Goal: Task Accomplishment & Management: Use online tool/utility

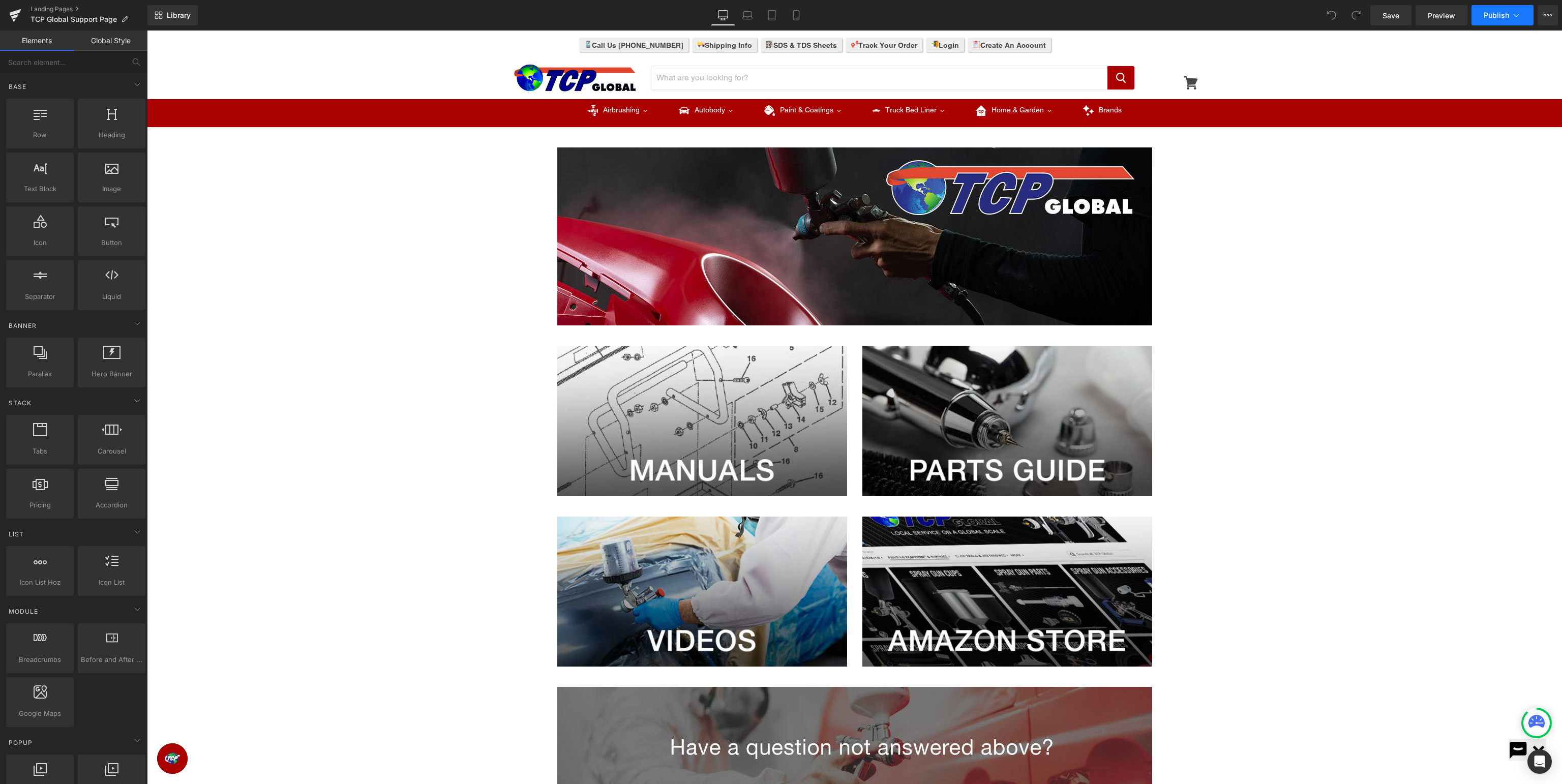
click at [1492, 20] on button "Publish" at bounding box center [1503, 15] width 62 height 21
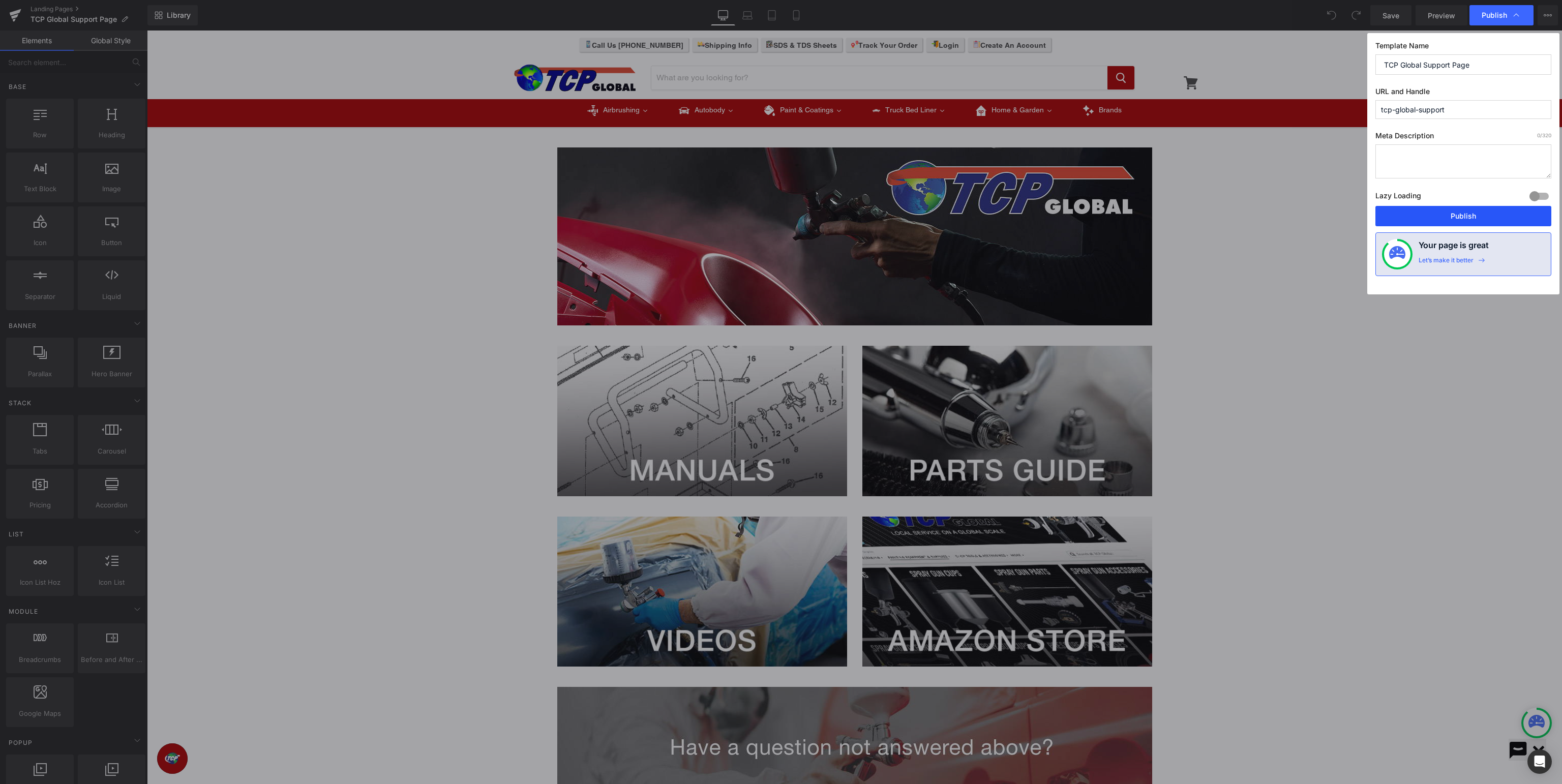
click at [1469, 212] on button "Publish" at bounding box center [1463, 216] width 176 height 21
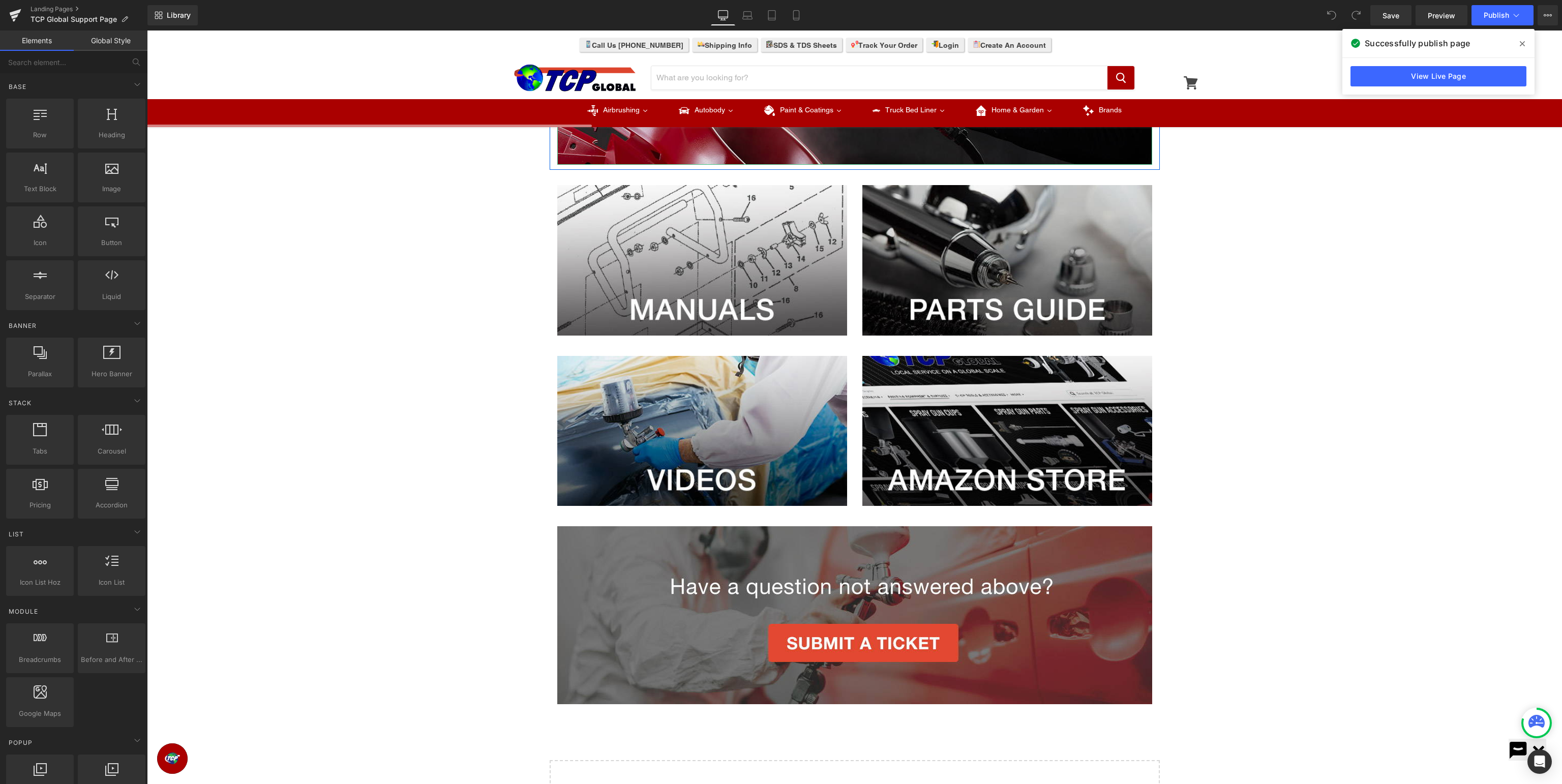
scroll to position [269, 0]
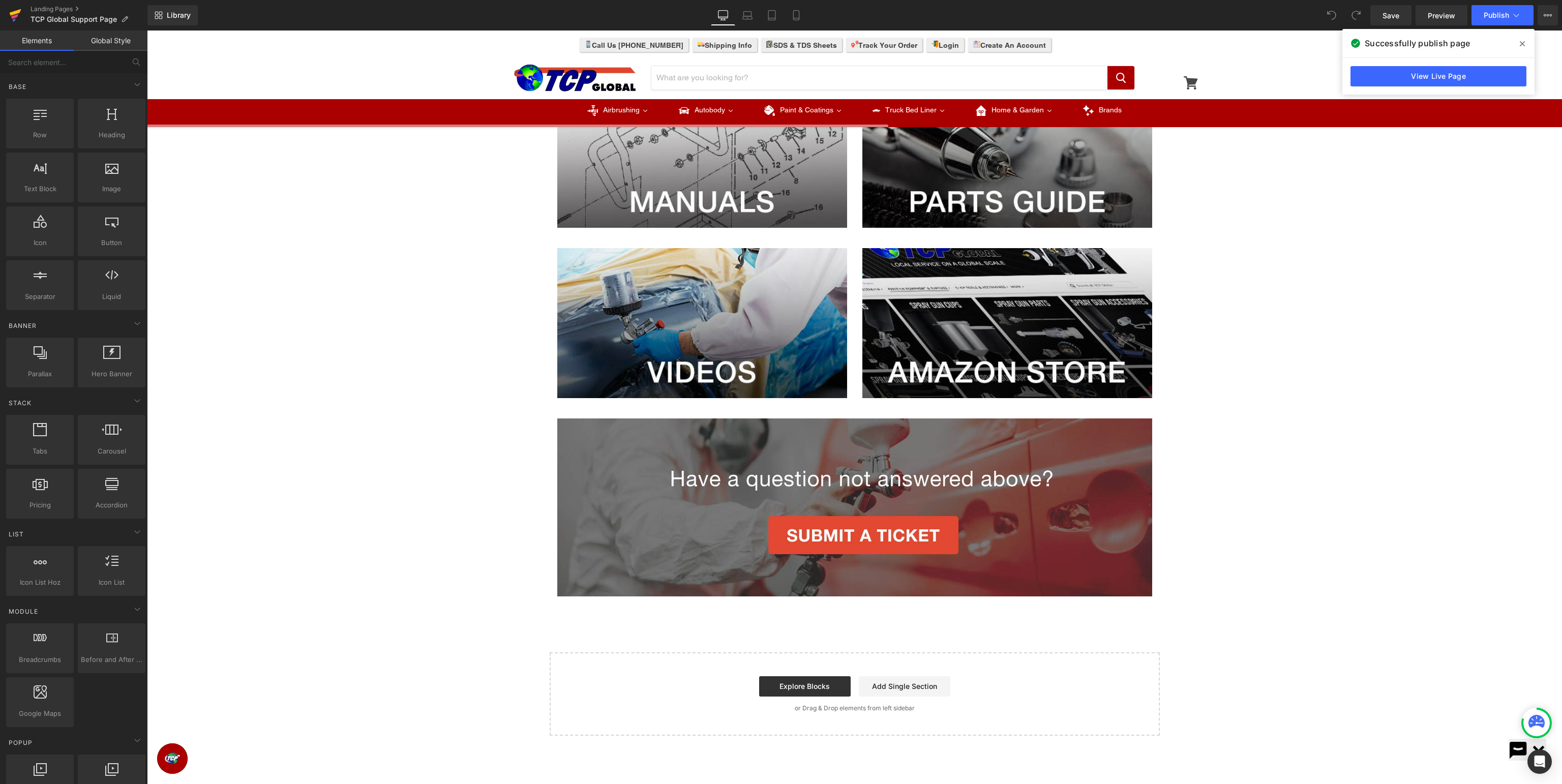
click at [13, 19] on icon at bounding box center [15, 15] width 12 height 25
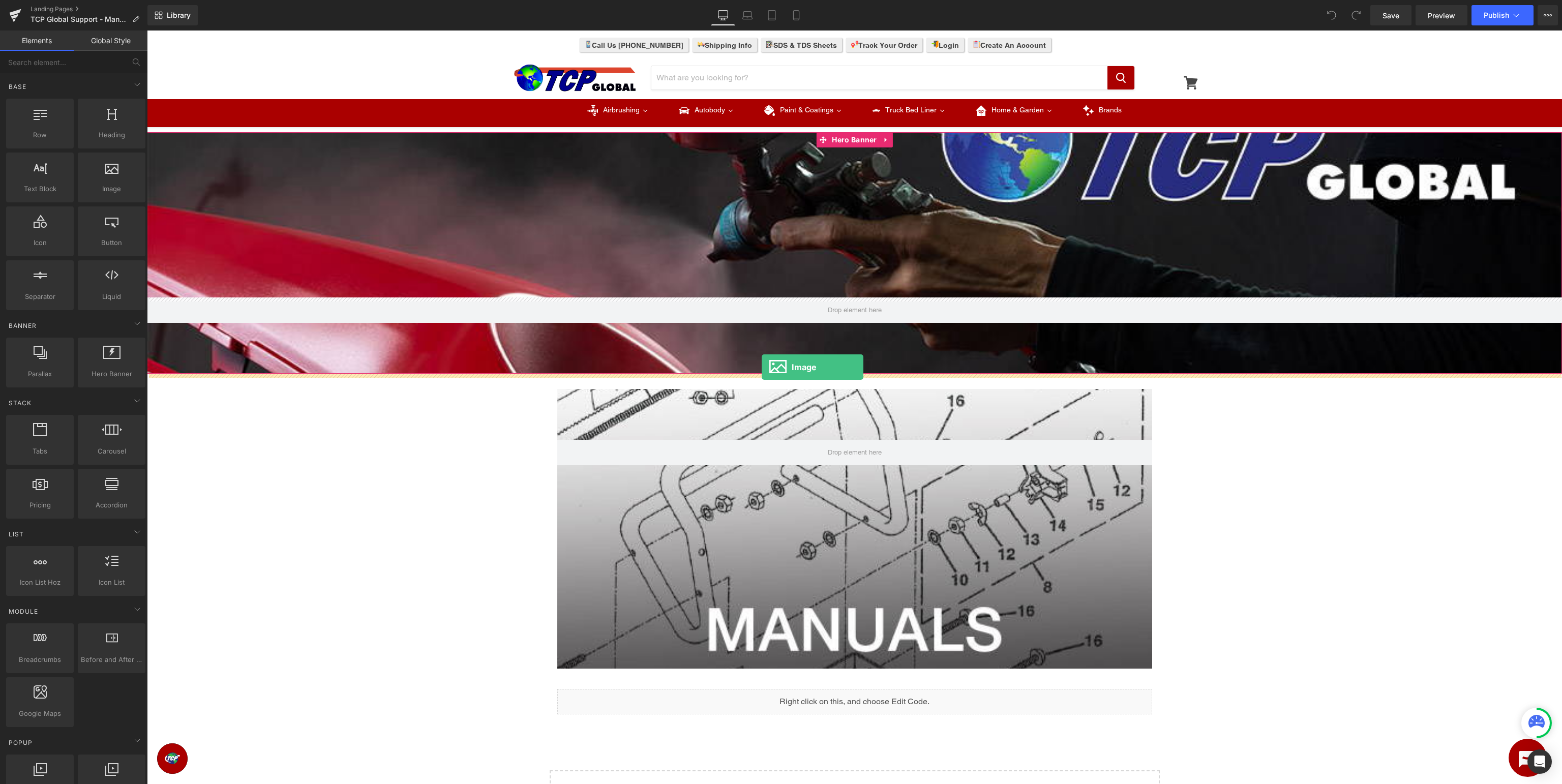
drag, startPoint x: 253, startPoint y: 206, endPoint x: 762, endPoint y: 367, distance: 533.9
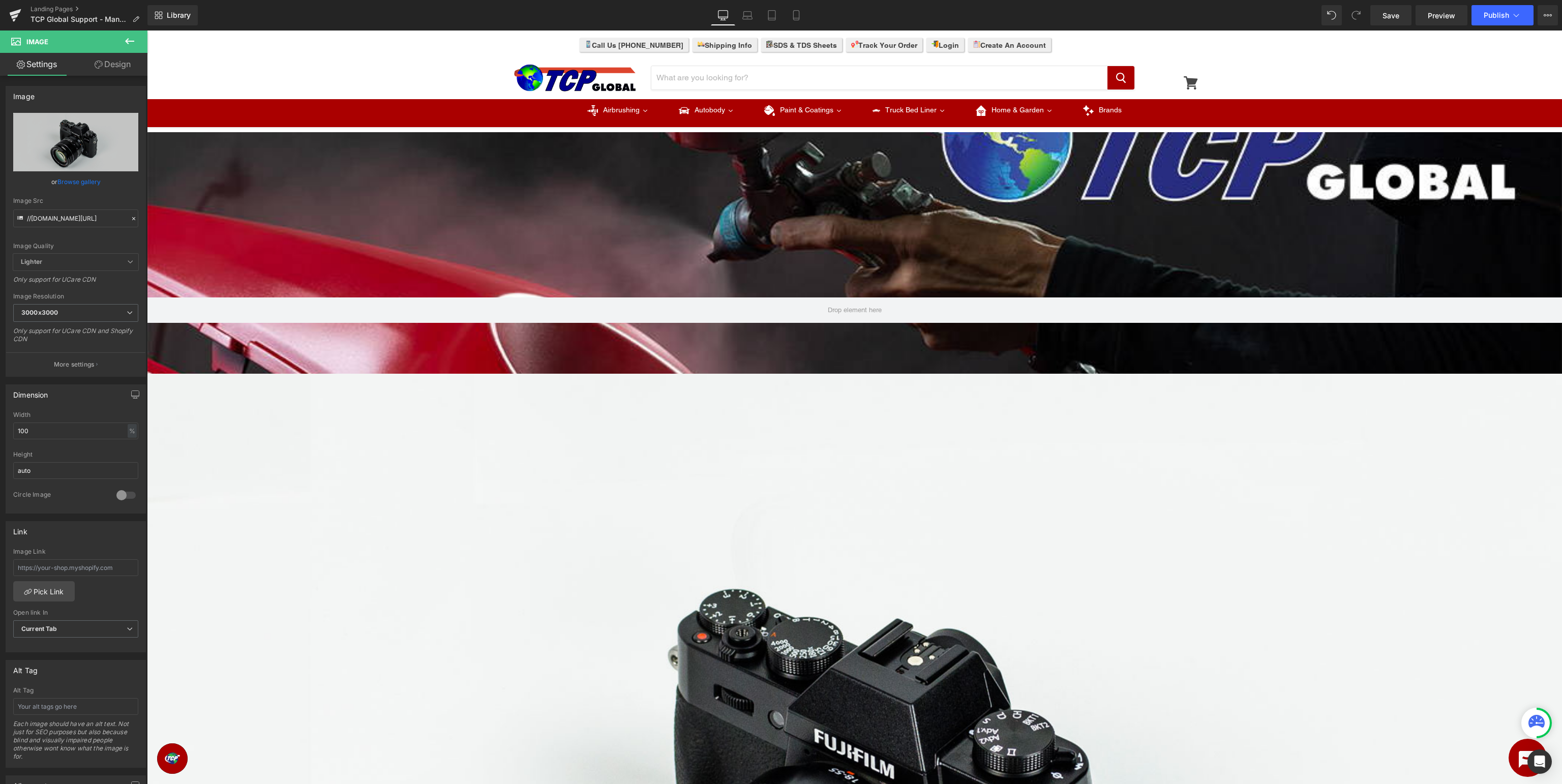
click at [125, 39] on icon at bounding box center [130, 41] width 12 height 12
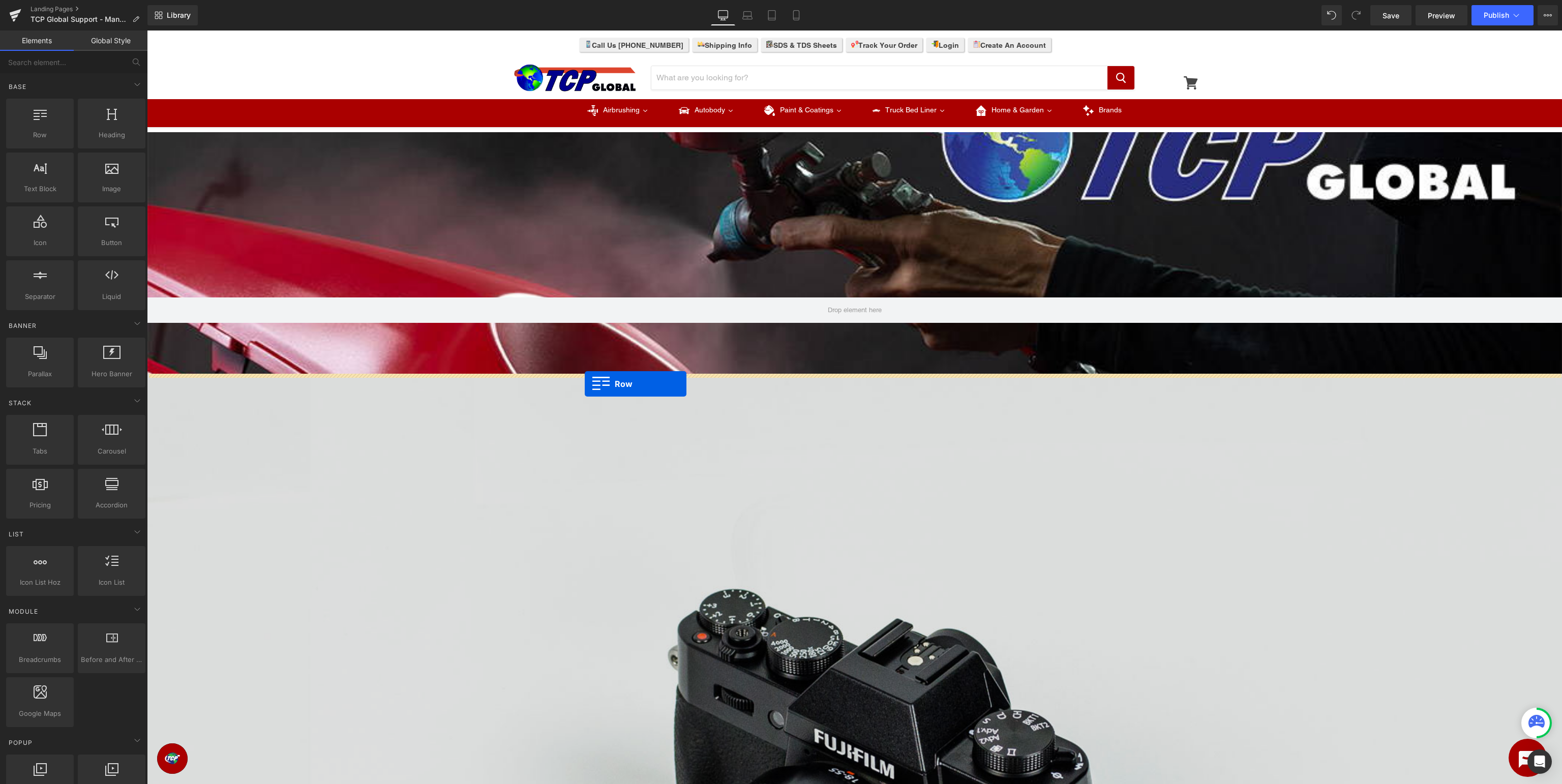
drag, startPoint x: 184, startPoint y: 159, endPoint x: 585, endPoint y: 384, distance: 459.8
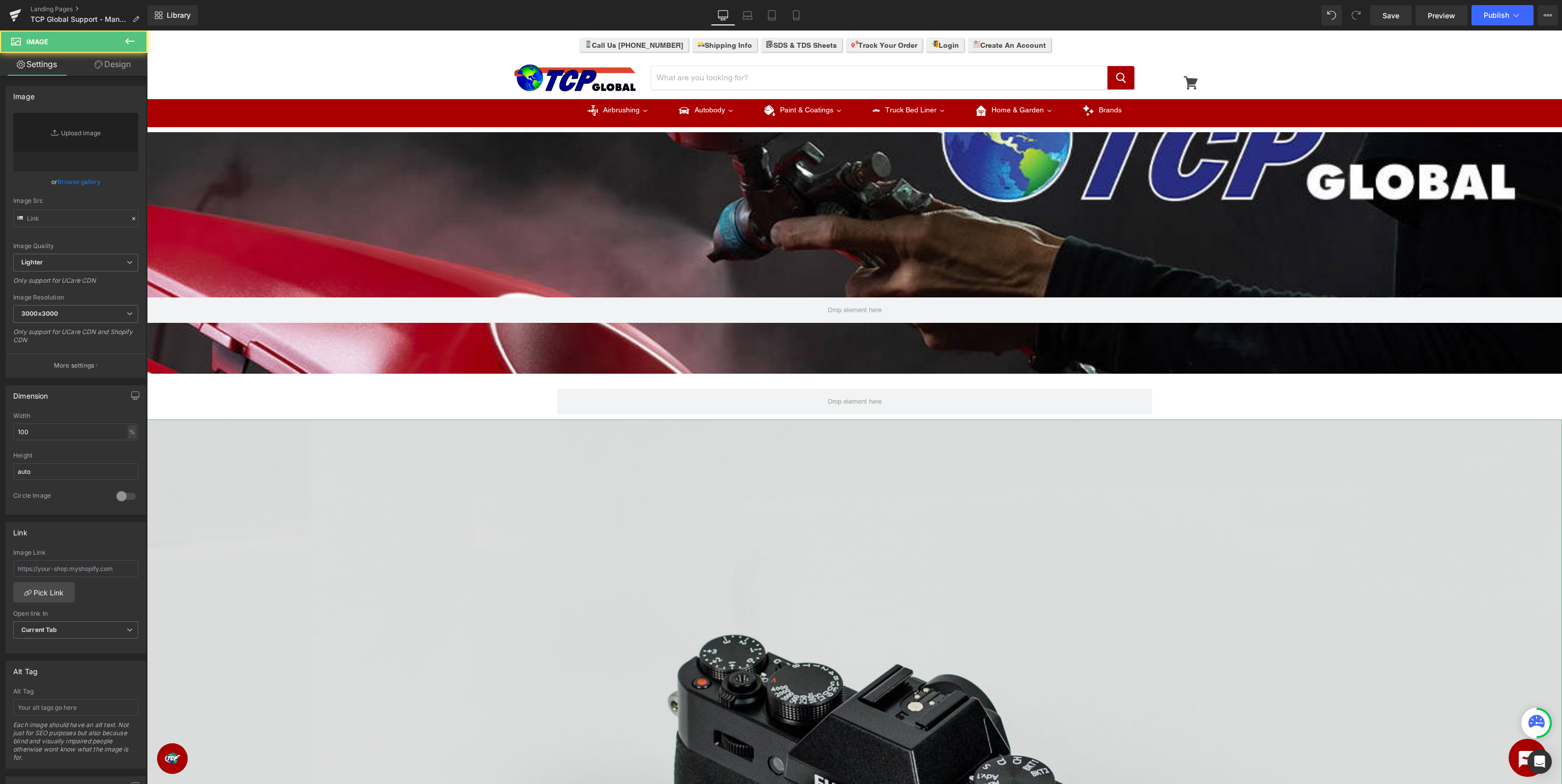
type input "//d1um8515vdn9kb.cloudfront.net/images/parallax.jpg"
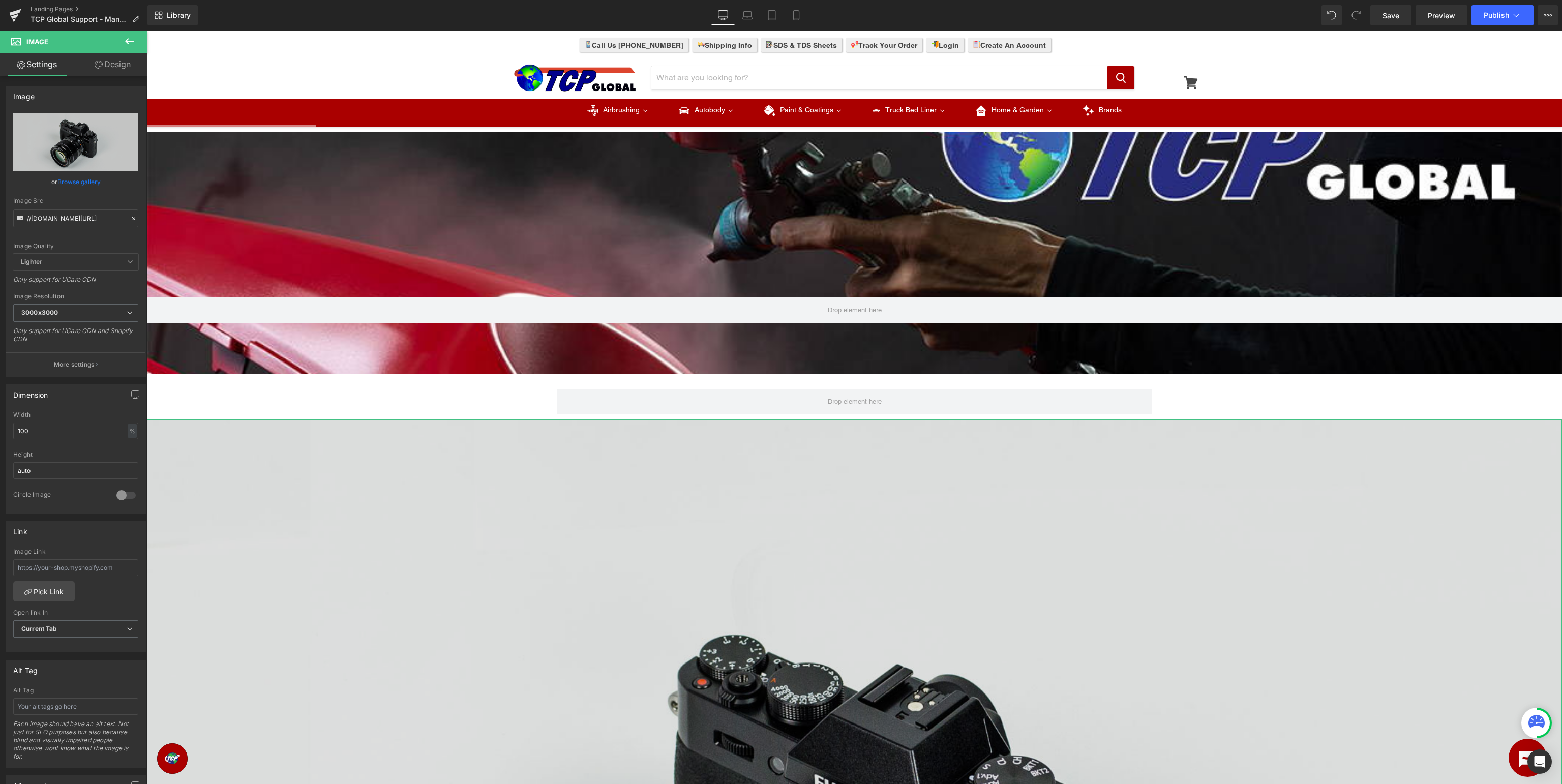
scroll to position [269, 0]
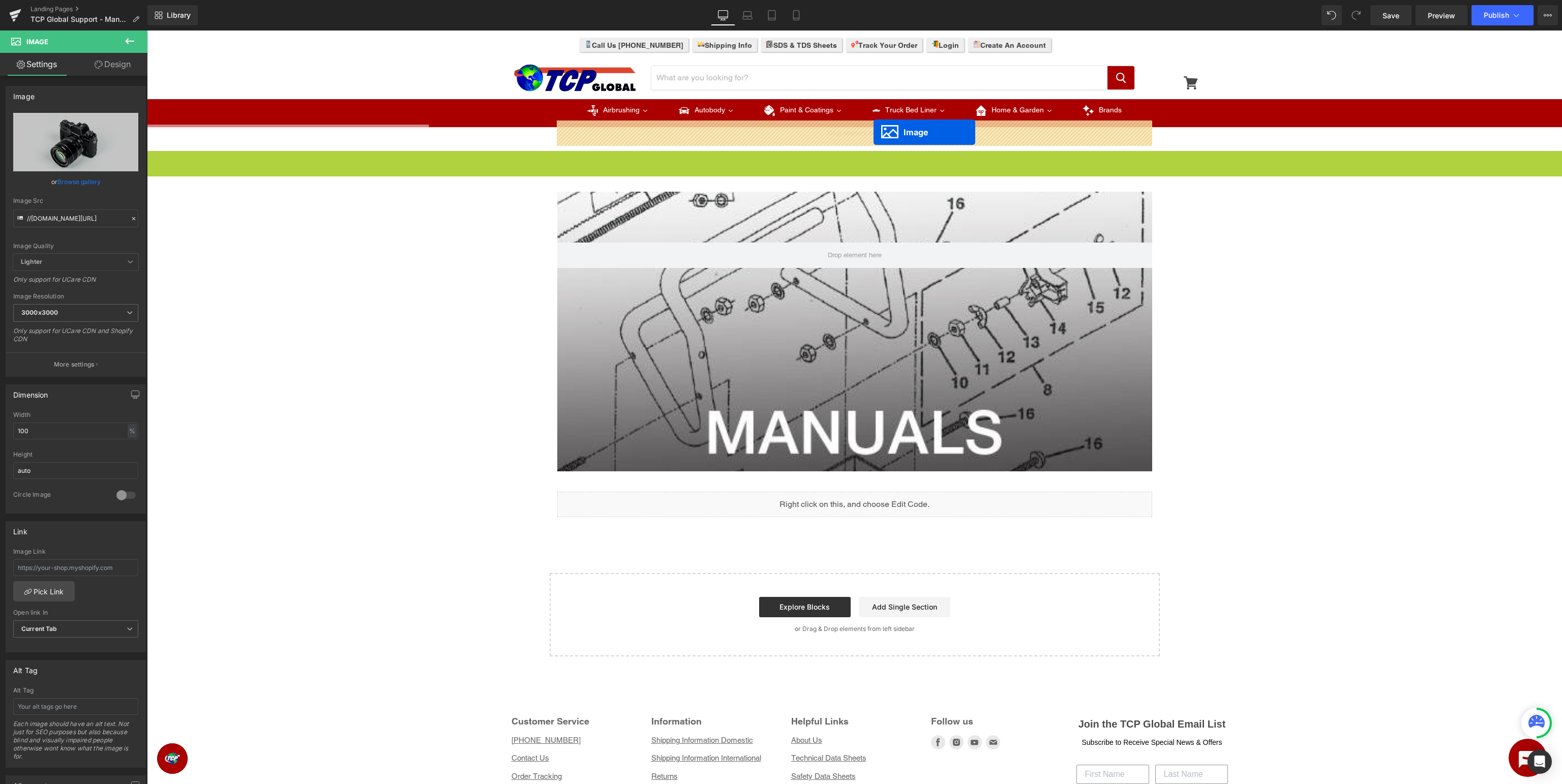
drag, startPoint x: 854, startPoint y: 619, endPoint x: 874, endPoint y: 132, distance: 487.4
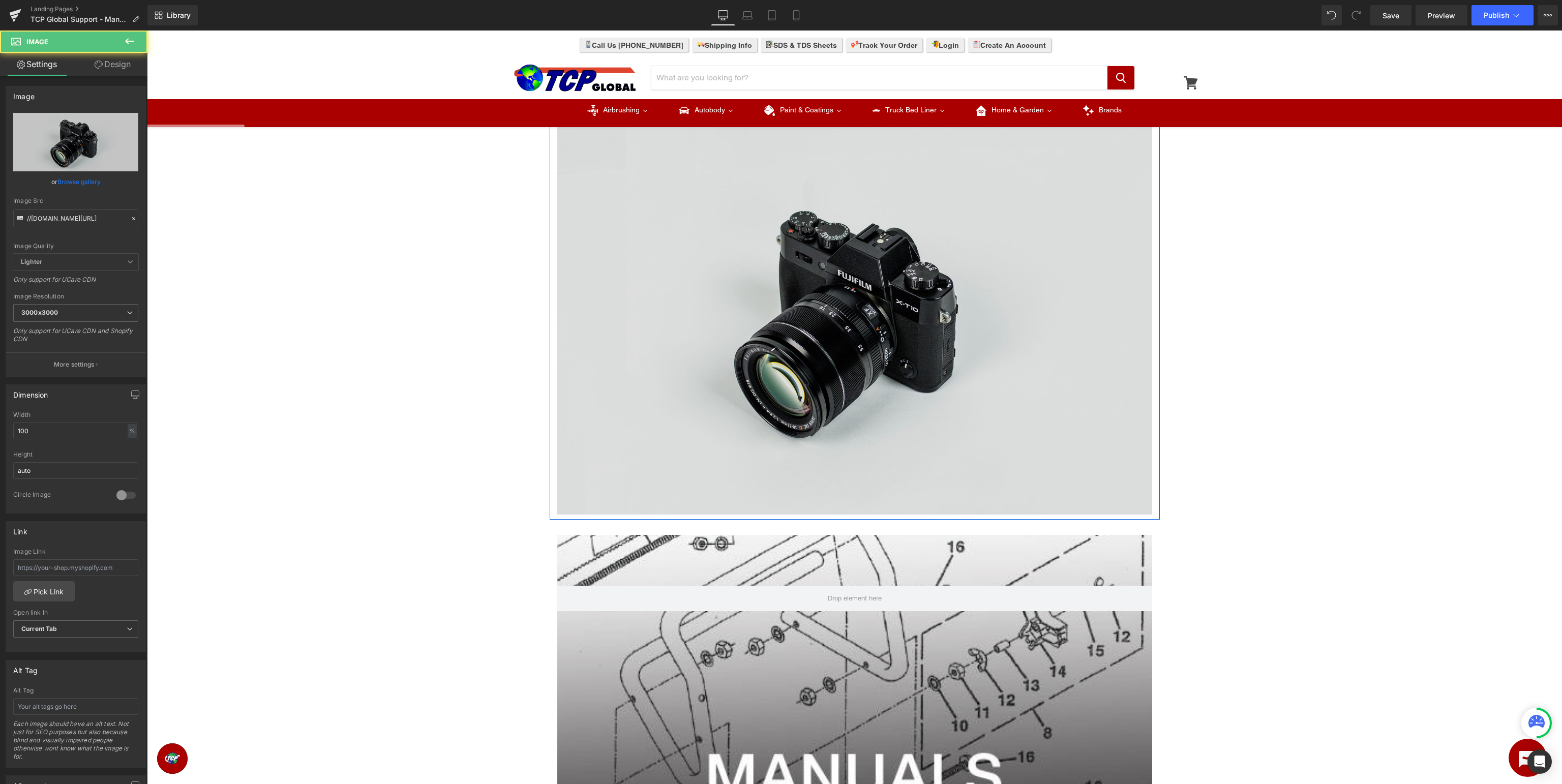
scroll to position [0, 0]
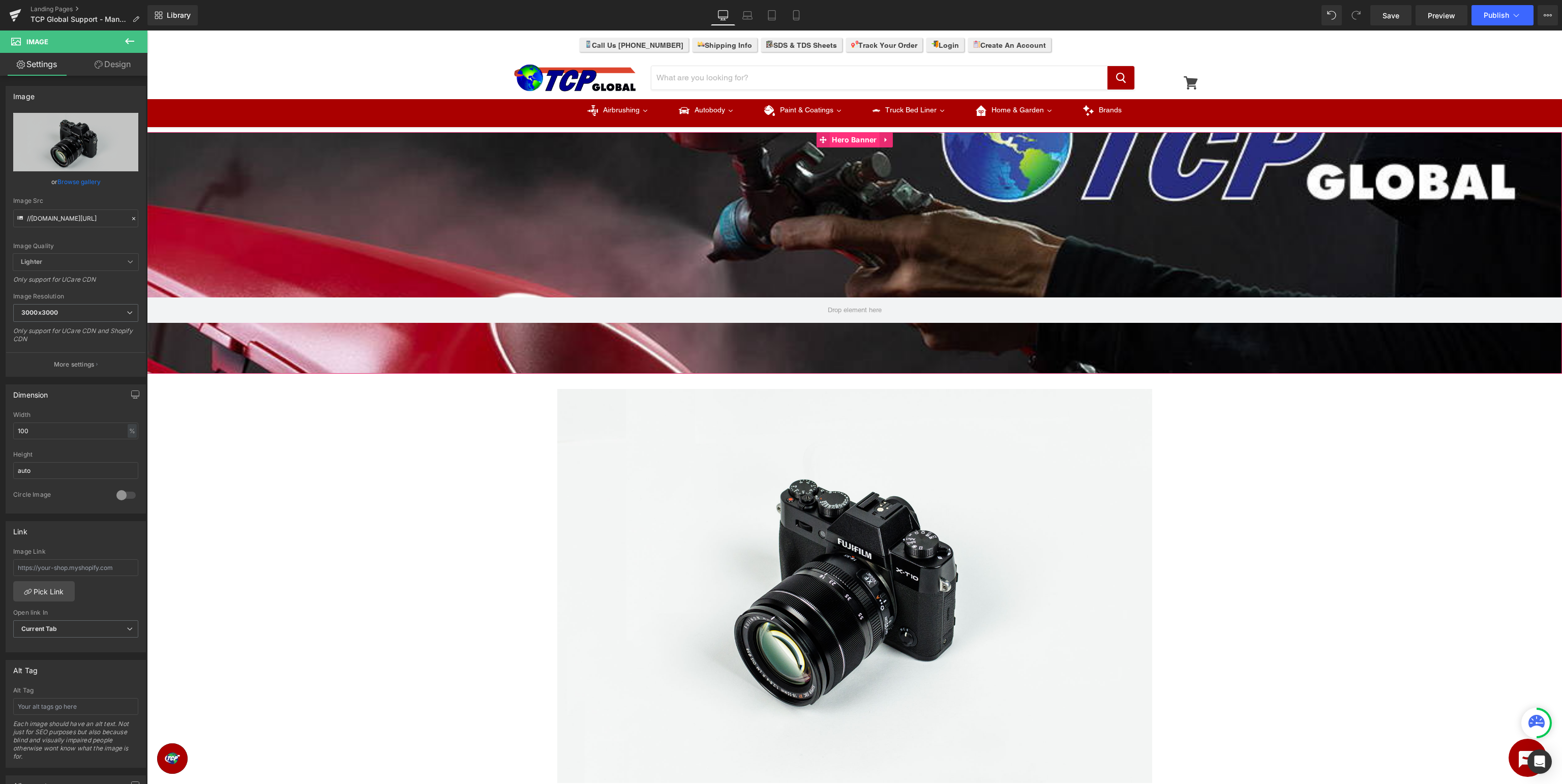
click at [841, 136] on span "Hero Banner" at bounding box center [854, 139] width 50 height 15
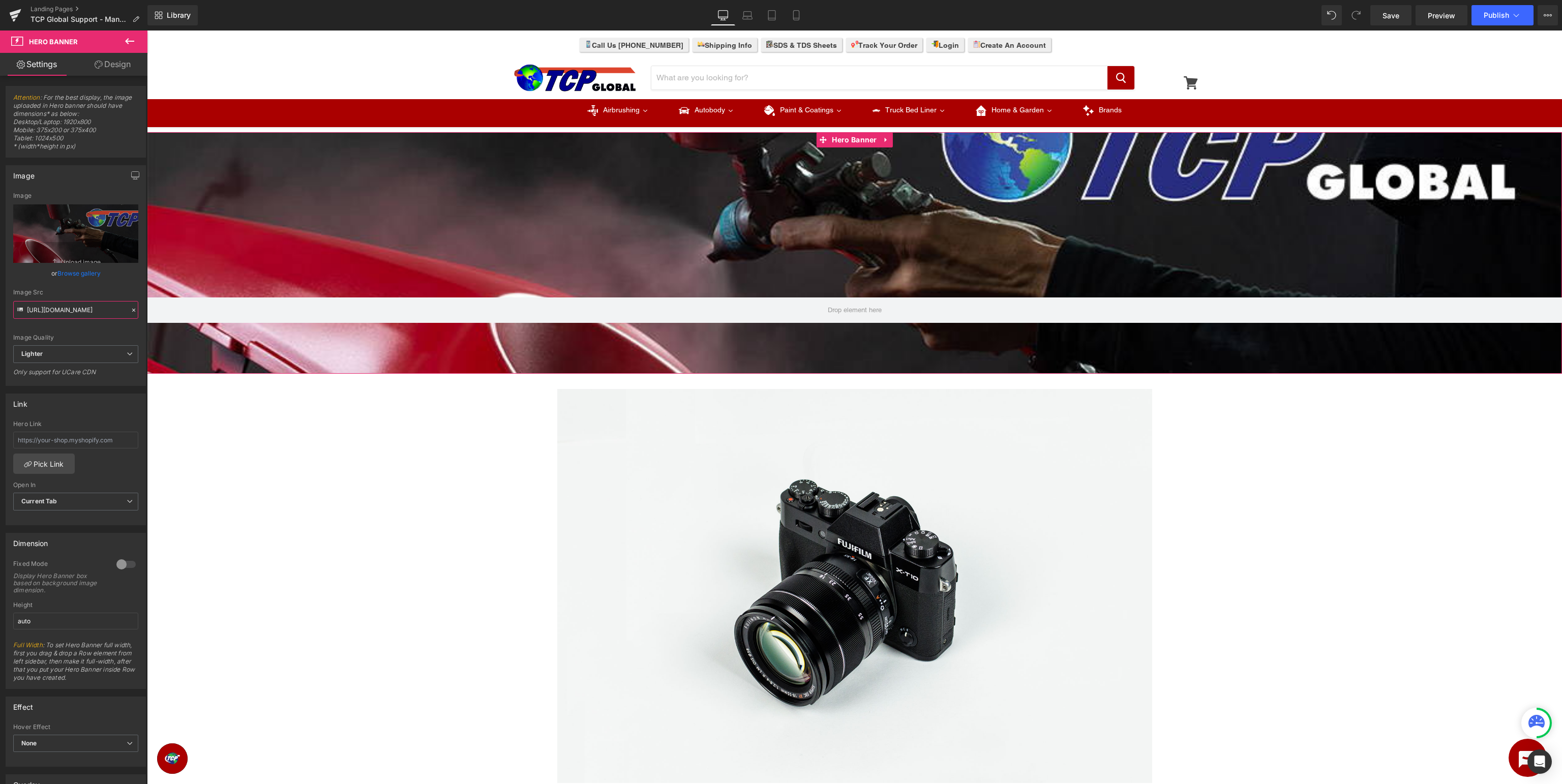
click at [81, 307] on input "https://ucarecdn.com/715ae8e9-cccb-49dd-9895-0b4343b0a943/-/format/auto/-/previ…" at bounding box center [76, 309] width 125 height 18
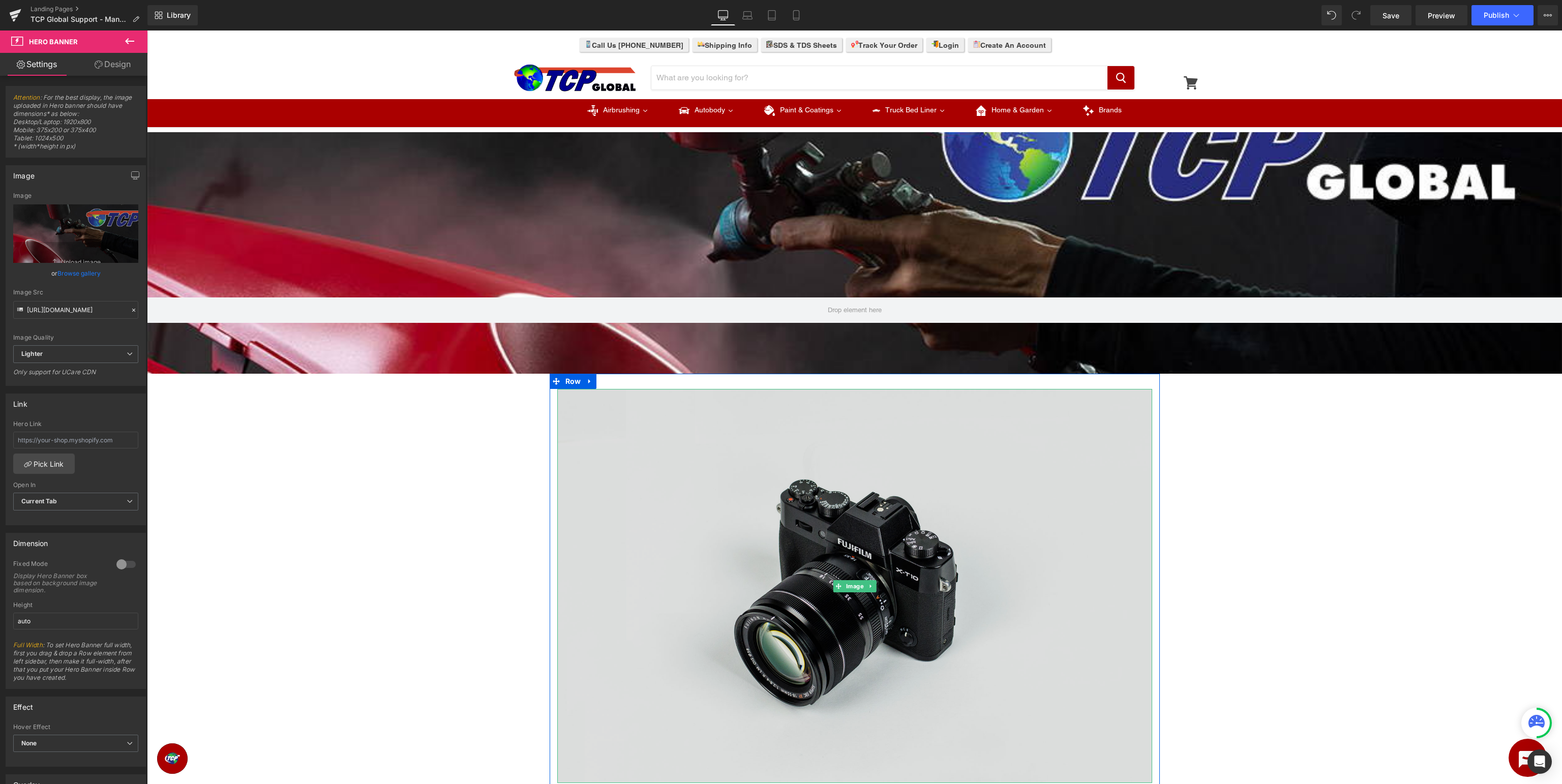
click at [845, 489] on img at bounding box center [854, 586] width 595 height 394
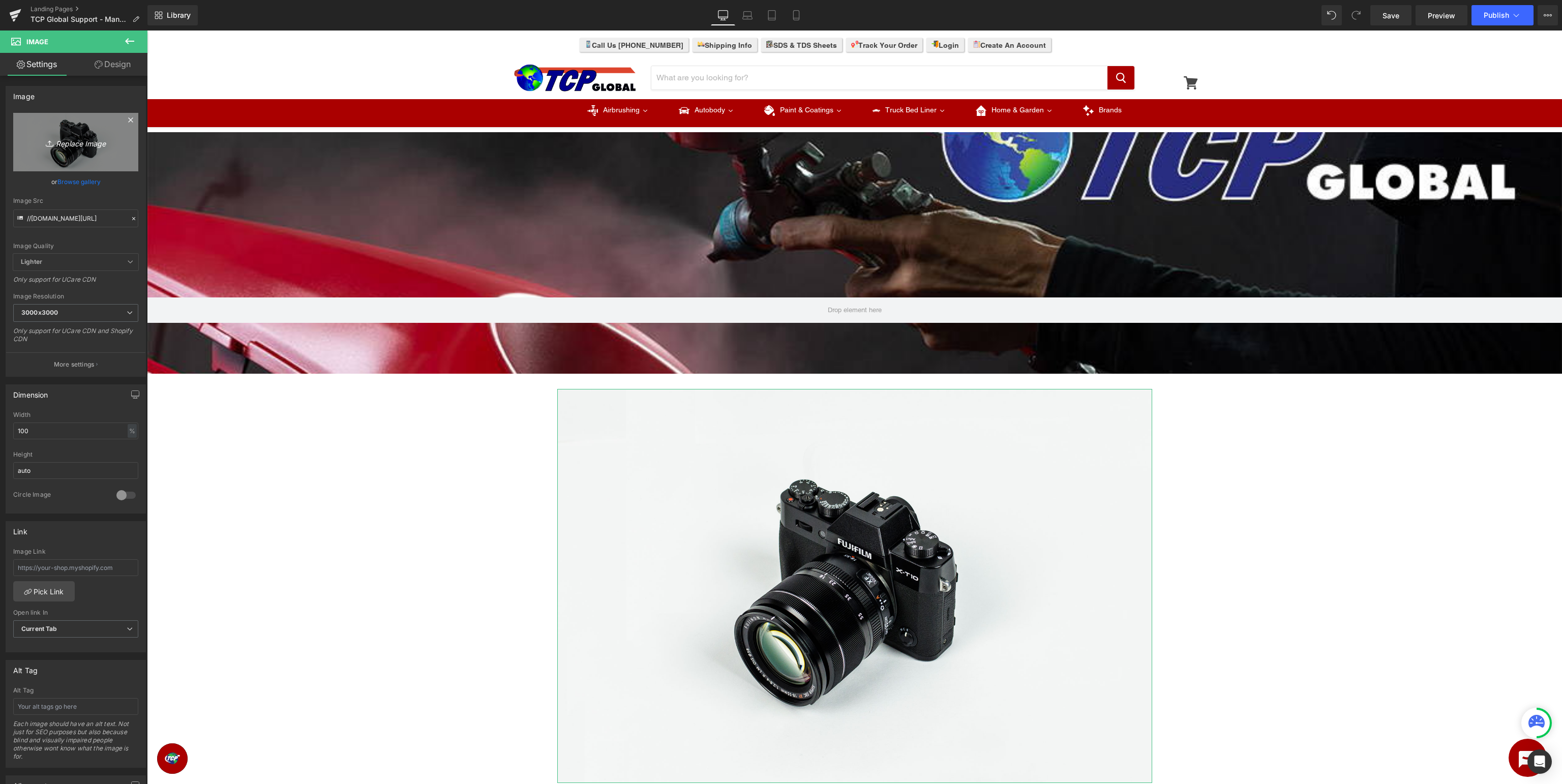
click at [78, 142] on icon "Replace Image" at bounding box center [76, 142] width 81 height 13
click at [70, 179] on link "Browse gallery" at bounding box center [79, 181] width 43 height 18
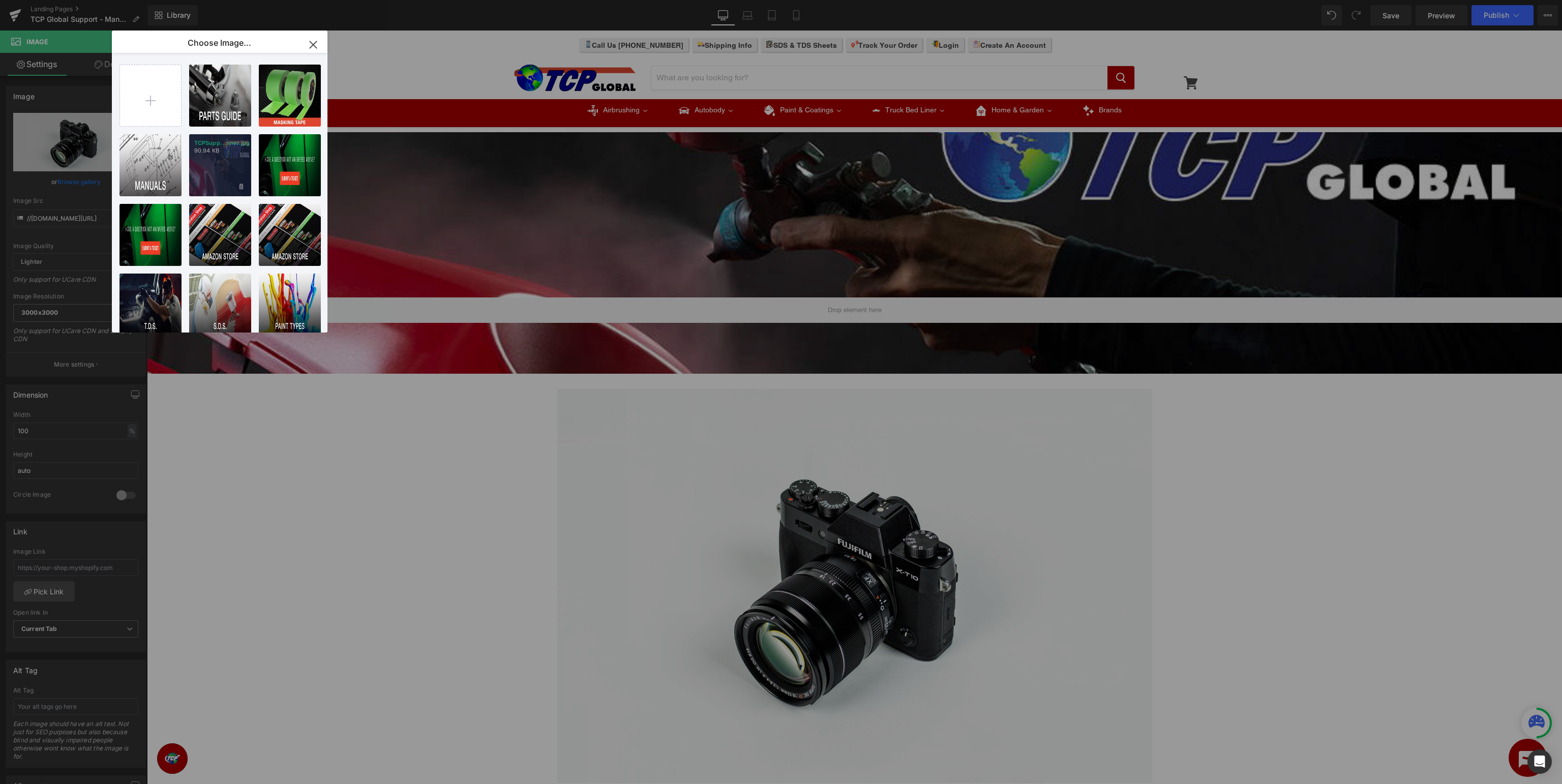
click at [219, 159] on div "TCPSupp...nner.jpg 90.94 KB" at bounding box center [220, 165] width 62 height 62
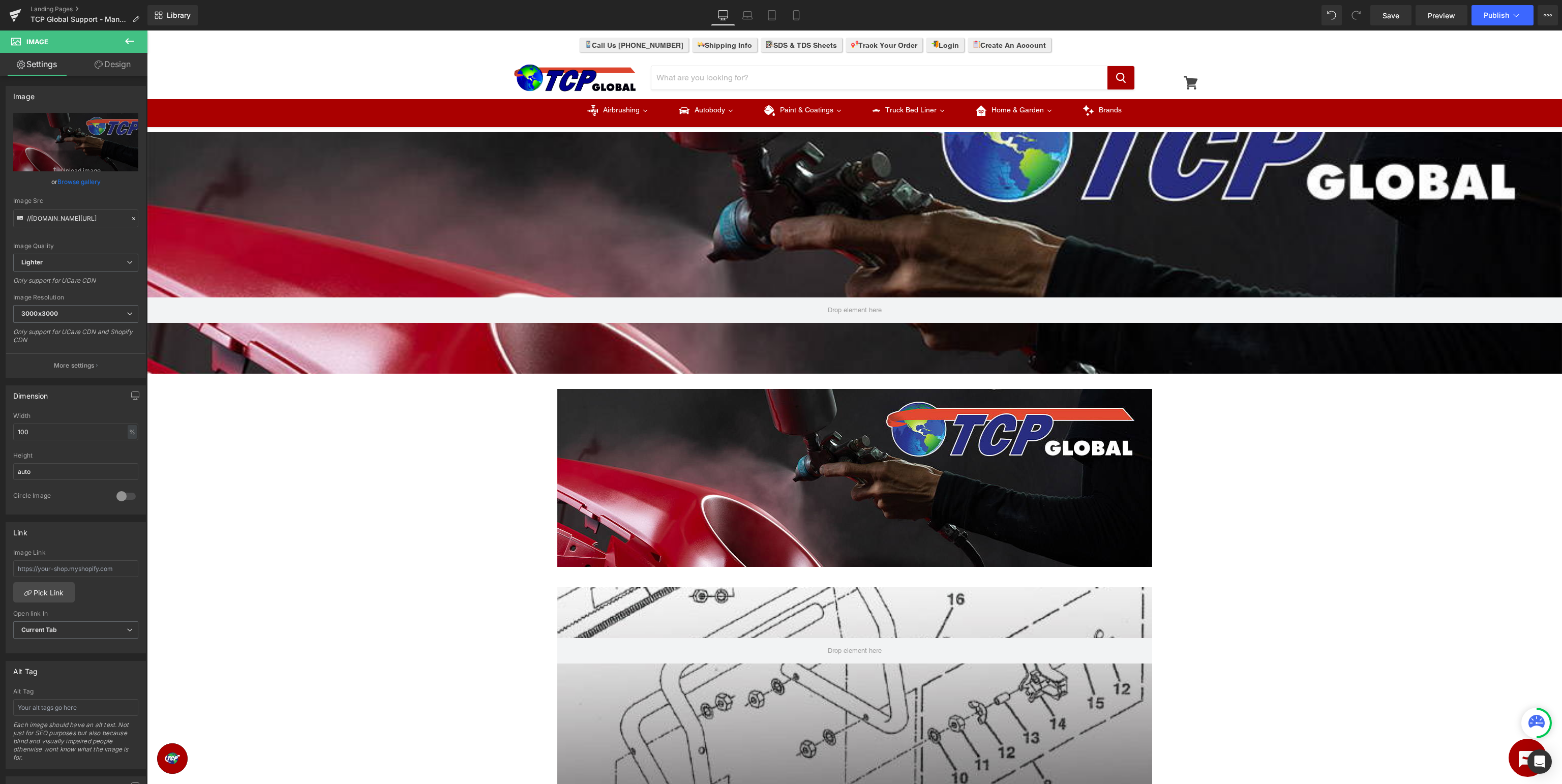
type input "https://ucarecdn.com/715ae8e9-cccb-49dd-9895-0b4343b0a943/-/format/auto/-/previ…"
click at [865, 216] on div at bounding box center [854, 253] width 1415 height 241
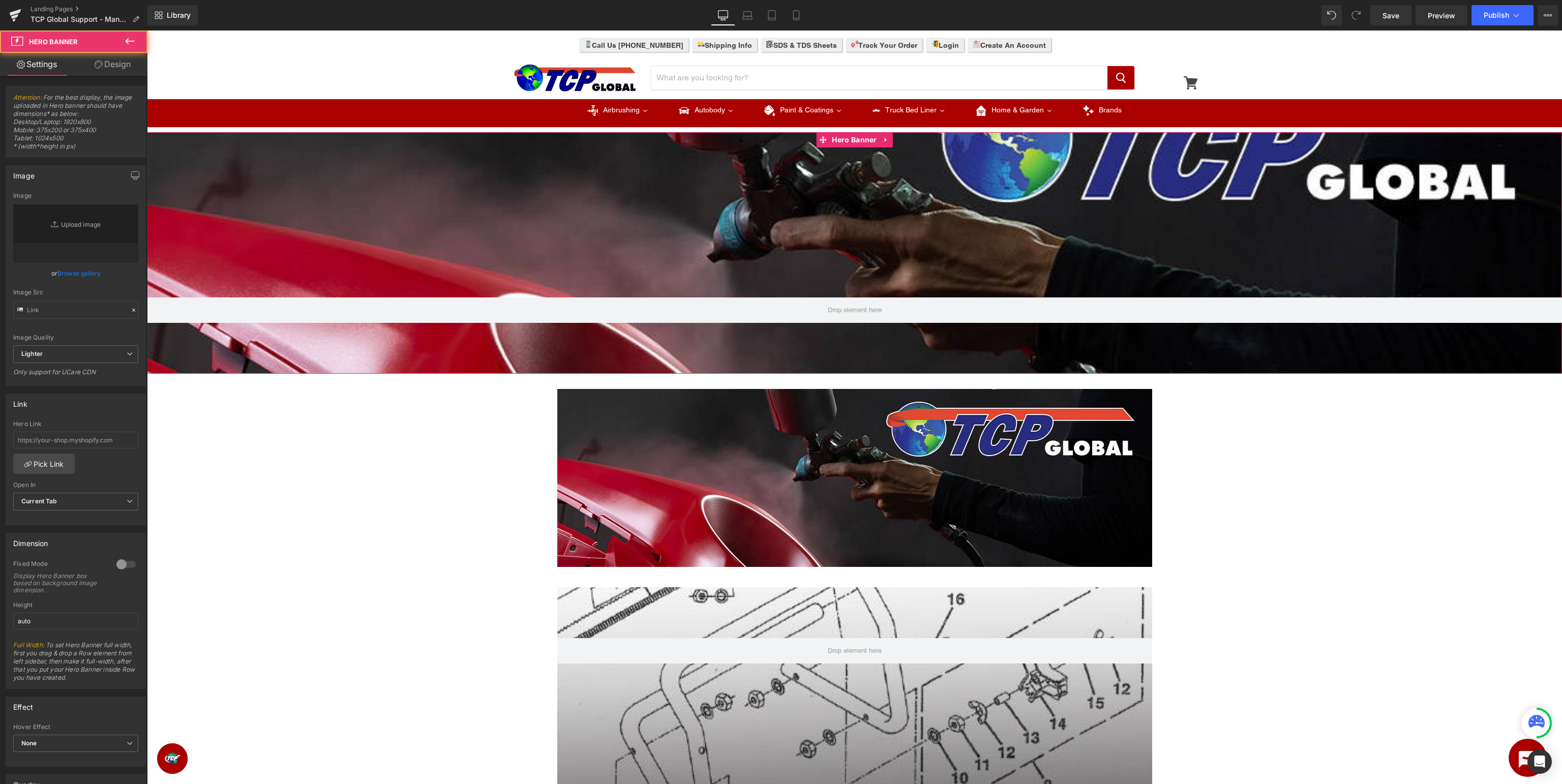
type input "https://ucarecdn.com/715ae8e9-cccb-49dd-9895-0b4343b0a943/-/format/auto/-/previ…"
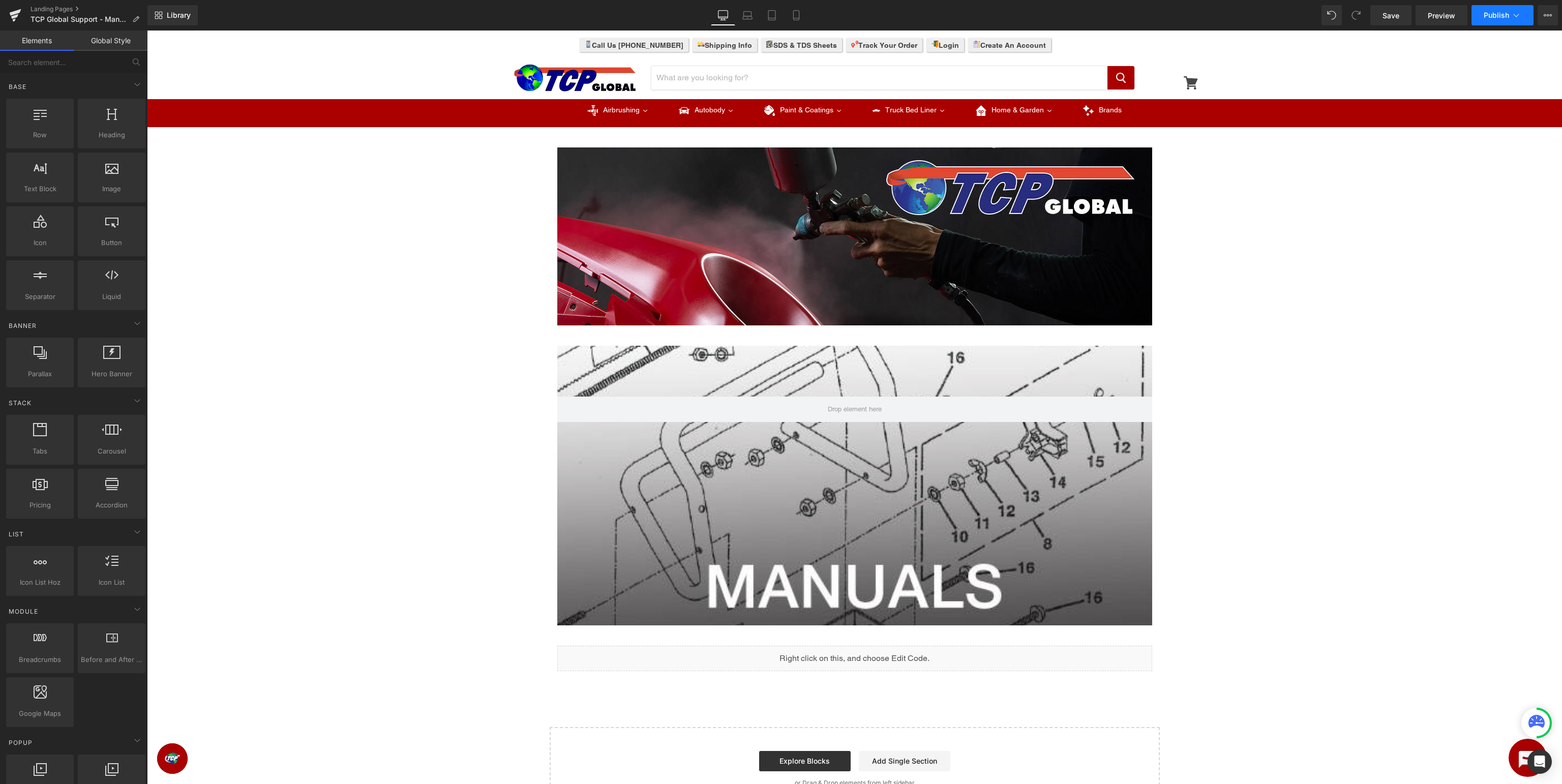
click at [1498, 18] on span "Publish" at bounding box center [1497, 15] width 25 height 8
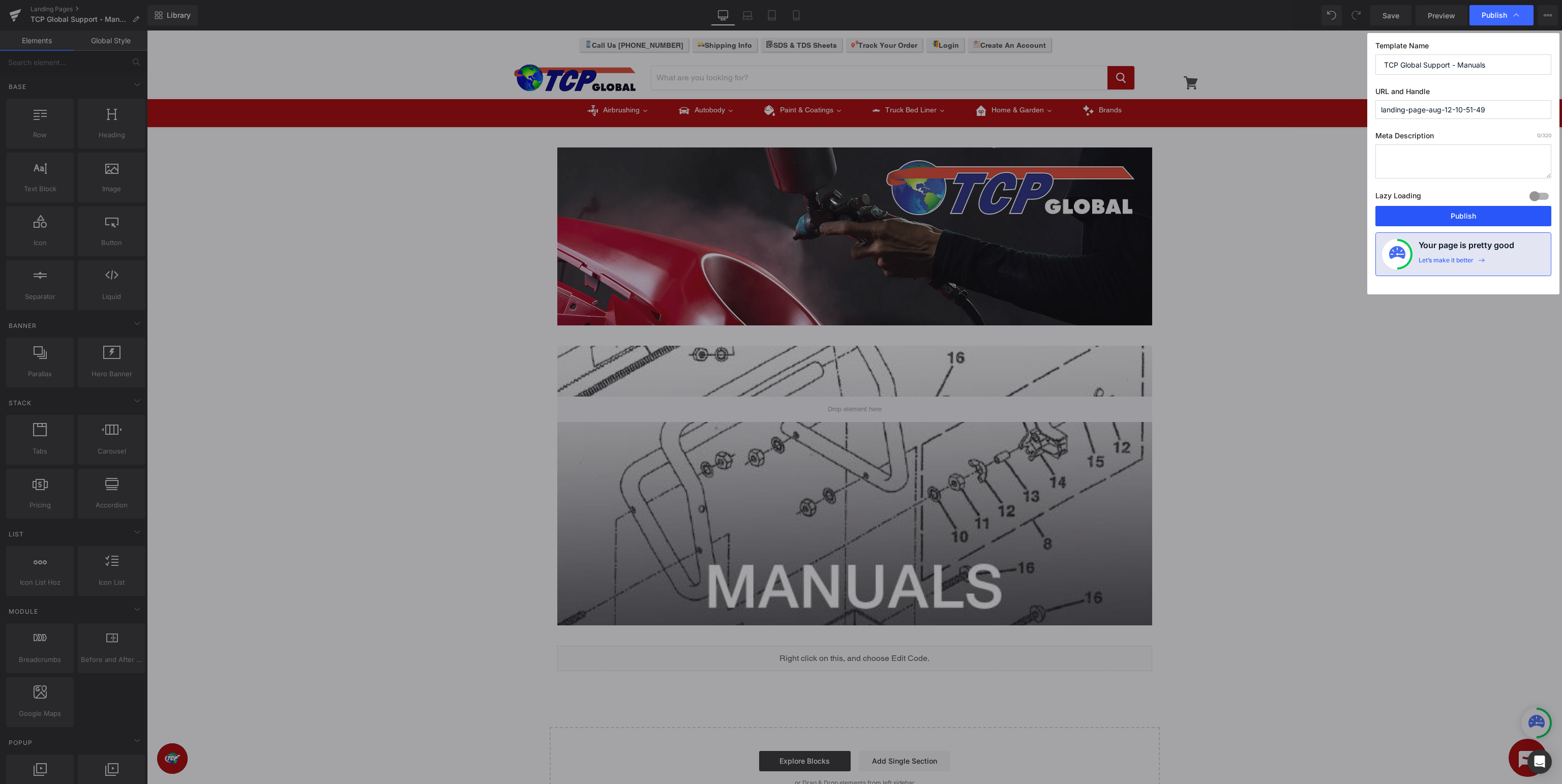
click at [1467, 215] on button "Publish" at bounding box center [1463, 216] width 176 height 21
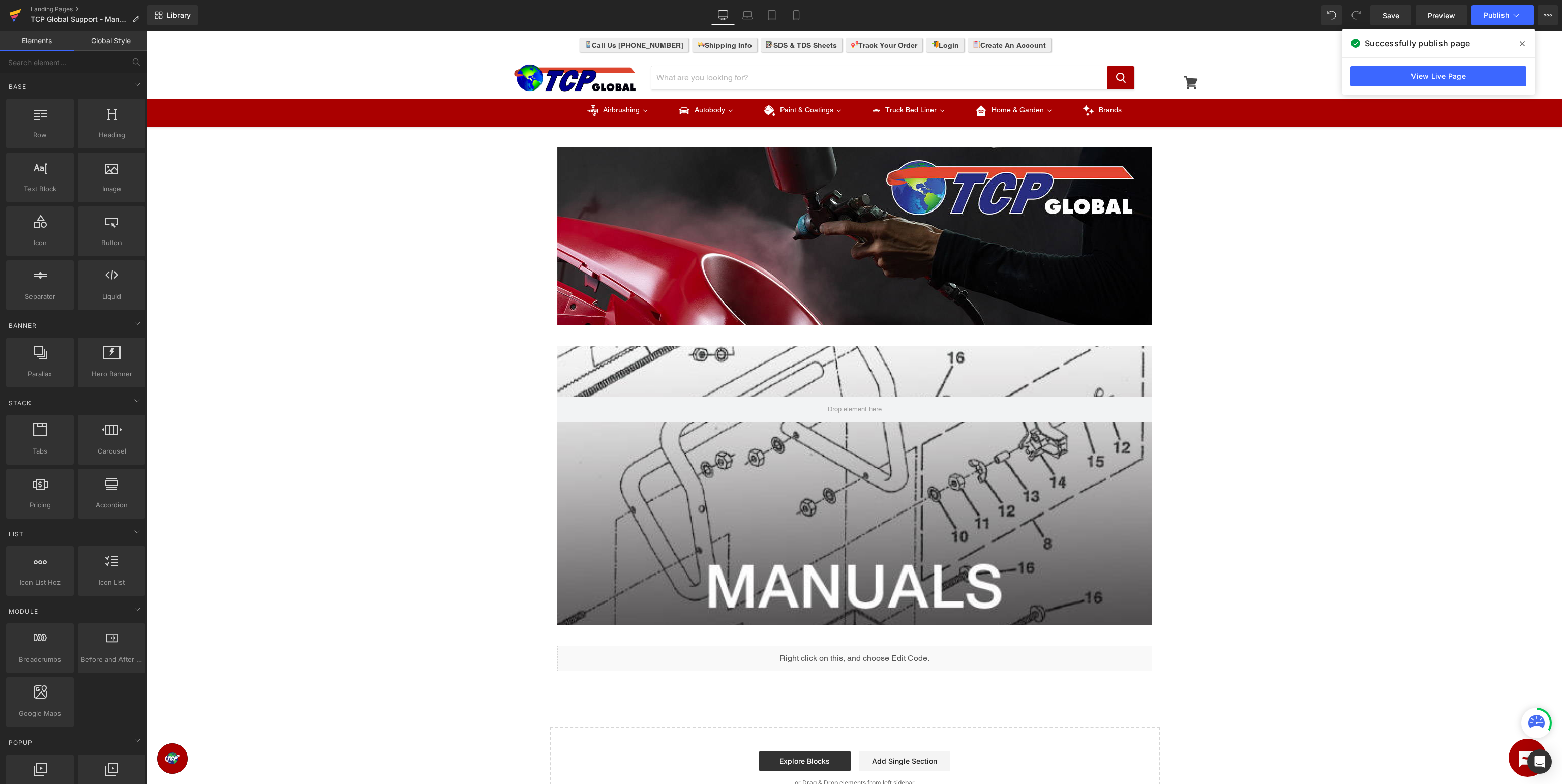
click at [15, 13] on icon at bounding box center [15, 12] width 12 height 7
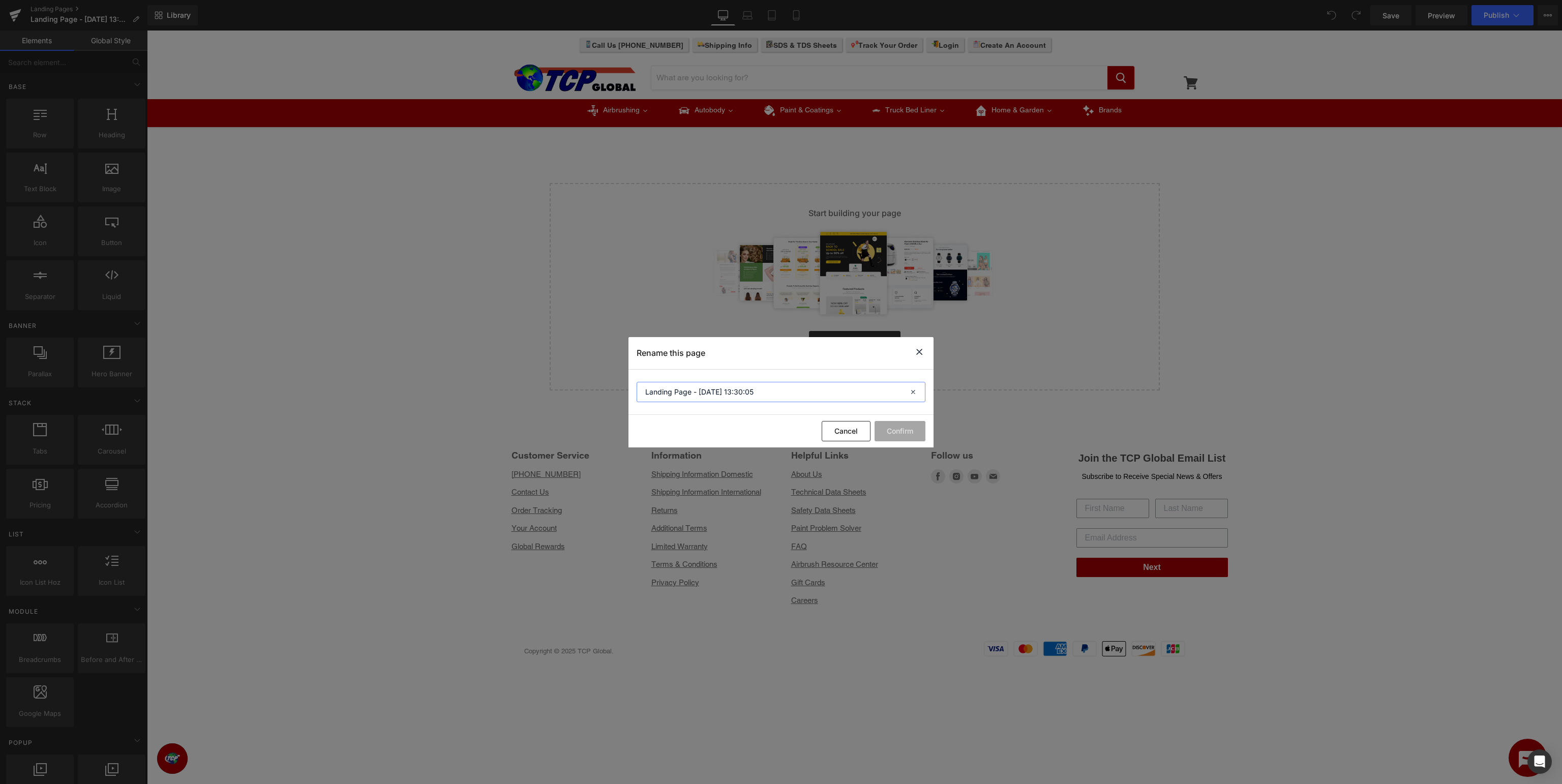
drag, startPoint x: 800, startPoint y: 388, endPoint x: 72, endPoint y: 371, distance: 728.2
click at [637, 382] on input "Landing Page - Aug 22, 13:30:05" at bounding box center [781, 392] width 289 height 21
type input "TCP Global Support - Videos"
click at [892, 434] on button "Confirm" at bounding box center [900, 431] width 51 height 21
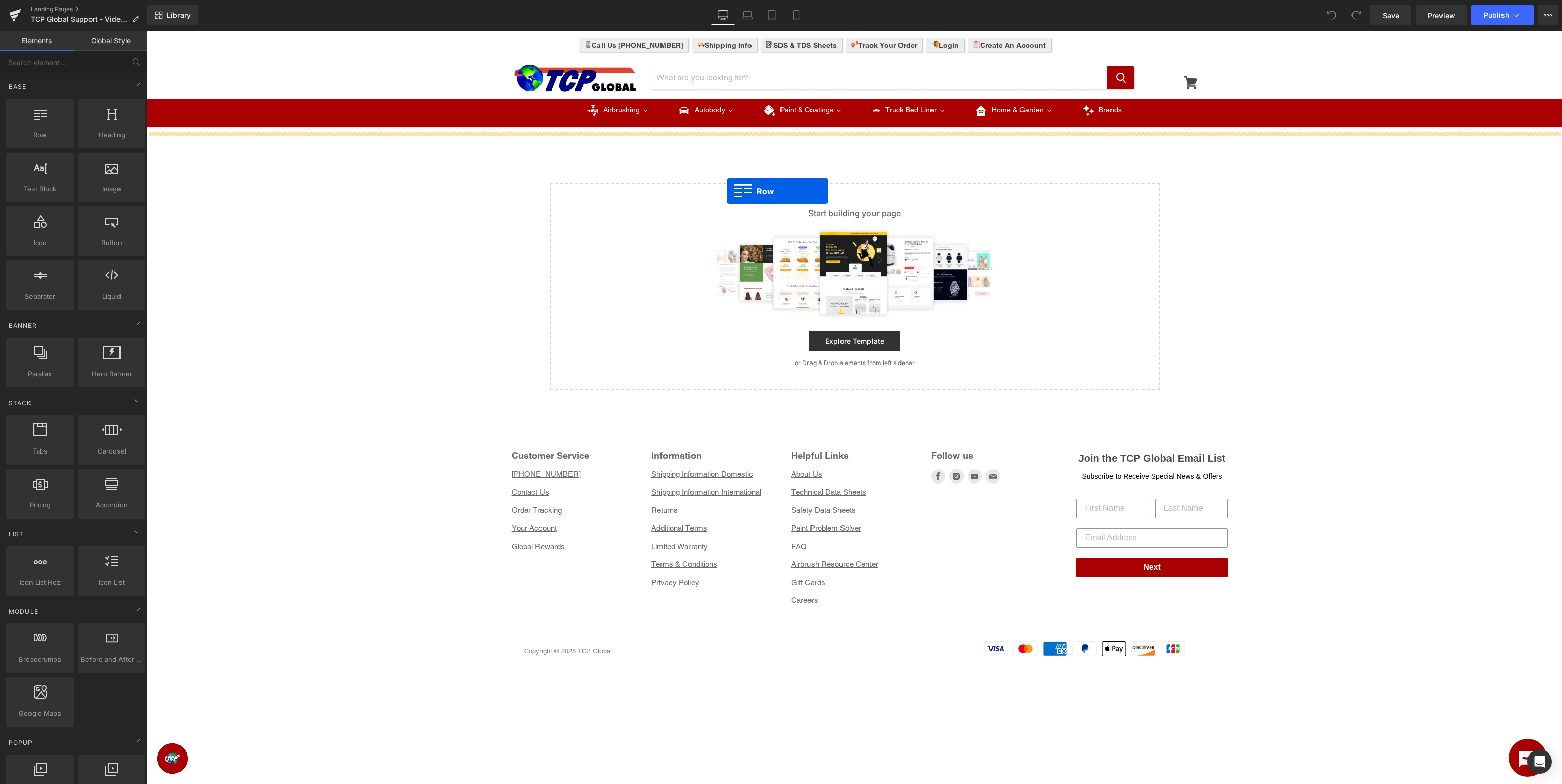
drag, startPoint x: 188, startPoint y: 166, endPoint x: 726, endPoint y: 191, distance: 538.6
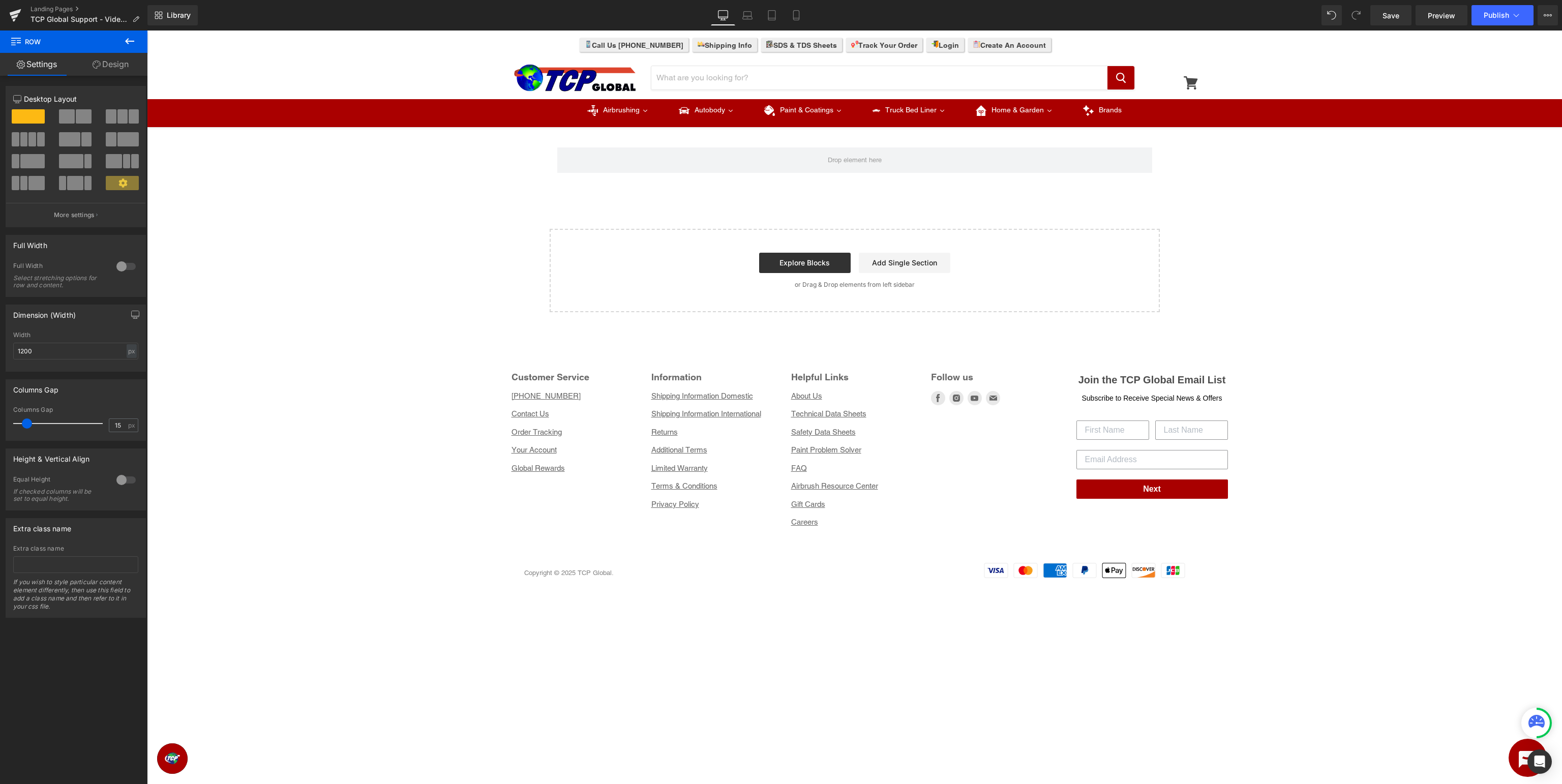
click at [129, 42] on icon at bounding box center [130, 41] width 12 height 12
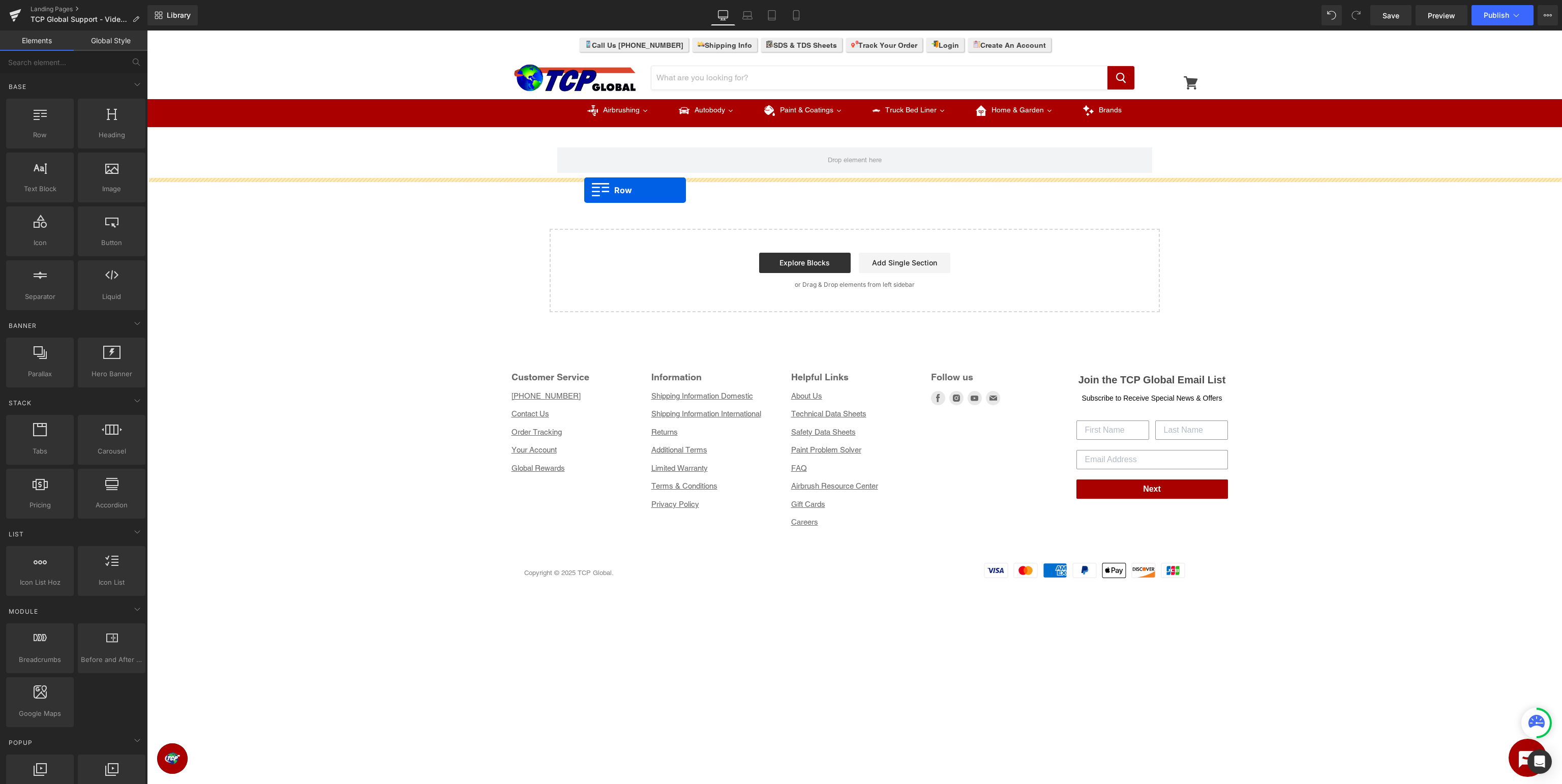
drag, startPoint x: 162, startPoint y: 159, endPoint x: 584, endPoint y: 190, distance: 423.1
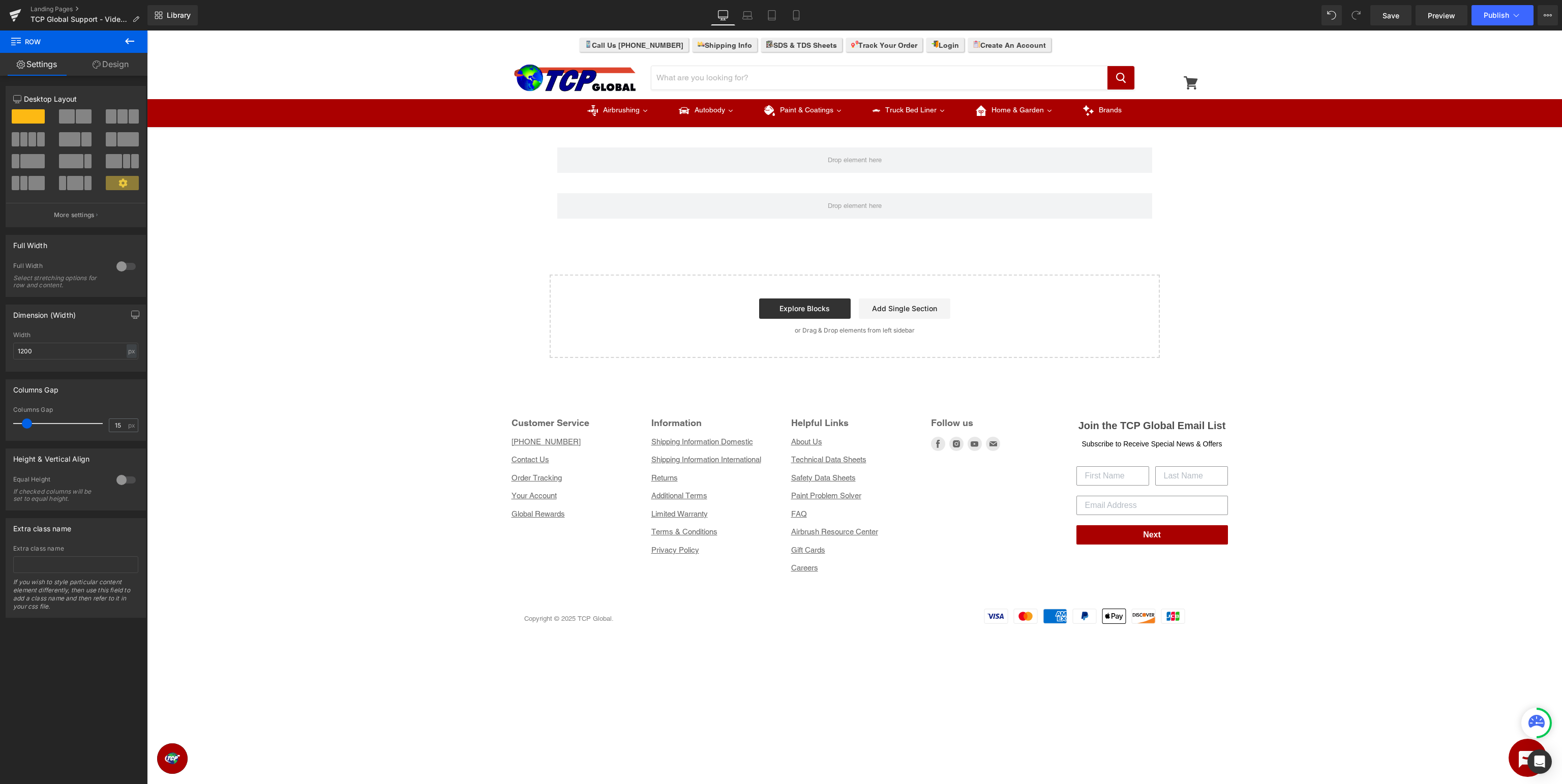
click at [135, 42] on icon at bounding box center [130, 41] width 12 height 12
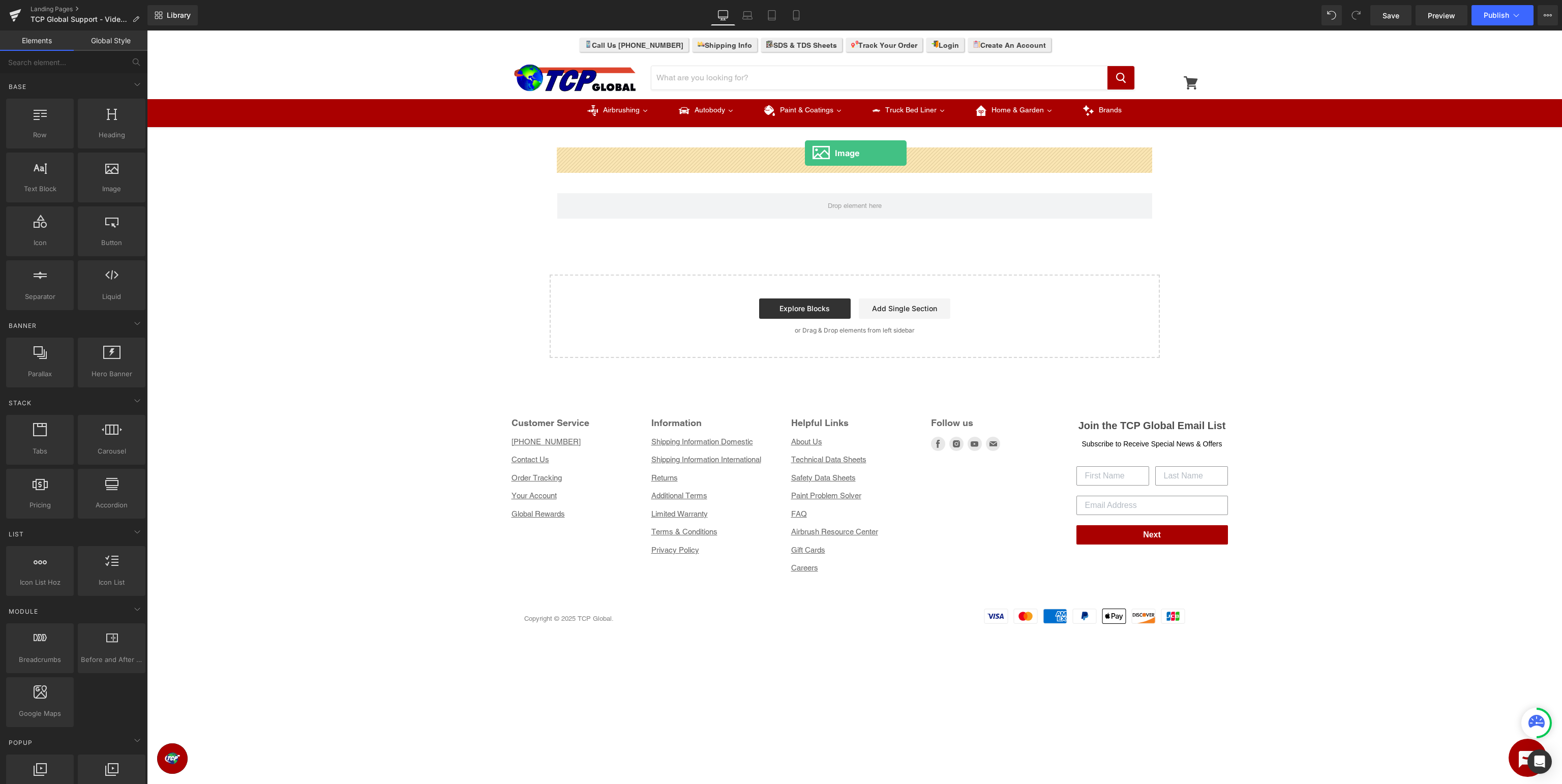
drag, startPoint x: 256, startPoint y: 209, endPoint x: 805, endPoint y: 153, distance: 551.8
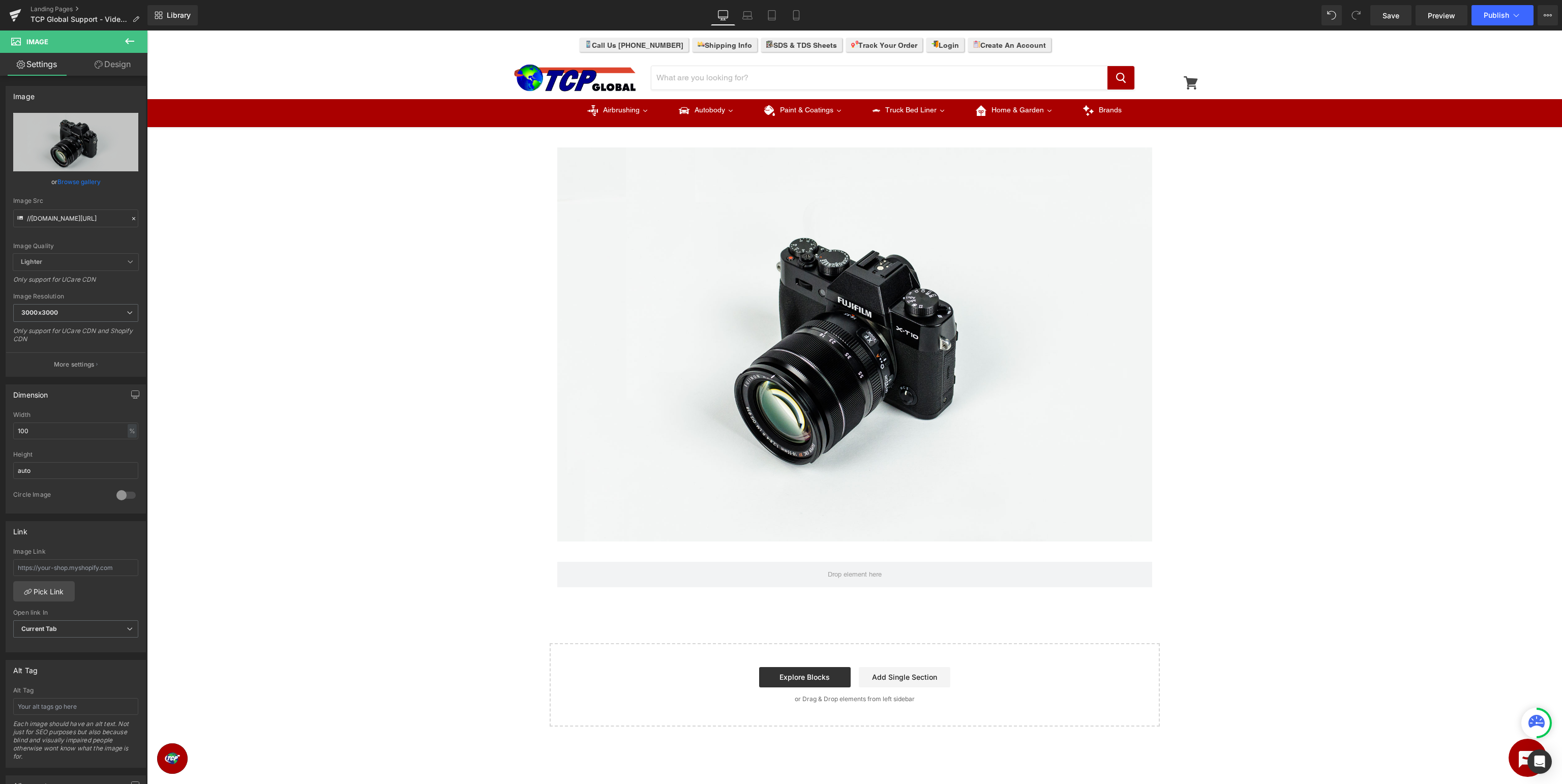
click at [133, 39] on icon at bounding box center [130, 41] width 12 height 12
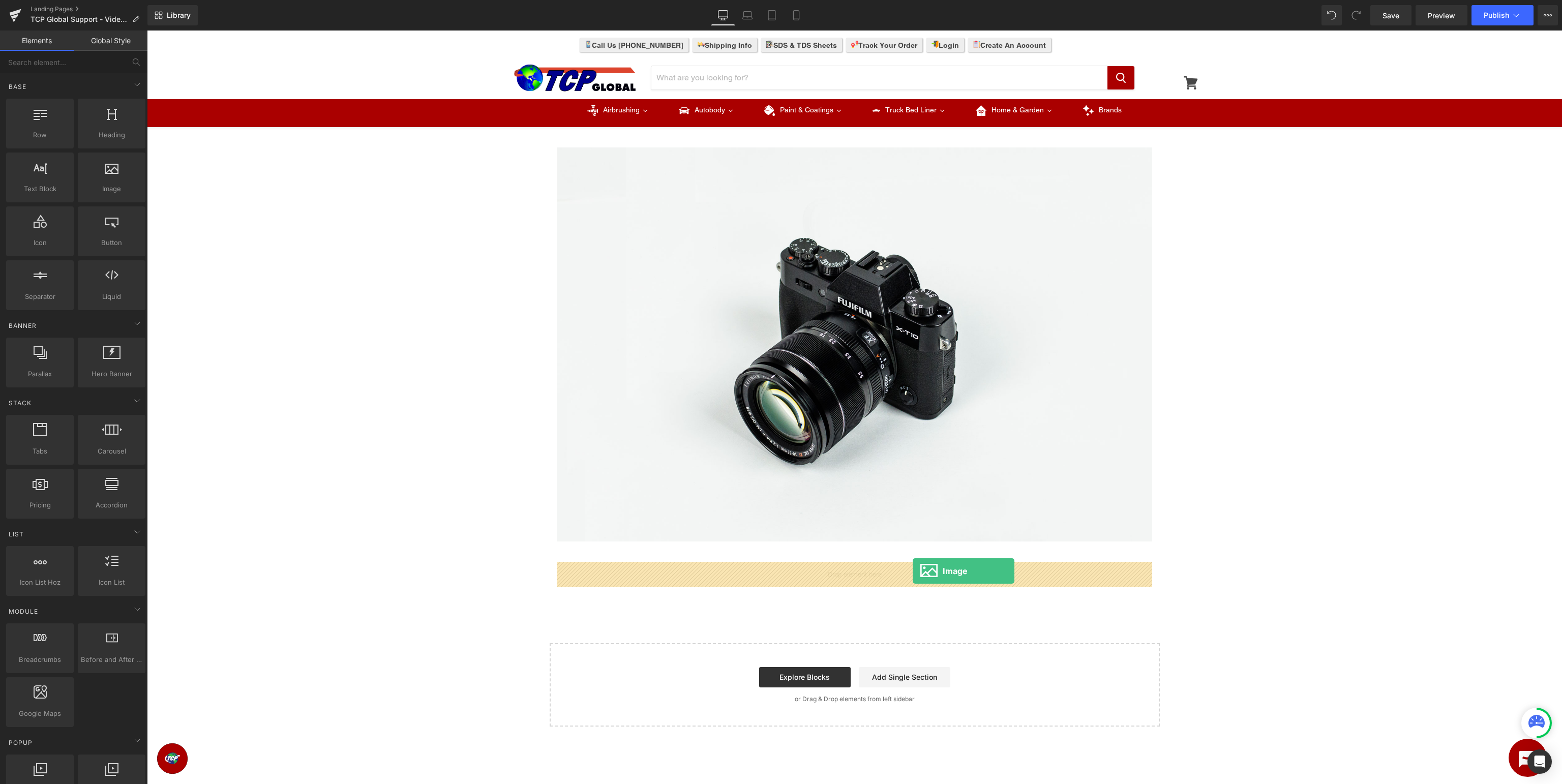
drag, startPoint x: 260, startPoint y: 208, endPoint x: 913, endPoint y: 571, distance: 747.1
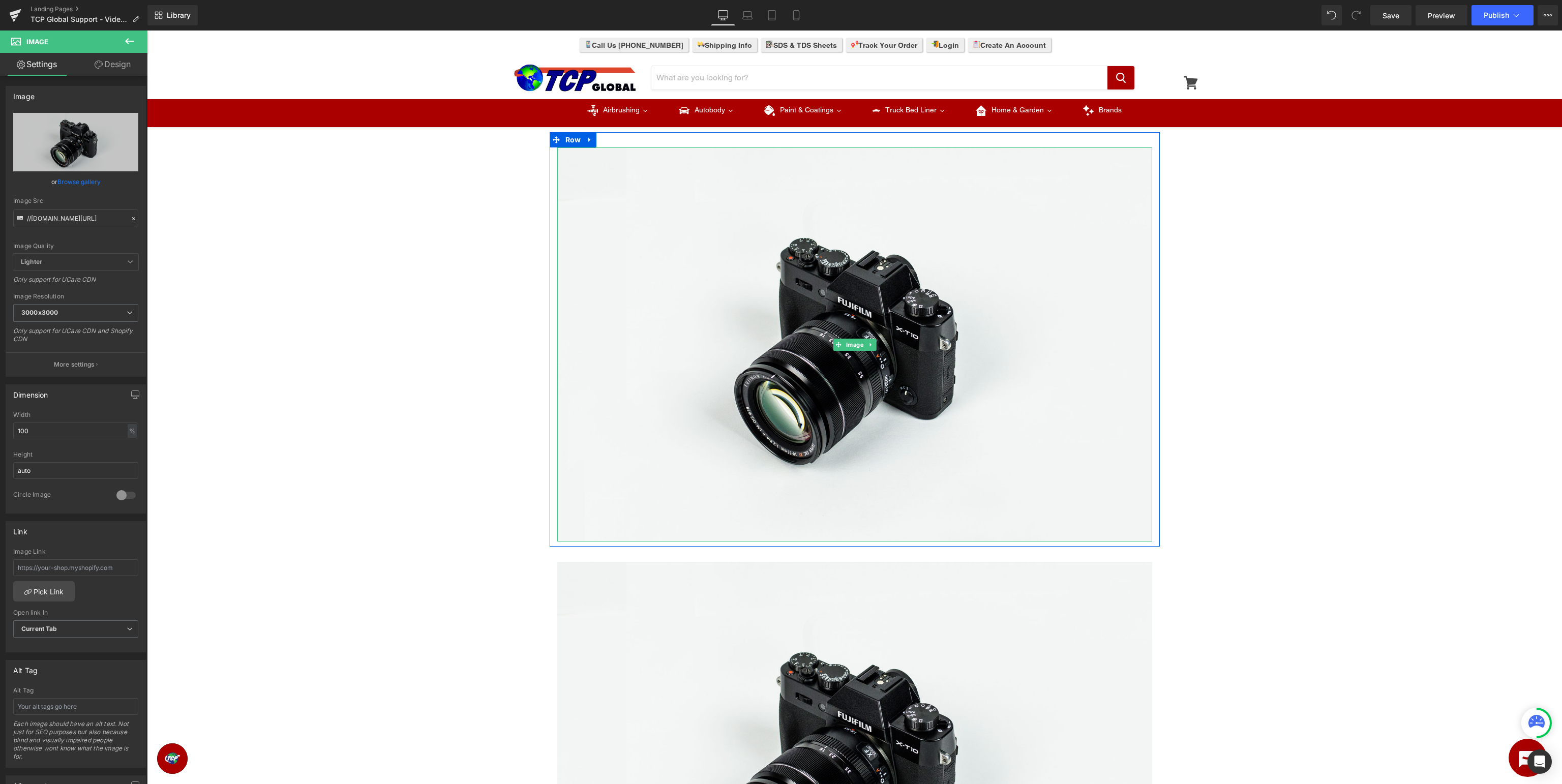
click at [853, 347] on span "Image" at bounding box center [854, 344] width 22 height 12
click at [68, 146] on icon "Replace Image" at bounding box center [76, 142] width 81 height 13
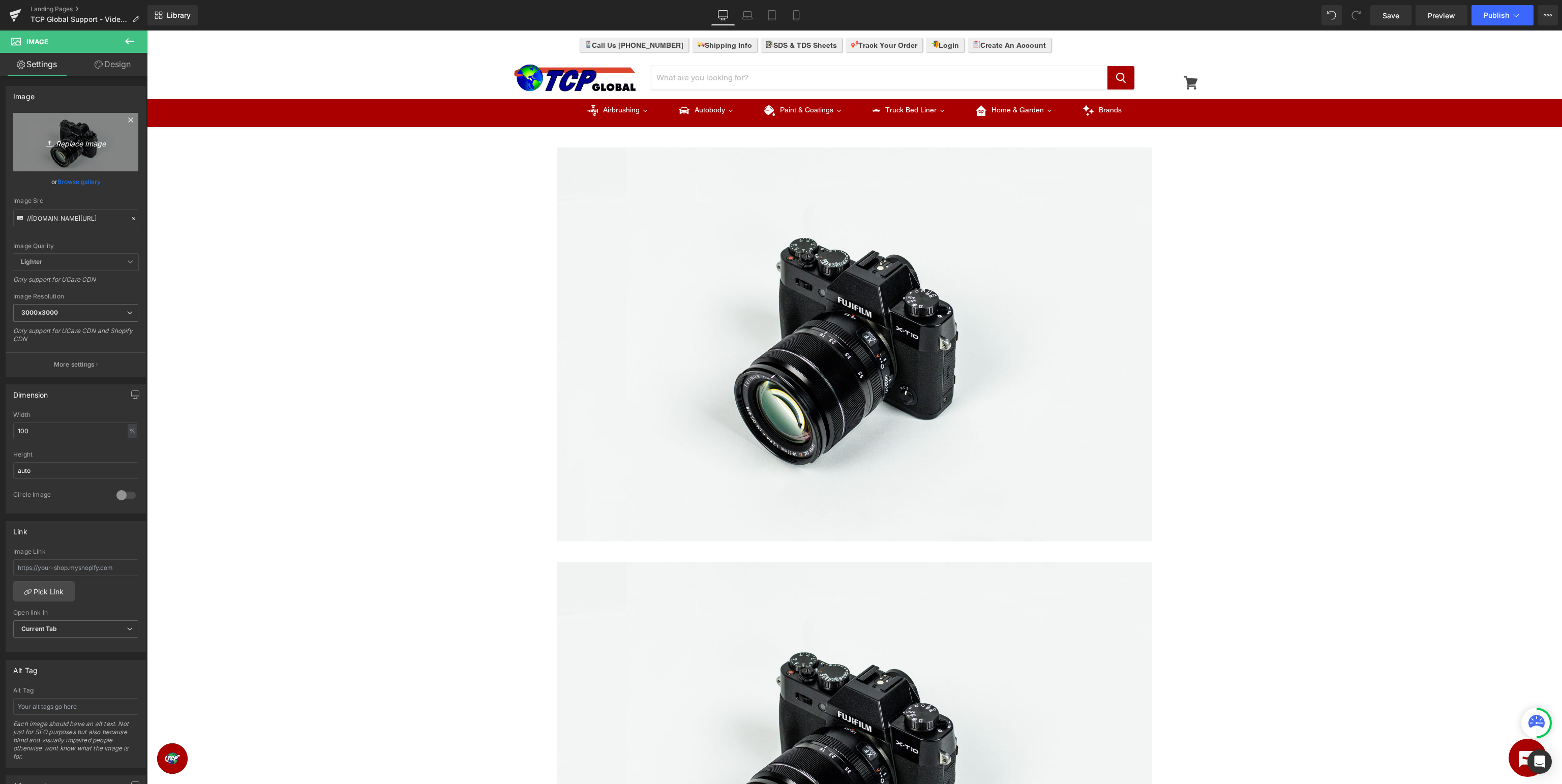
type input "C:\fakepath\TCPBanner.jpg"
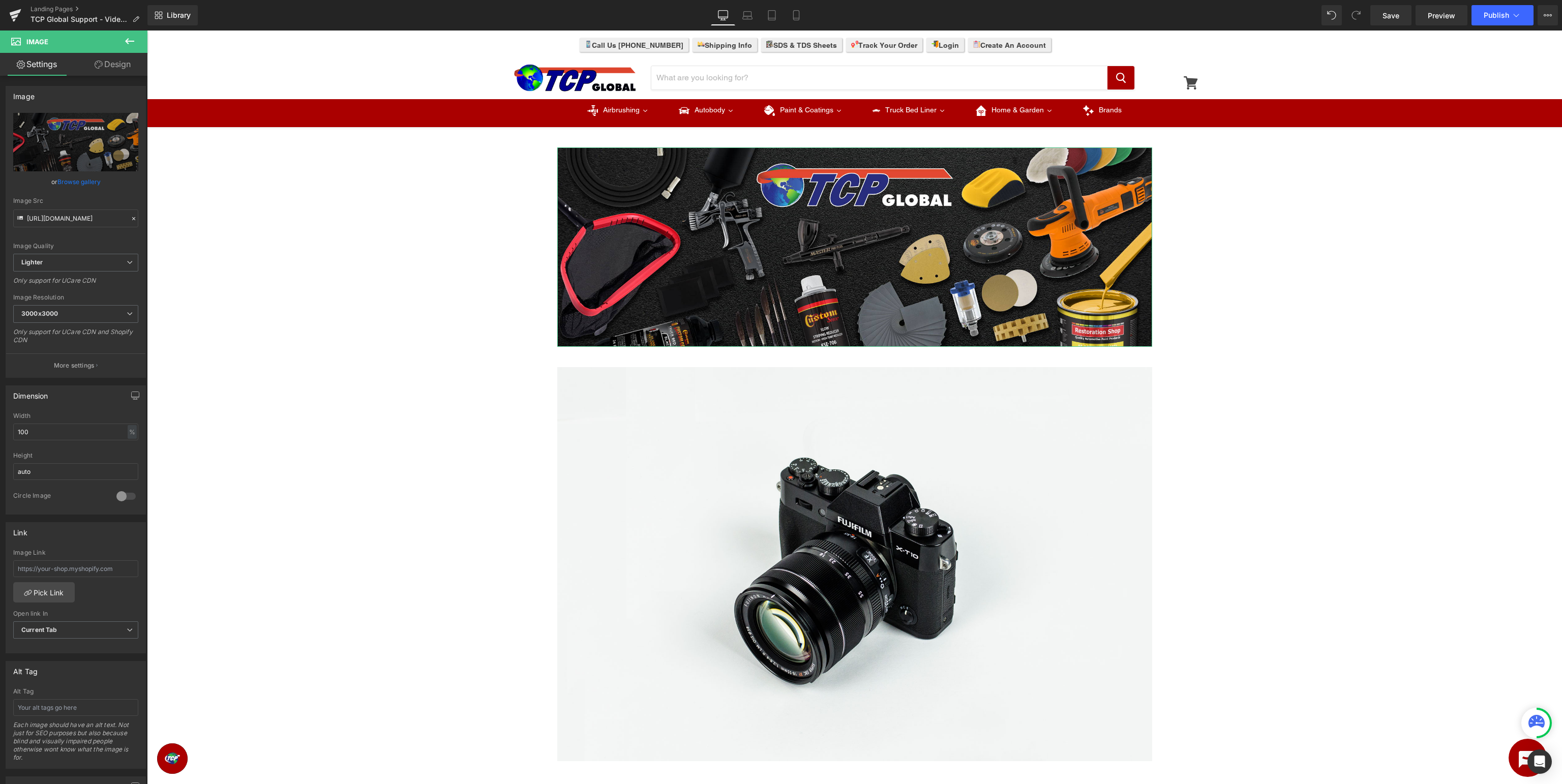
click at [80, 186] on link "Browse gallery" at bounding box center [79, 181] width 43 height 18
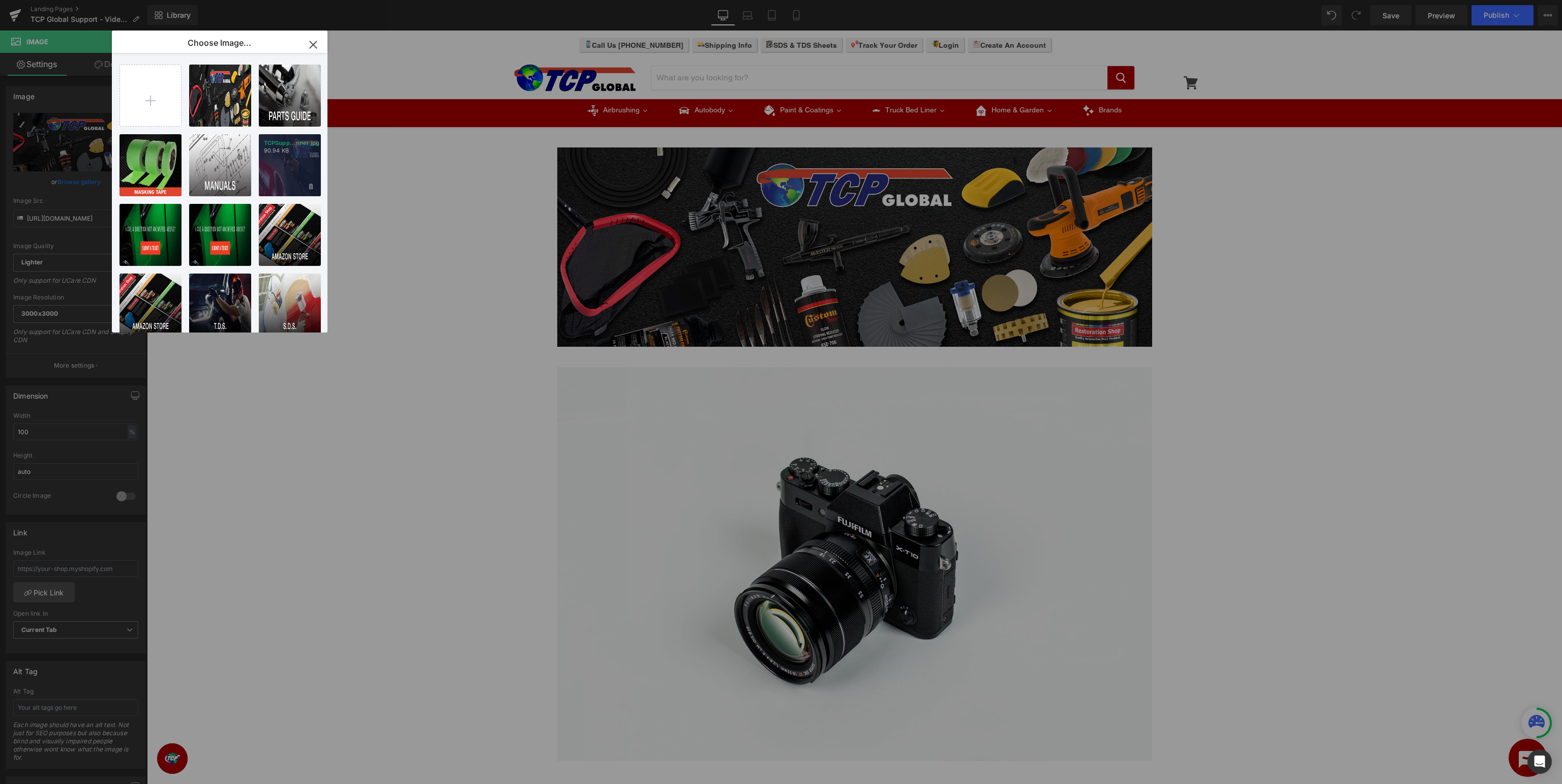
click at [287, 166] on div "TCPSupp...nner.jpg 90.94 KB" at bounding box center [290, 165] width 62 height 62
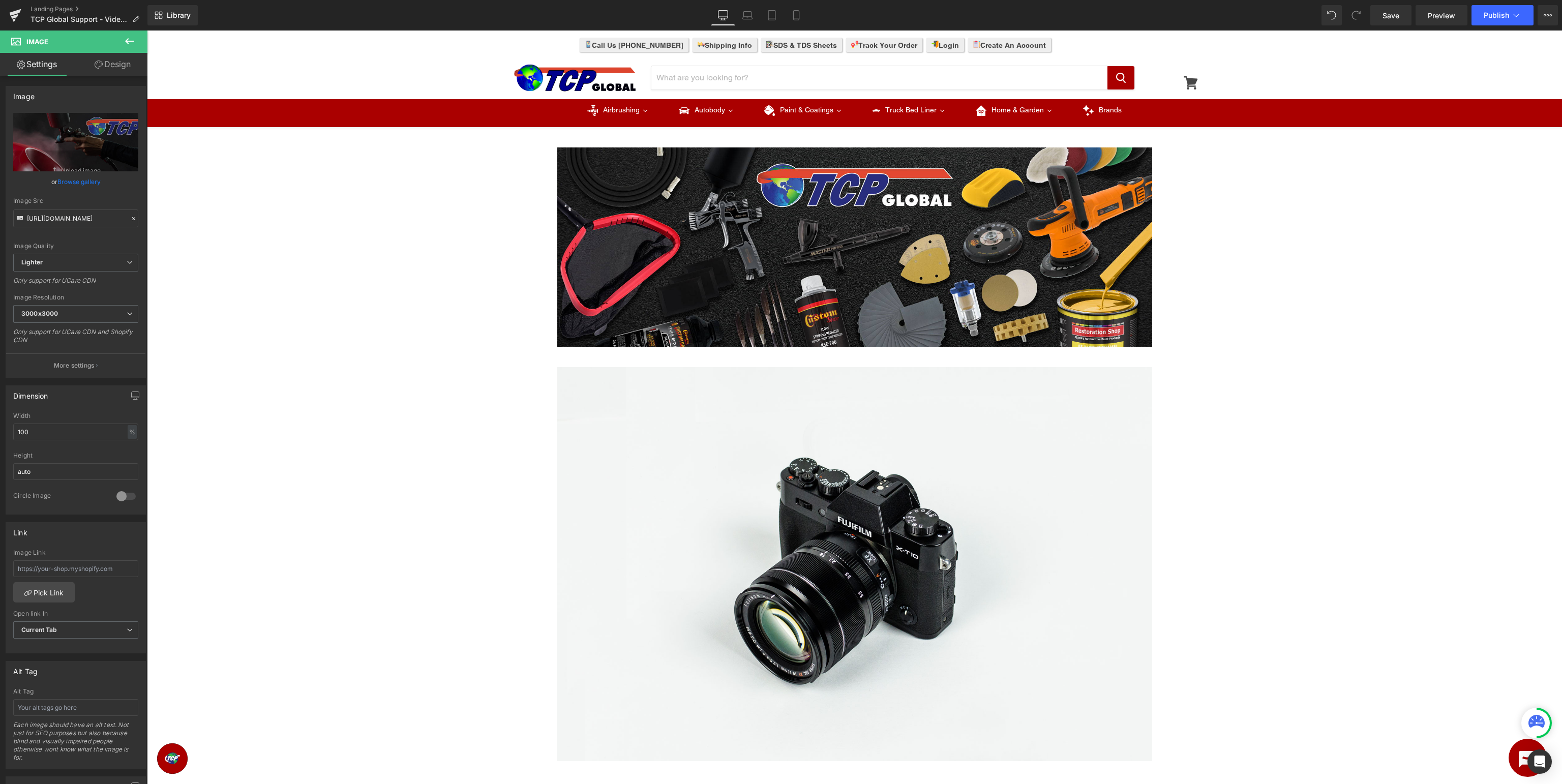
type input "https://ucarecdn.com/715ae8e9-cccb-49dd-9895-0b4343b0a943/-/format/auto/-/previ…"
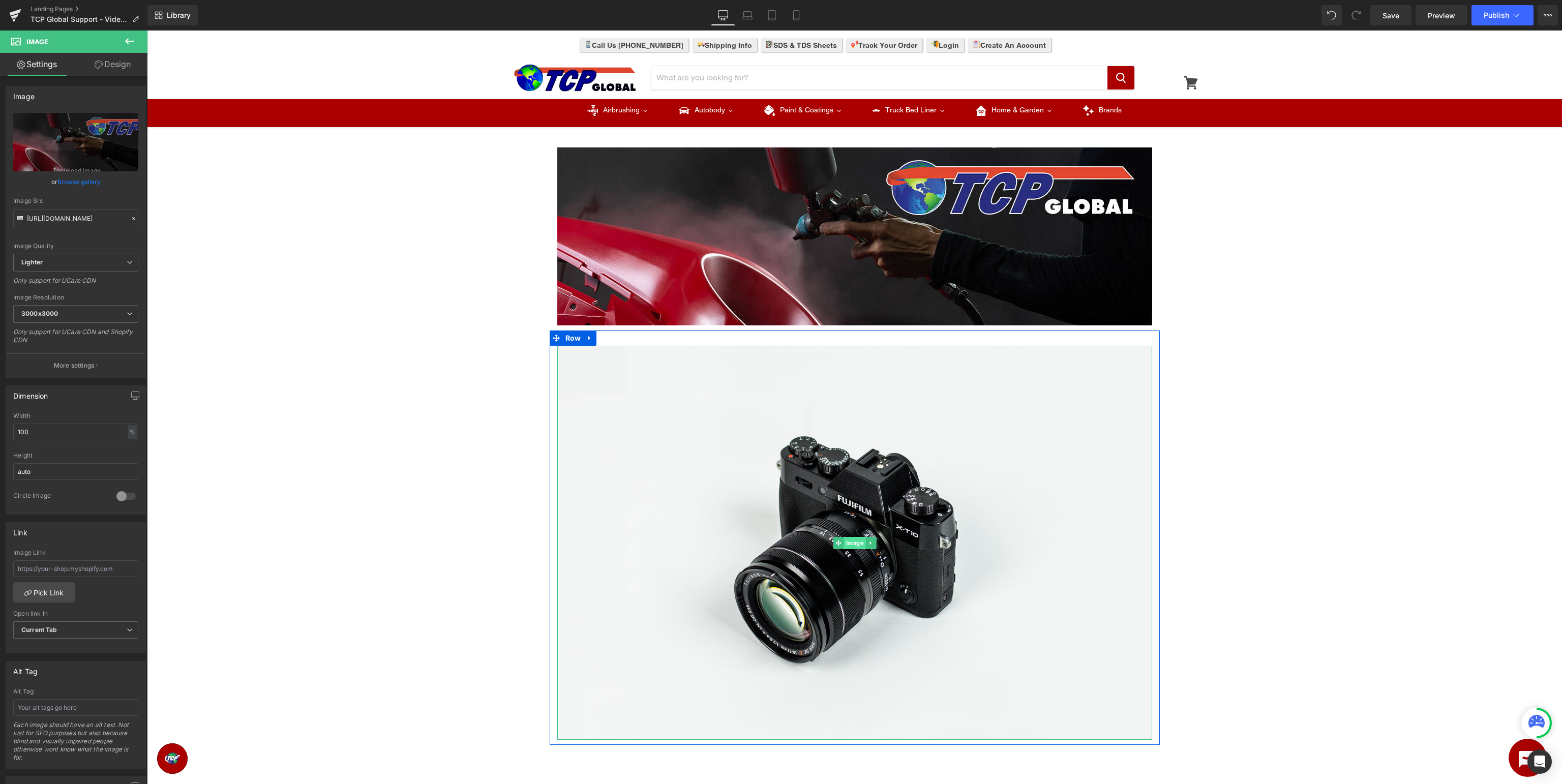
click at [857, 544] on span "Image" at bounding box center [854, 543] width 22 height 12
type input "//d1um8515vdn9kb.cloudfront.net/images/parallax.jpg"
click at [78, 139] on icon "Replace Image" at bounding box center [76, 142] width 81 height 13
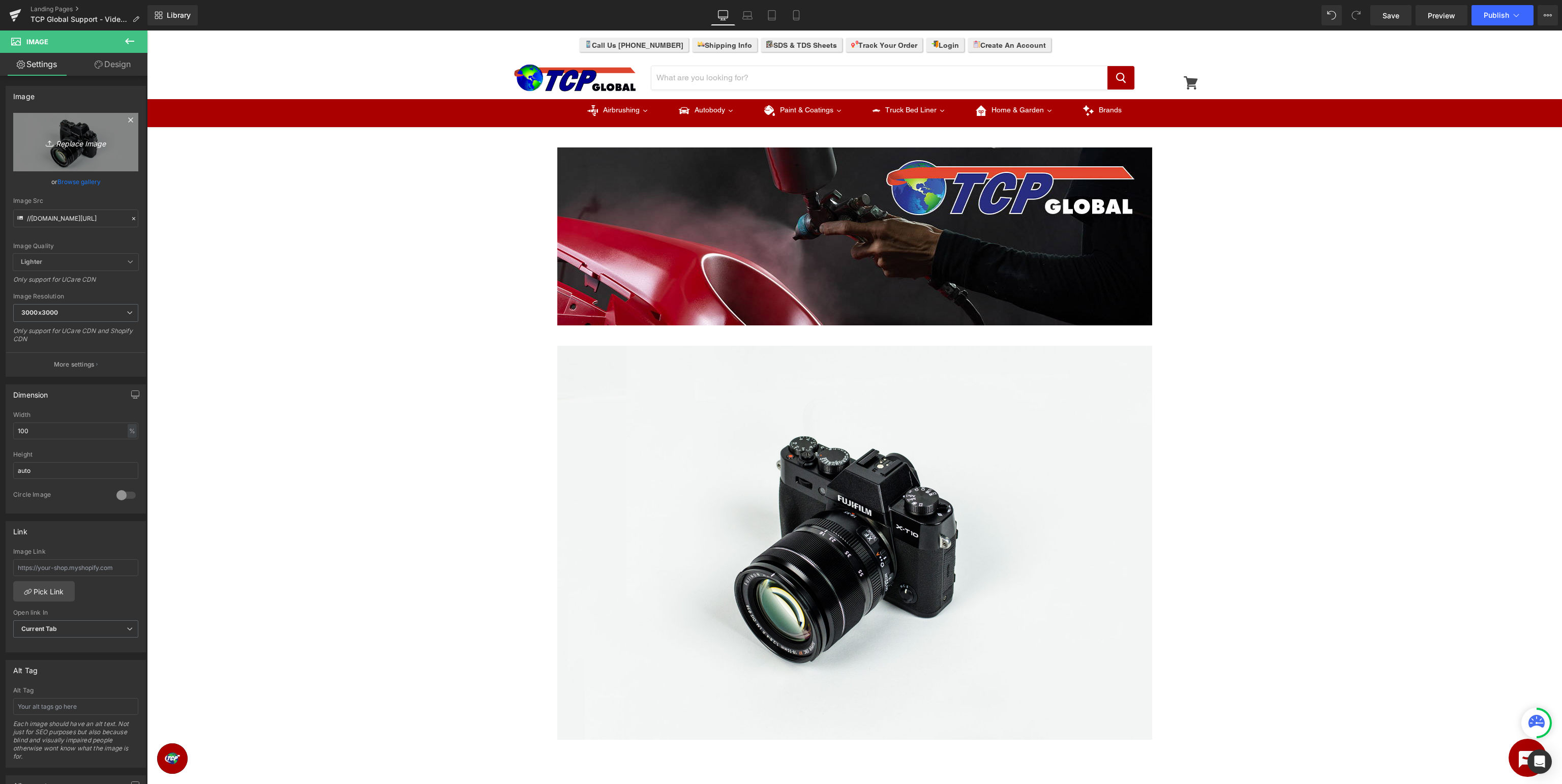
type input "C:\fakepath\TCPSupport_videos.jpg"
type input "https://ucarecdn.com/5d19a3f8-a9d1-4dd8-8af7-eb93950bcfd8/-/format/auto/-/previ…"
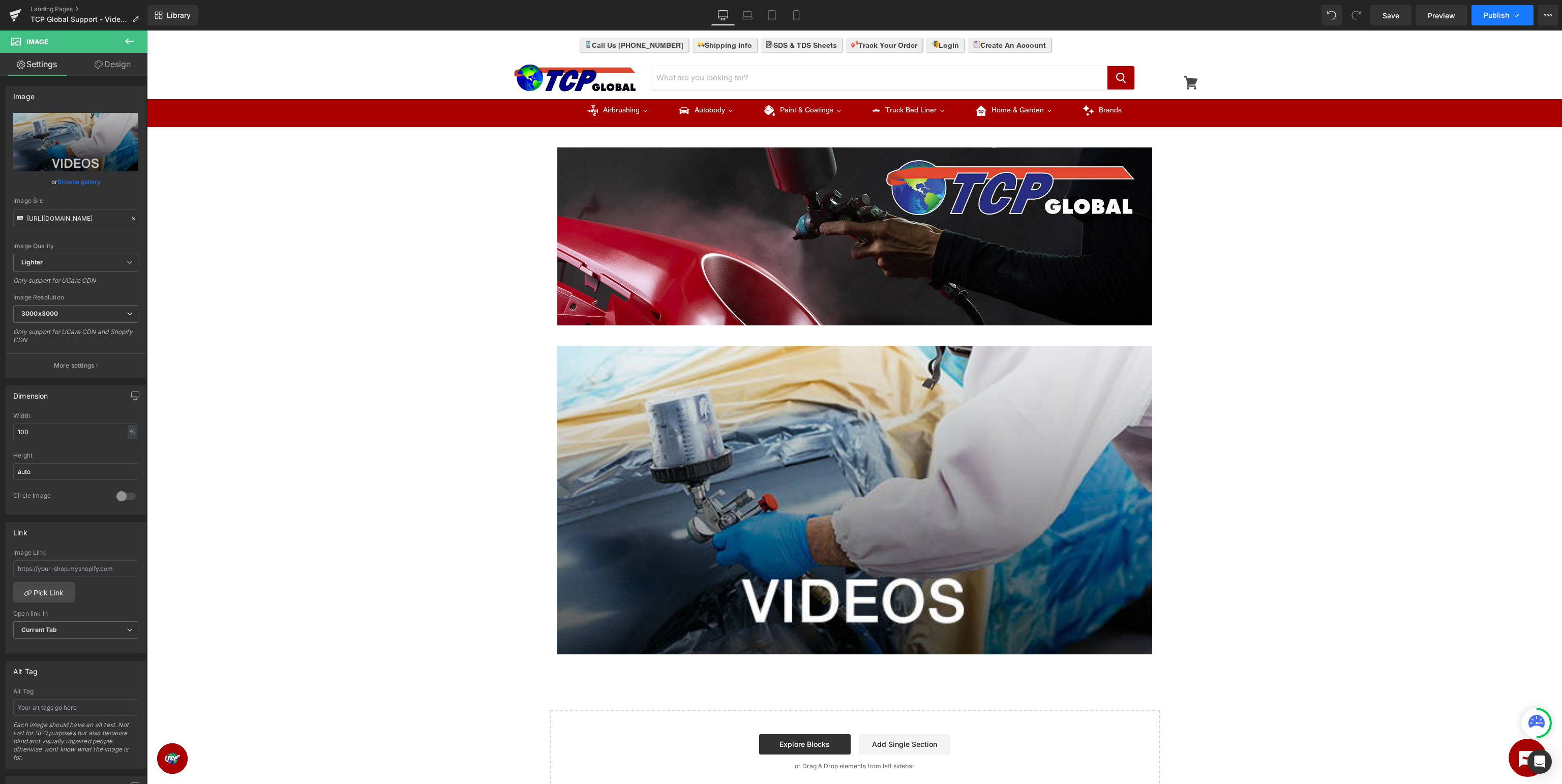
click at [1485, 20] on button "Publish" at bounding box center [1503, 15] width 62 height 21
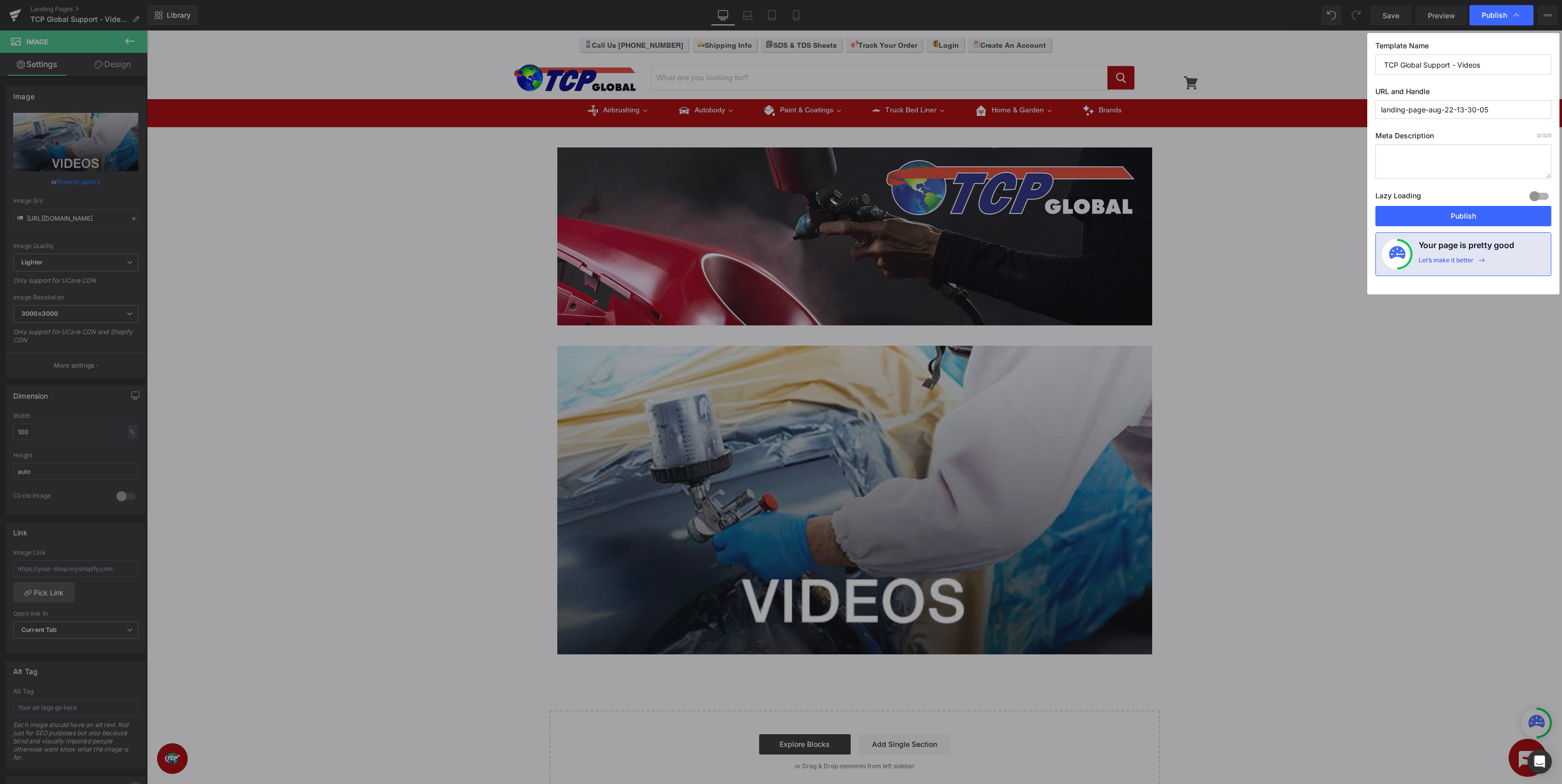
click at [1512, 110] on input "landing-page-aug-22-13-30-05" at bounding box center [1463, 109] width 176 height 19
type input "tcp-global-videos"
click at [1472, 210] on button "Publish" at bounding box center [1463, 216] width 176 height 21
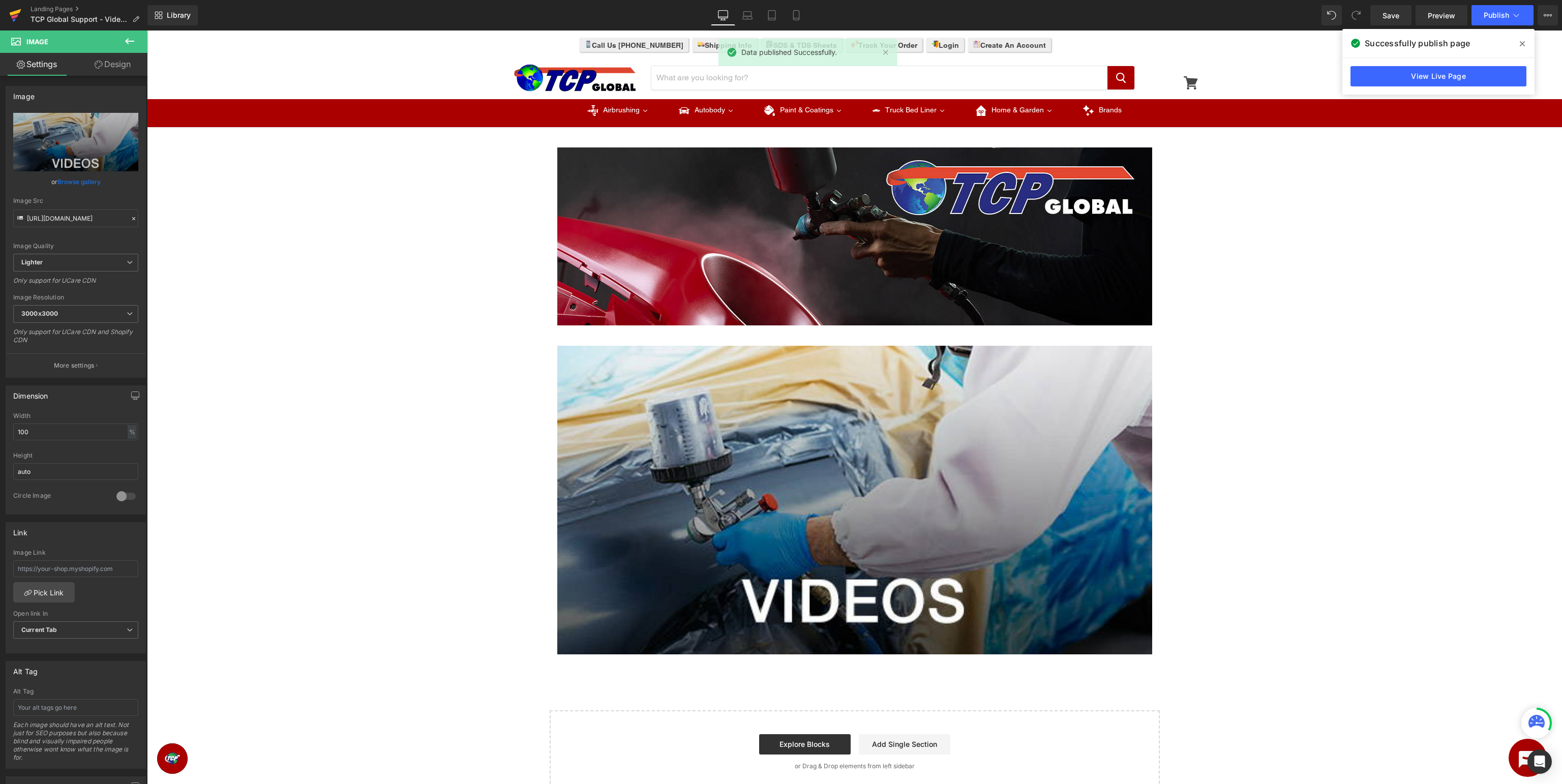
click at [11, 13] on icon at bounding box center [15, 12] width 12 height 7
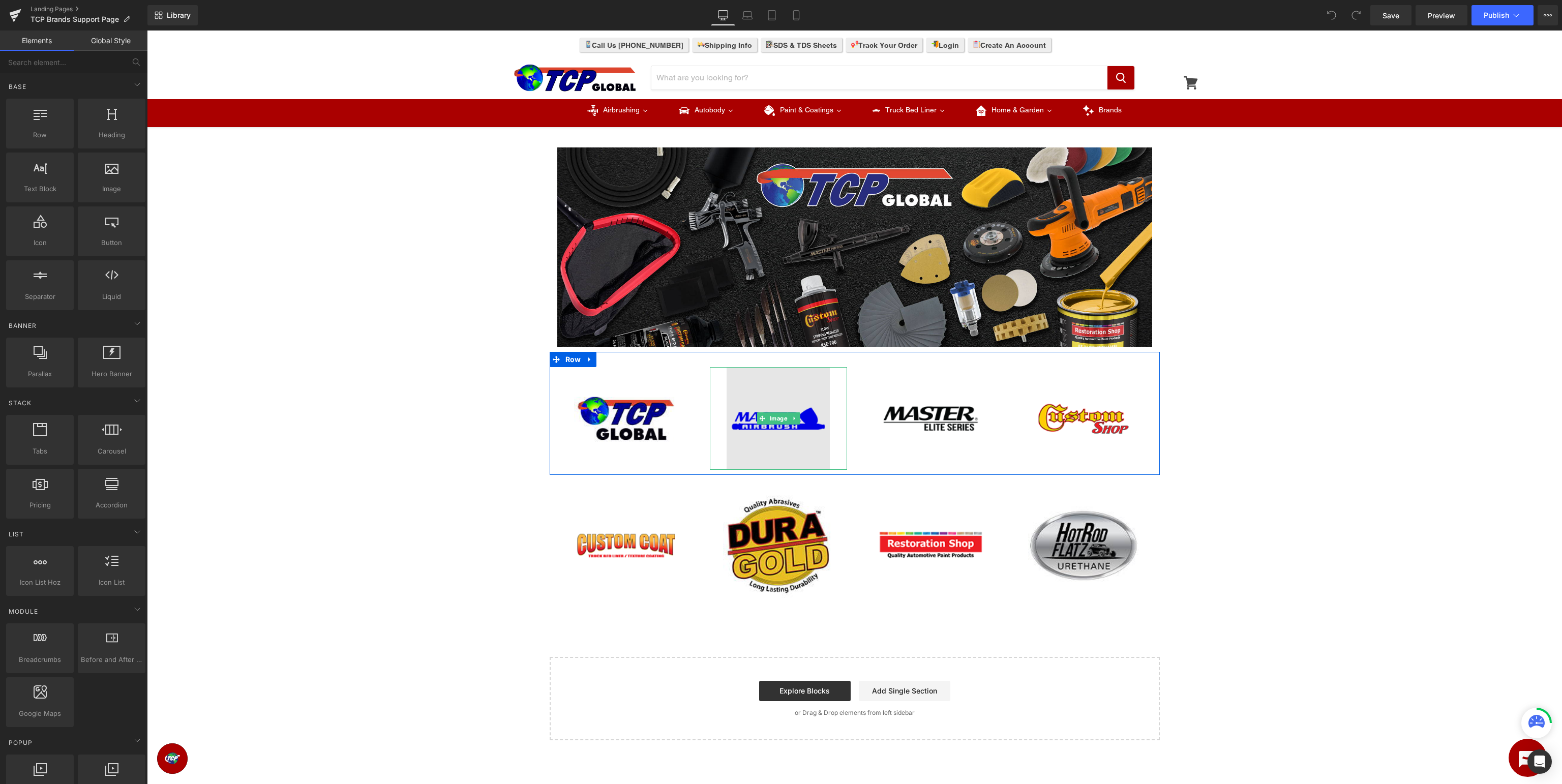
click at [773, 429] on img at bounding box center [778, 418] width 103 height 103
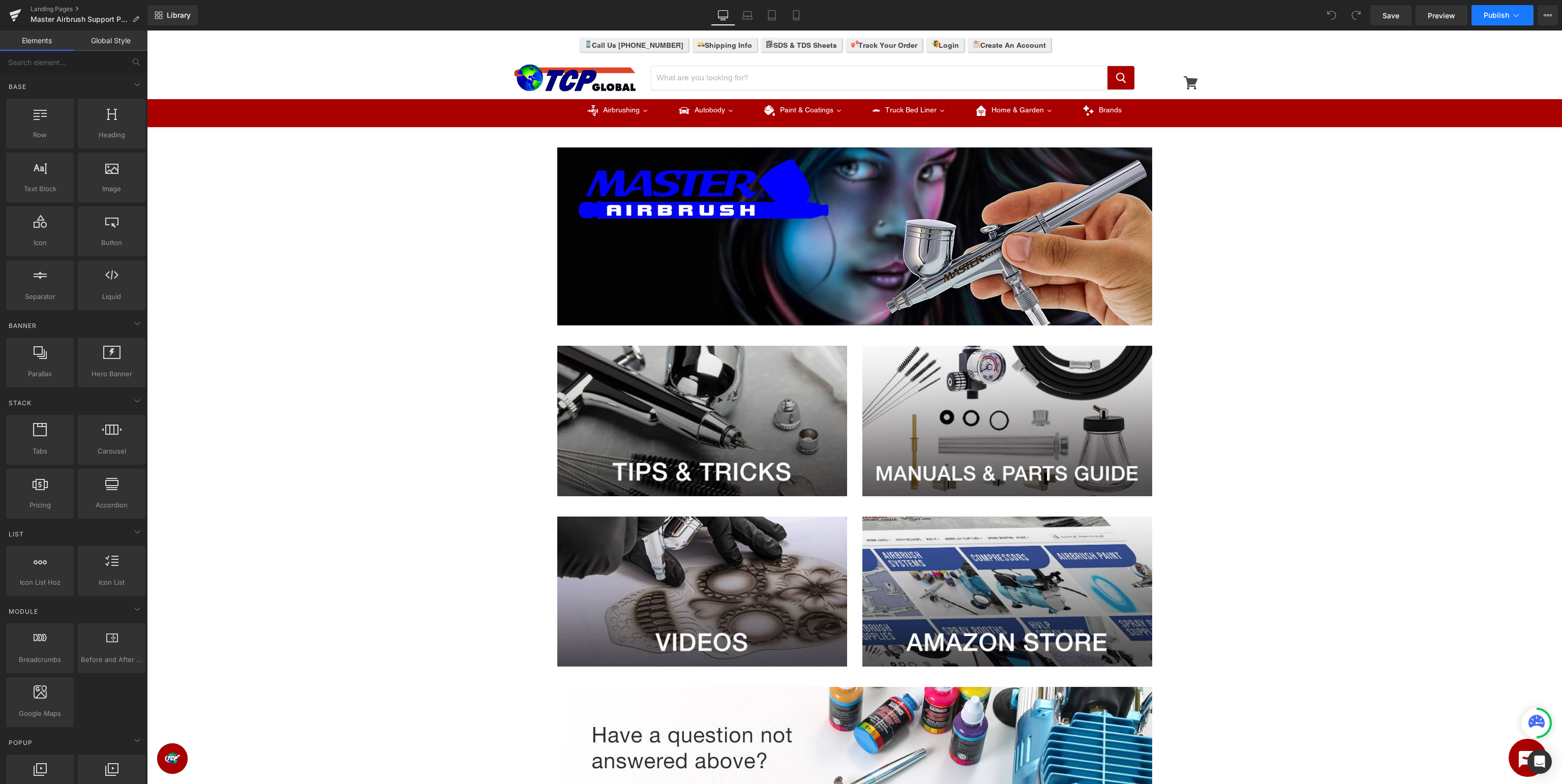
click at [1510, 18] on button "Publish" at bounding box center [1503, 15] width 62 height 21
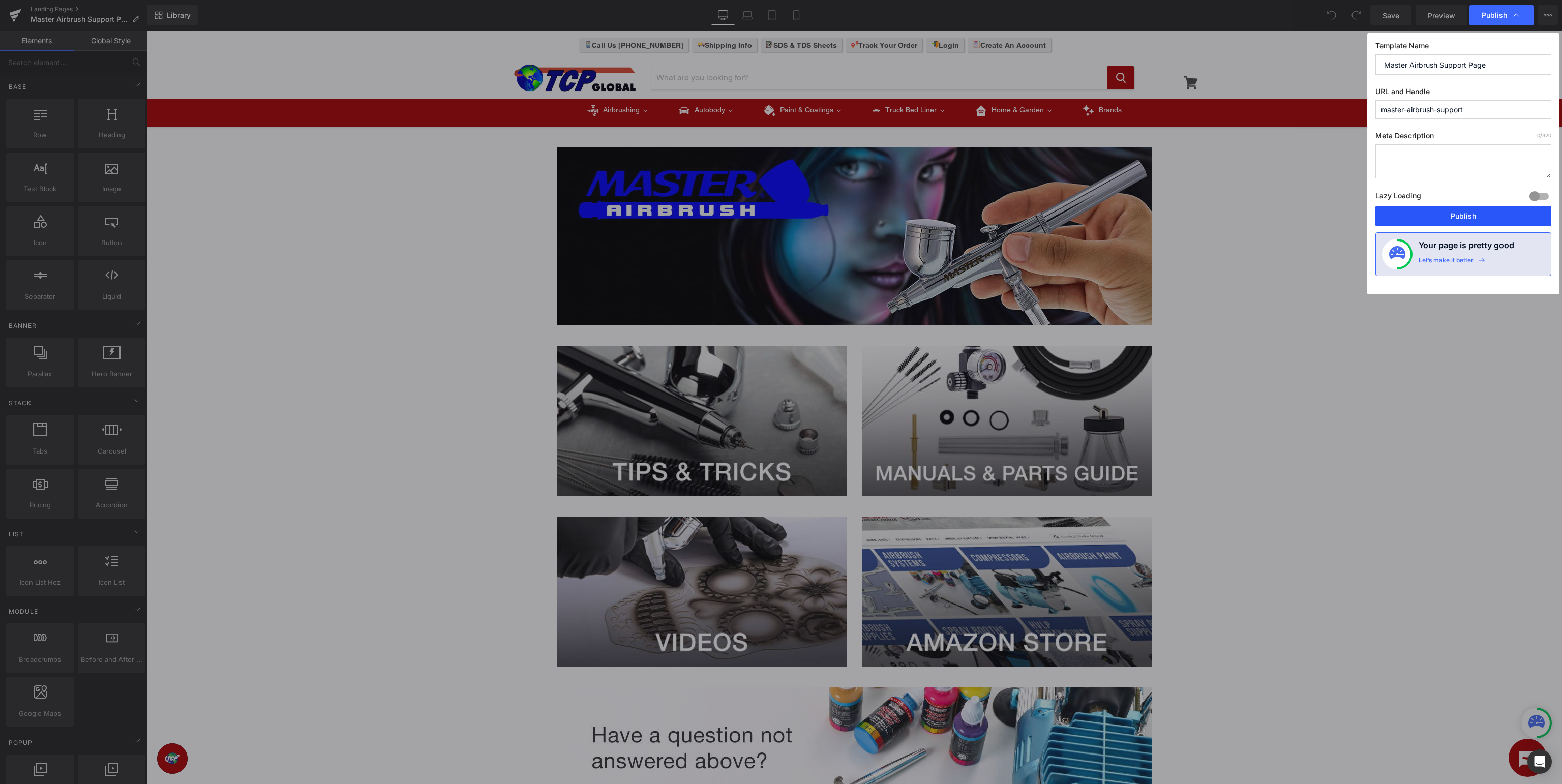
click at [1453, 210] on button "Publish" at bounding box center [1463, 216] width 176 height 21
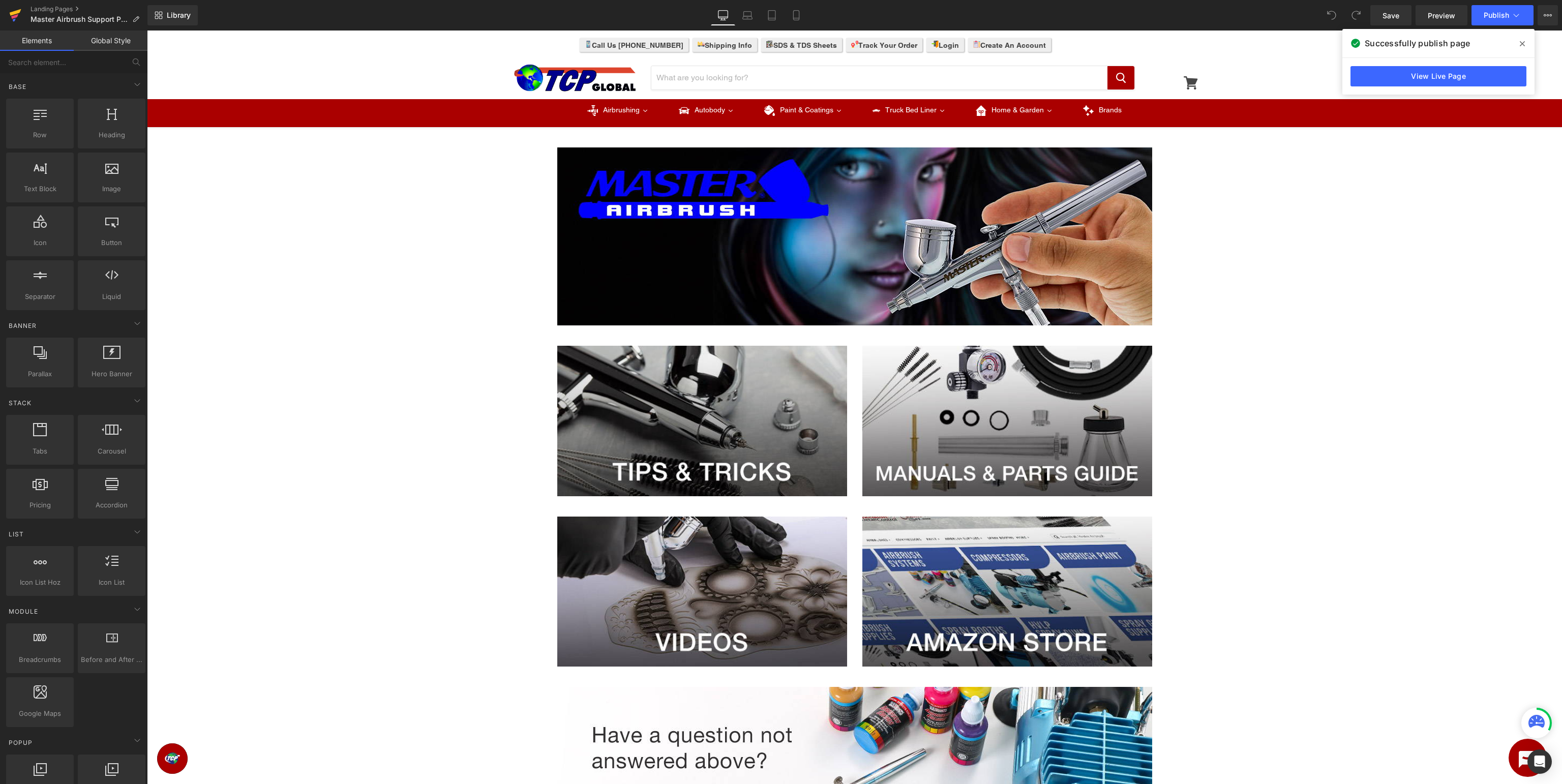
click at [11, 15] on icon at bounding box center [15, 12] width 12 height 7
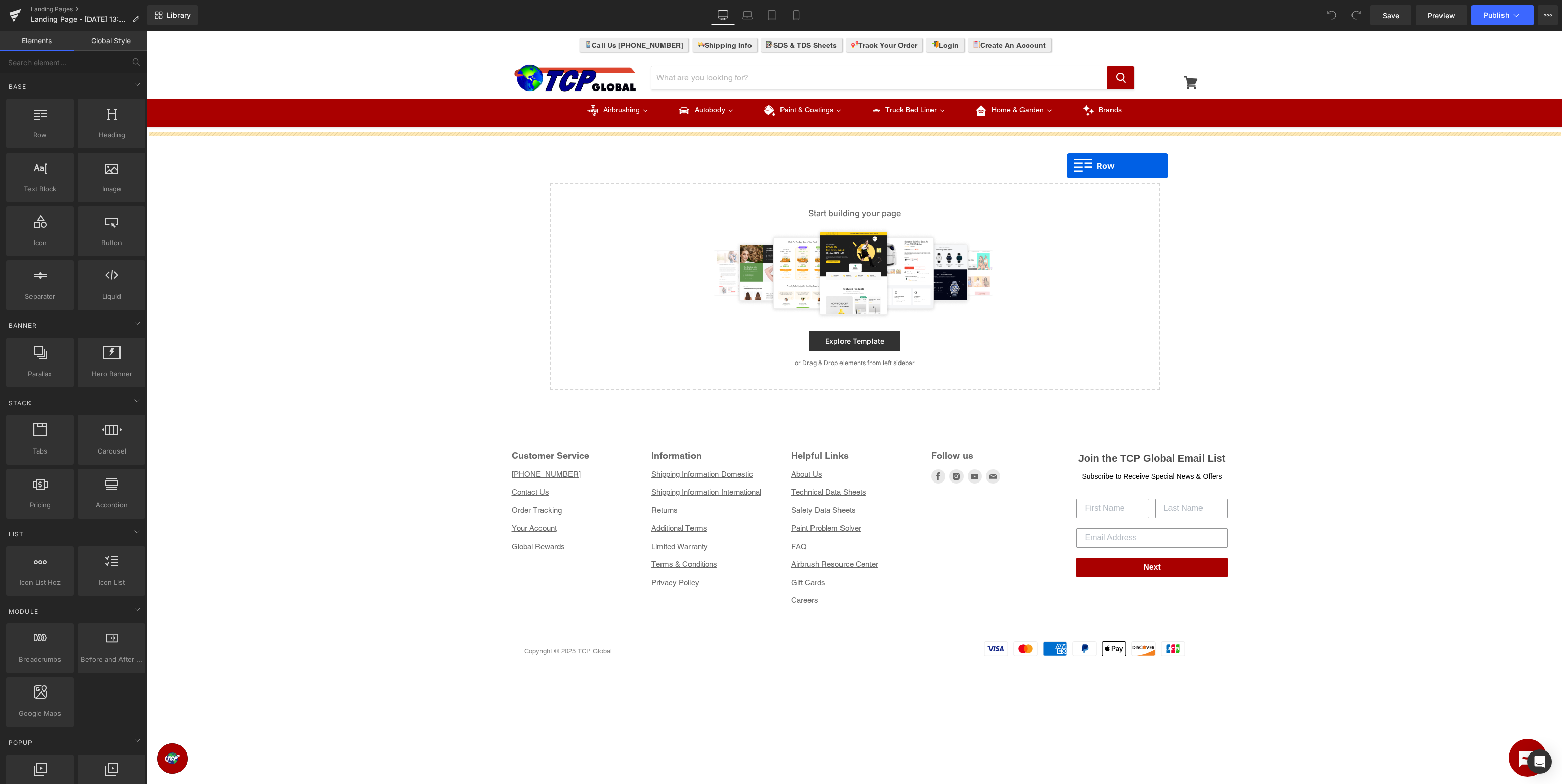
drag, startPoint x: 181, startPoint y: 156, endPoint x: 1067, endPoint y: 166, distance: 886.1
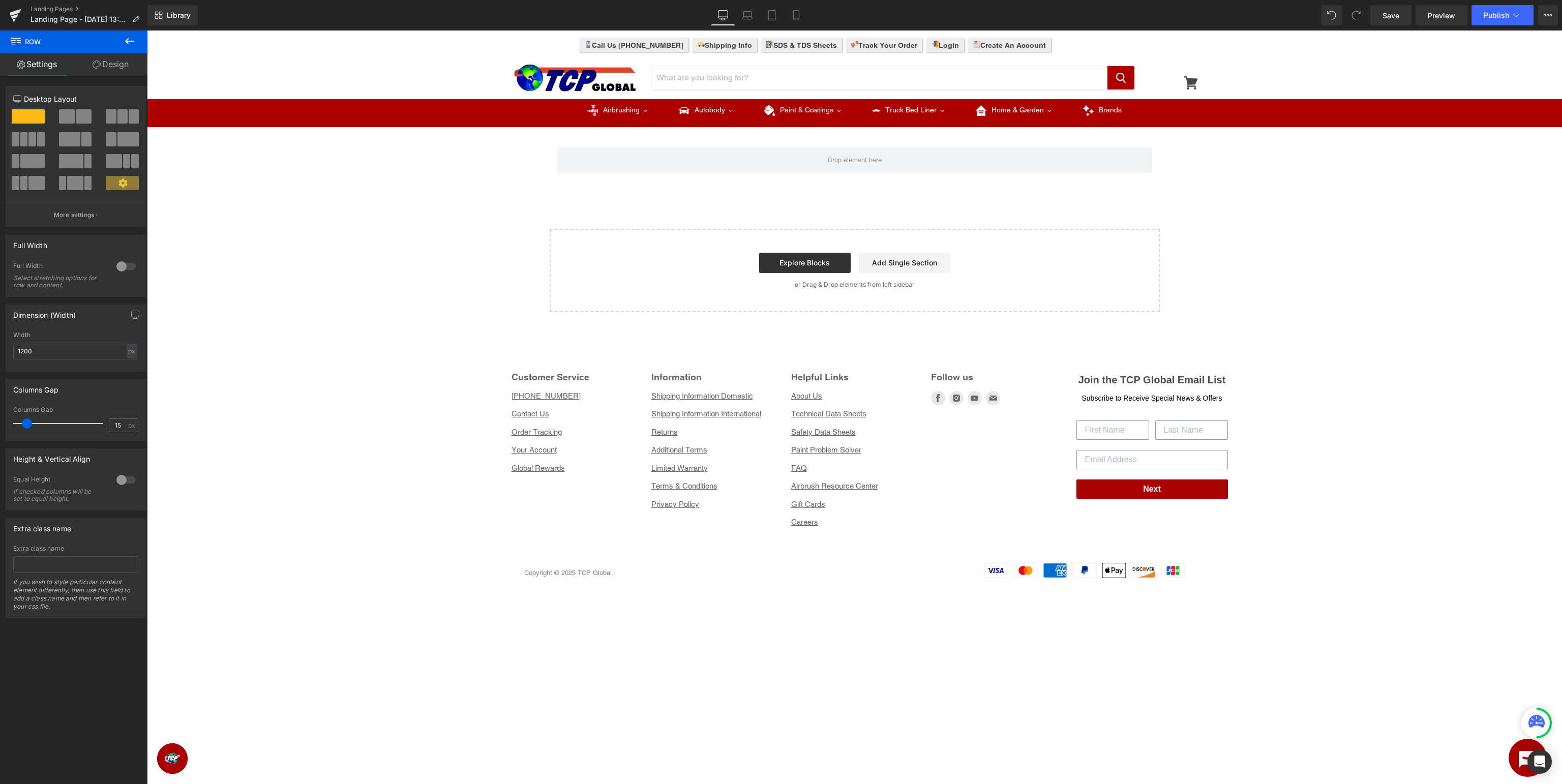
click at [134, 42] on icon at bounding box center [130, 41] width 12 height 12
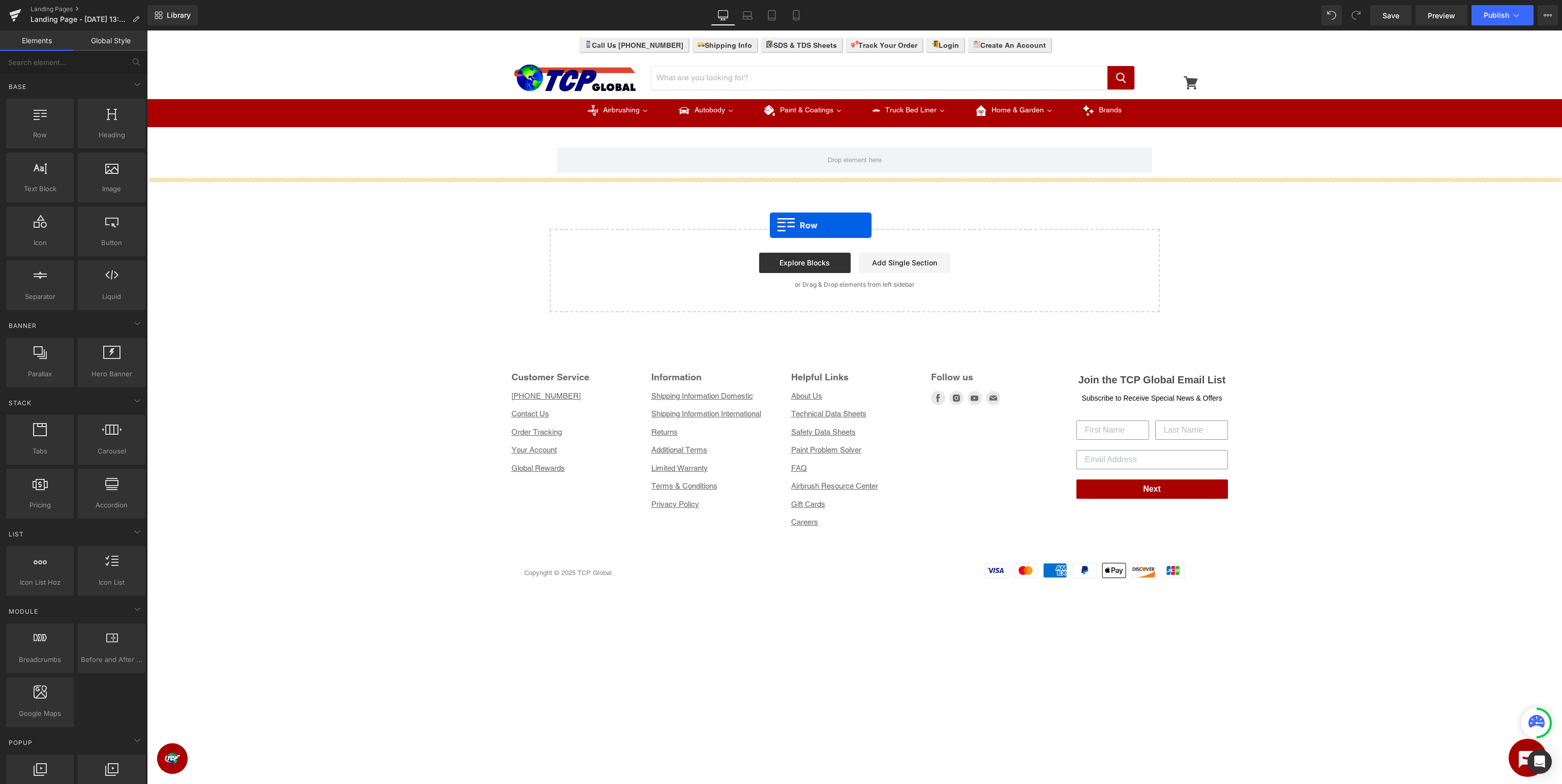
drag, startPoint x: 190, startPoint y: 146, endPoint x: 770, endPoint y: 225, distance: 585.4
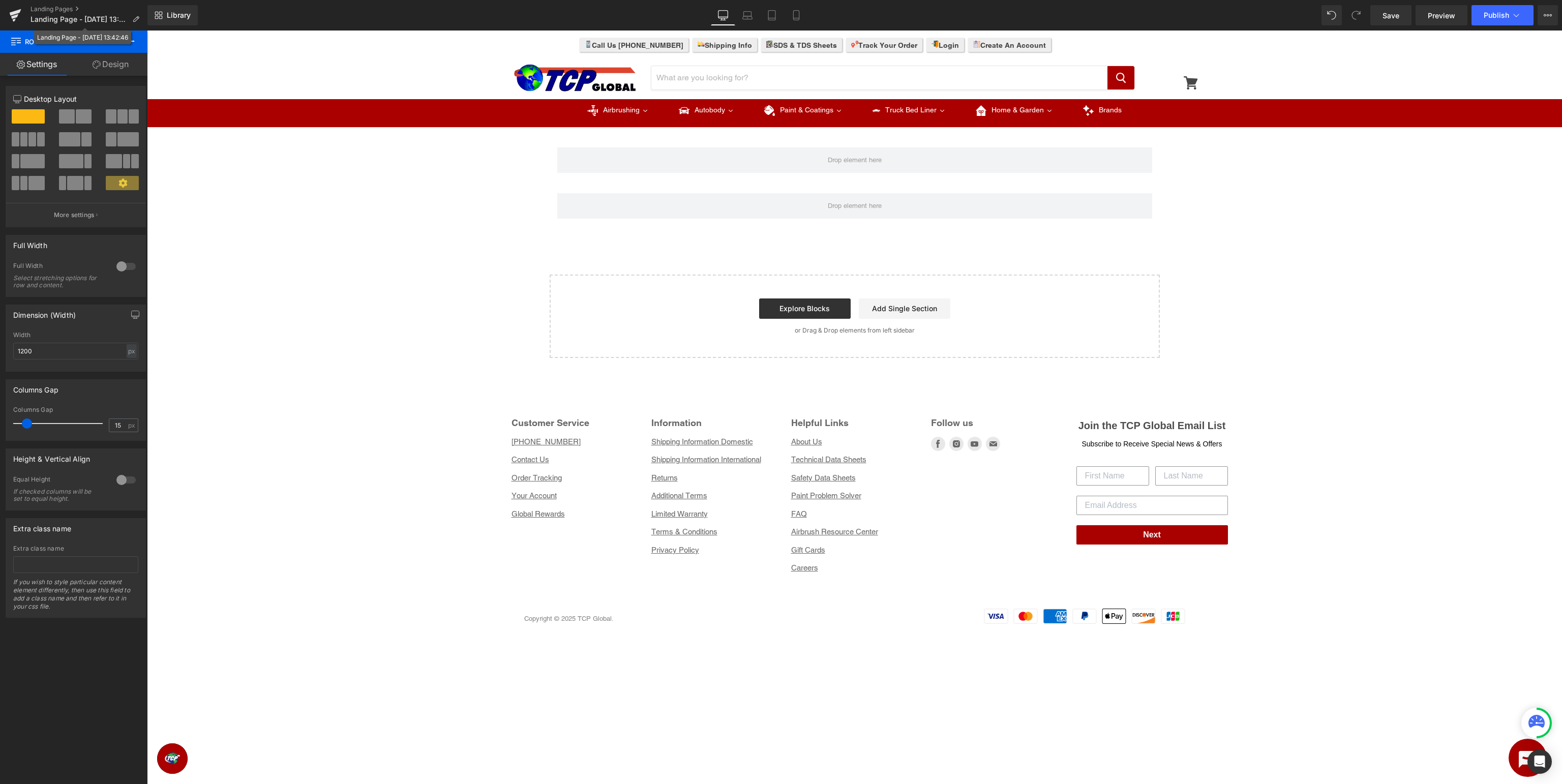
click at [125, 40] on div "Landing Page - [DATE] 13:42:46" at bounding box center [82, 38] width 91 height 11
click at [129, 45] on icon at bounding box center [130, 41] width 12 height 12
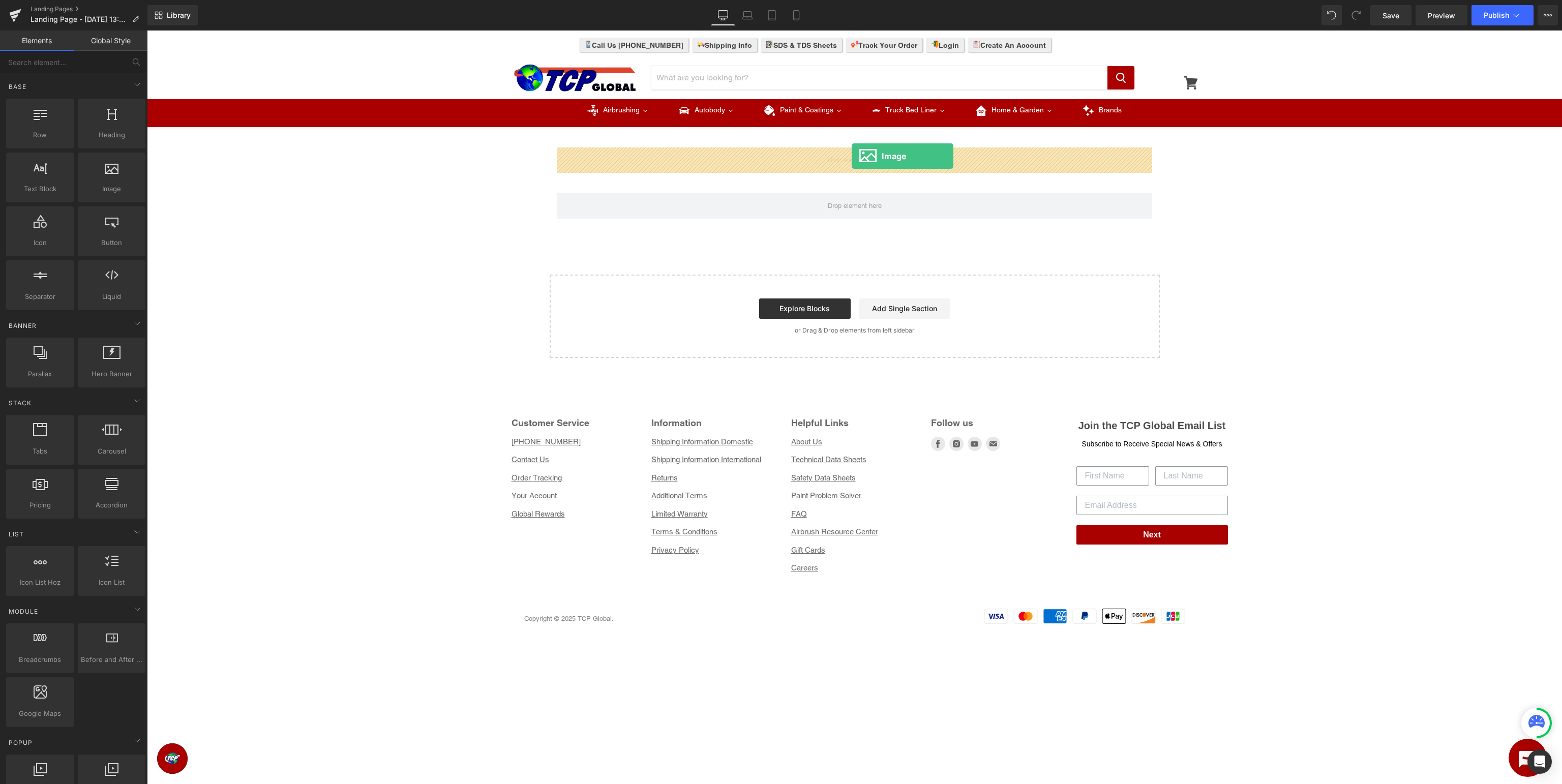
drag, startPoint x: 258, startPoint y: 208, endPoint x: 852, endPoint y: 156, distance: 596.3
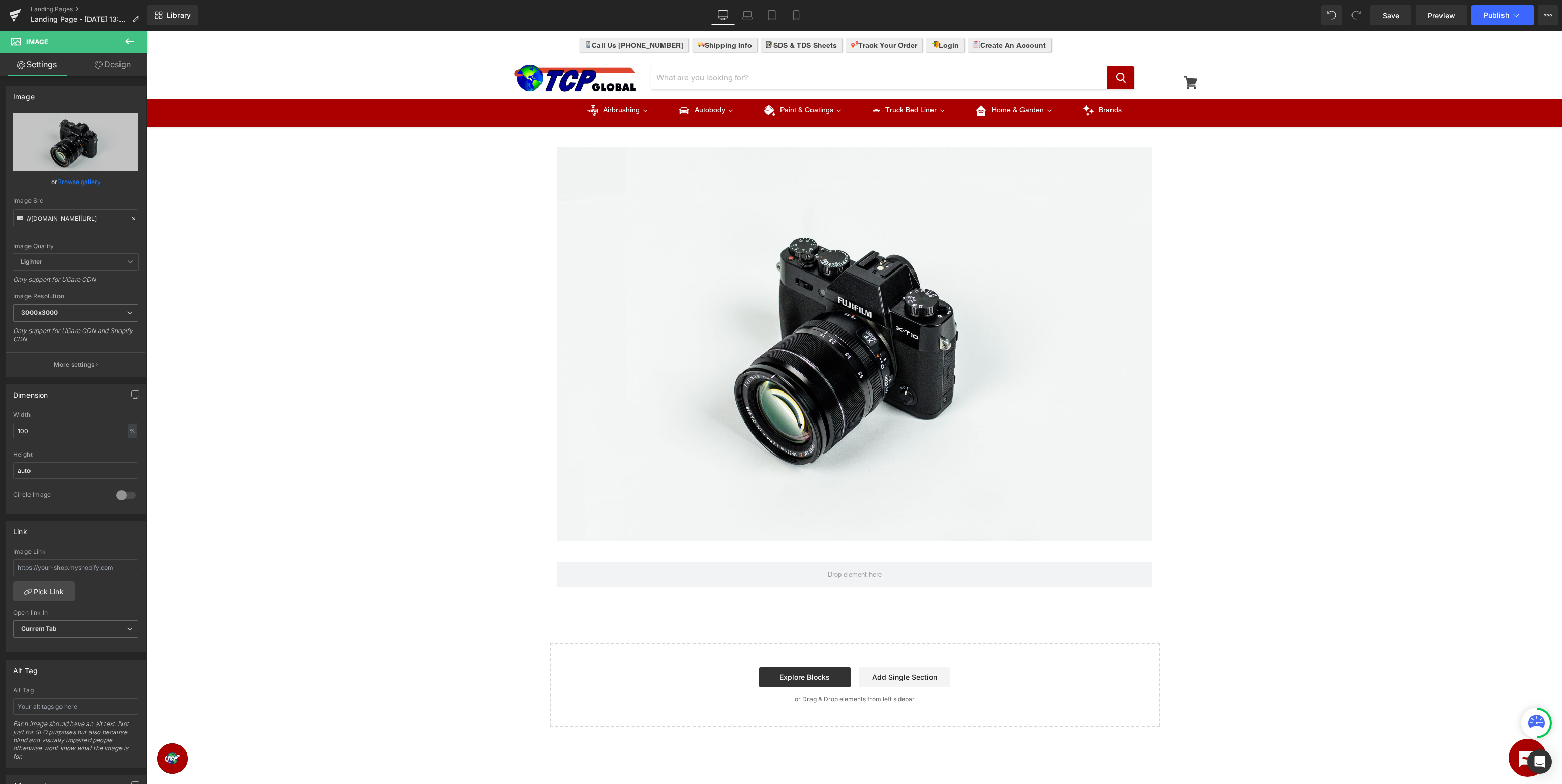
click at [125, 44] on icon at bounding box center [130, 41] width 12 height 12
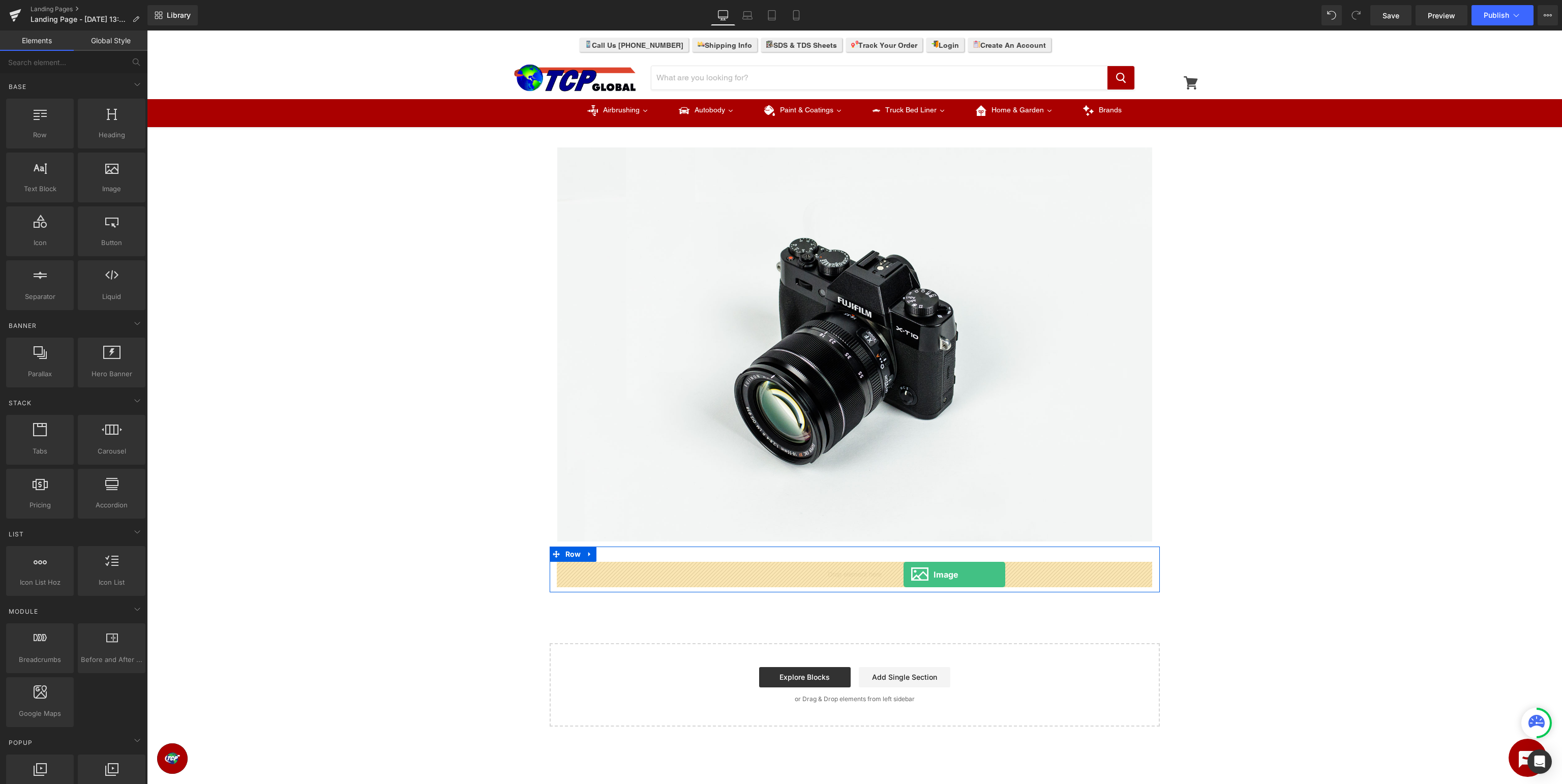
drag, startPoint x: 258, startPoint y: 209, endPoint x: 903, endPoint y: 575, distance: 741.6
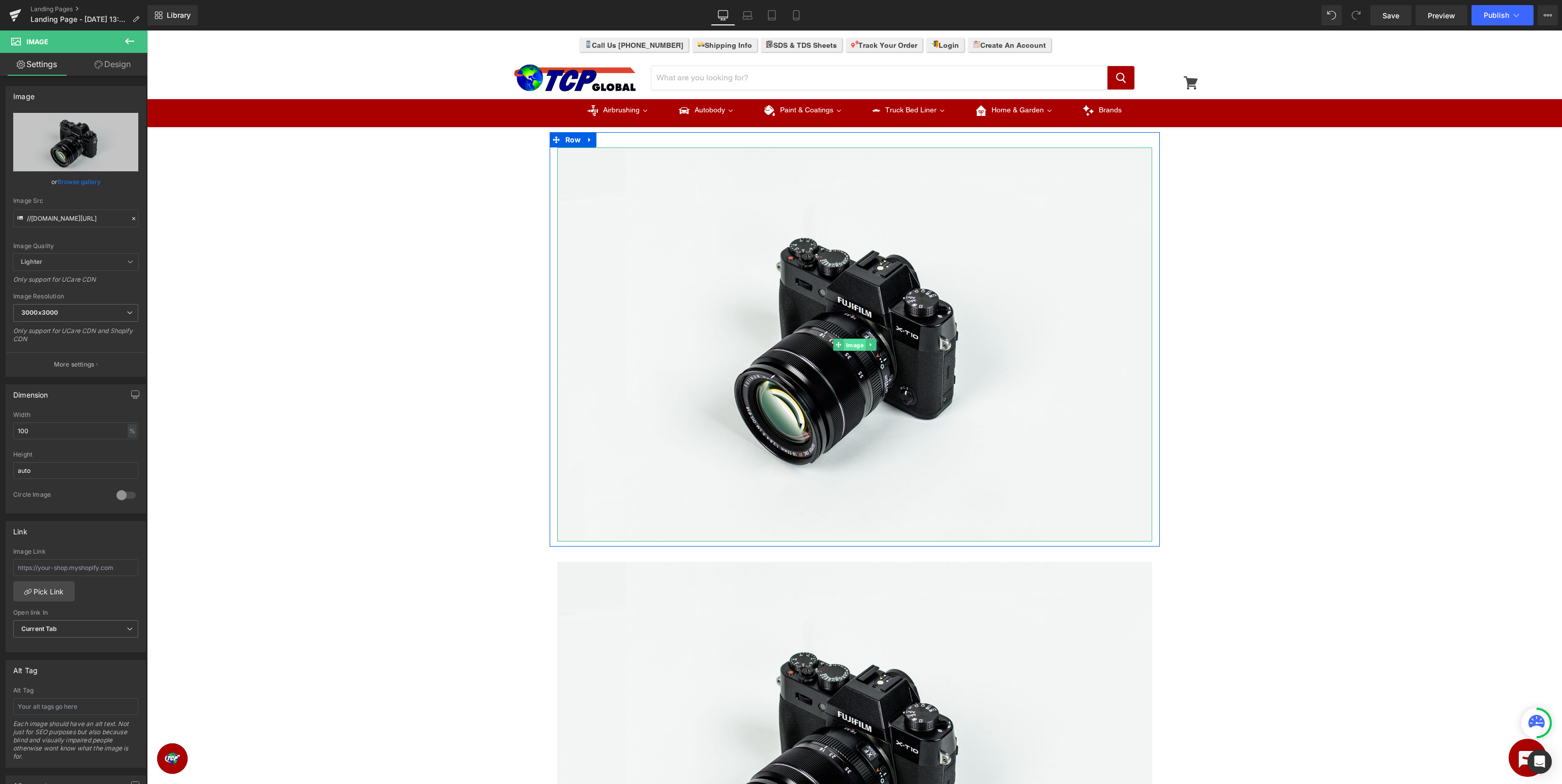
click at [848, 345] on span "Image" at bounding box center [854, 344] width 22 height 12
click at [81, 185] on link "Browse gallery" at bounding box center [79, 181] width 43 height 18
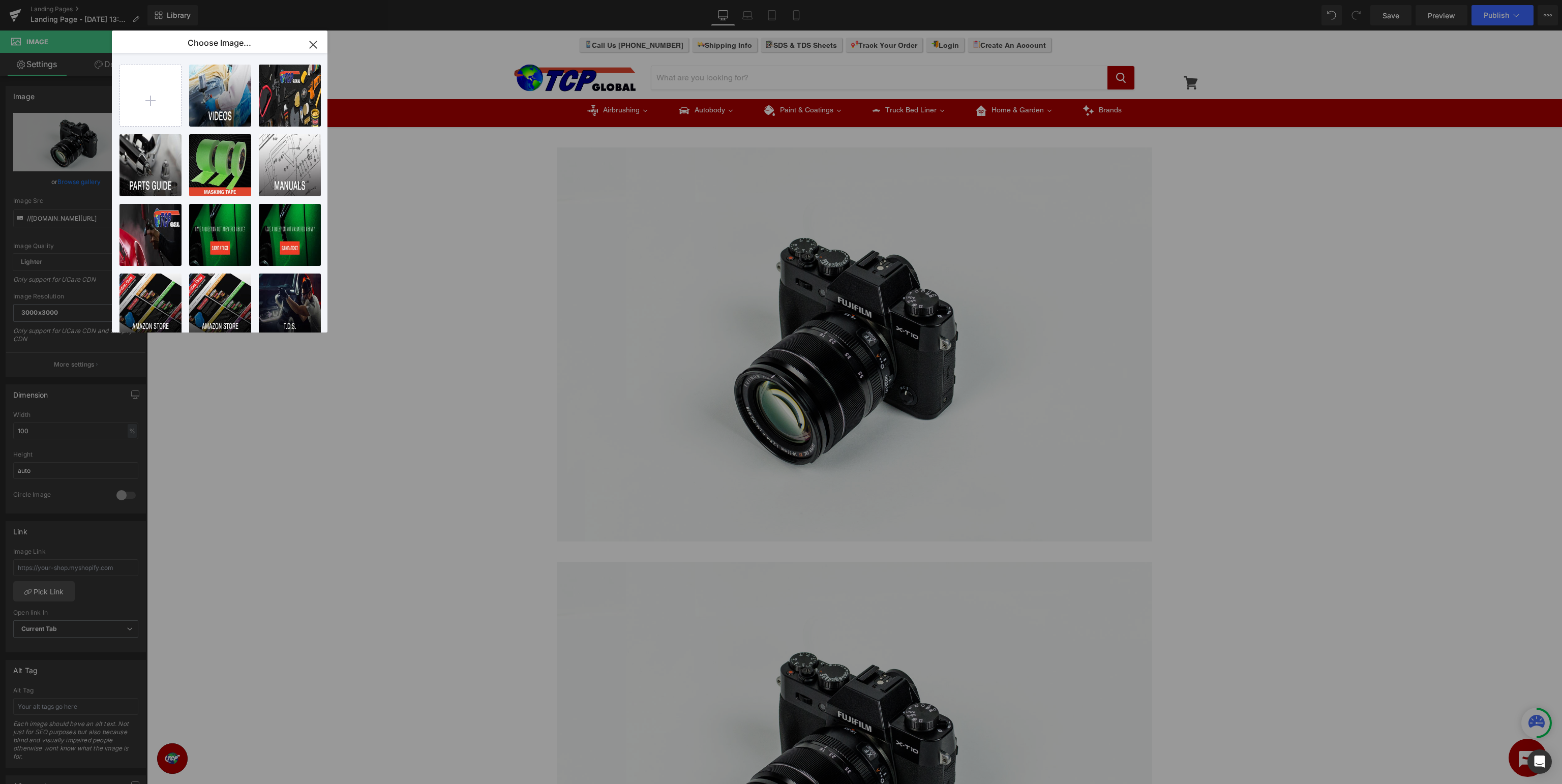
click at [312, 45] on icon "button" at bounding box center [313, 44] width 7 height 7
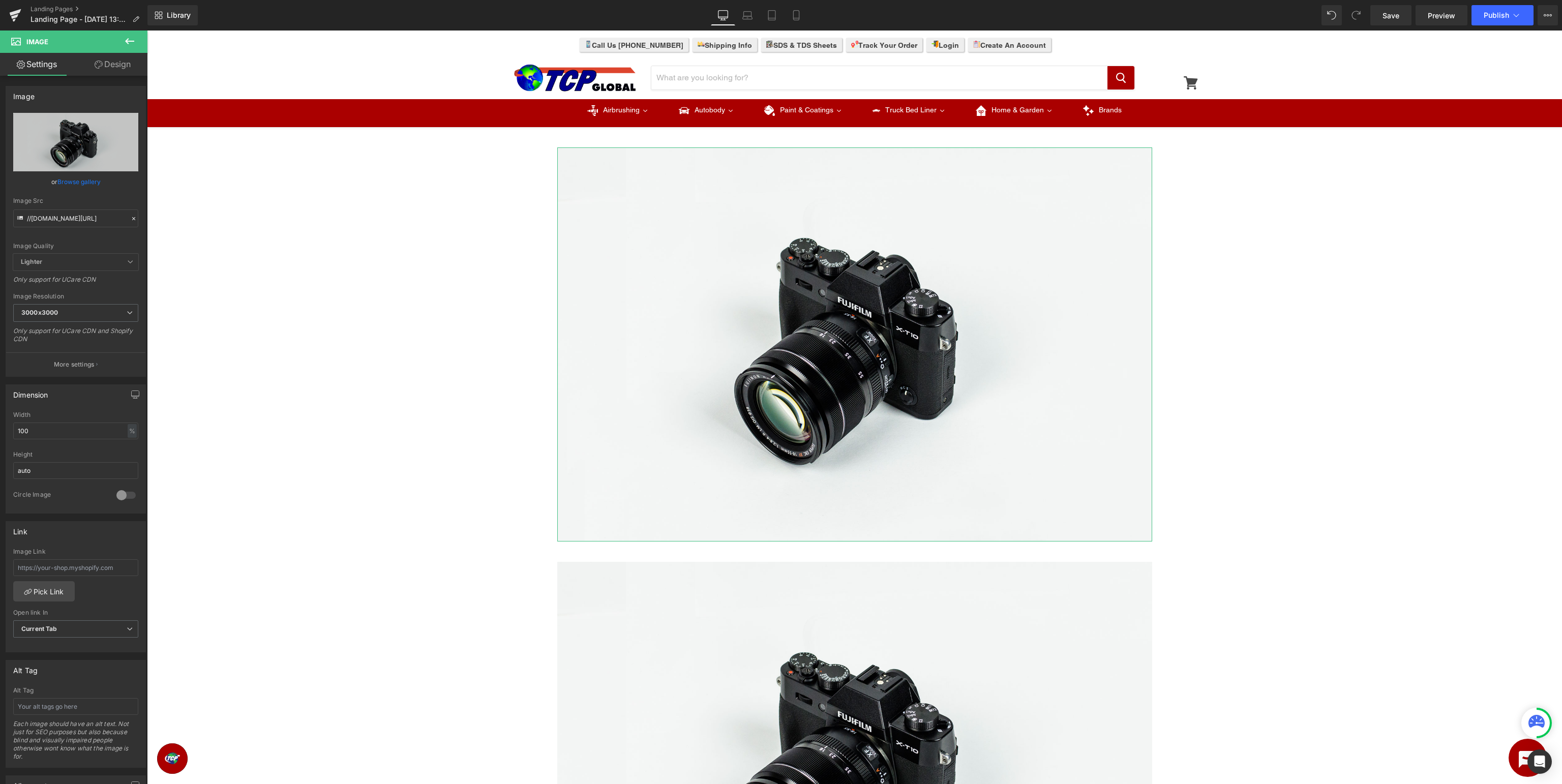
click at [87, 180] on link "Browse gallery" at bounding box center [79, 181] width 43 height 18
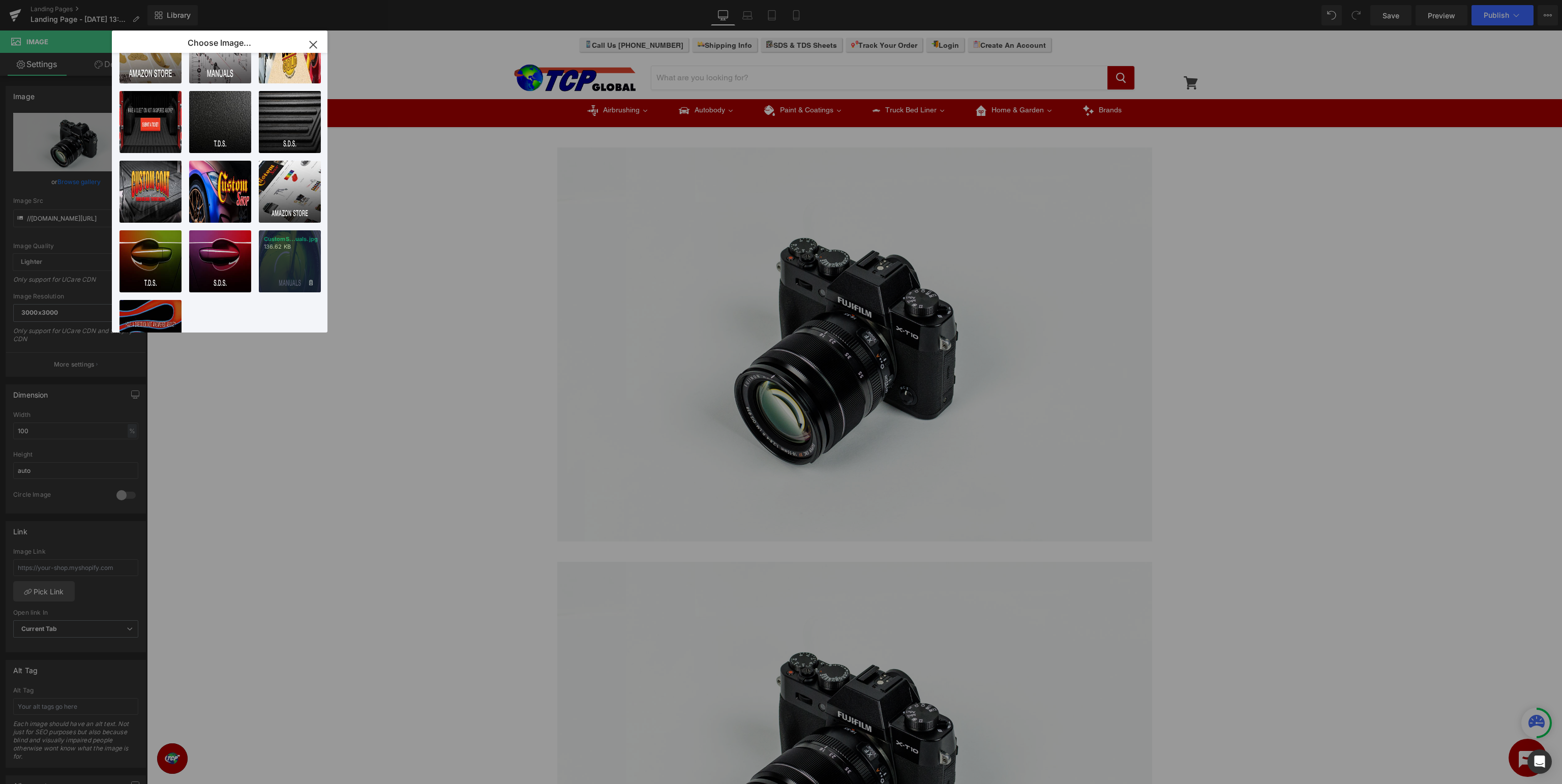
scroll to position [498, 0]
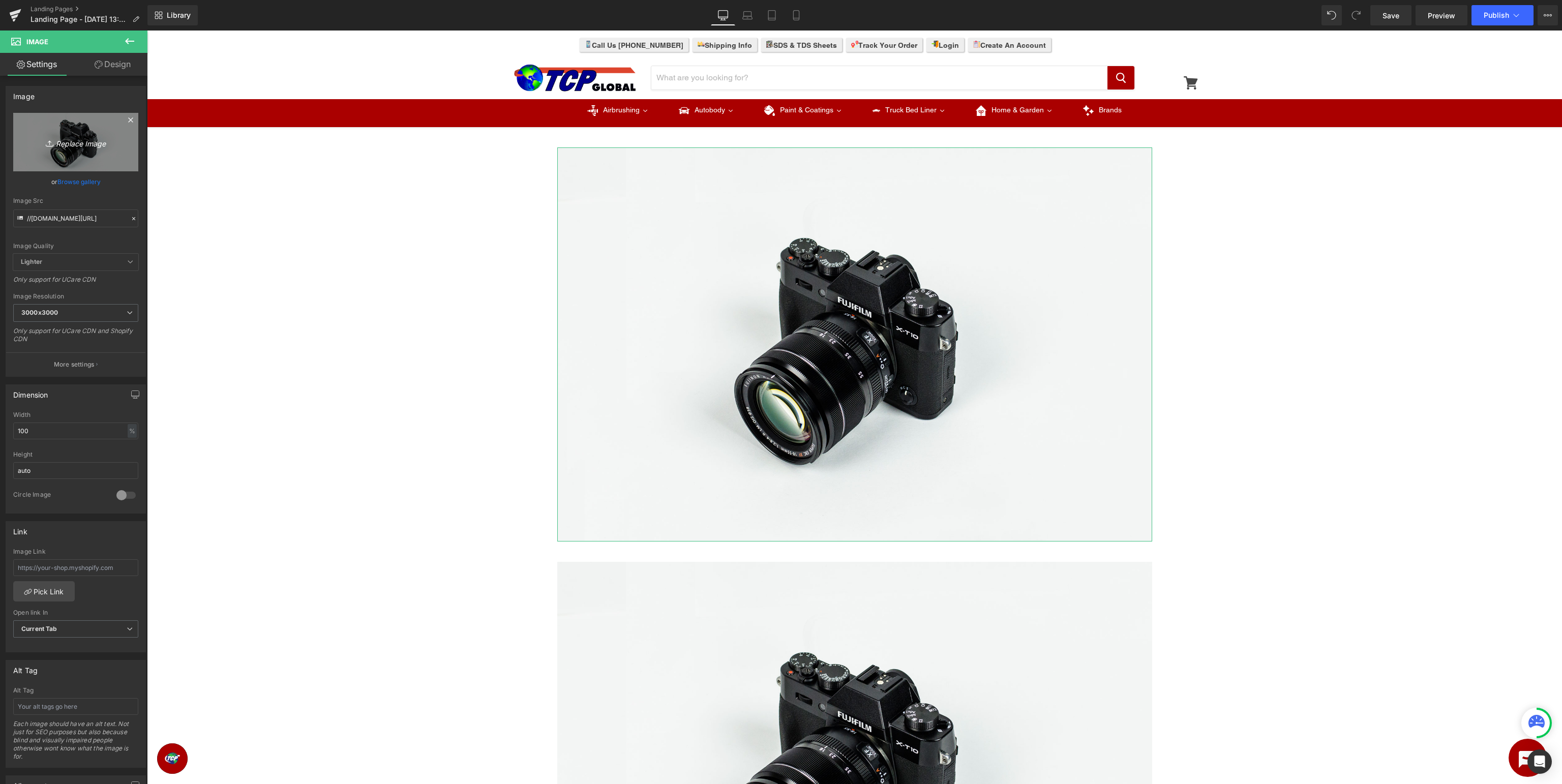
click at [102, 135] on link "Replace Image" at bounding box center [76, 142] width 125 height 58
type input "C:\fakepath\MASTERAIRBRUSH_Support_Banner.jpg"
type input "[URL][DOMAIN_NAME]"
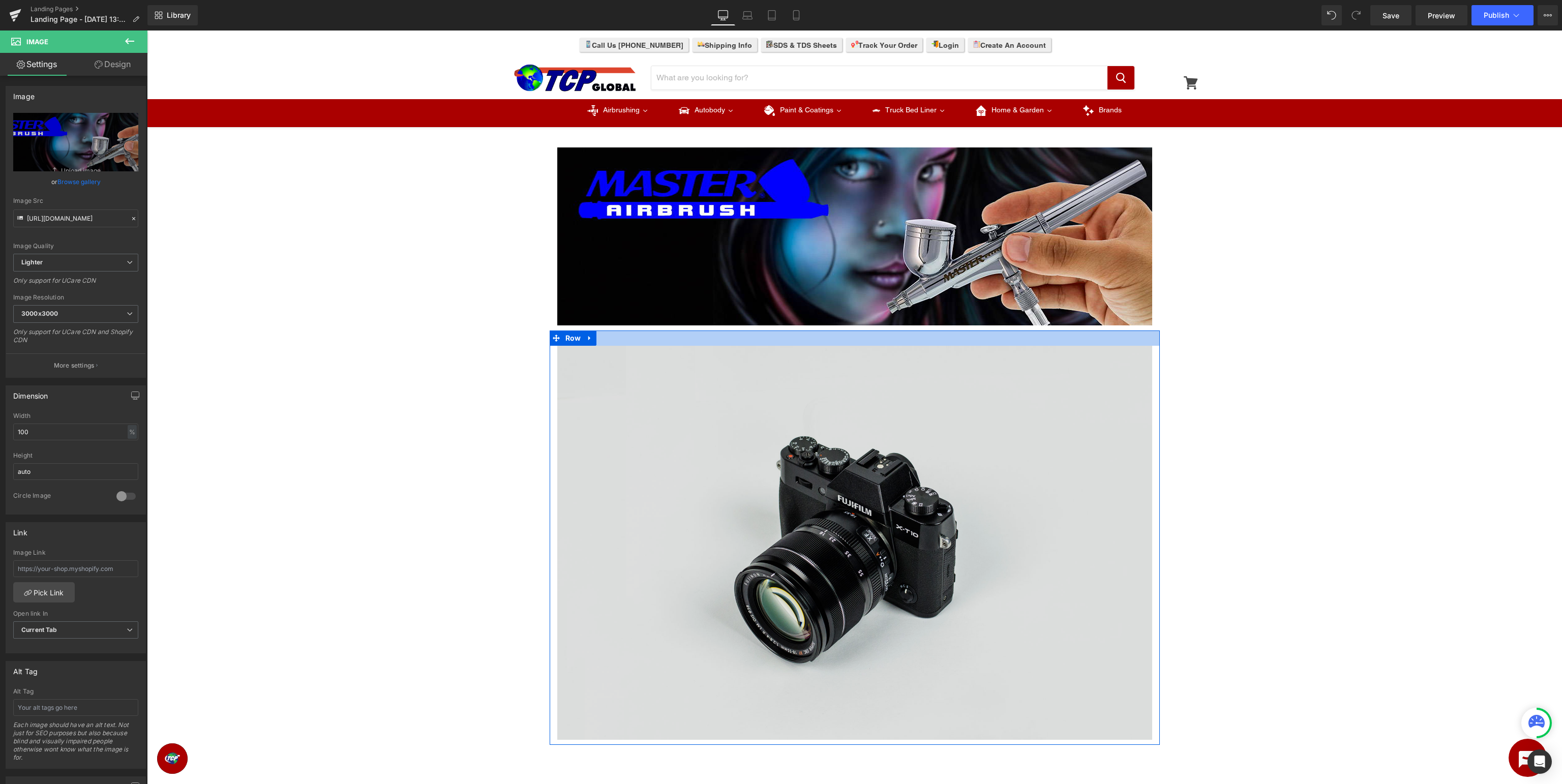
scroll to position [53, 0]
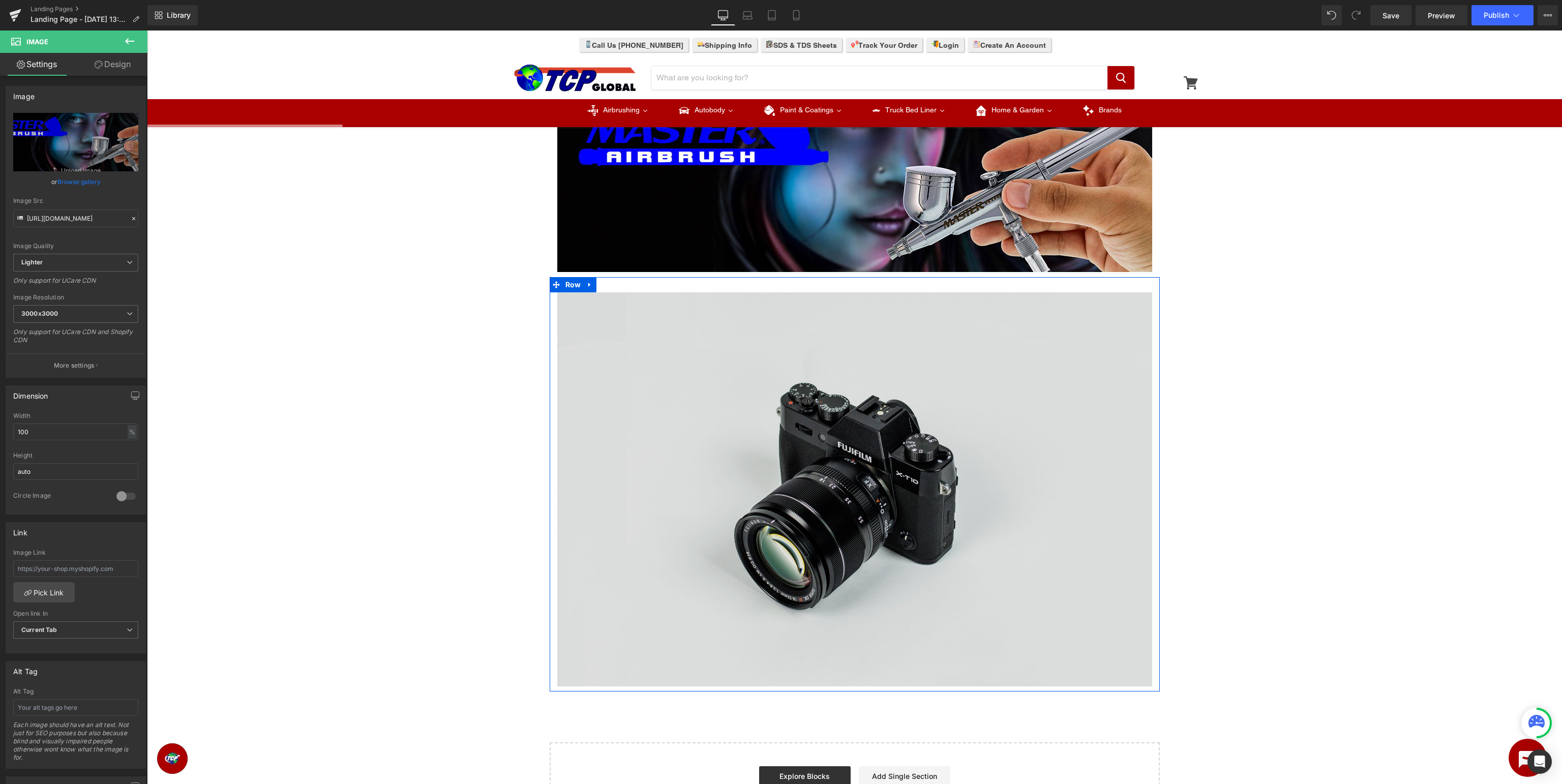
click at [842, 492] on div "Image" at bounding box center [854, 489] width 595 height 394
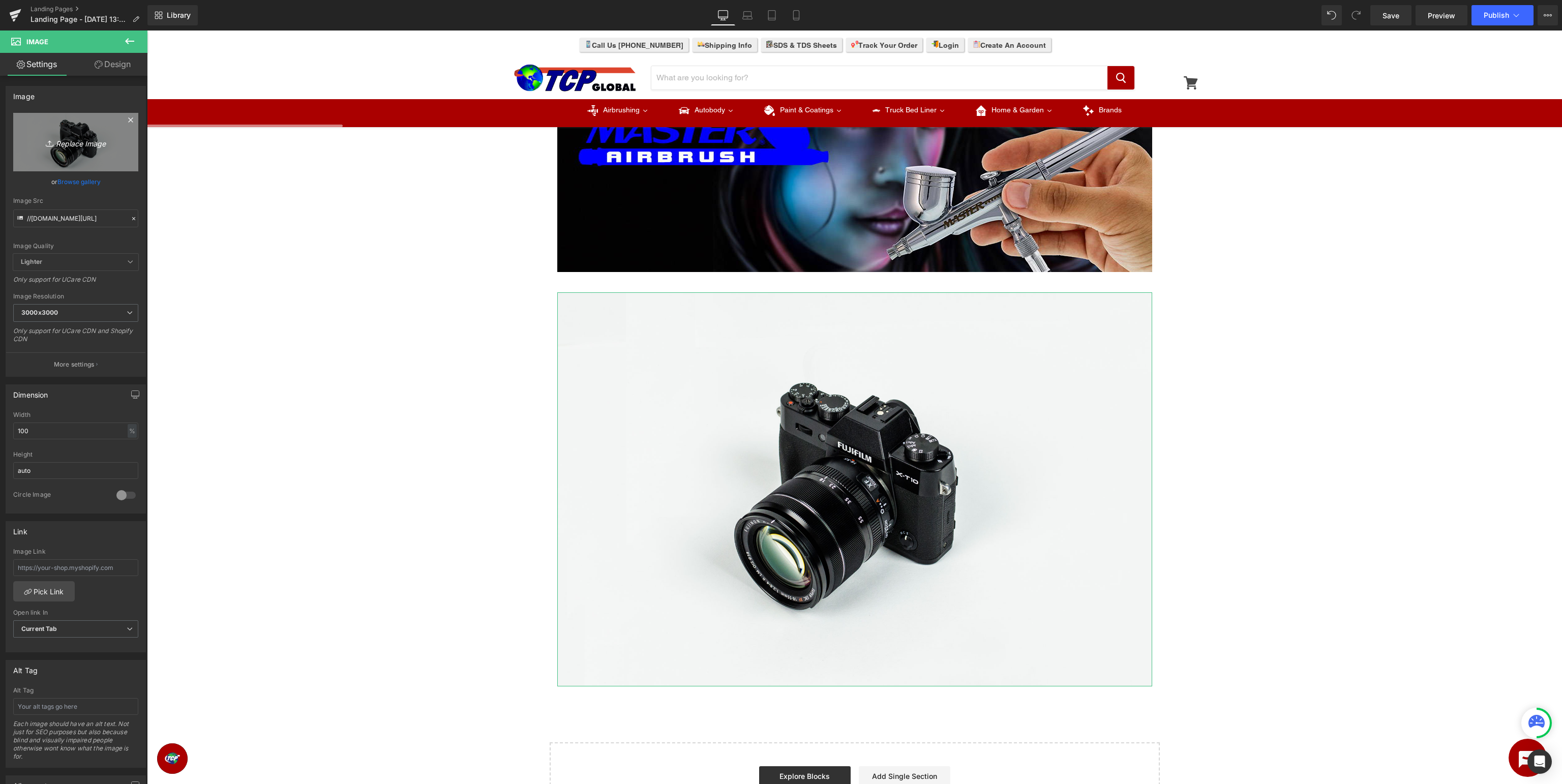
click at [78, 146] on icon "Replace Image" at bounding box center [76, 142] width 81 height 13
type input "C:\fakepath\MASTERAIRBRUSH_Support_Tips&tricks.jpg"
click at [101, 138] on div at bounding box center [73, 138] width 95 height 5
click at [1399, 15] on span "Save" at bounding box center [1391, 16] width 17 height 11
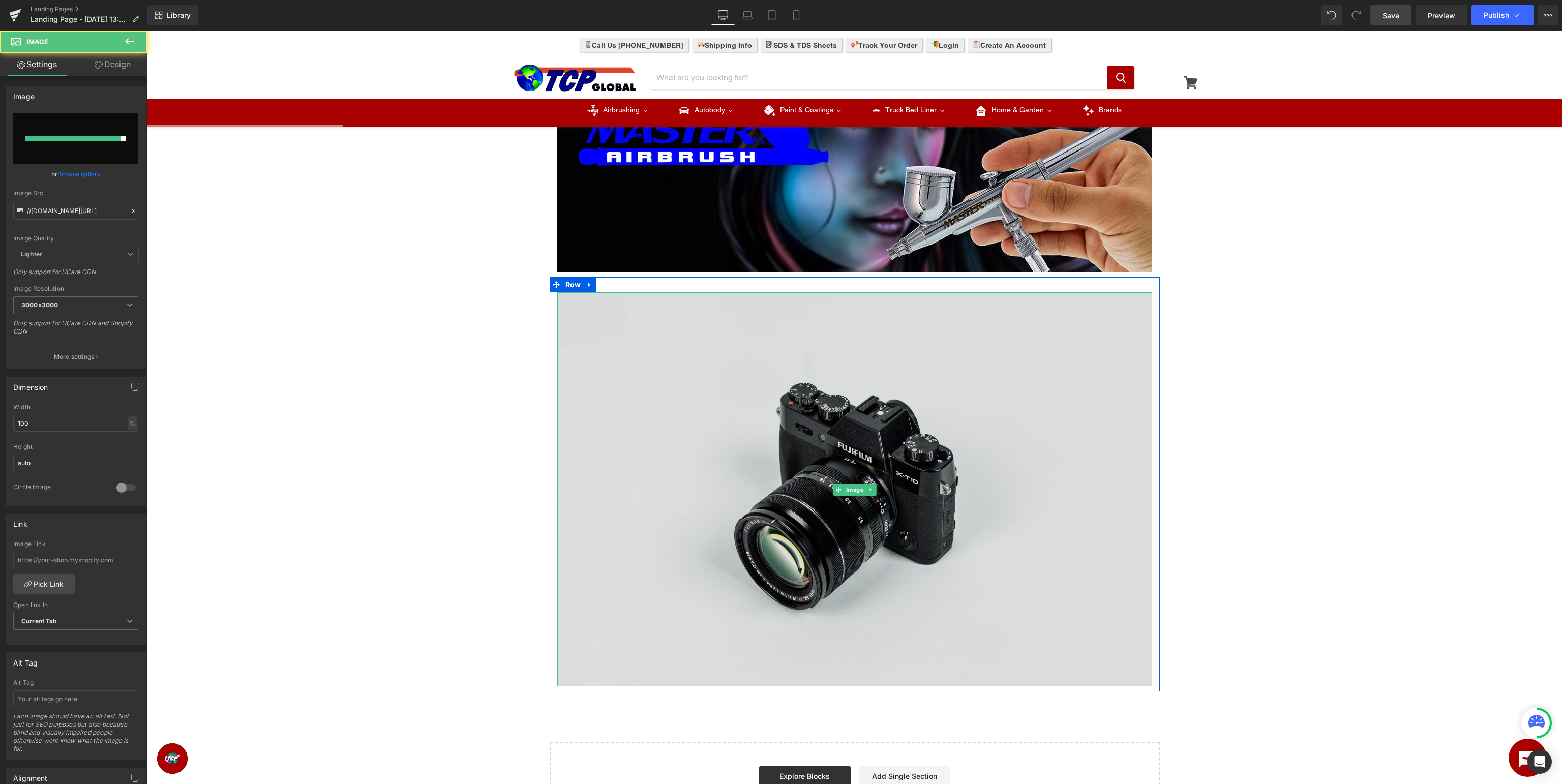
click at [776, 390] on img at bounding box center [854, 489] width 595 height 394
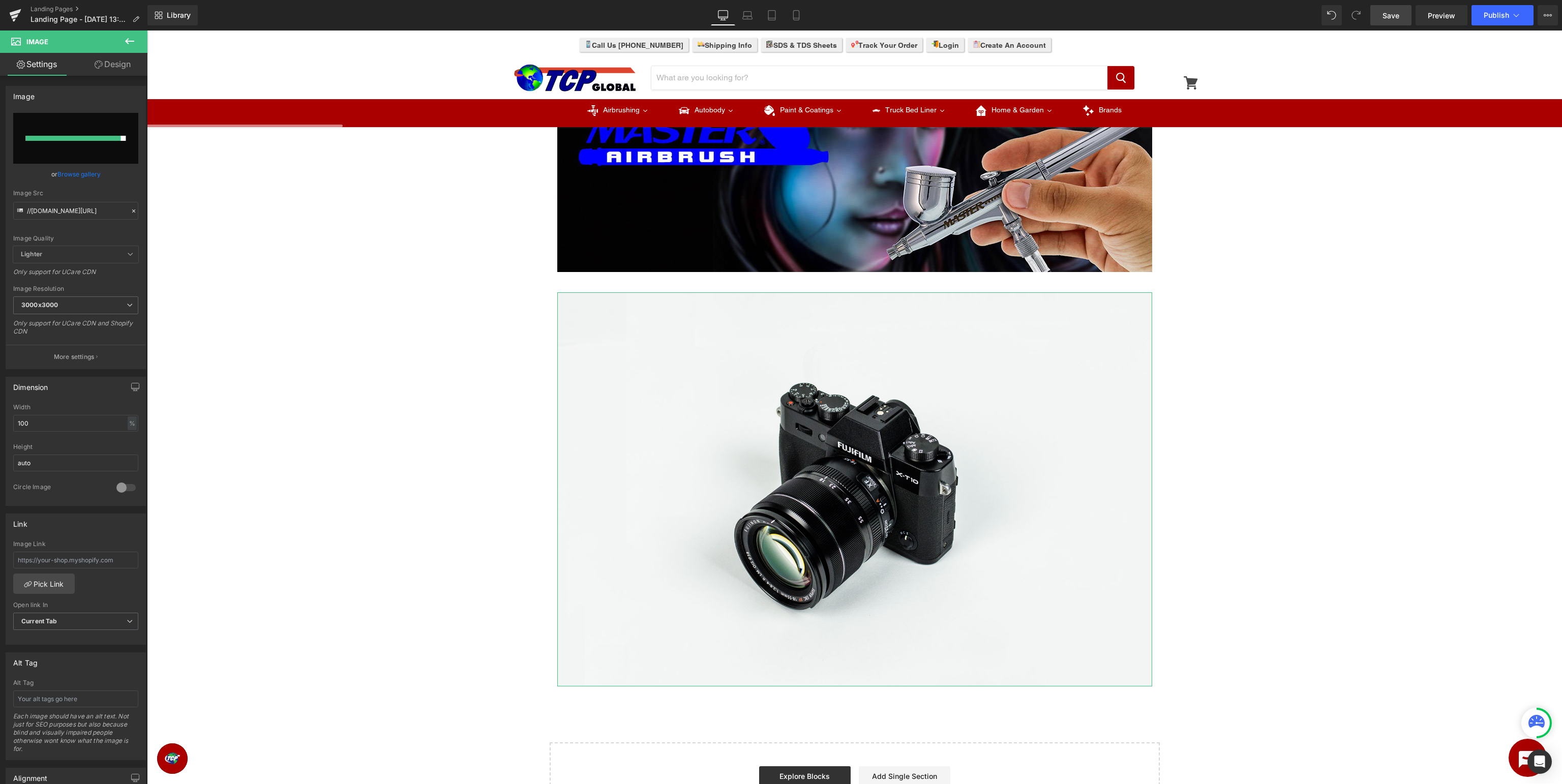
click at [88, 128] on input "file" at bounding box center [76, 138] width 125 height 51
type input "C:\fakepath\MASTERAIRBRUSH_Support_Tips&tricks.jpg"
type input "https://ucarecdn.com/4f9e0264-053d-4ee2-9d2b-0125ee63cb0f/-/format/auto/-/previ…"
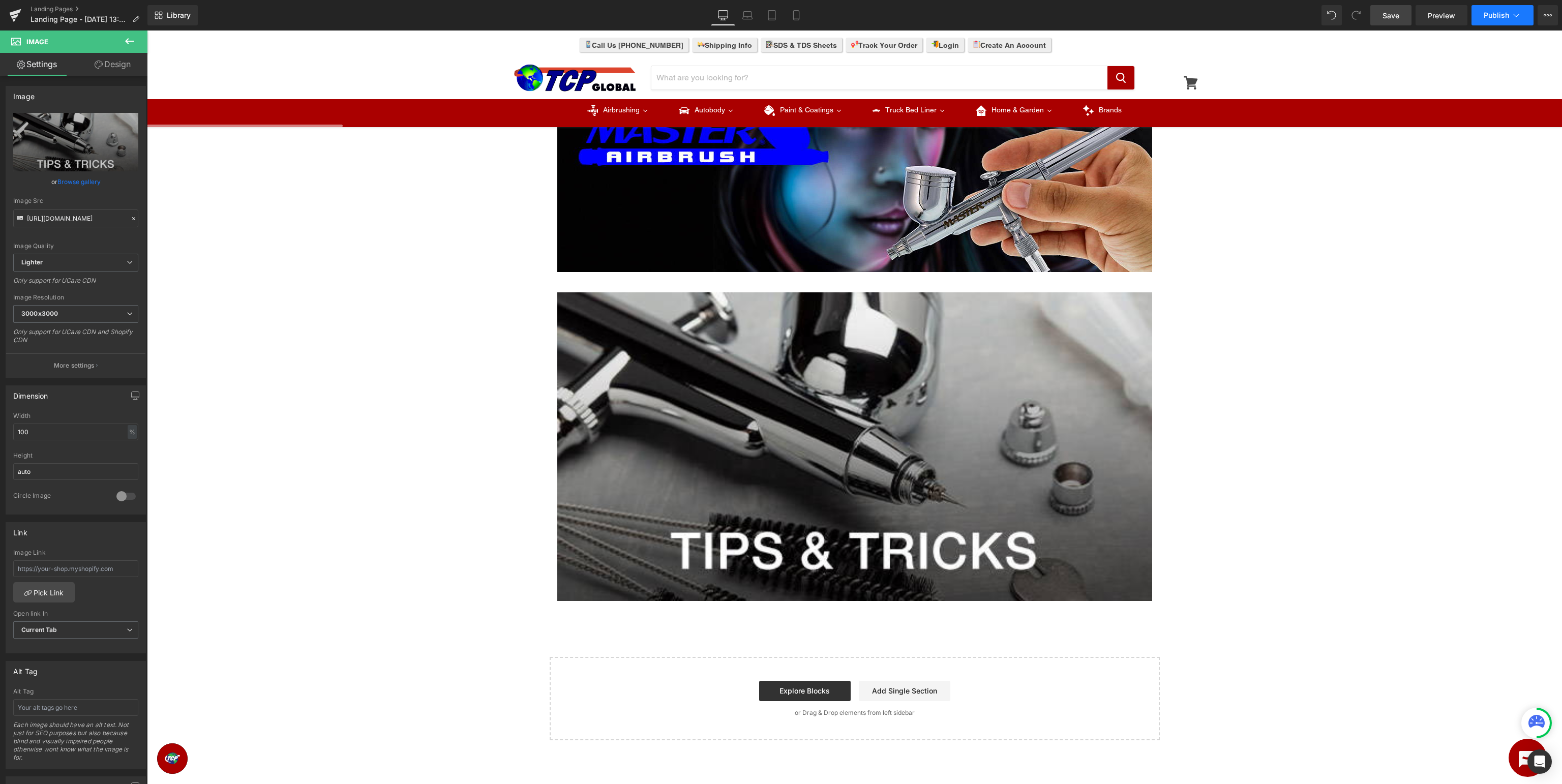
click at [1492, 17] on span "Publish" at bounding box center [1497, 15] width 25 height 8
click at [90, 18] on span "Landing Page - Aug 22, 13:42:46" at bounding box center [79, 19] width 98 height 8
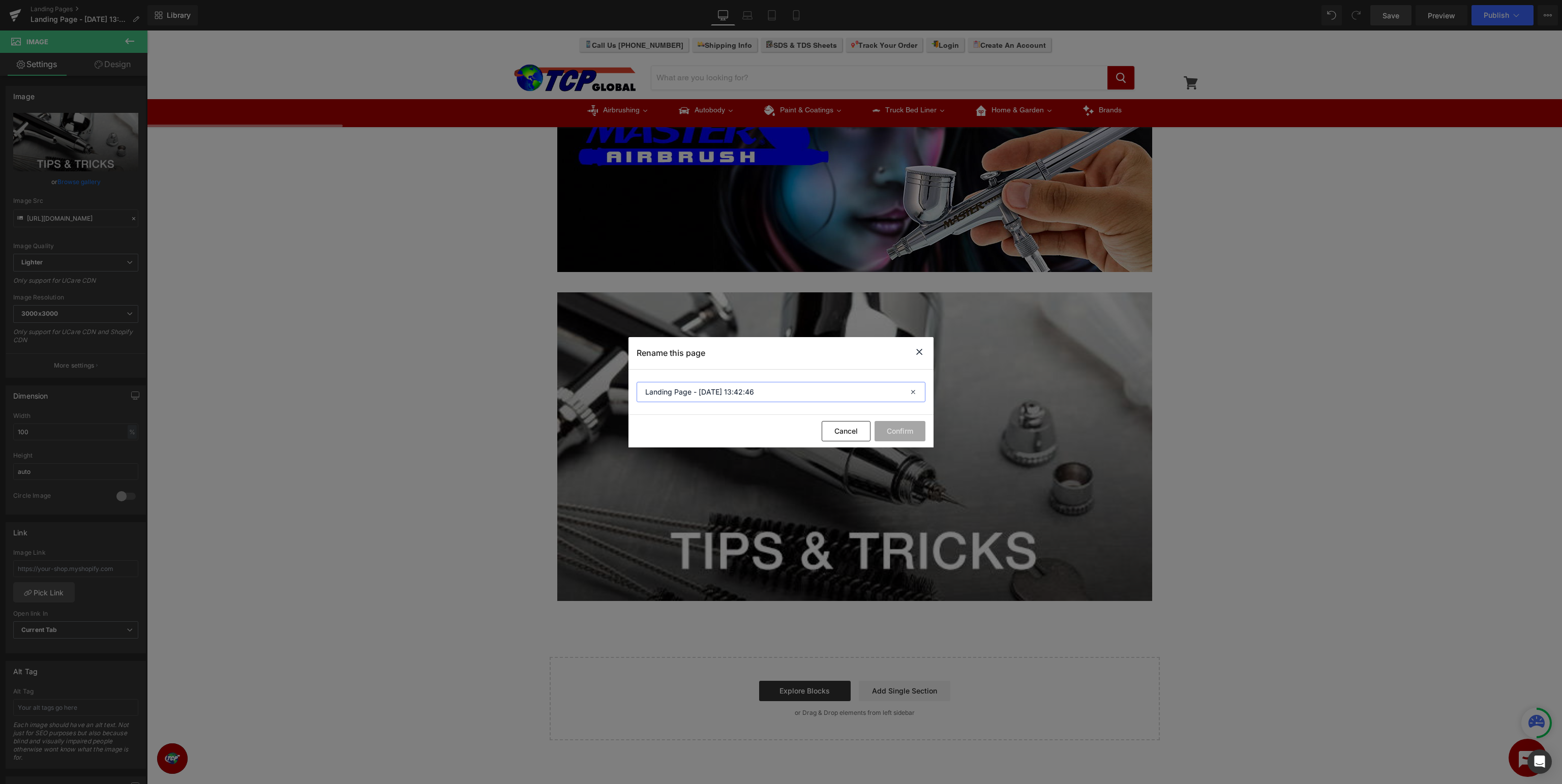
click at [830, 391] on input "Landing Page - Aug 22, 13:42:46" at bounding box center [781, 392] width 289 height 21
drag, startPoint x: 882, startPoint y: 394, endPoint x: 328, endPoint y: 370, distance: 554.5
click at [637, 382] on input "Landing Page - Aug 22, 13:42:46" at bounding box center [781, 392] width 289 height 21
type input "m"
type input "Master Airbrush - Tips & Tricks"
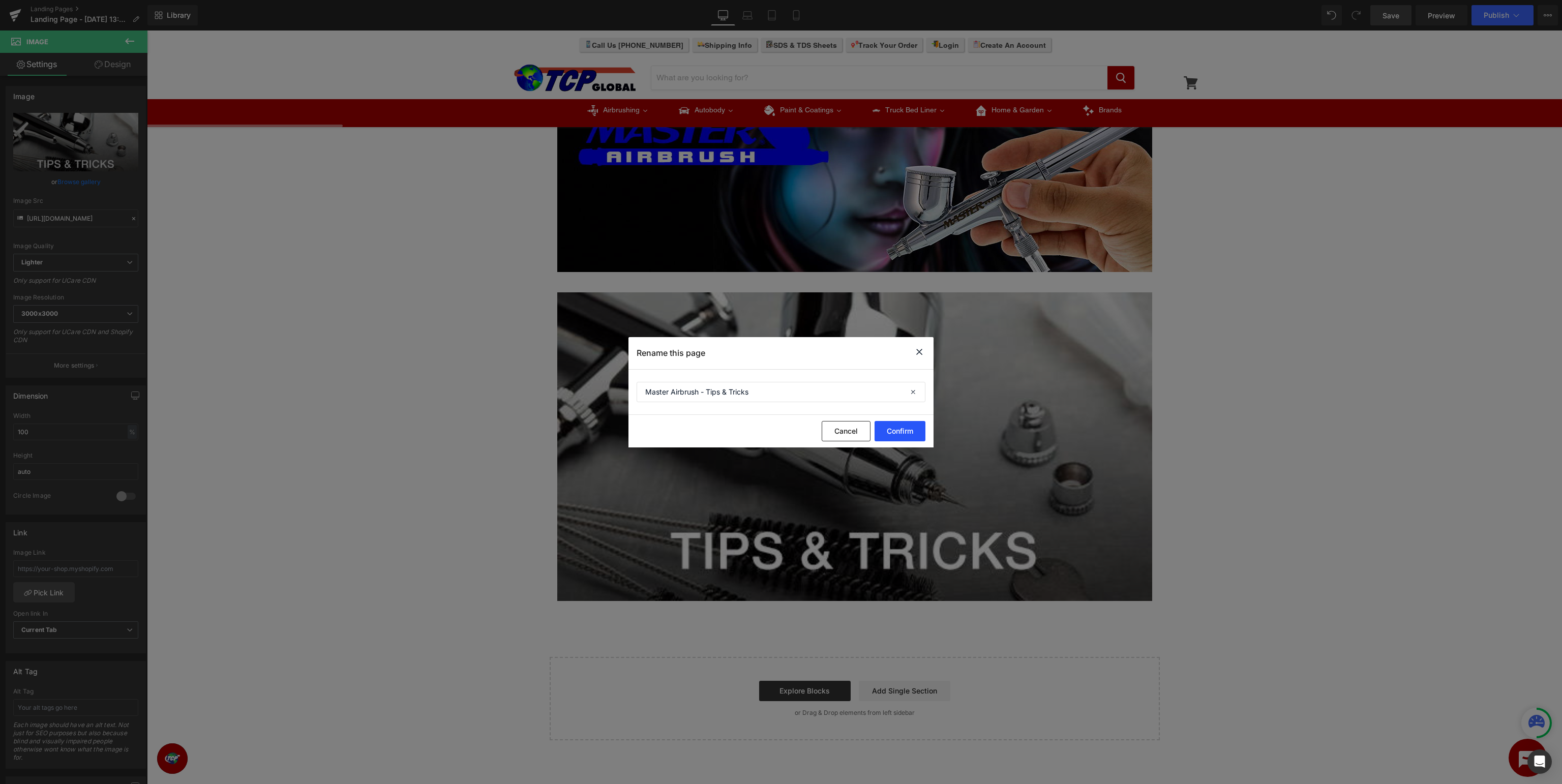
click at [896, 431] on button "Confirm" at bounding box center [900, 431] width 51 height 21
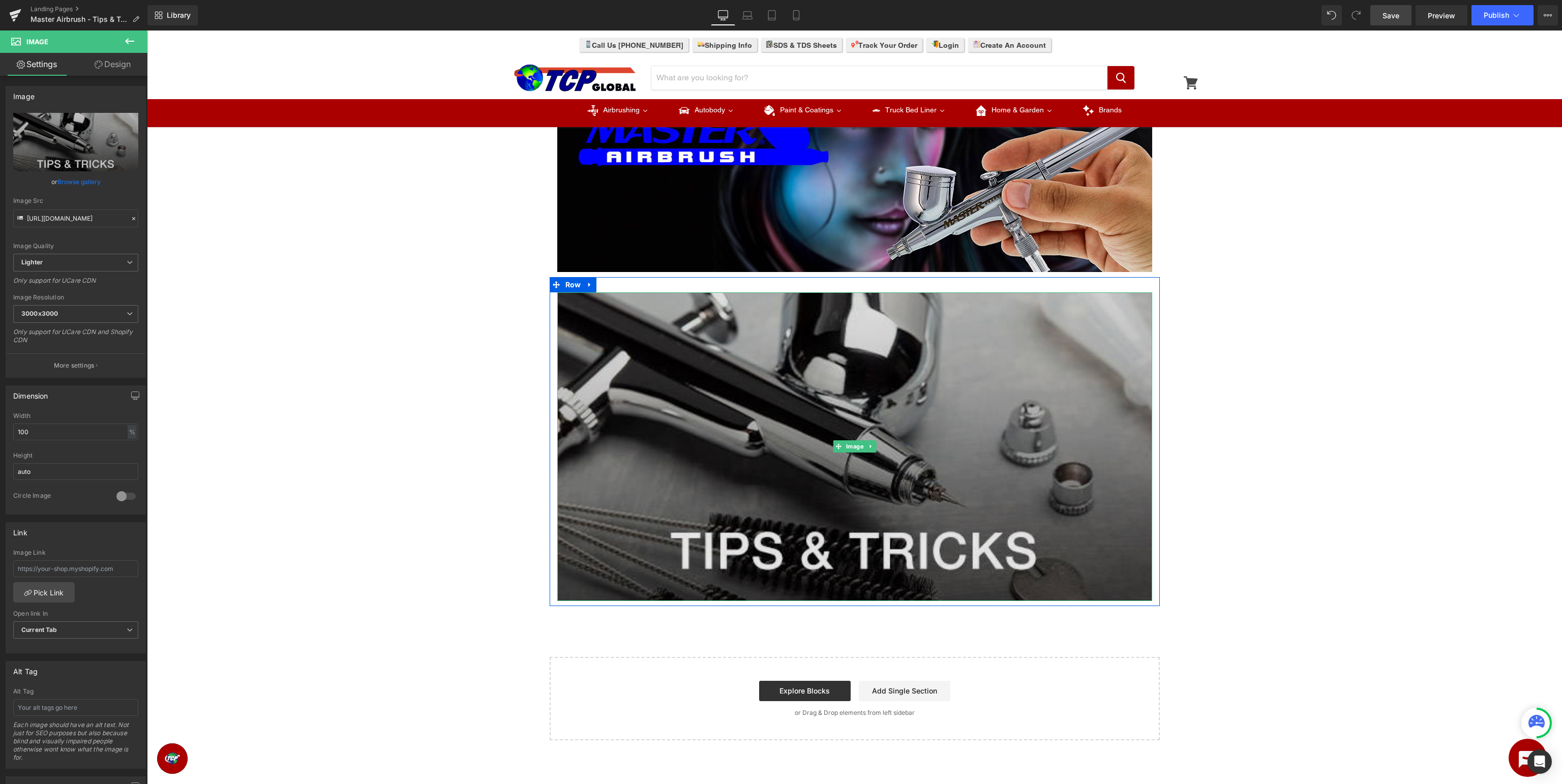
scroll to position [0, 0]
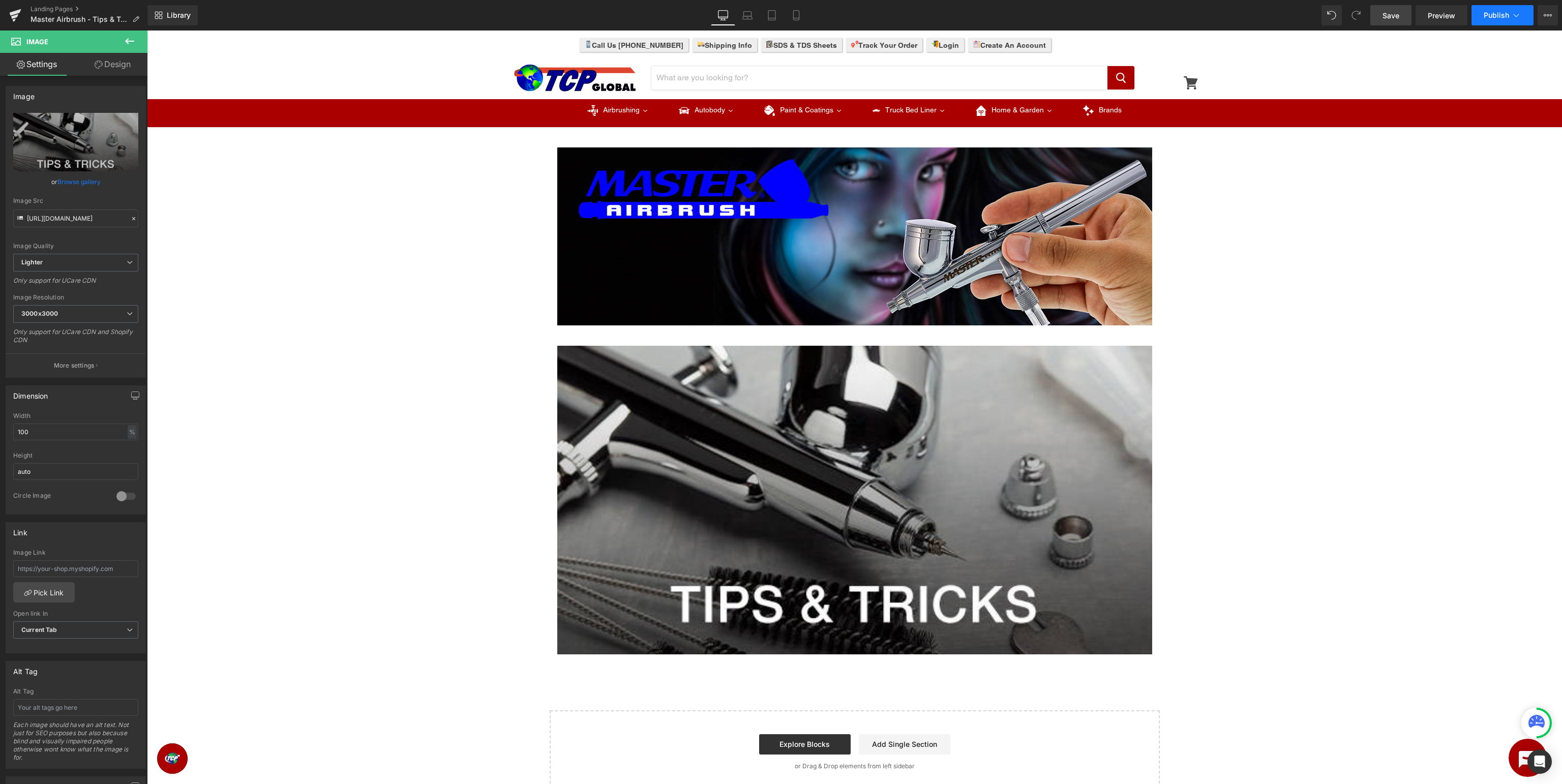
click at [1502, 18] on span "Publish" at bounding box center [1497, 15] width 25 height 8
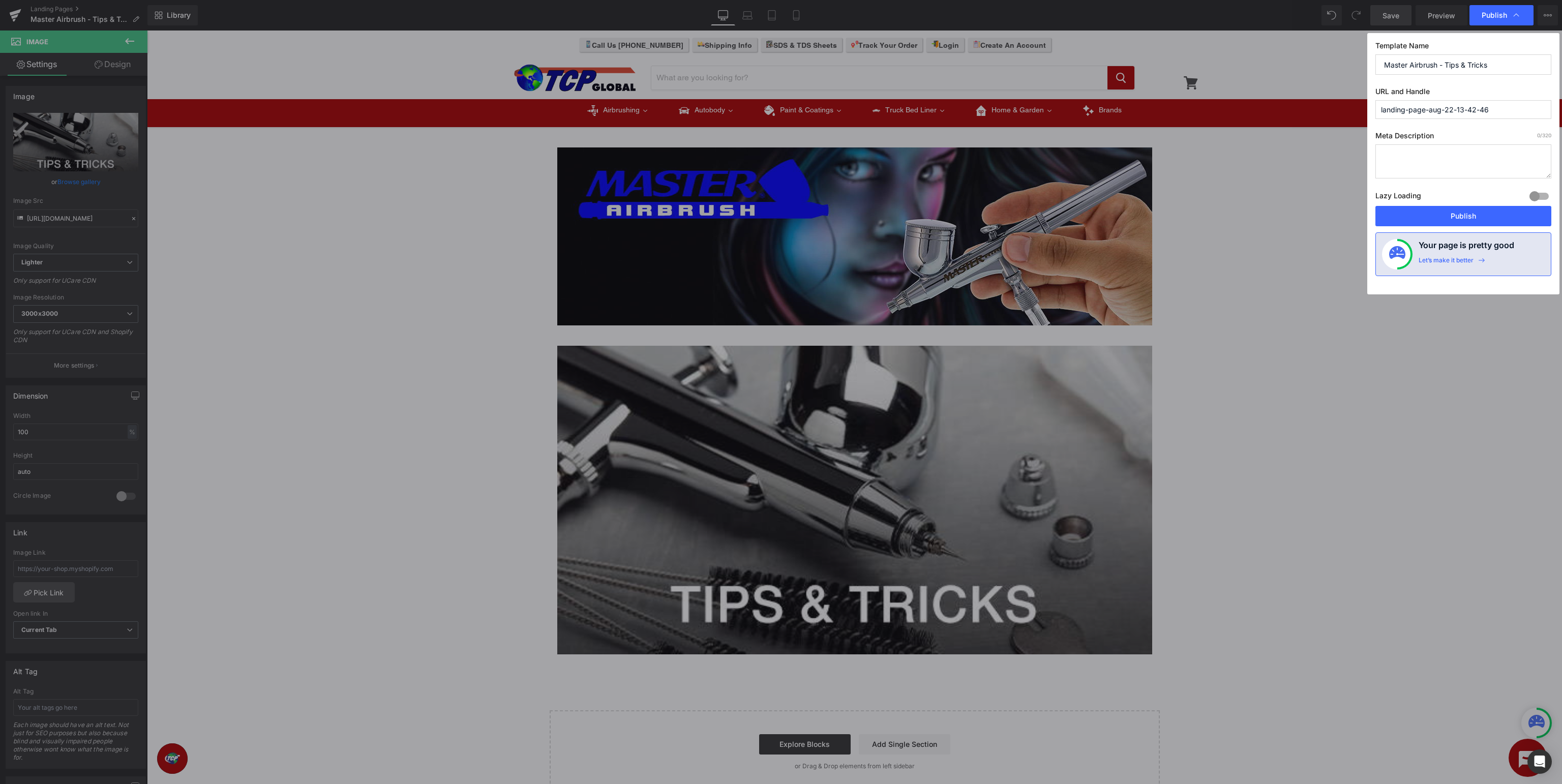
click at [1518, 112] on input "landing-page-aug-22-13-42-46" at bounding box center [1463, 109] width 176 height 19
drag, startPoint x: 1530, startPoint y: 114, endPoint x: 731, endPoint y: 93, distance: 799.3
click at [1375, 100] on input "landing-page-aug-22-13-42-46" at bounding box center [1463, 109] width 176 height 19
type input "master-airbrush-tips-tricks"
click at [1461, 216] on button "Publish" at bounding box center [1463, 216] width 176 height 21
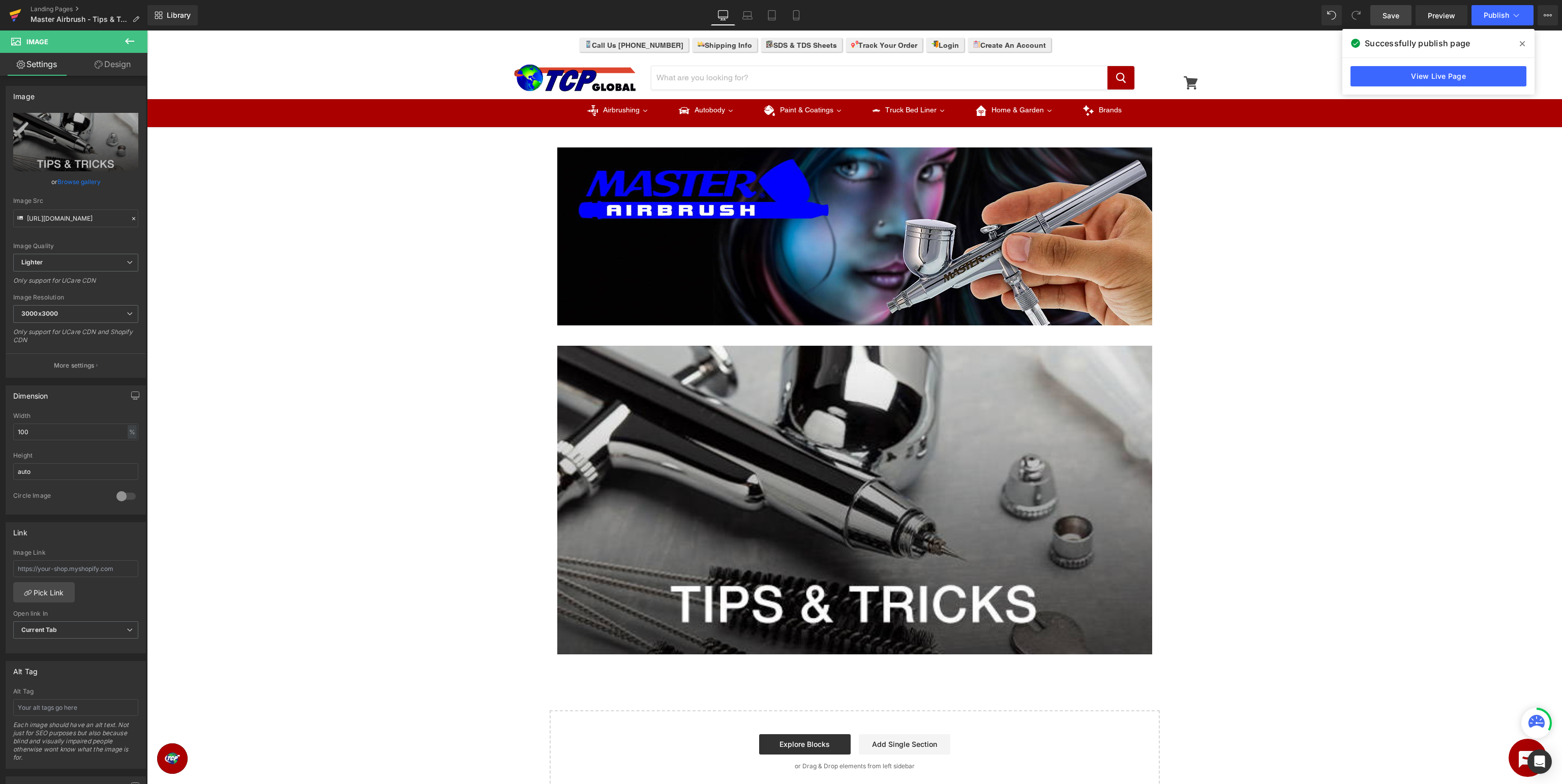
click at [12, 13] on icon at bounding box center [15, 12] width 12 height 7
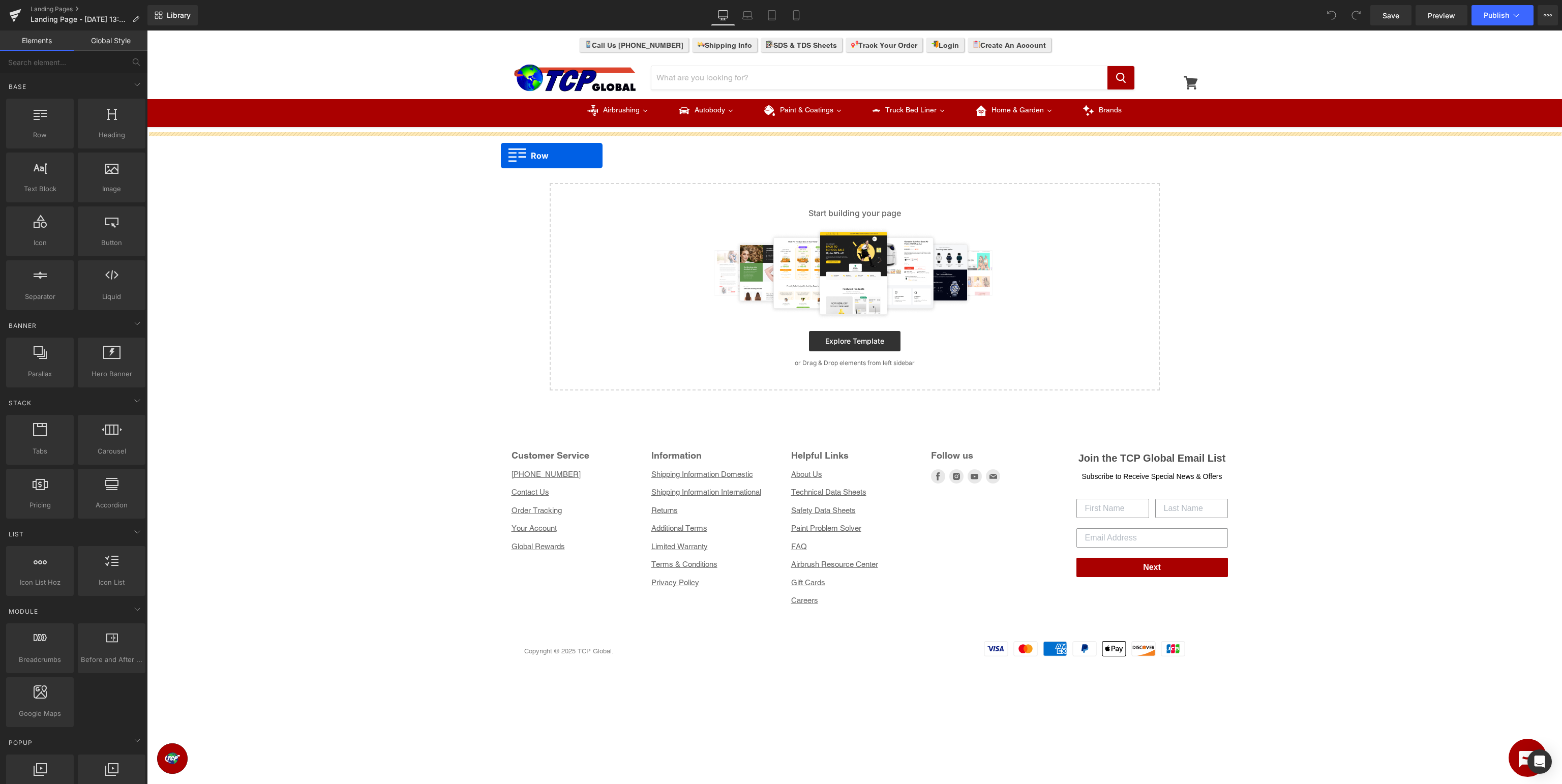
drag, startPoint x: 184, startPoint y: 159, endPoint x: 714, endPoint y: 167, distance: 530.1
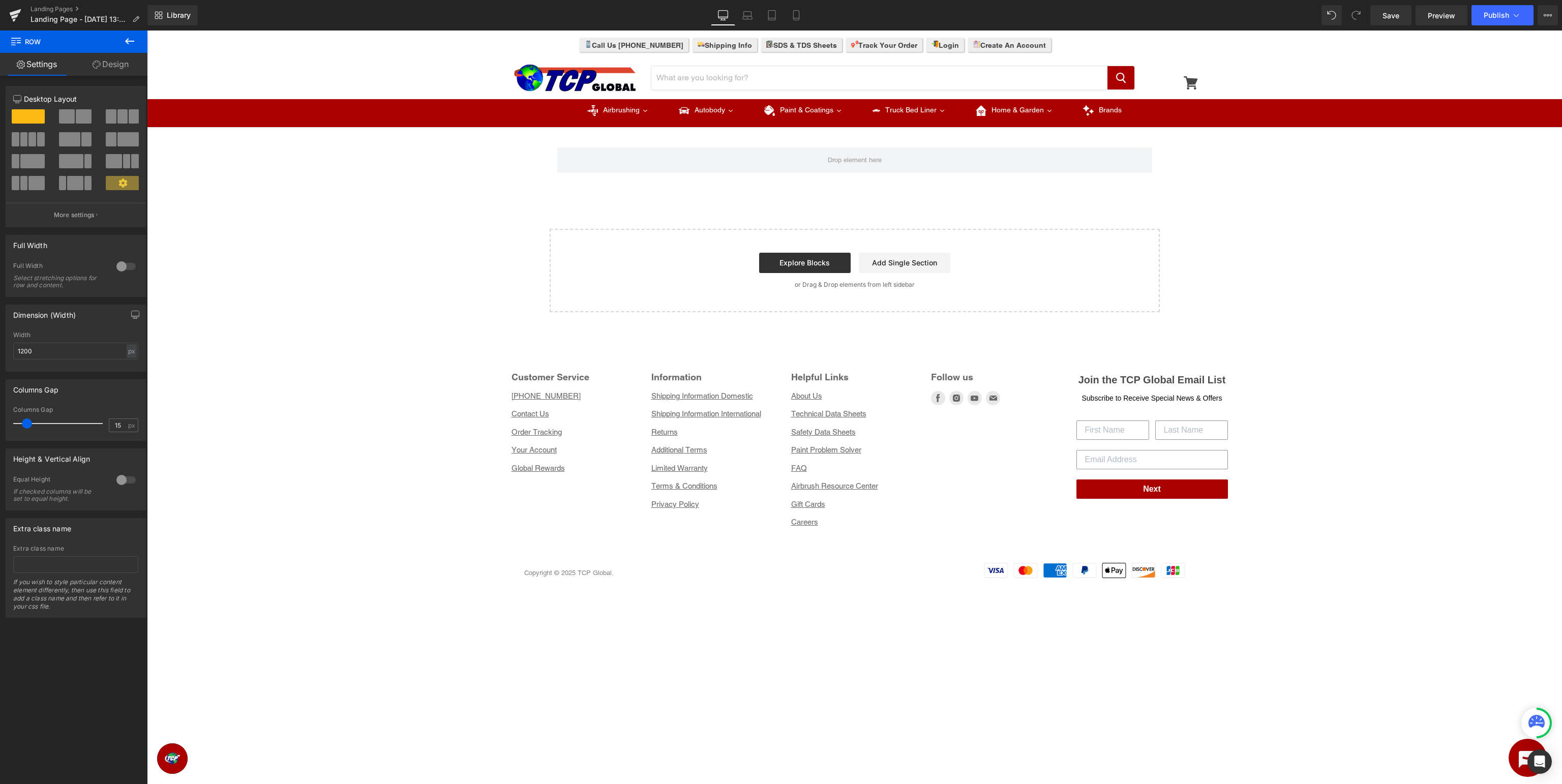
click at [132, 44] on icon at bounding box center [130, 41] width 12 height 12
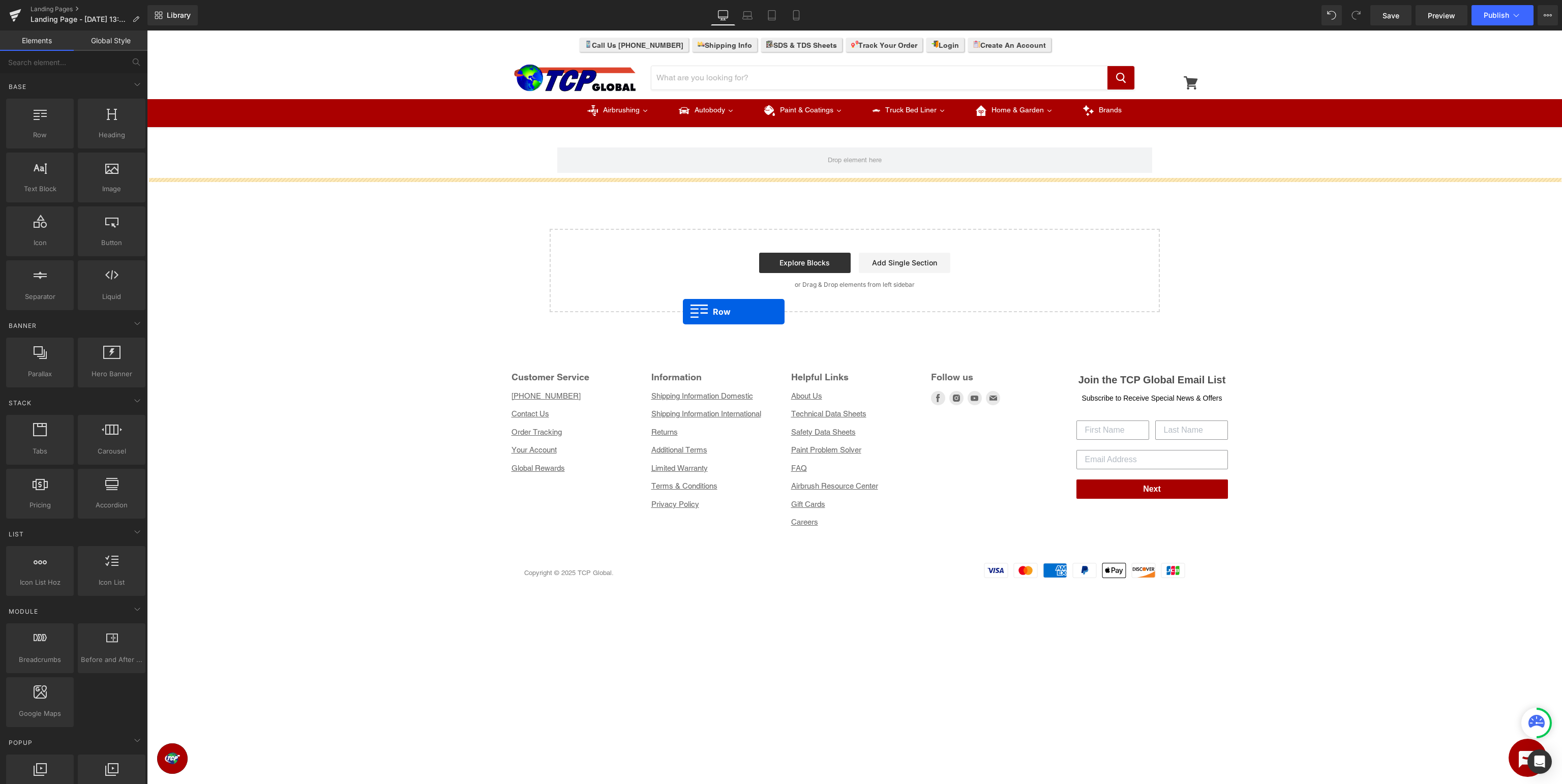
drag, startPoint x: 191, startPoint y: 149, endPoint x: 684, endPoint y: 312, distance: 519.2
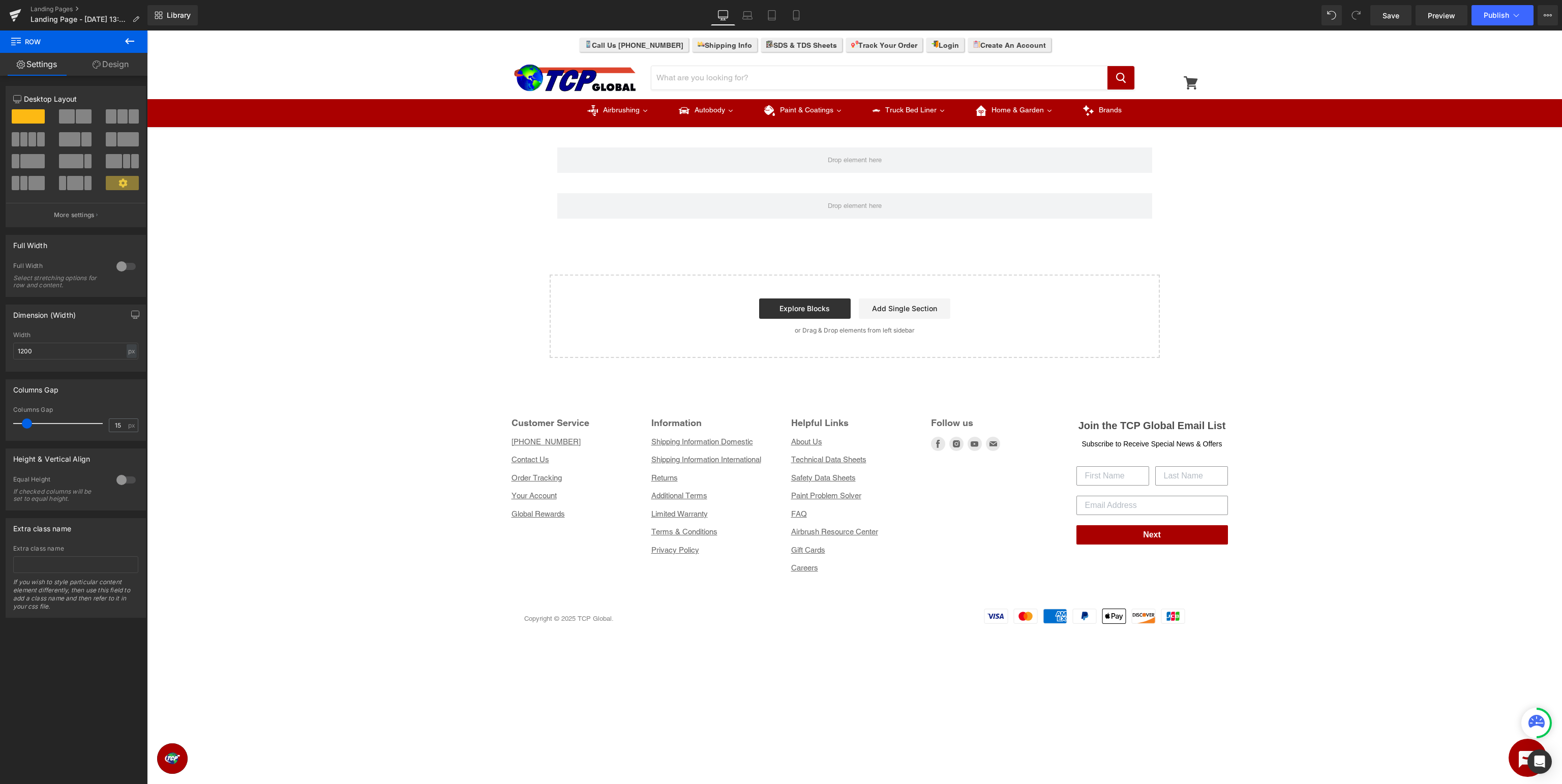
click at [129, 42] on icon at bounding box center [130, 41] width 12 height 12
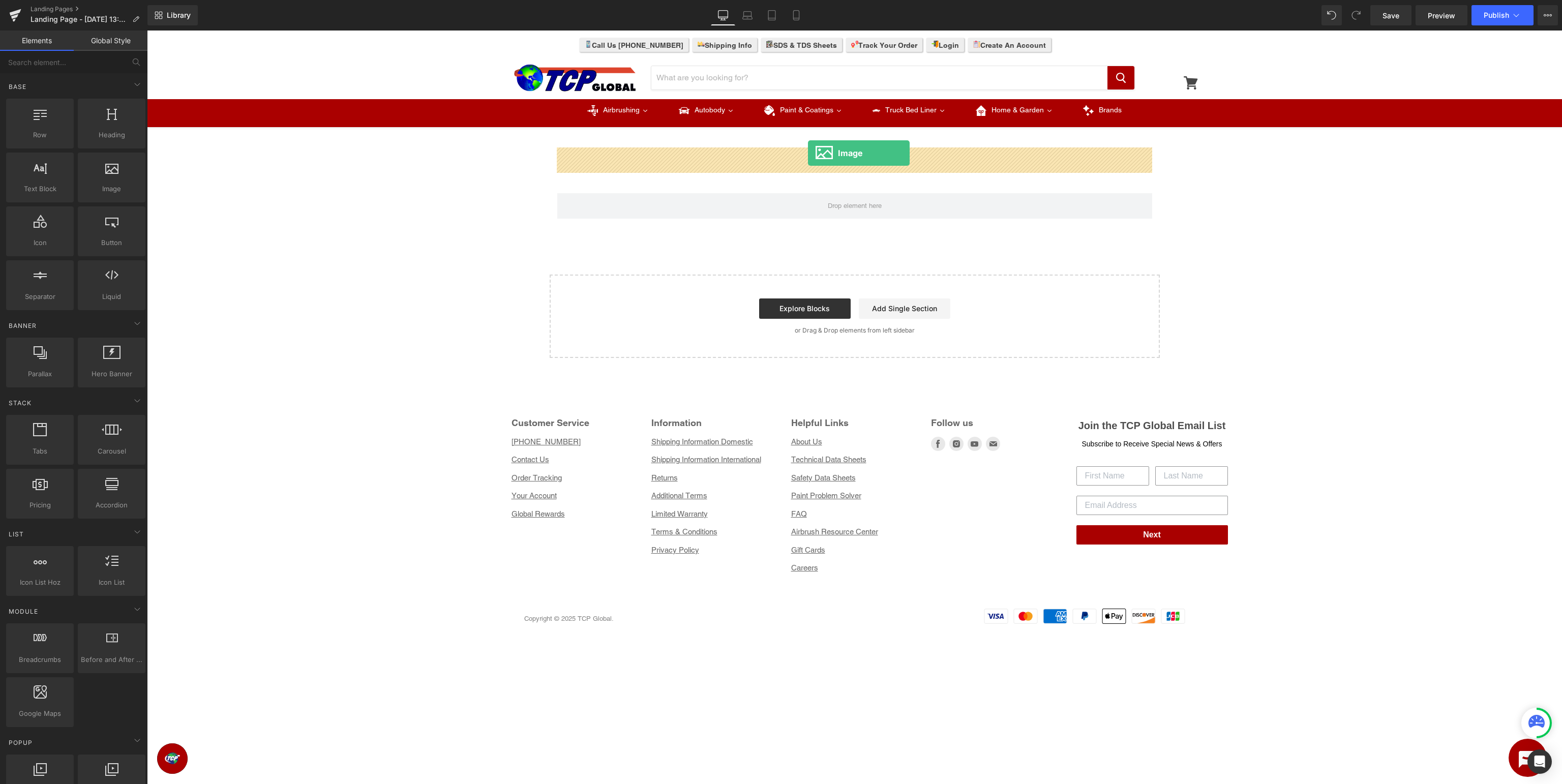
drag, startPoint x: 256, startPoint y: 209, endPoint x: 808, endPoint y: 153, distance: 554.8
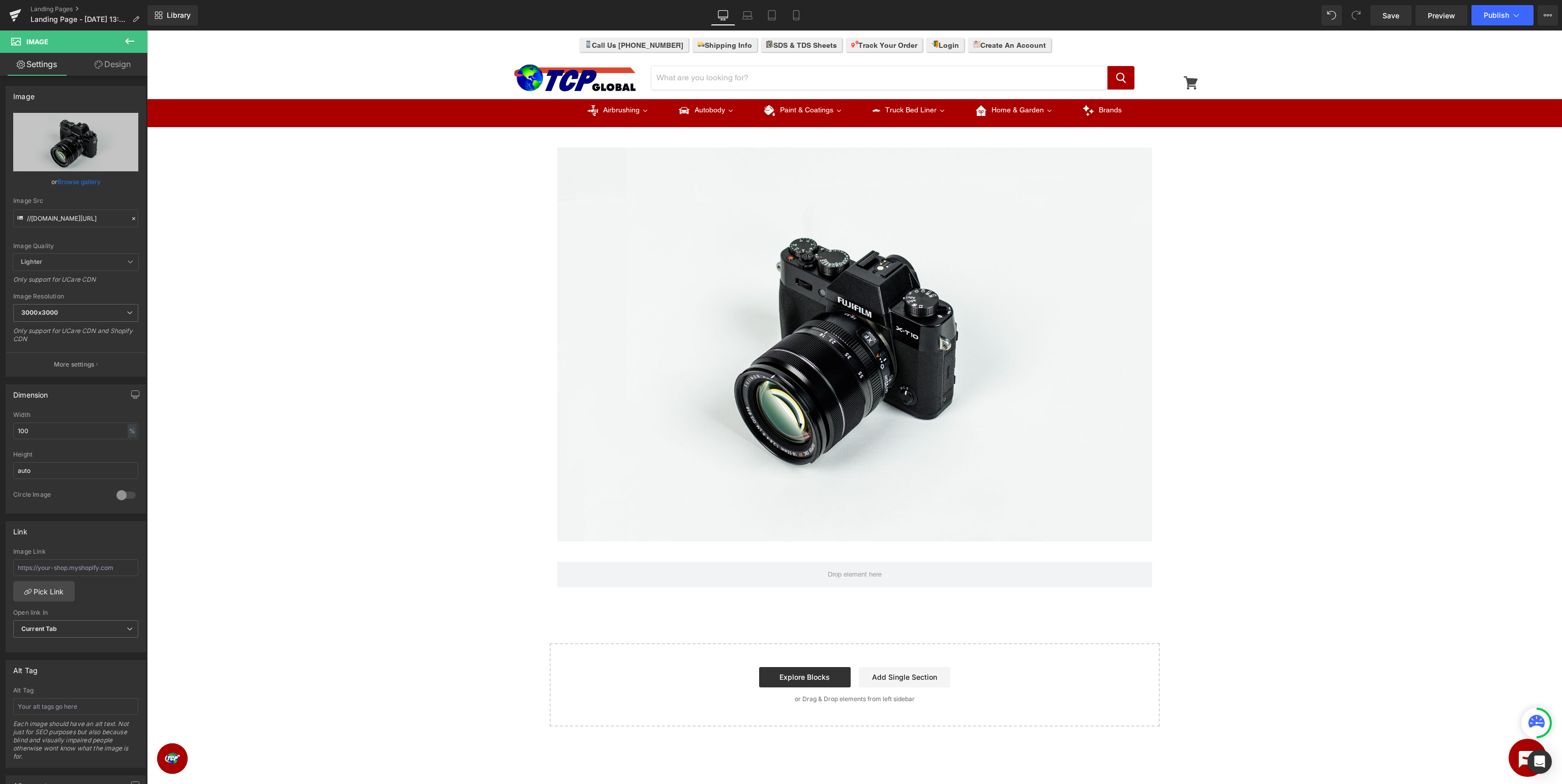
click at [127, 41] on icon at bounding box center [129, 41] width 9 height 6
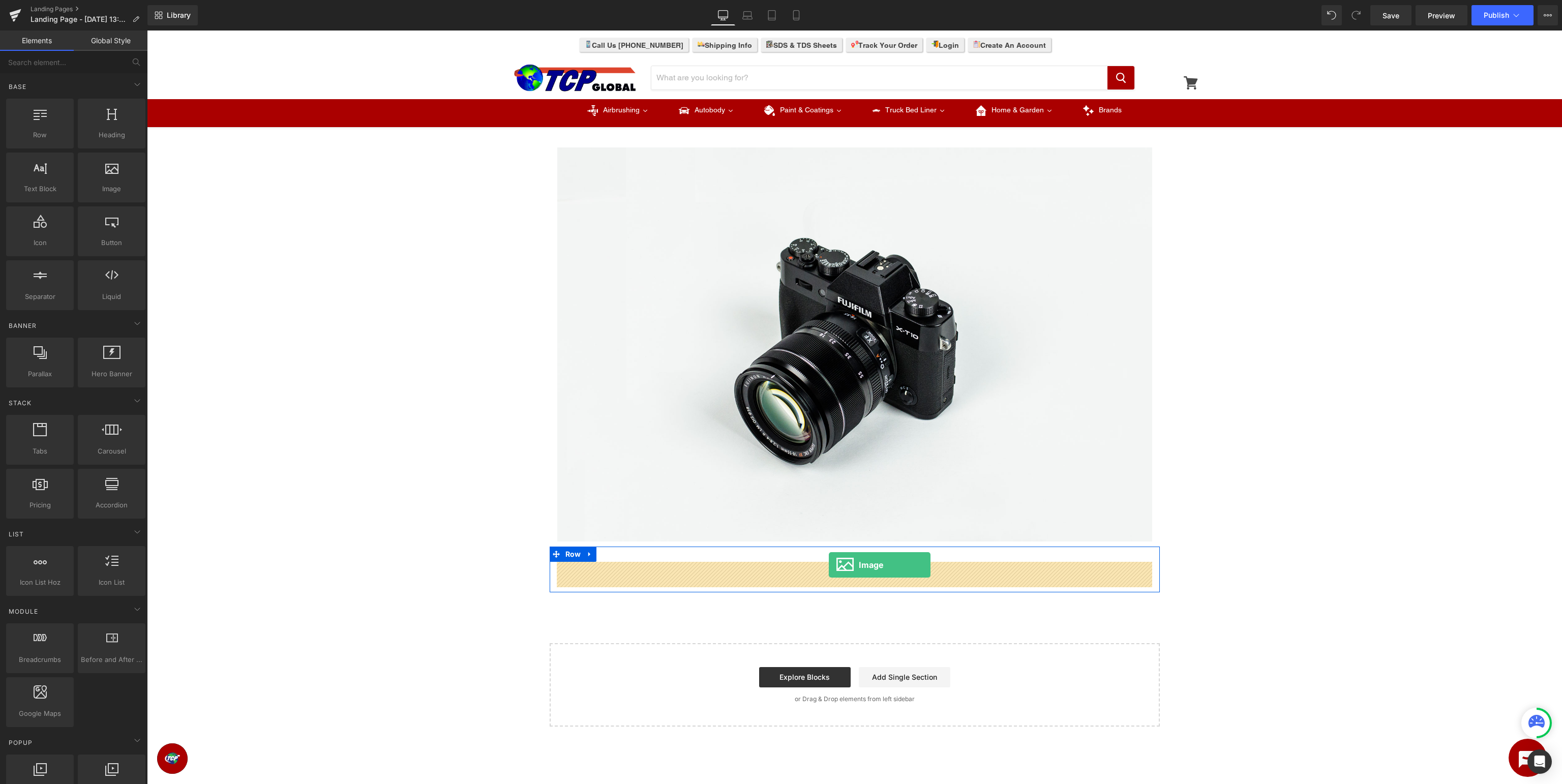
drag, startPoint x: 270, startPoint y: 209, endPoint x: 829, endPoint y: 565, distance: 662.7
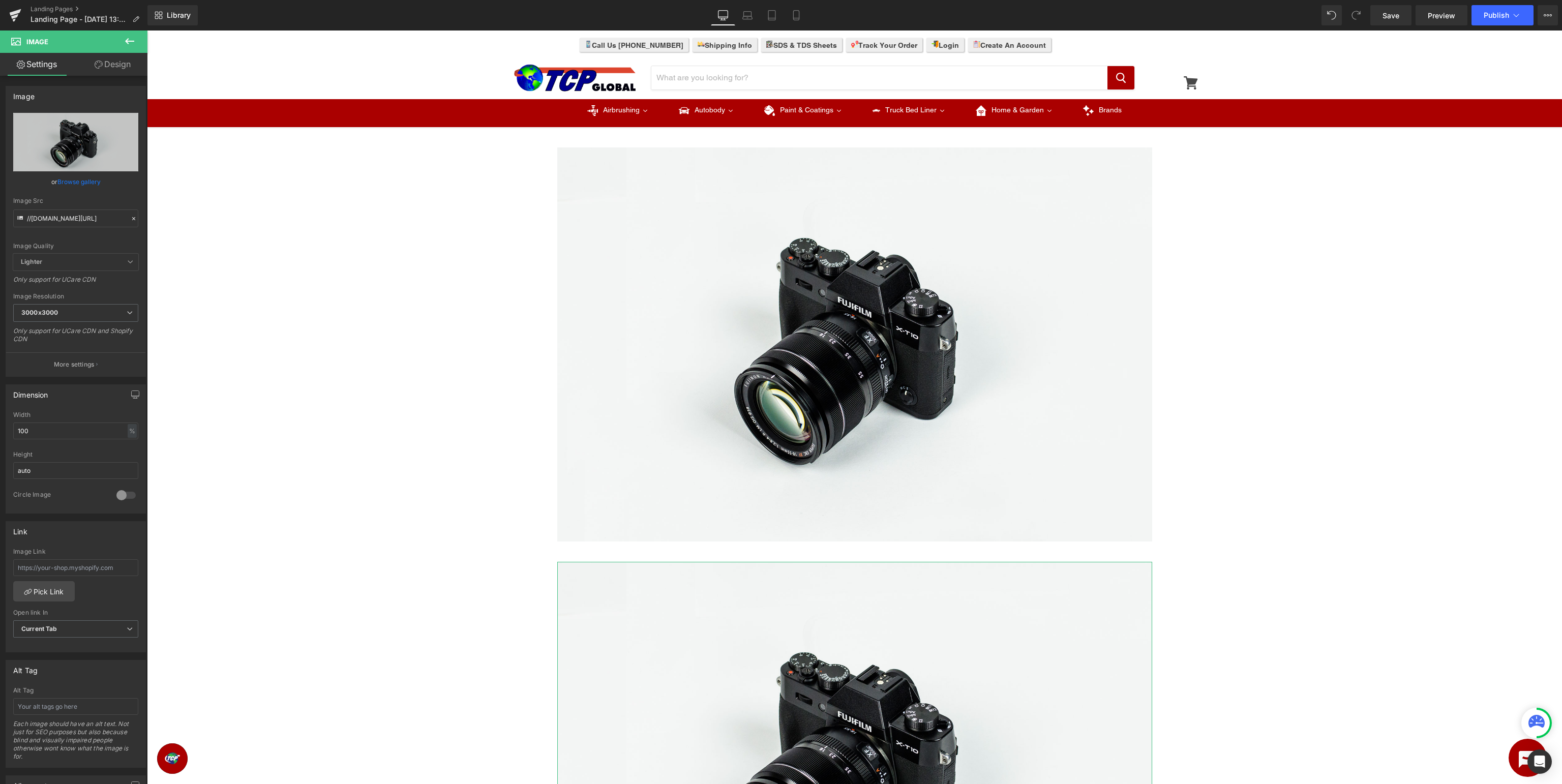
click at [93, 182] on link "Browse gallery" at bounding box center [79, 181] width 43 height 18
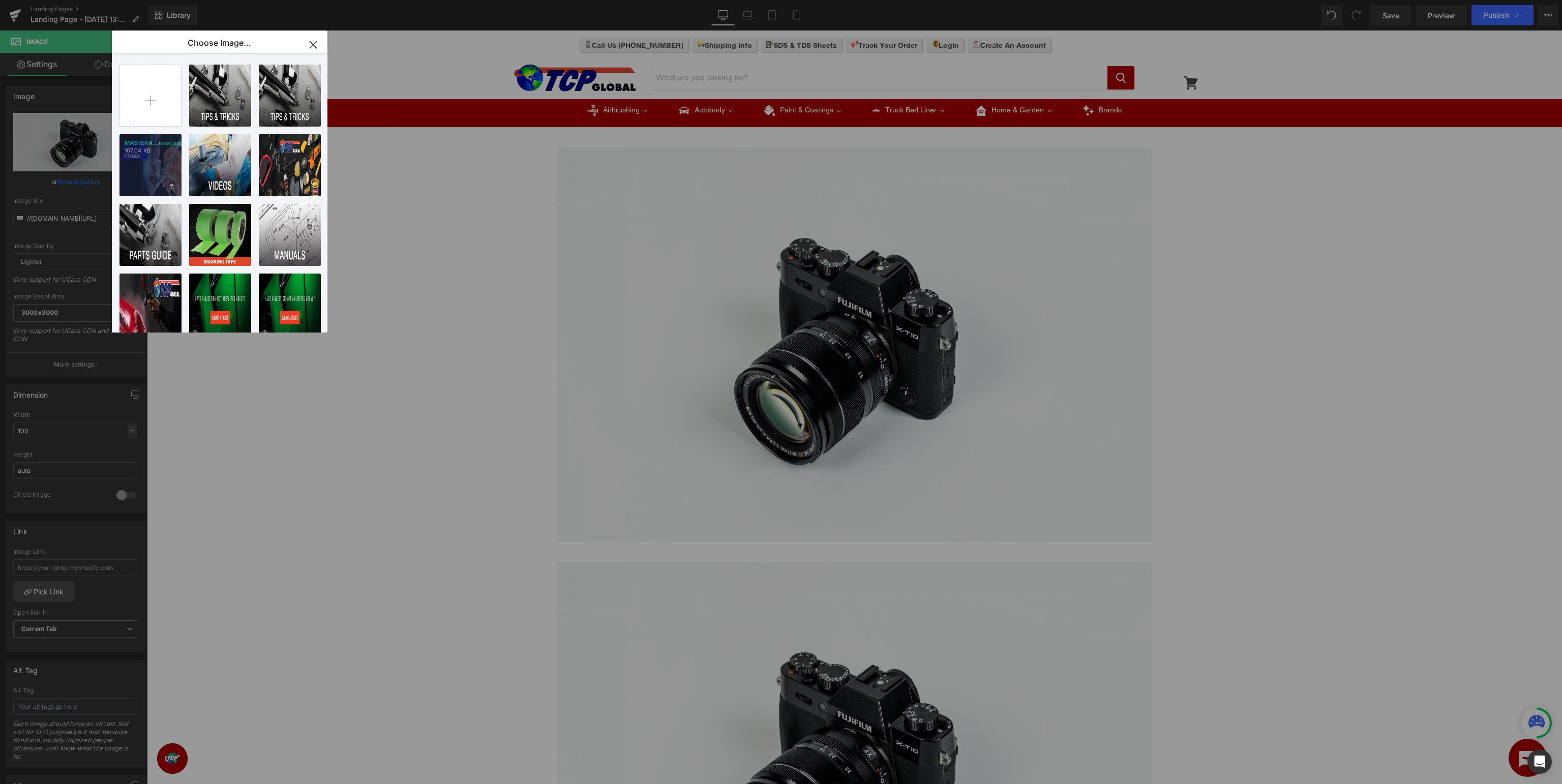
click at [159, 171] on div "MASTERA...nner.jpg 107.04 KB" at bounding box center [150, 165] width 62 height 62
type input "[URL][DOMAIN_NAME]"
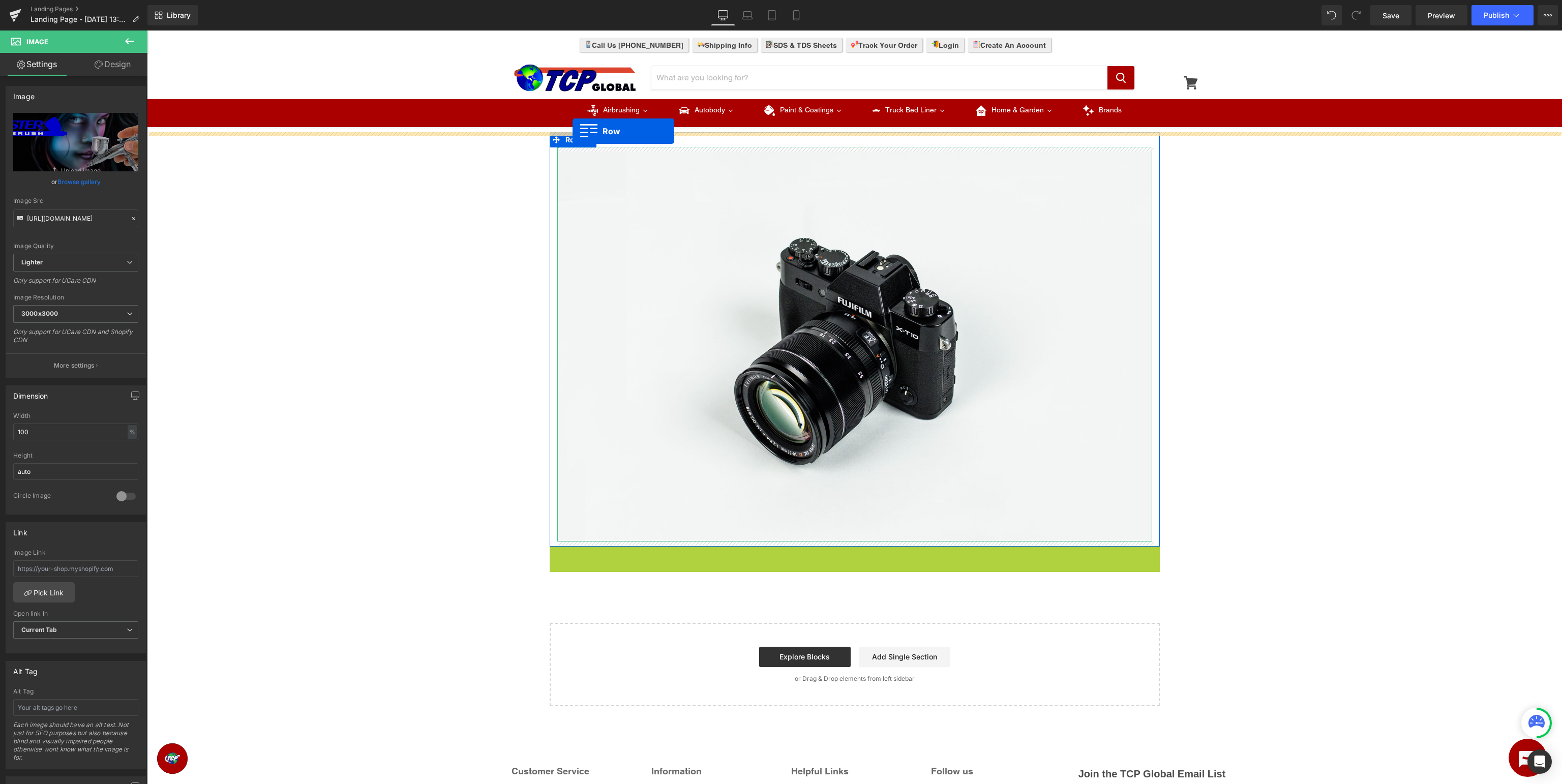
drag, startPoint x: 568, startPoint y: 552, endPoint x: 572, endPoint y: 131, distance: 421.0
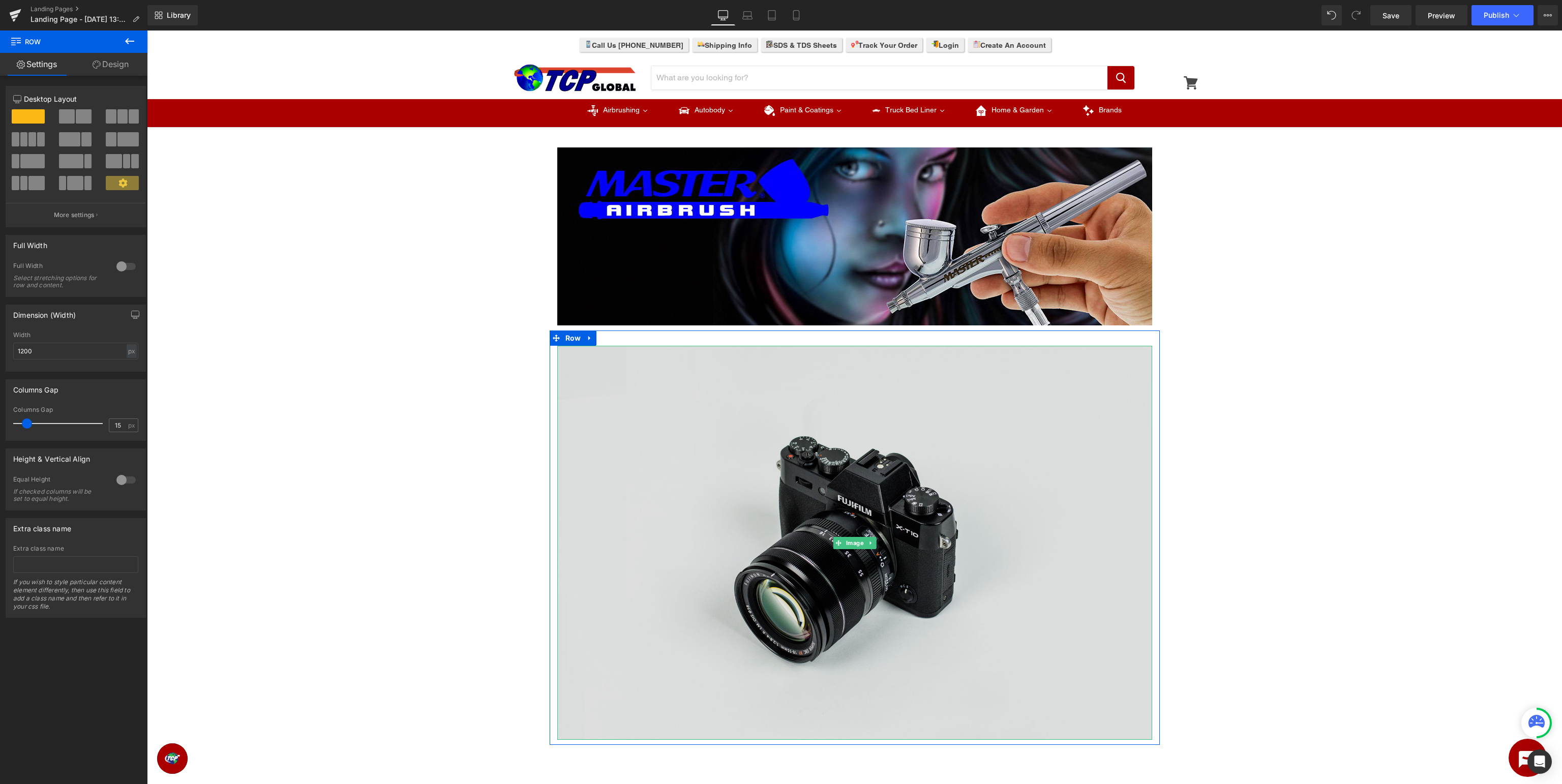
click at [900, 515] on img at bounding box center [854, 543] width 595 height 394
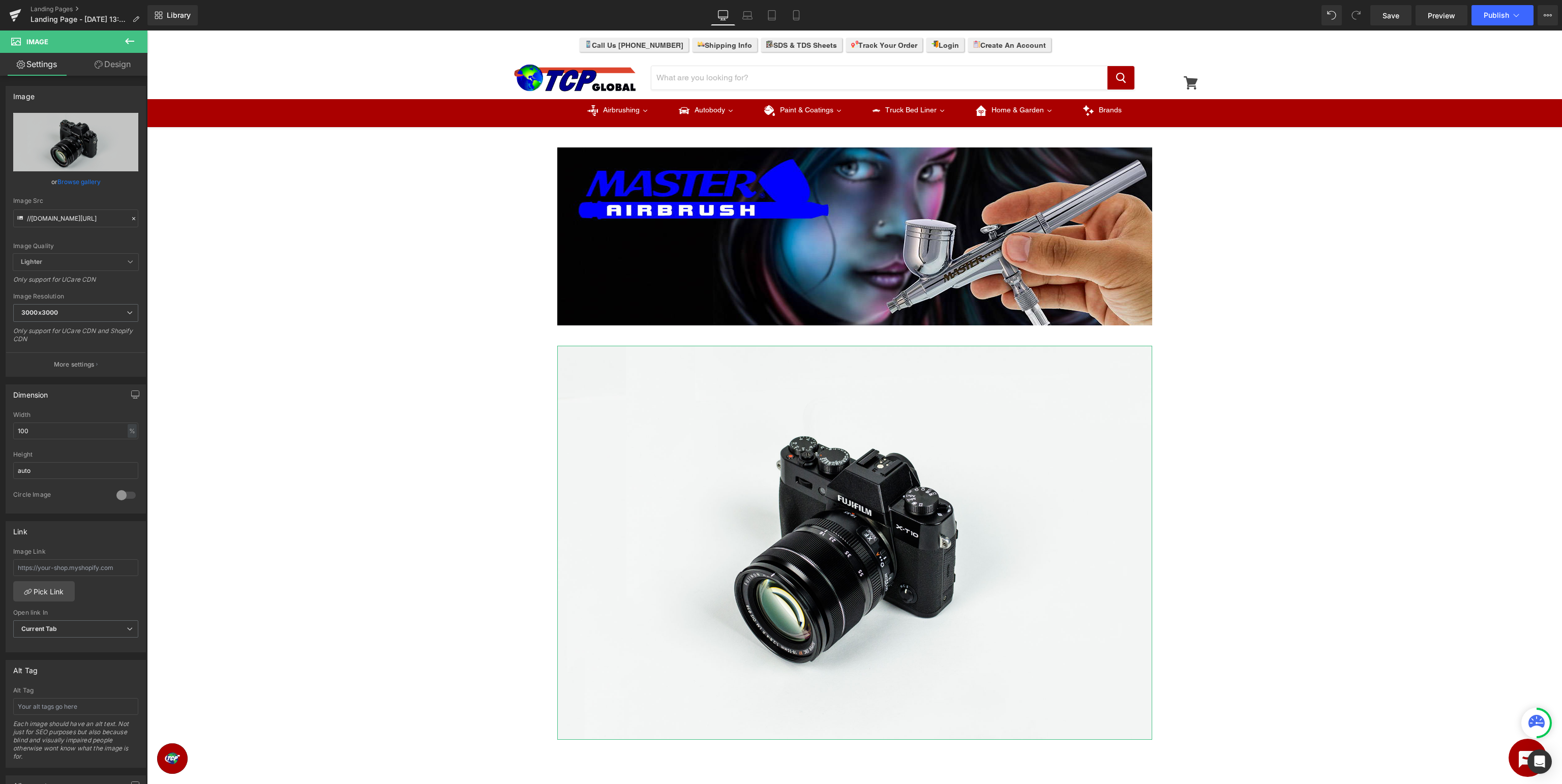
click at [78, 184] on link "Browse gallery" at bounding box center [79, 181] width 43 height 18
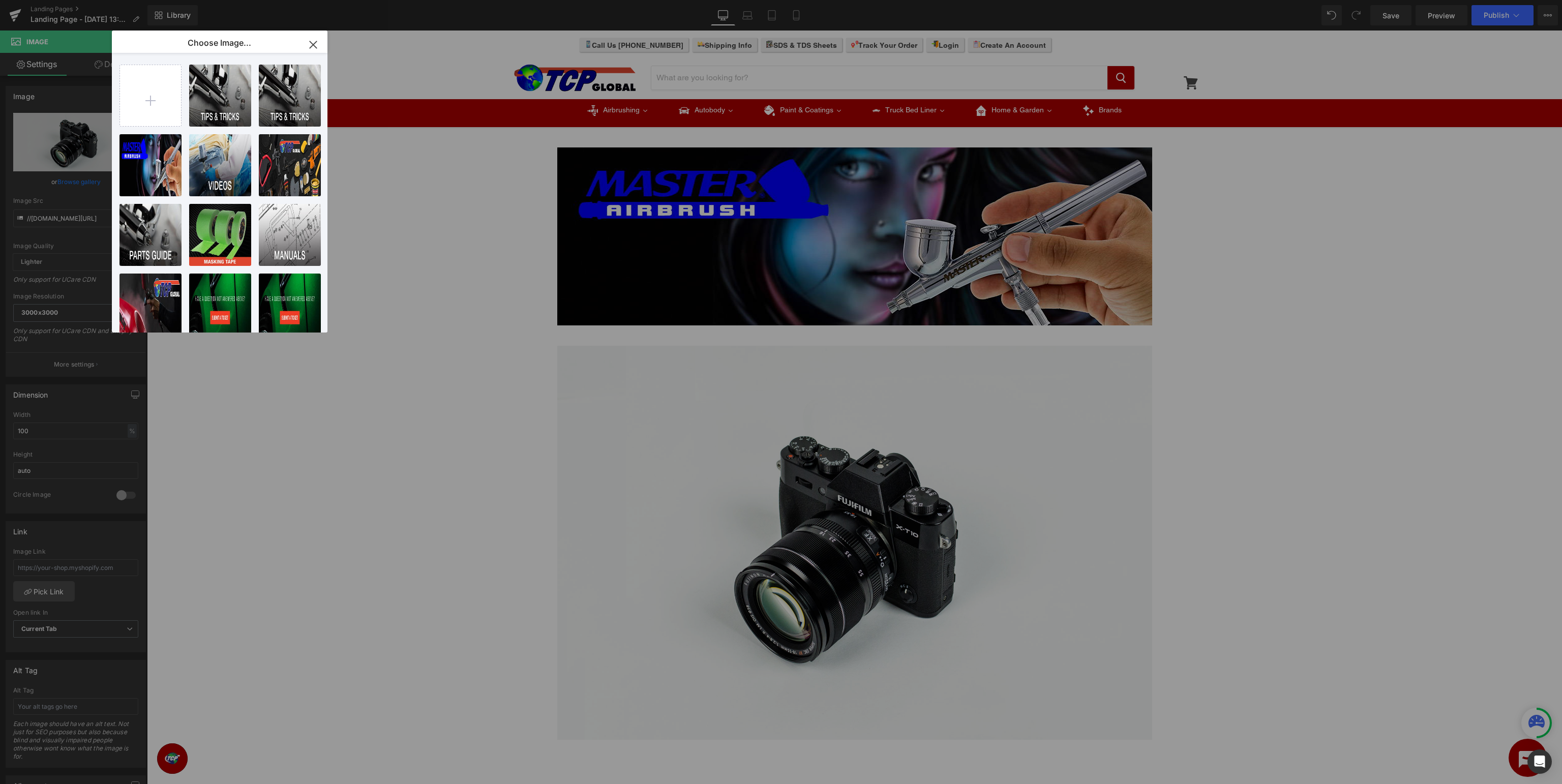
click at [317, 45] on icon "button" at bounding box center [313, 44] width 16 height 16
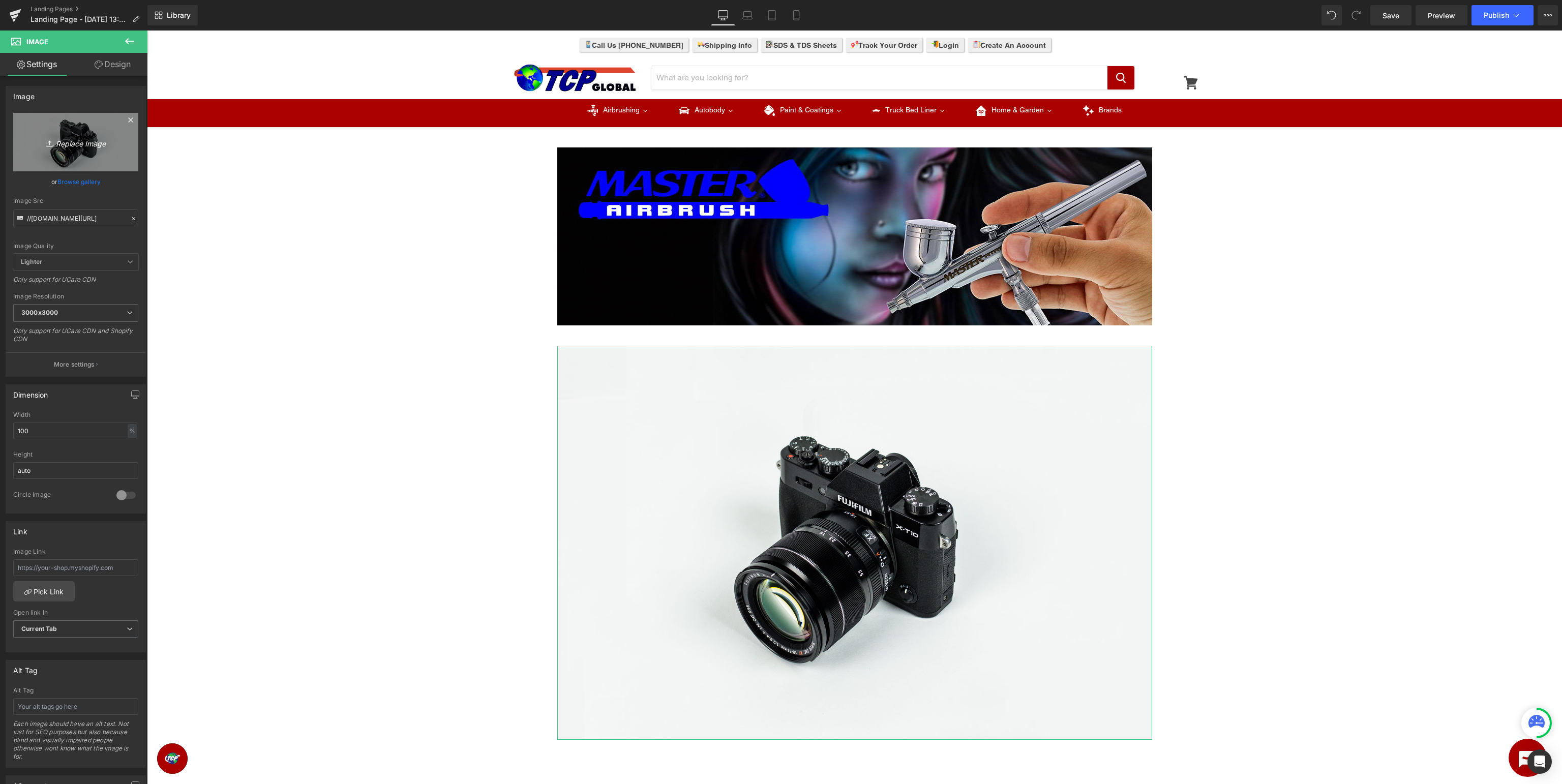
click at [21, 149] on link "Replace Image" at bounding box center [76, 142] width 125 height 58
type input "C:\fakepath\MASTERAIRBRUSH_Support_Manuals&Parts.jpg"
type input "https://ucarecdn.com/2faabd66-5001-4703-8068-fd97bd13fba2/-/format/auto/-/previ…"
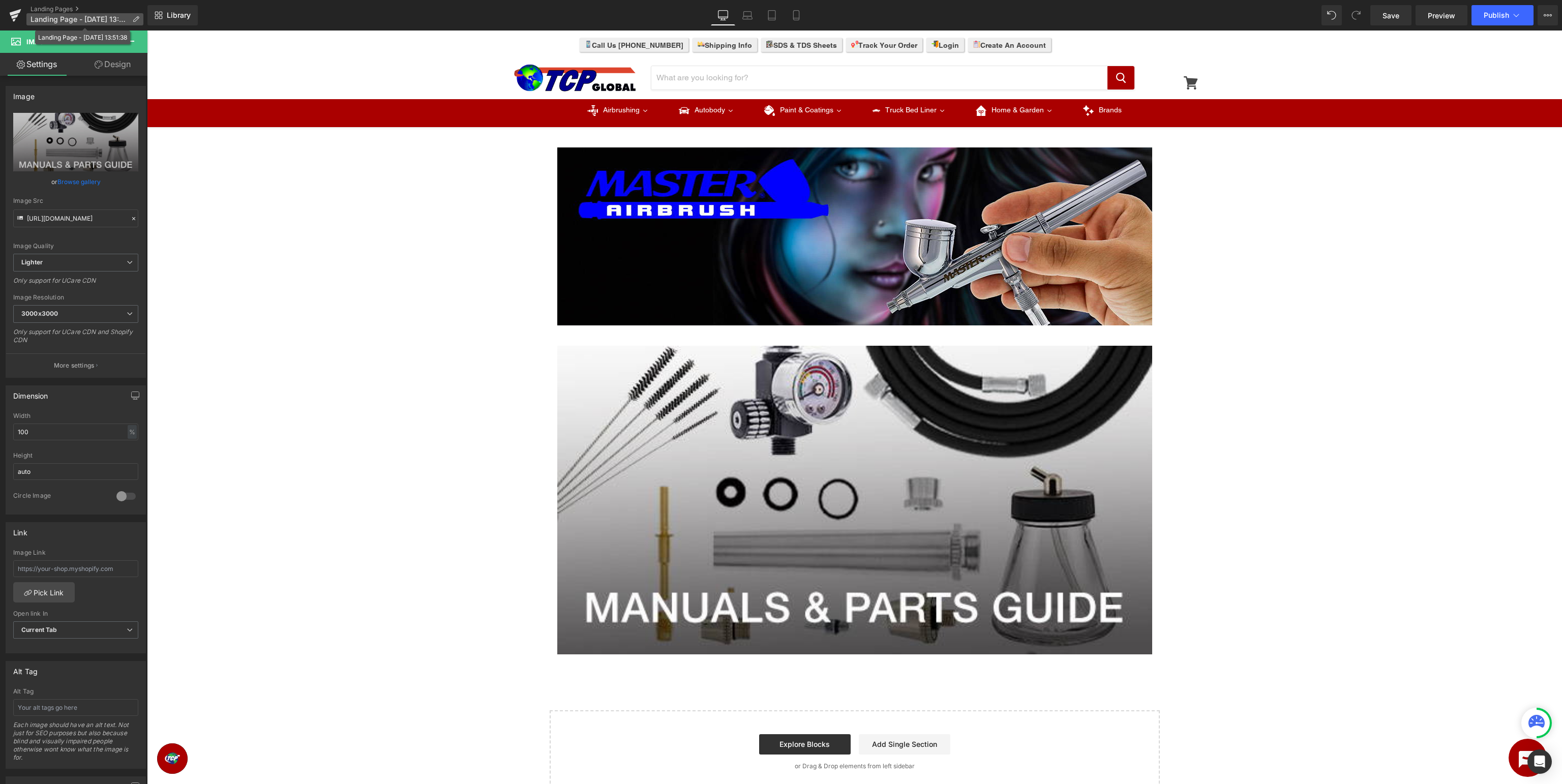
click at [114, 18] on span "Landing Page - Aug 22, 13:51:38" at bounding box center [79, 19] width 98 height 8
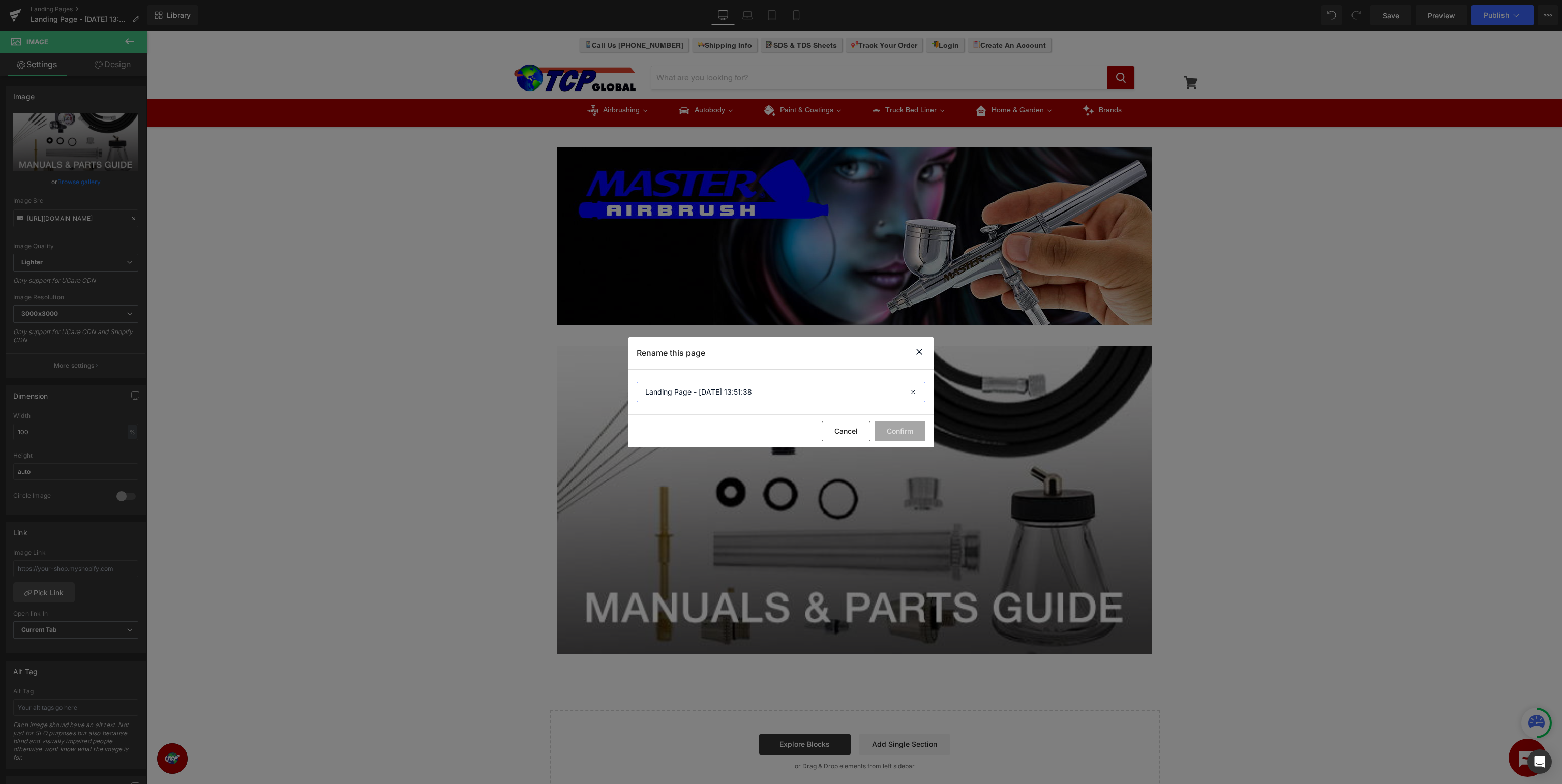
click at [826, 394] on input "Landing Page - Aug 22, 13:51:38" at bounding box center [781, 392] width 289 height 21
drag, startPoint x: 853, startPoint y: 388, endPoint x: 5, endPoint y: 361, distance: 848.4
click at [637, 382] on input "Landing Page - Aug 22, 13:51:38" at bounding box center [781, 392] width 289 height 21
type input "Master Airbrush - Manuals & Parts Guide"
click at [902, 426] on button "Confirm" at bounding box center [900, 431] width 51 height 21
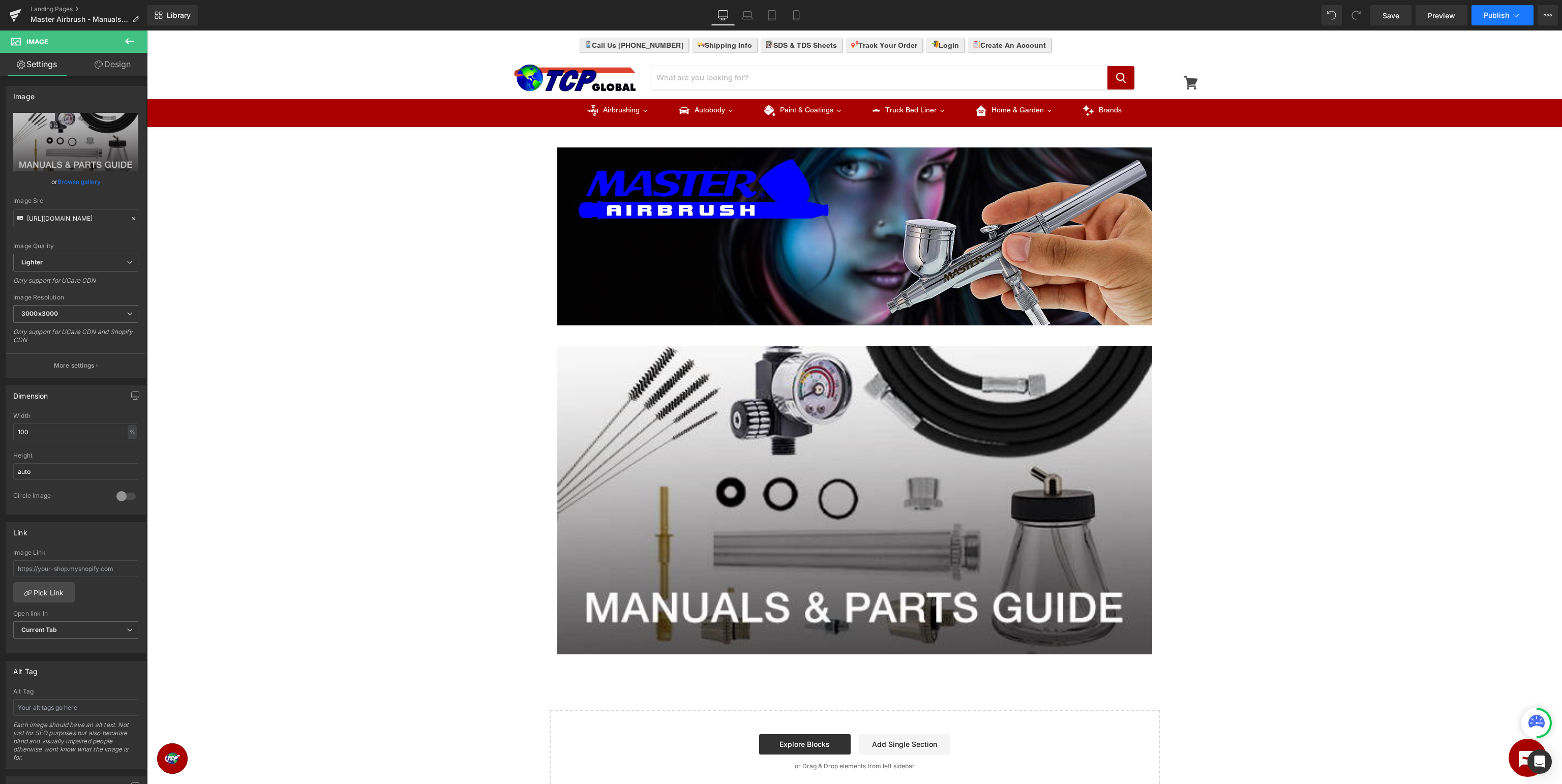
click at [1488, 16] on span "Publish" at bounding box center [1497, 15] width 25 height 8
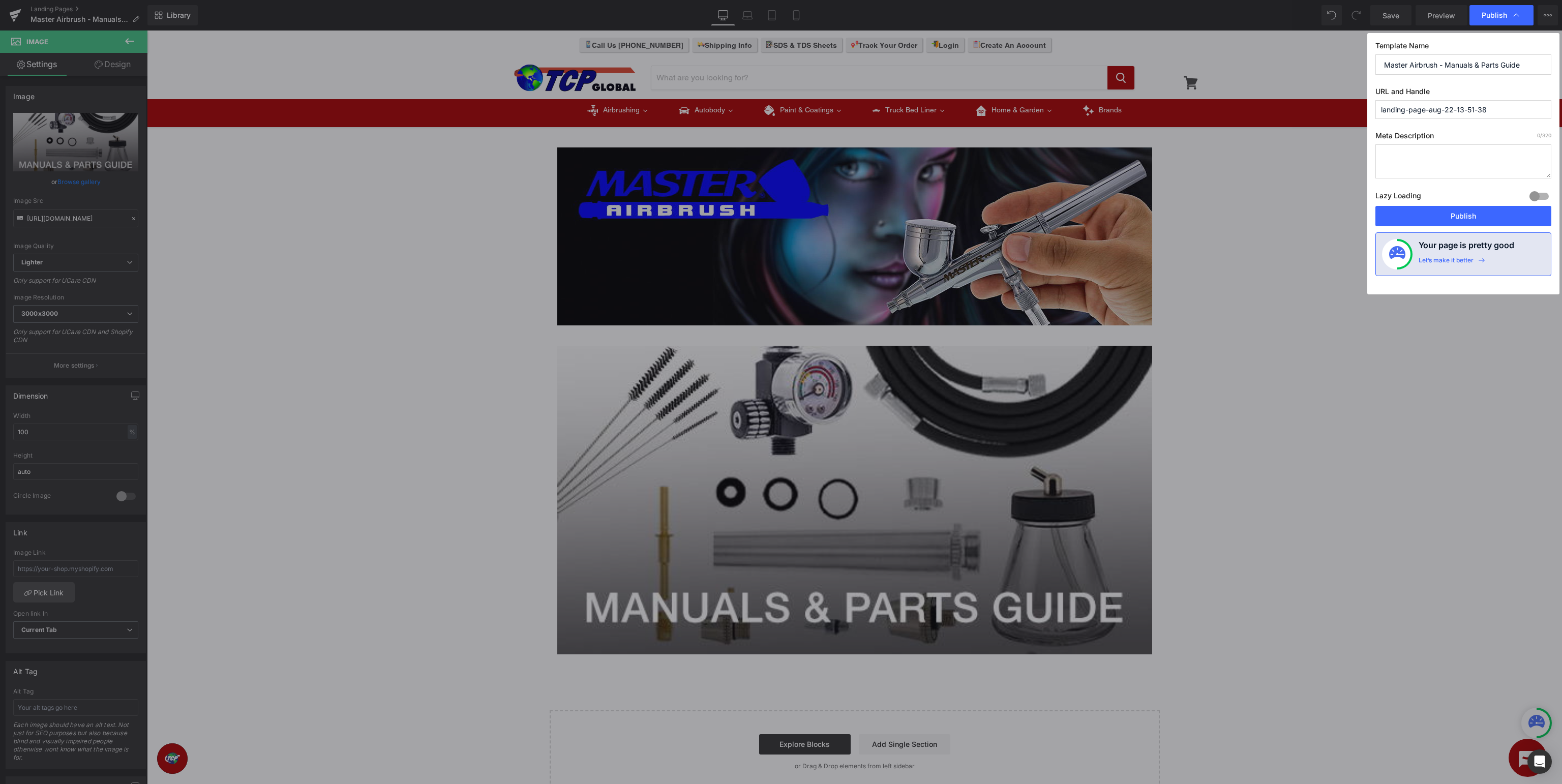
click at [1512, 110] on input "landing-page-aug-22-13-51-38" at bounding box center [1463, 109] width 176 height 19
drag, startPoint x: 1523, startPoint y: 107, endPoint x: 854, endPoint y: 74, distance: 669.8
click at [1375, 100] on input "landing-page-aug-22-13-51-38" at bounding box center [1463, 109] width 176 height 19
type input "master-airbrush-manuals-parts"
click at [1500, 210] on button "Publish" at bounding box center [1463, 216] width 176 height 21
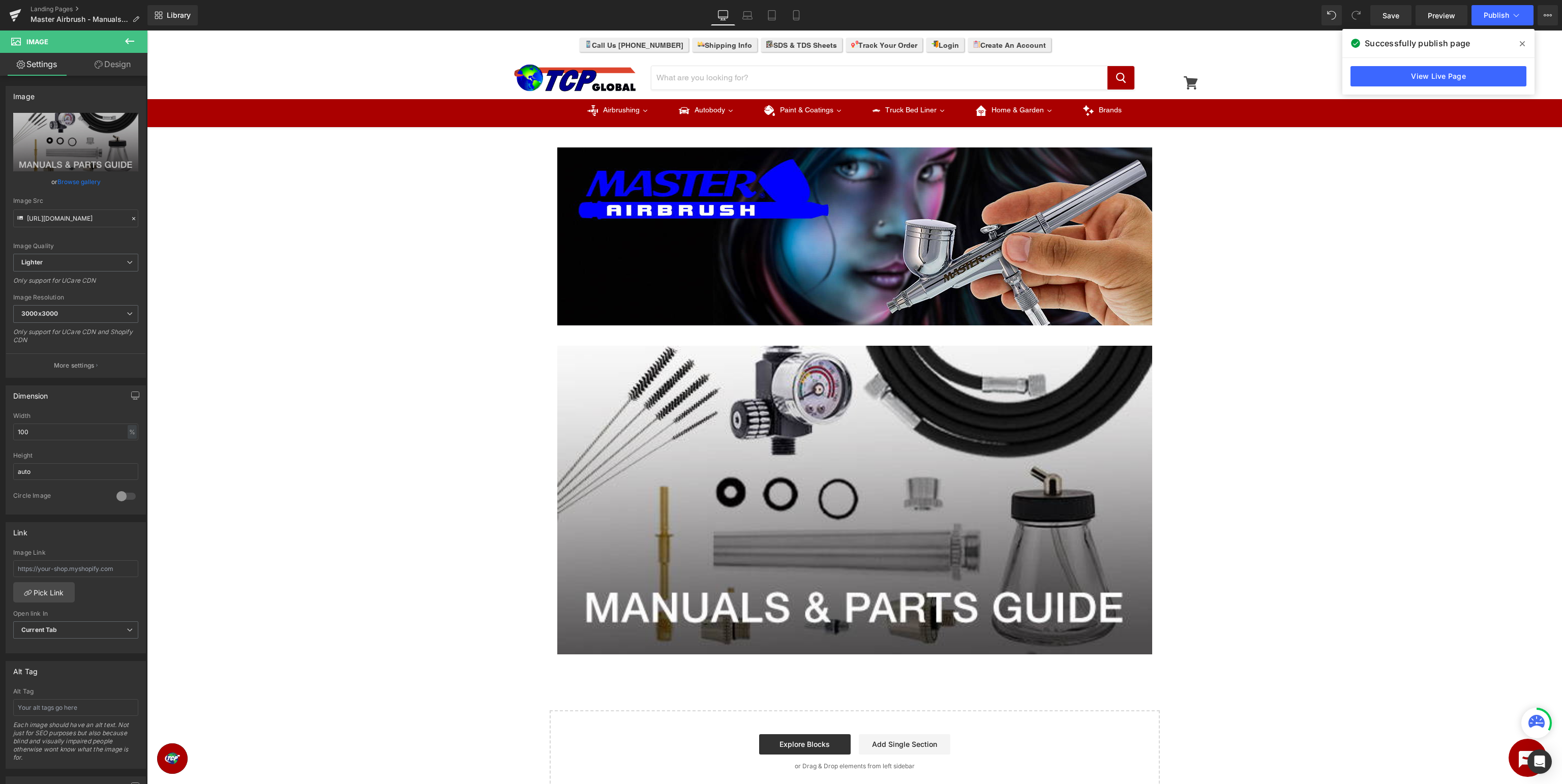
click at [1524, 41] on icon at bounding box center [1522, 43] width 5 height 8
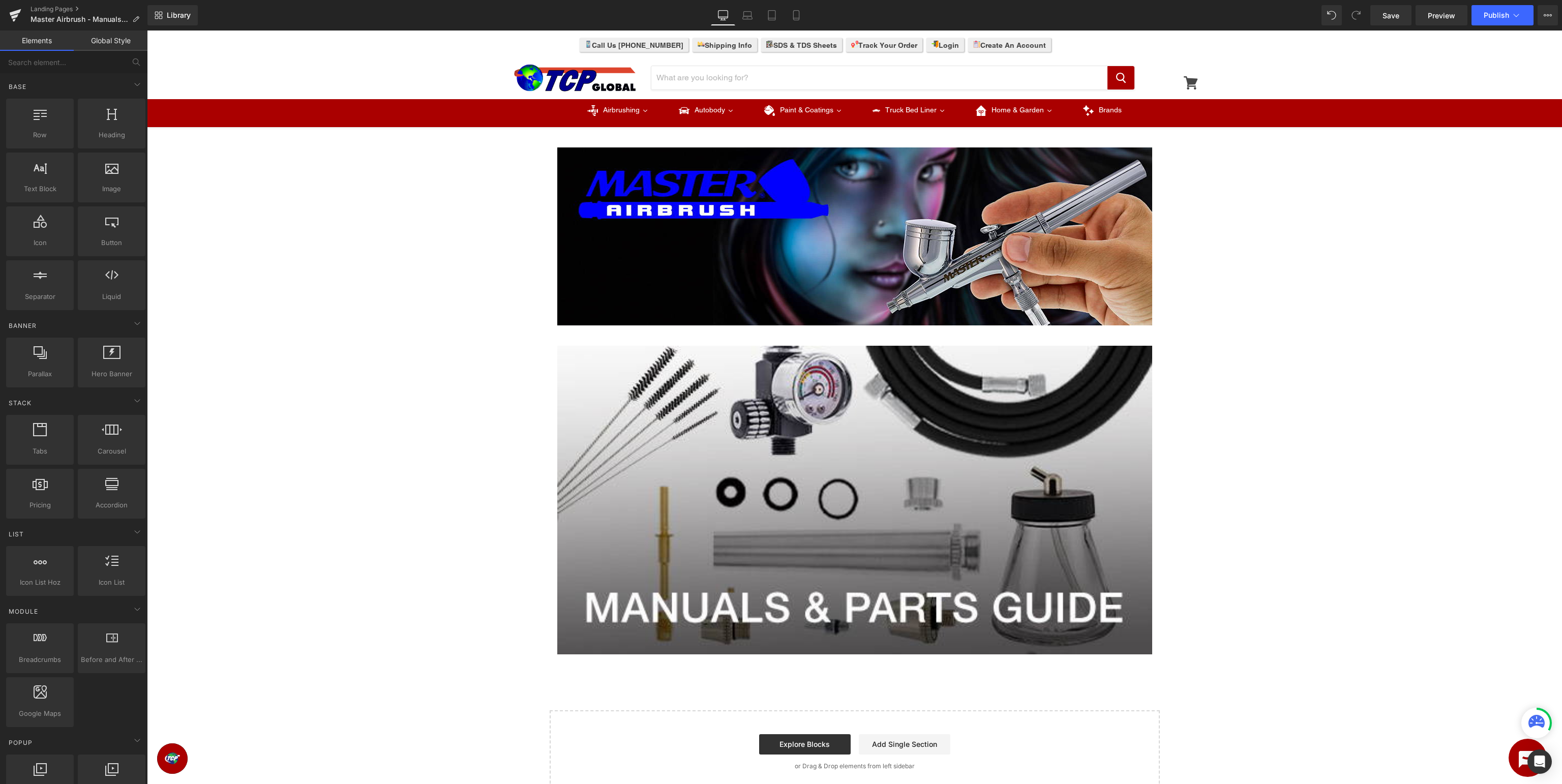
click at [1299, 213] on div "Image Row Image Row Select your layout" at bounding box center [854, 463] width 1415 height 662
click at [14, 15] on icon at bounding box center [15, 16] width 7 height 5
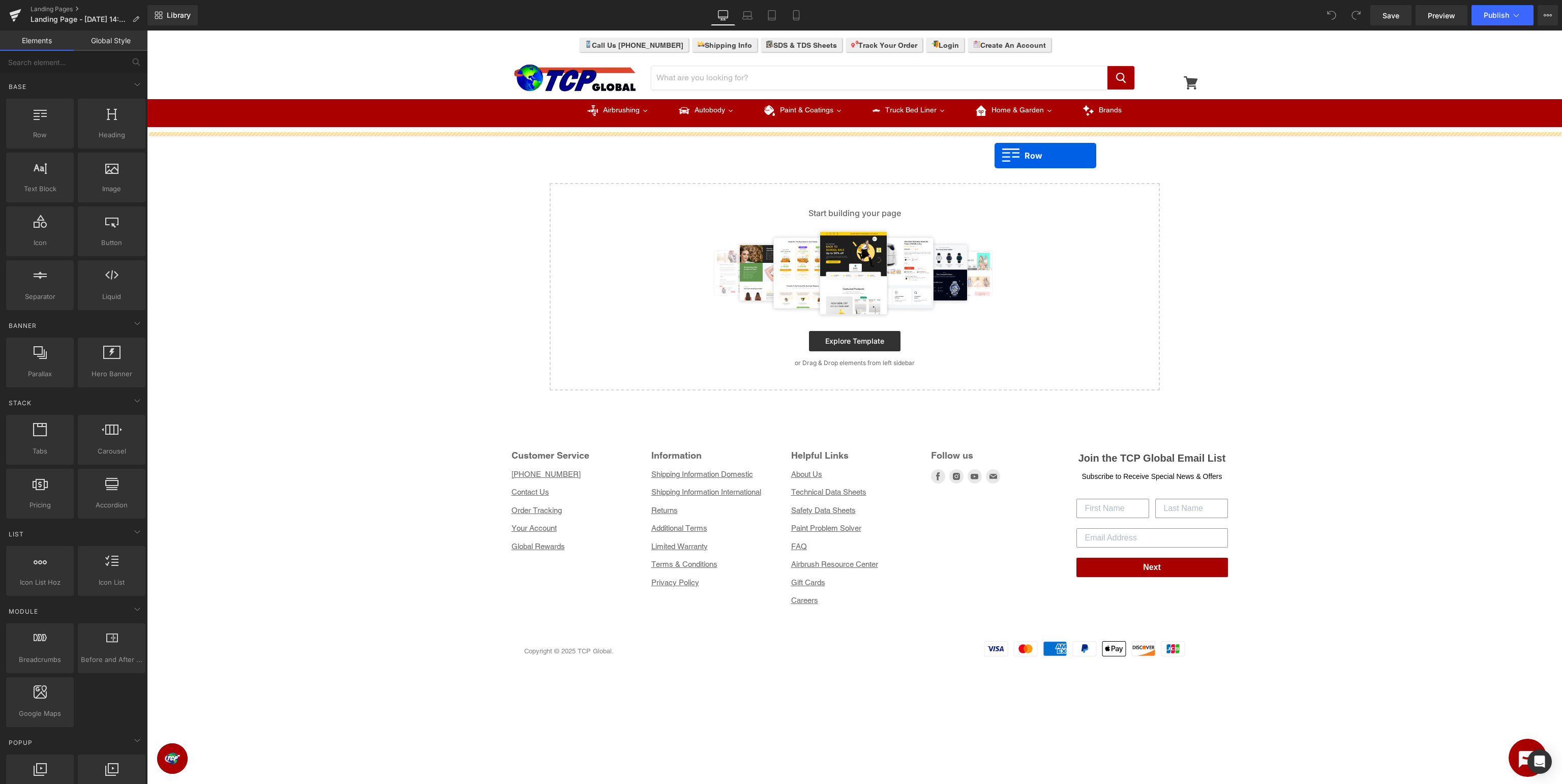
drag, startPoint x: 178, startPoint y: 152, endPoint x: 994, endPoint y: 156, distance: 816.0
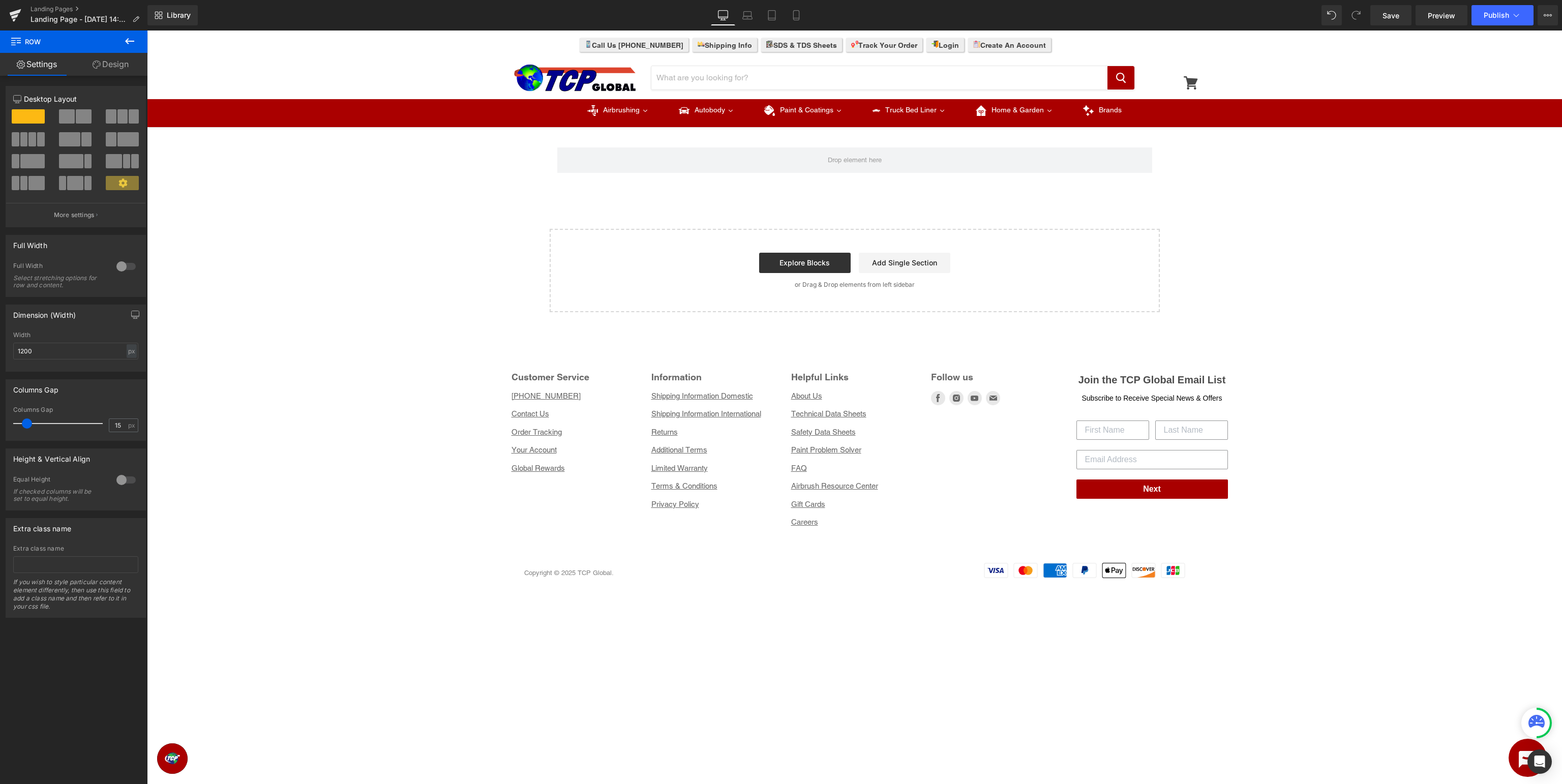
click at [137, 42] on button at bounding box center [129, 41] width 36 height 22
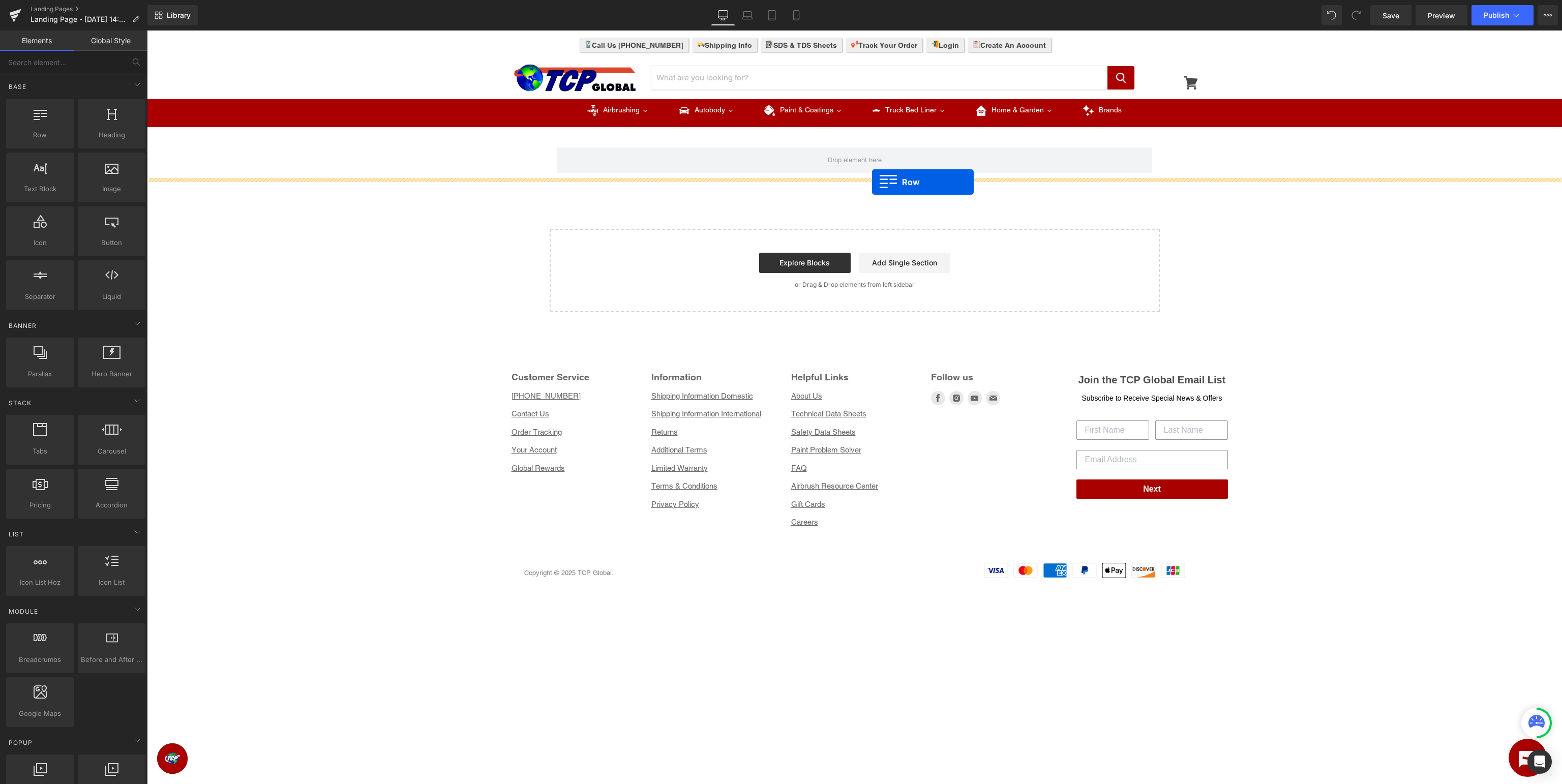
drag, startPoint x: 199, startPoint y: 152, endPoint x: 872, endPoint y: 182, distance: 673.7
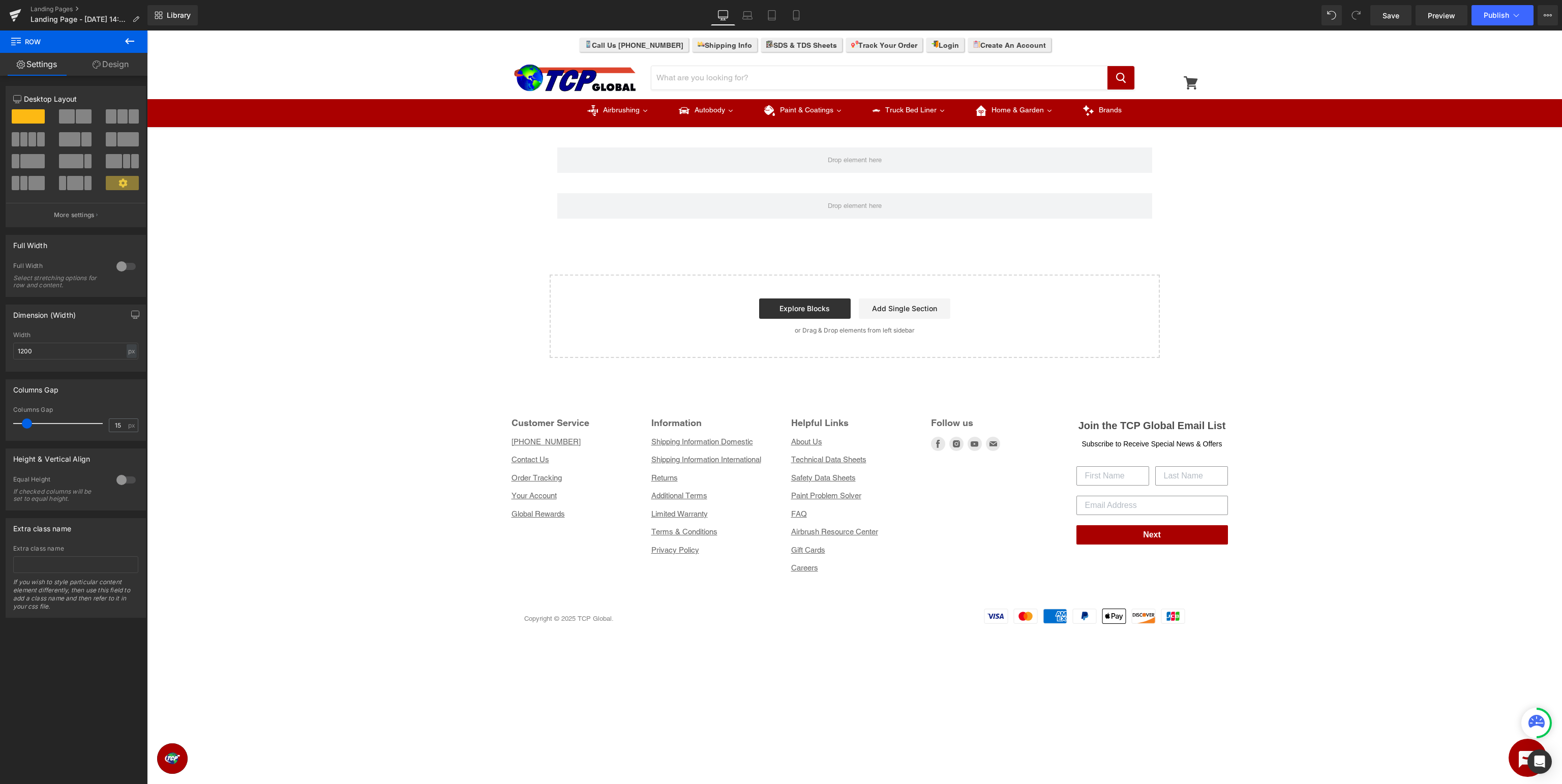
click at [138, 41] on button at bounding box center [129, 41] width 36 height 22
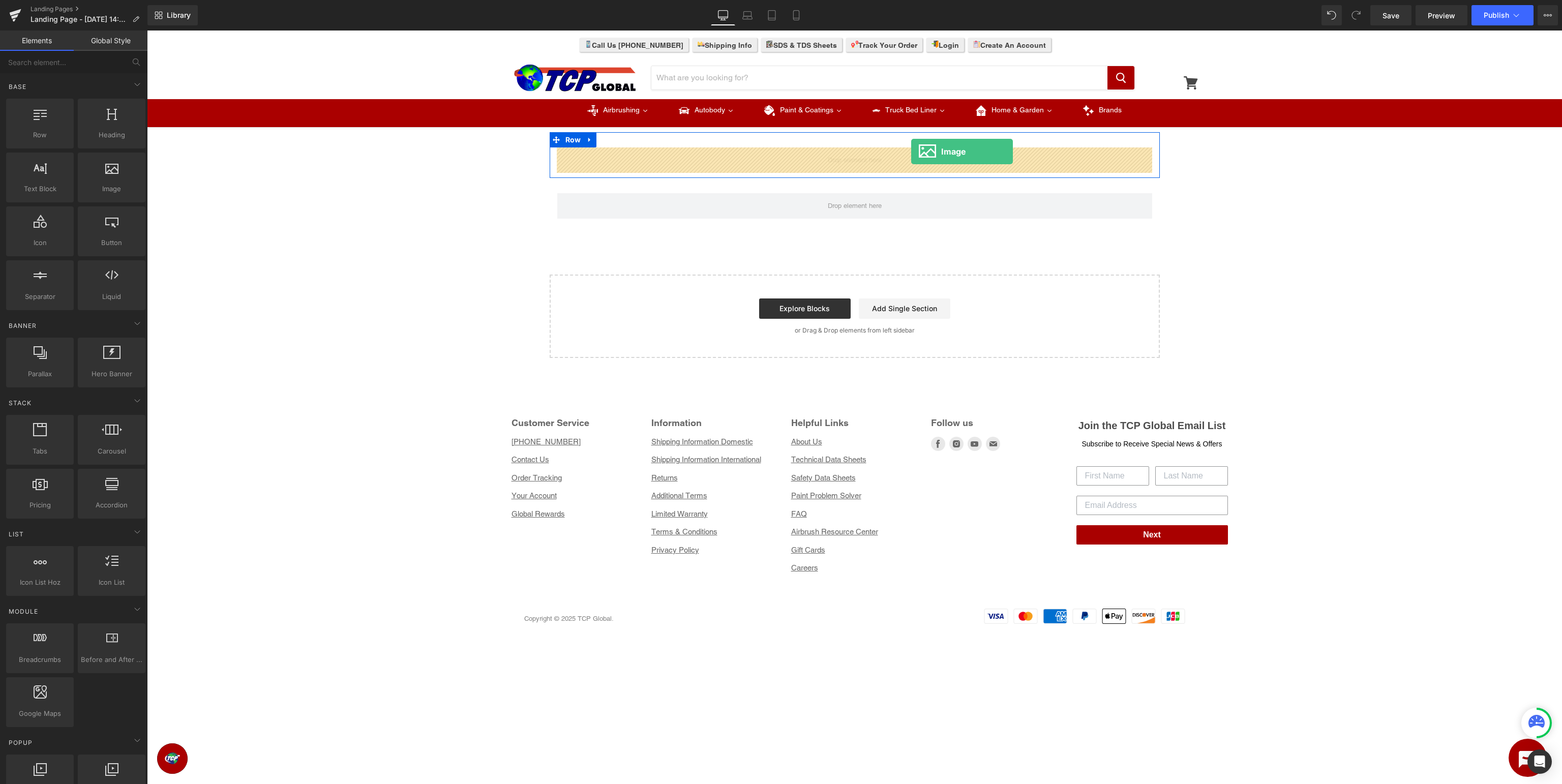
drag, startPoint x: 261, startPoint y: 209, endPoint x: 911, endPoint y: 152, distance: 652.5
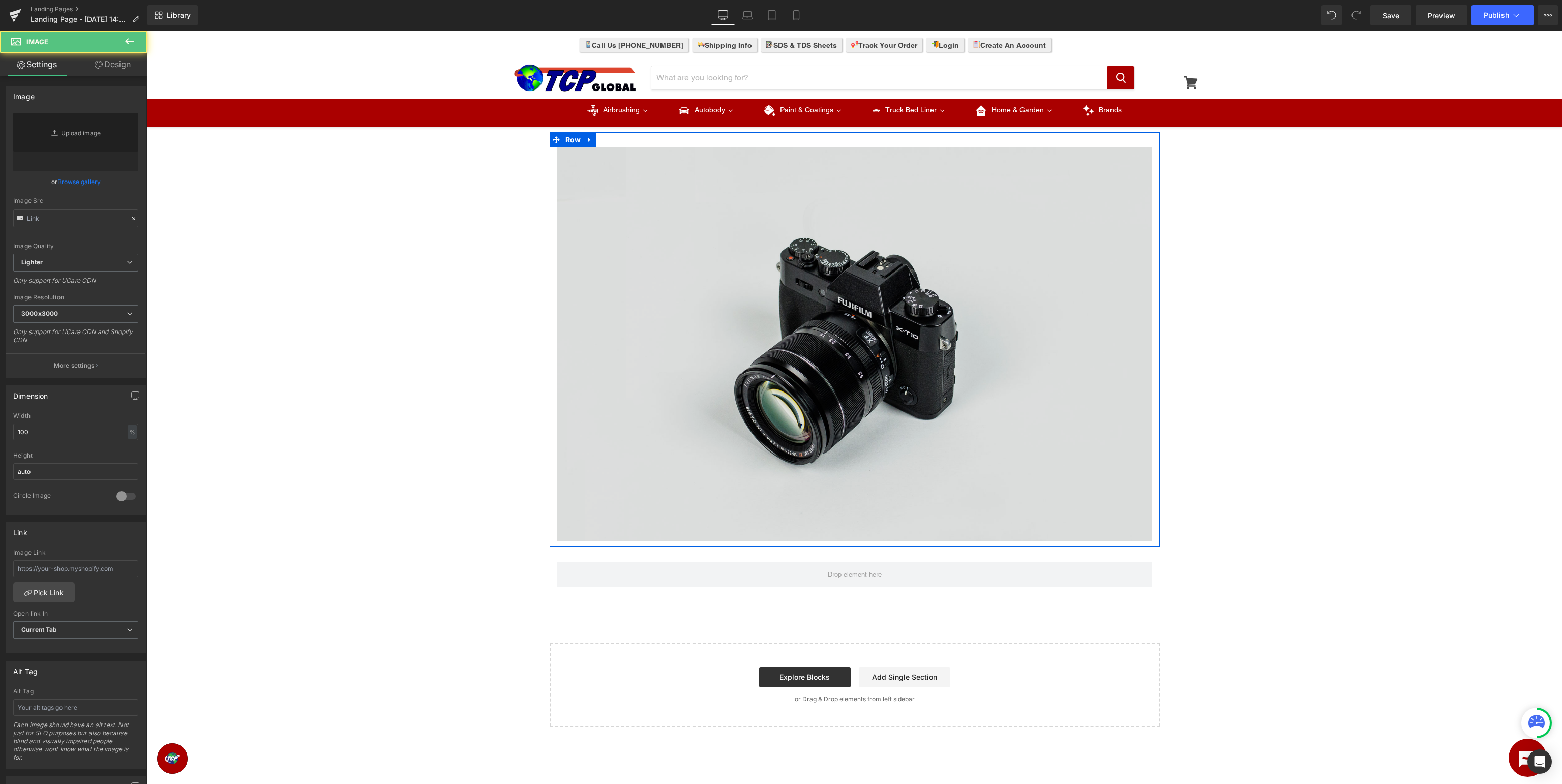
type input "//d1um8515vdn9kb.cloudfront.net/images/parallax.jpg"
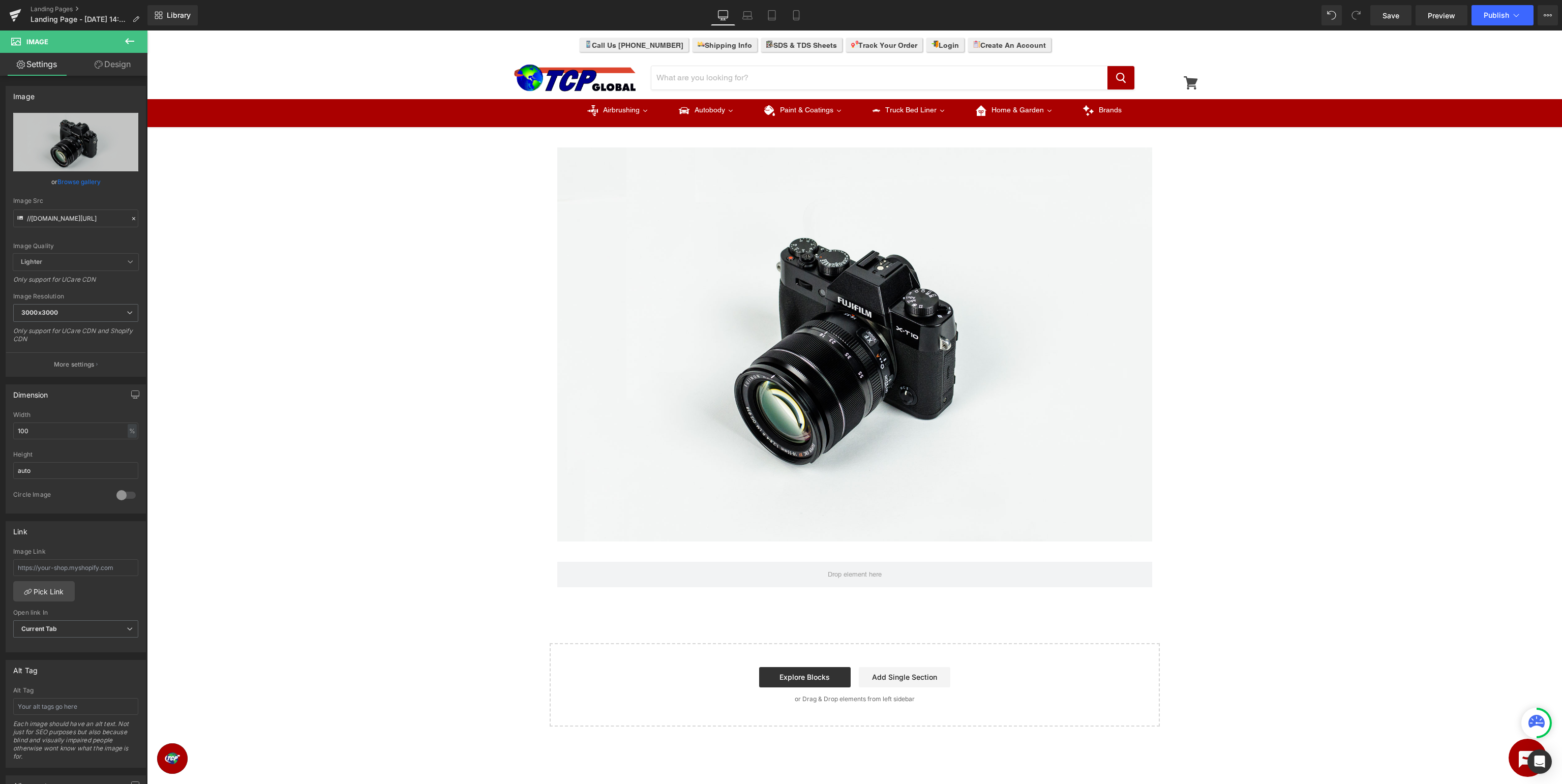
click at [133, 41] on icon at bounding box center [129, 41] width 9 height 6
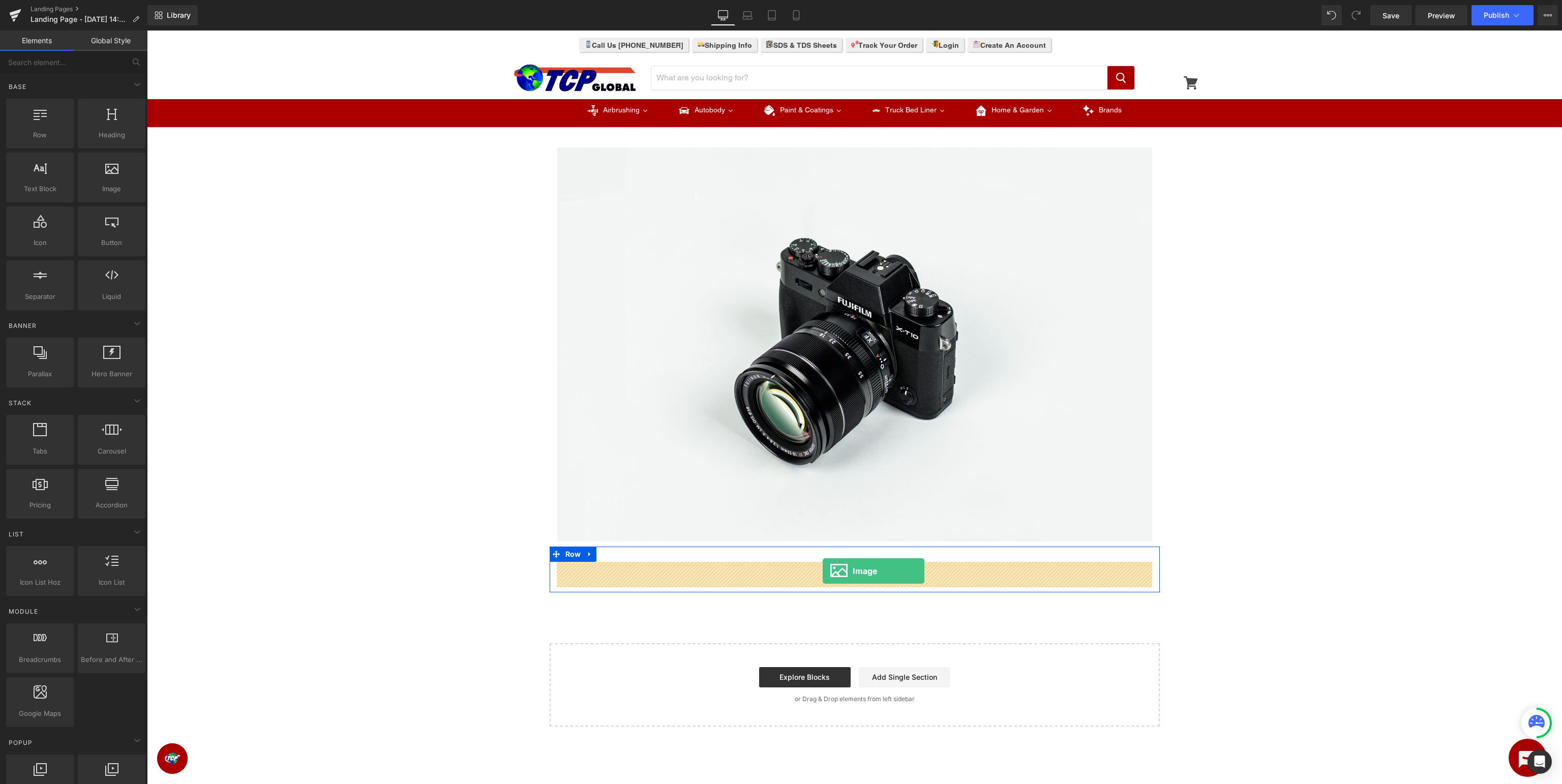
drag, startPoint x: 262, startPoint y: 204, endPoint x: 823, endPoint y: 571, distance: 670.4
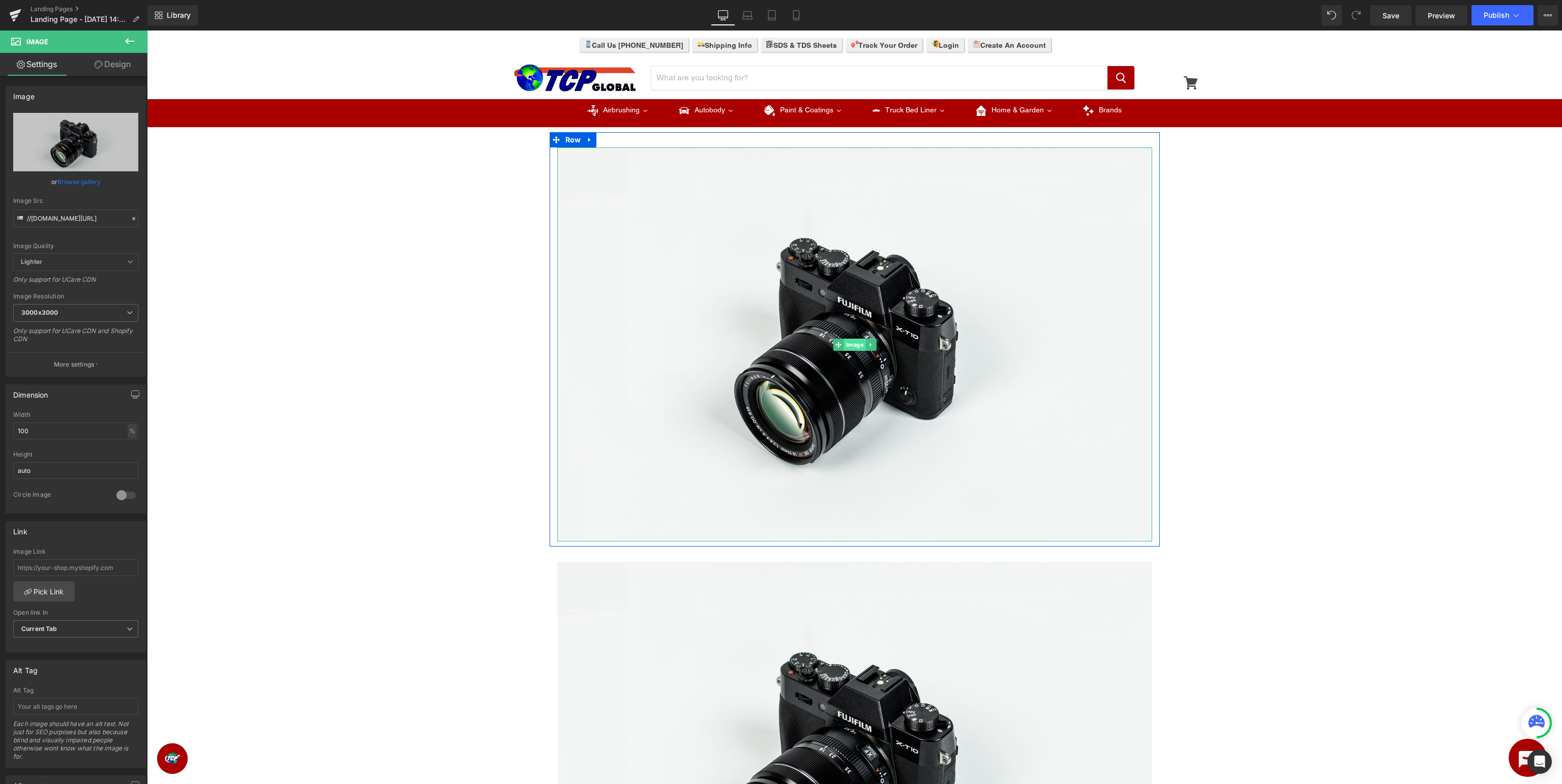
click at [849, 346] on span "Image" at bounding box center [854, 344] width 22 height 12
click at [81, 184] on link "Browse gallery" at bounding box center [79, 181] width 43 height 18
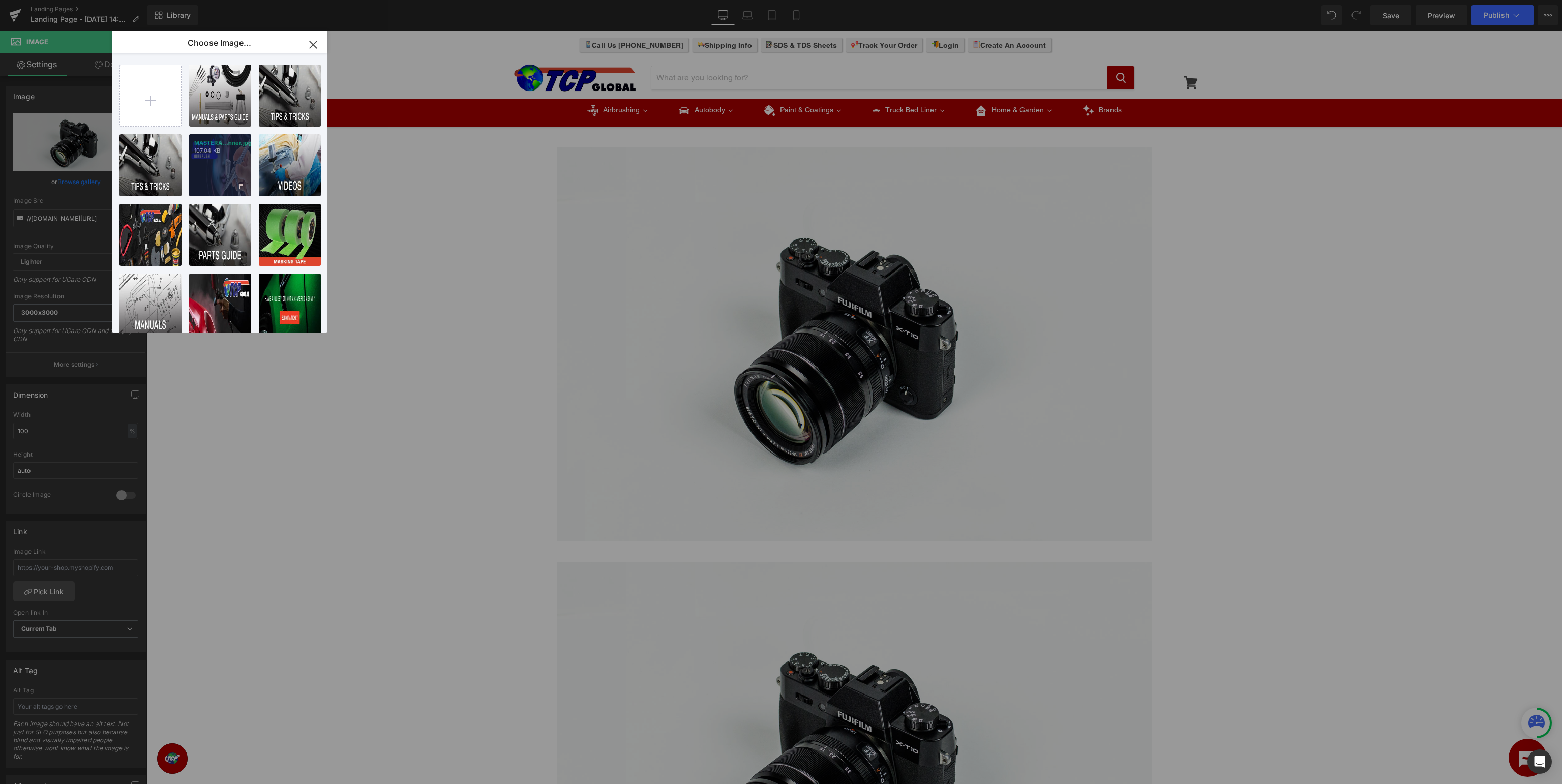
click at [229, 168] on div "MASTERA...nner.jpg 107.04 KB" at bounding box center [220, 165] width 62 height 62
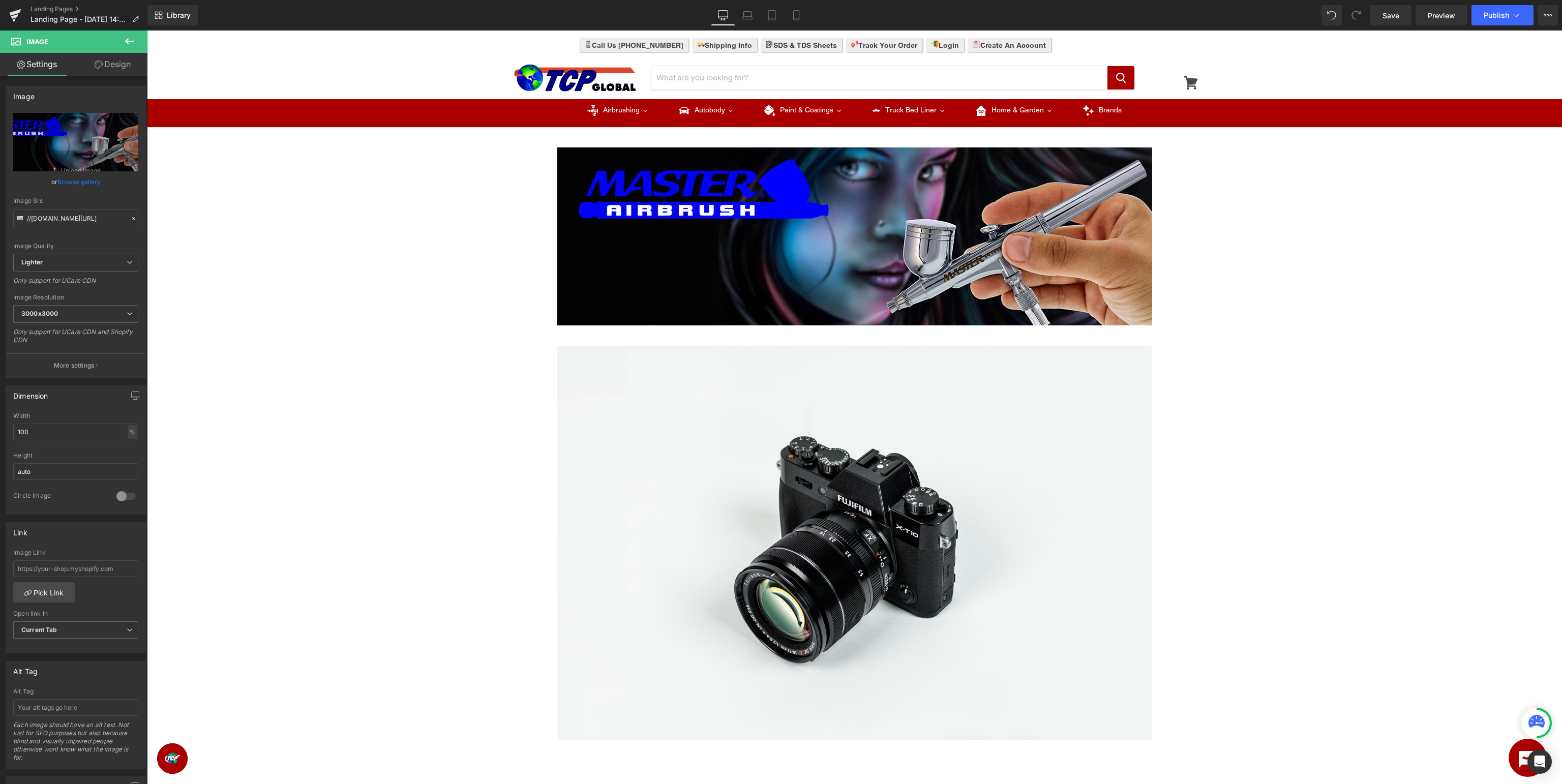
type input "https://ucarecdn.com/6817c84b-7558-4af6-8c9f-d532c4d396dc/-/format/auto/-/previ…"
click at [855, 540] on span "Image" at bounding box center [854, 543] width 22 height 12
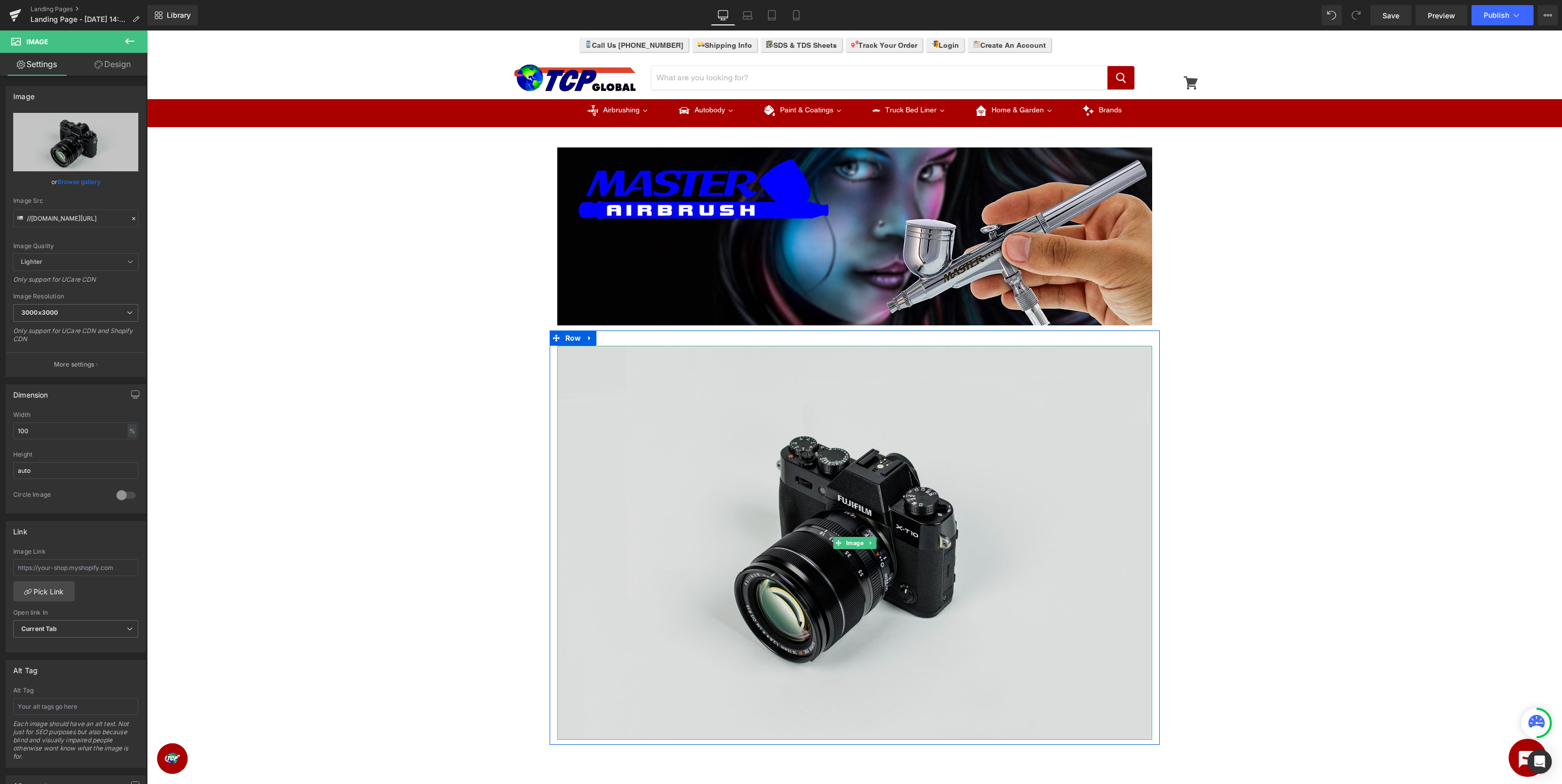
click at [900, 512] on img at bounding box center [854, 543] width 595 height 394
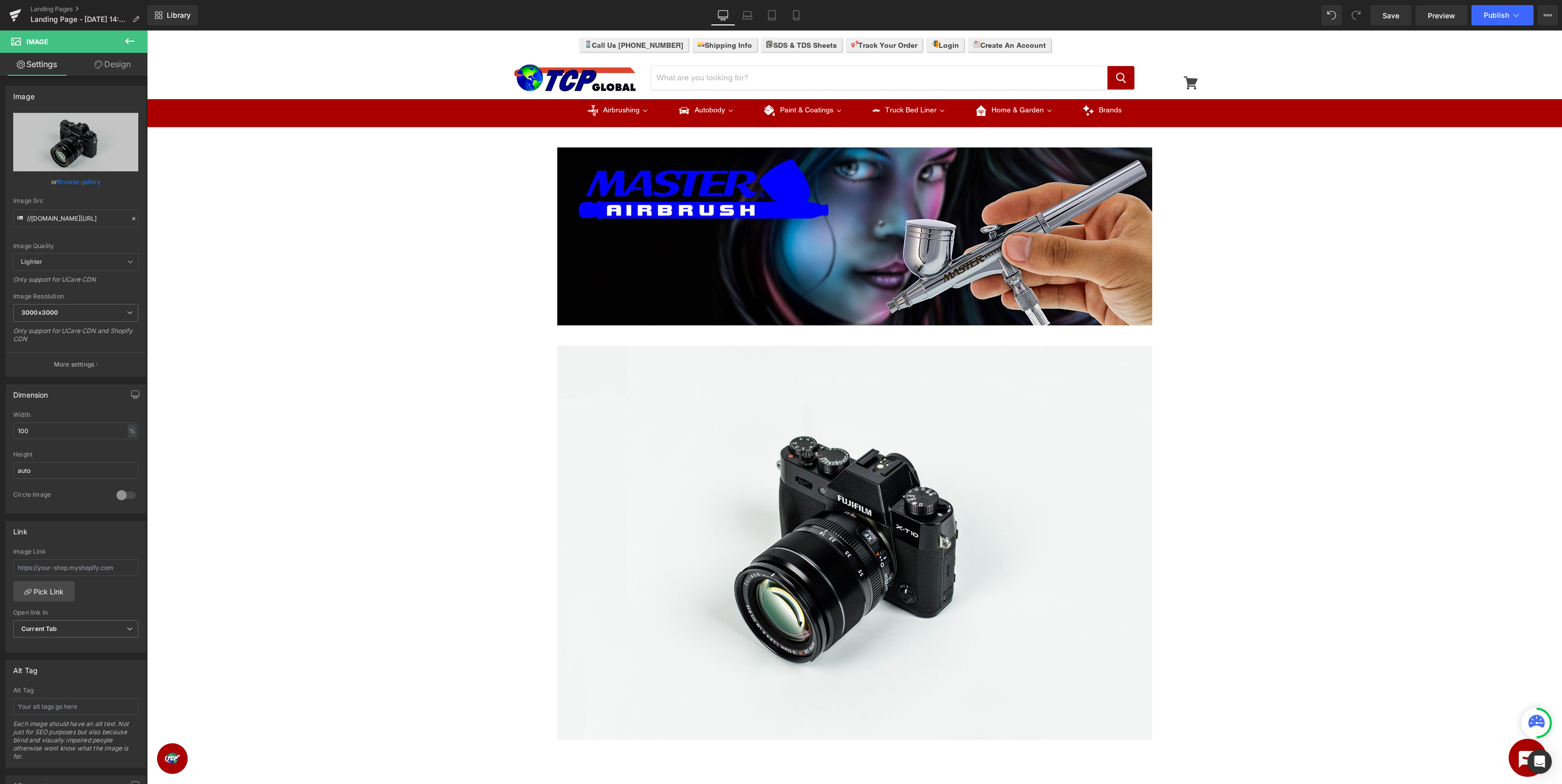
click at [1390, 245] on div "Image Row Image Row Select your layout" at bounding box center [854, 506] width 1415 height 747
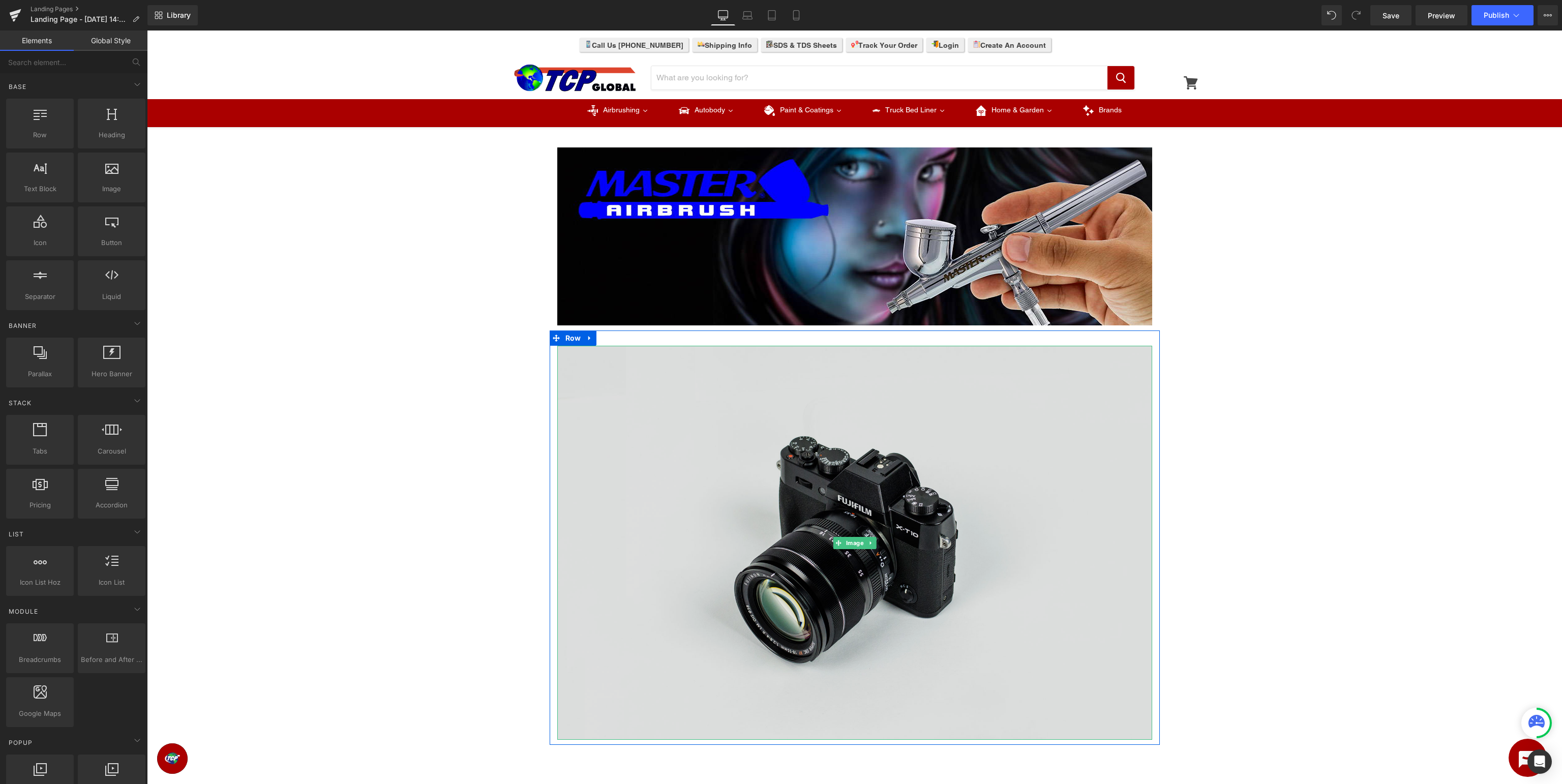
click at [845, 549] on img at bounding box center [854, 543] width 595 height 394
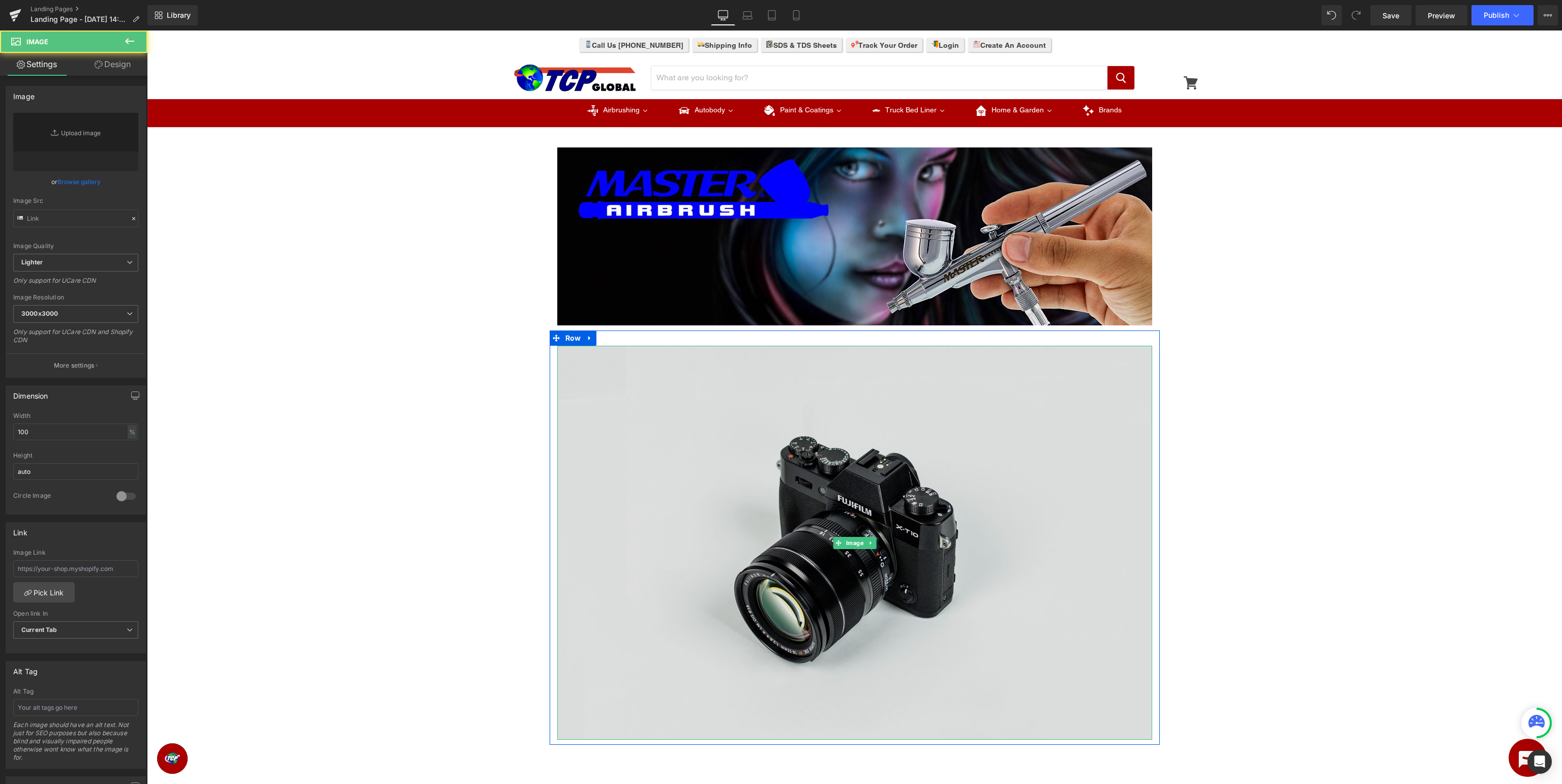
type input "//d1um8515vdn9kb.cloudfront.net/images/parallax.jpg"
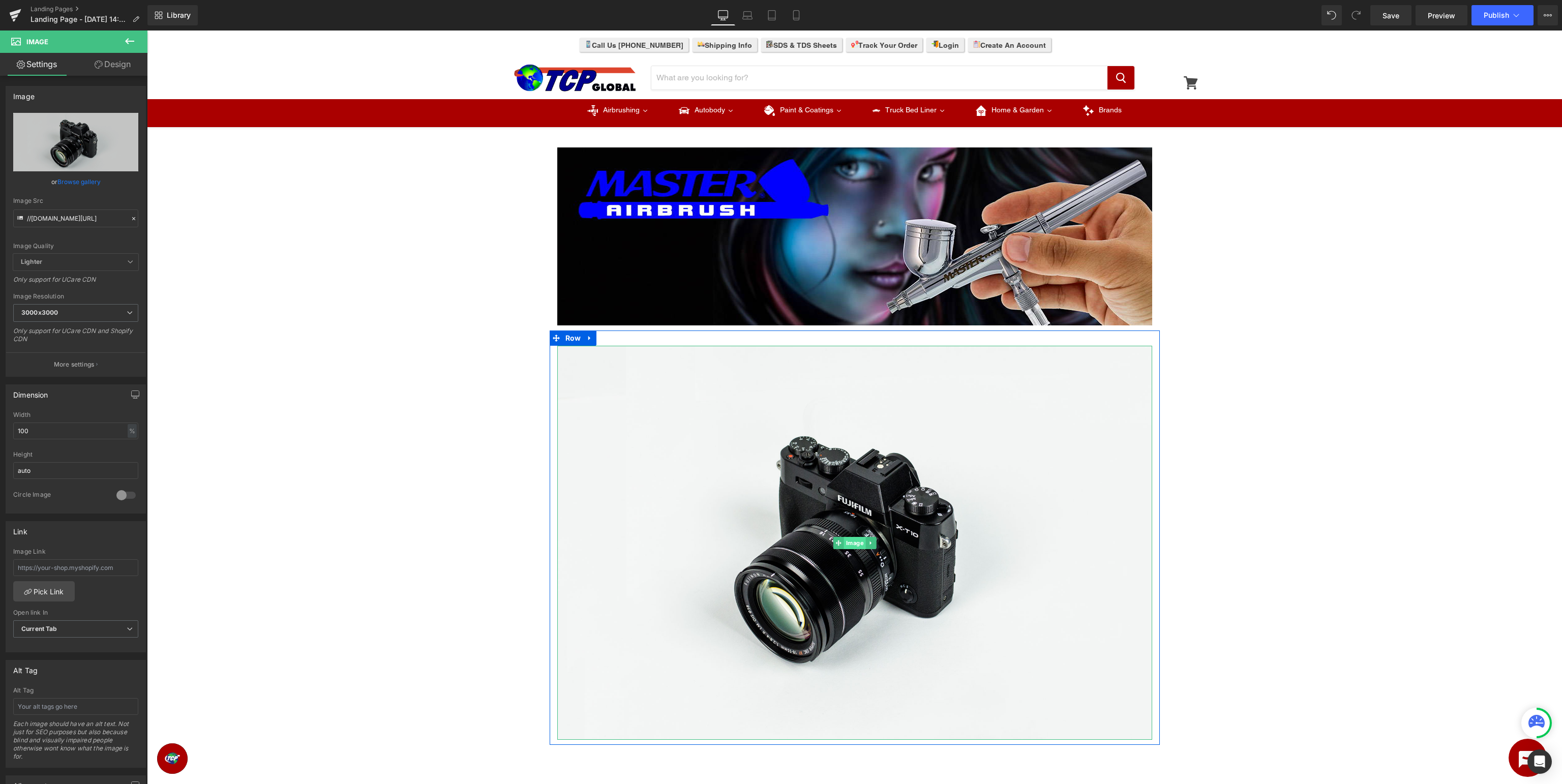
click at [850, 543] on span "Image" at bounding box center [854, 543] width 22 height 12
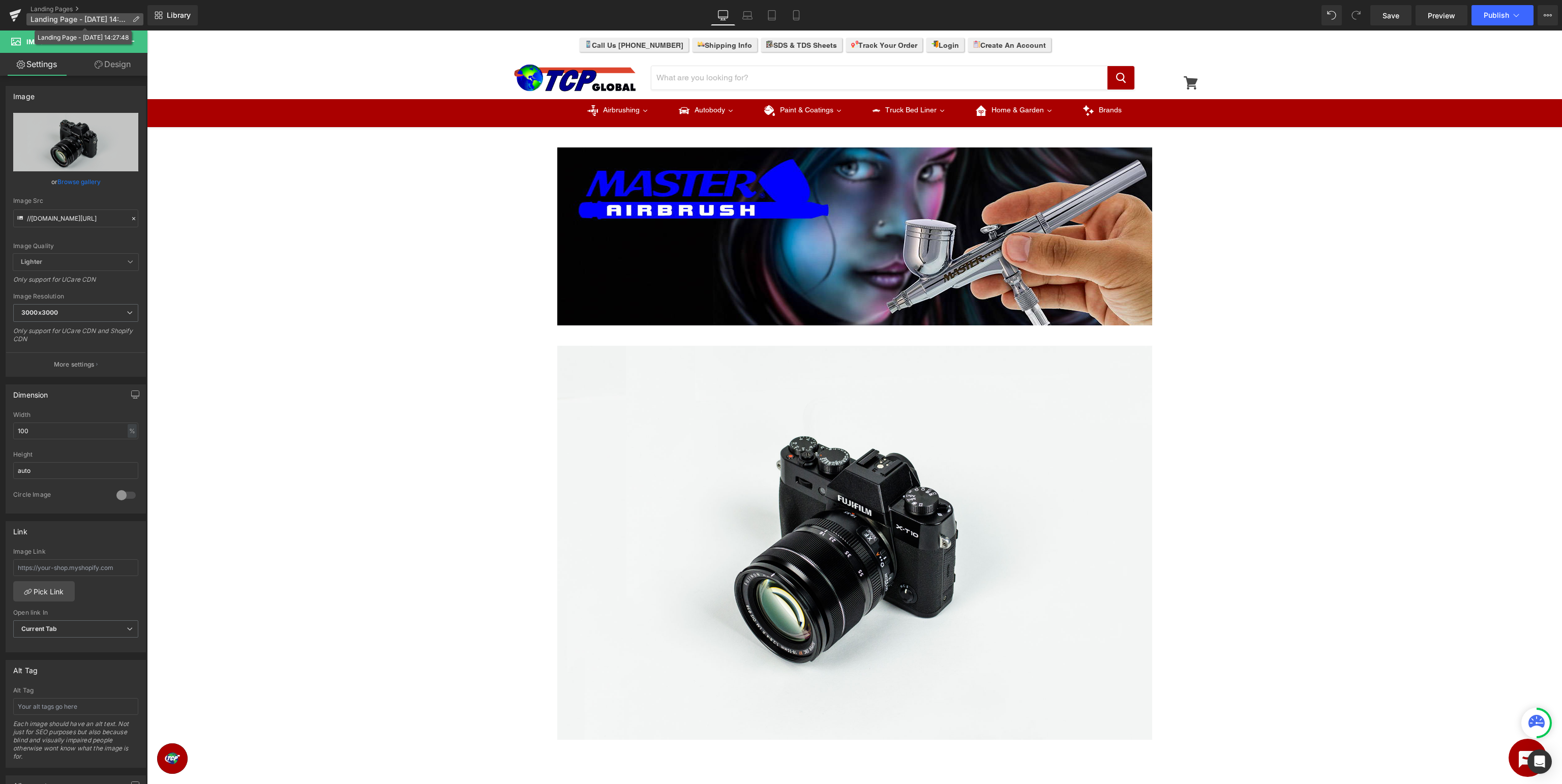
click at [49, 19] on span "Landing Page - Aug 22, 14:27:48" at bounding box center [79, 19] width 98 height 8
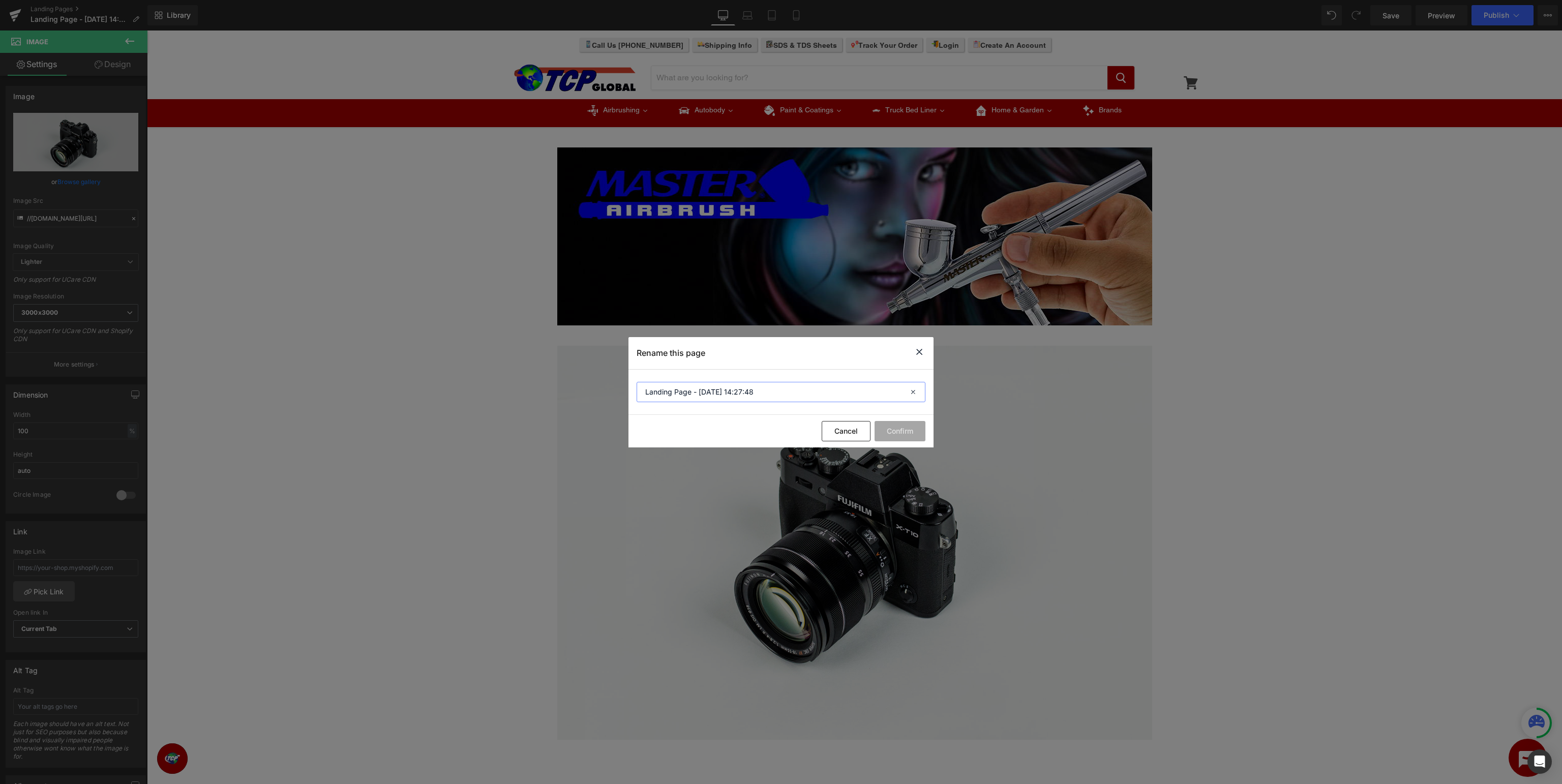
drag, startPoint x: 804, startPoint y: 392, endPoint x: 817, endPoint y: 393, distance: 13.0
click at [804, 394] on input "Landing Page - Aug 22, 14:27:48" at bounding box center [781, 392] width 289 height 21
click at [875, 404] on section "Landing Page - Aug 22, 14:27:48" at bounding box center [780, 392] width 305 height 45
drag, startPoint x: 866, startPoint y: 394, endPoint x: 0, endPoint y: 370, distance: 866.3
click at [637, 382] on input "Landing Page - Aug 22, 14:27:48" at bounding box center [781, 392] width 289 height 21
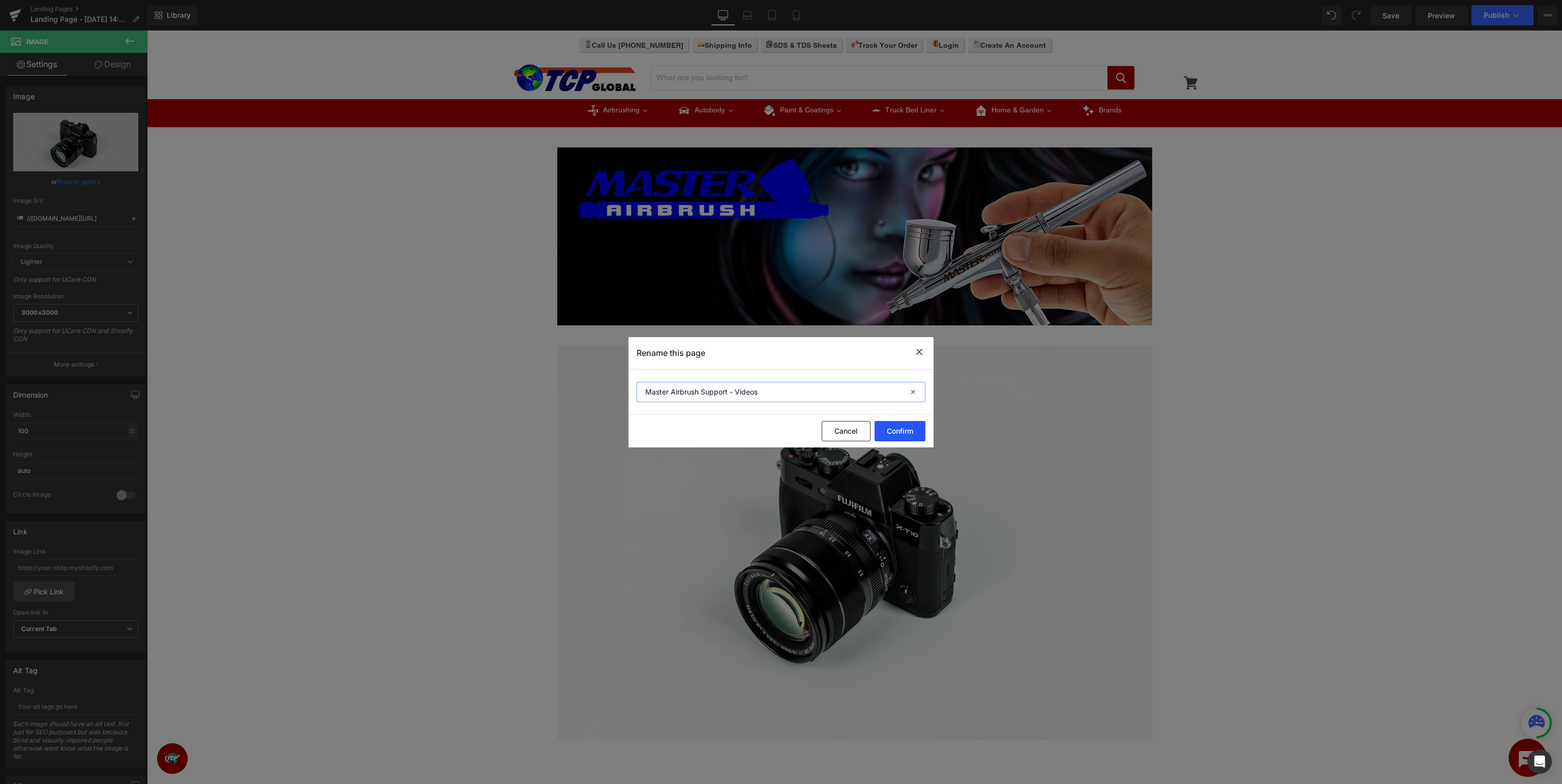
type input "Master Airbrush Support - Videos"
click at [913, 429] on button "Confirm" at bounding box center [900, 431] width 51 height 21
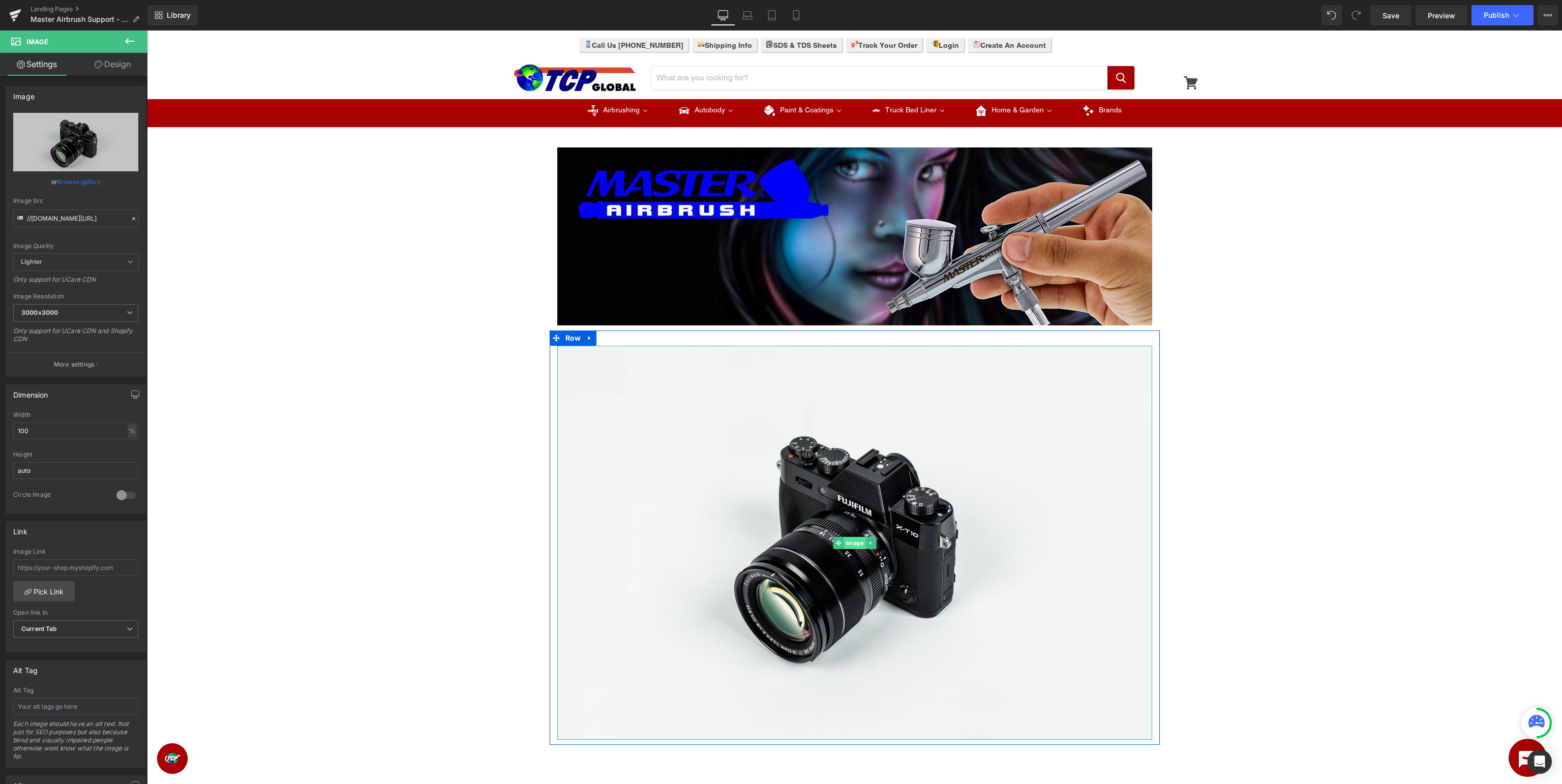
click at [857, 543] on span "Image" at bounding box center [854, 543] width 22 height 12
click at [74, 146] on icon "Replace Image" at bounding box center [76, 142] width 81 height 13
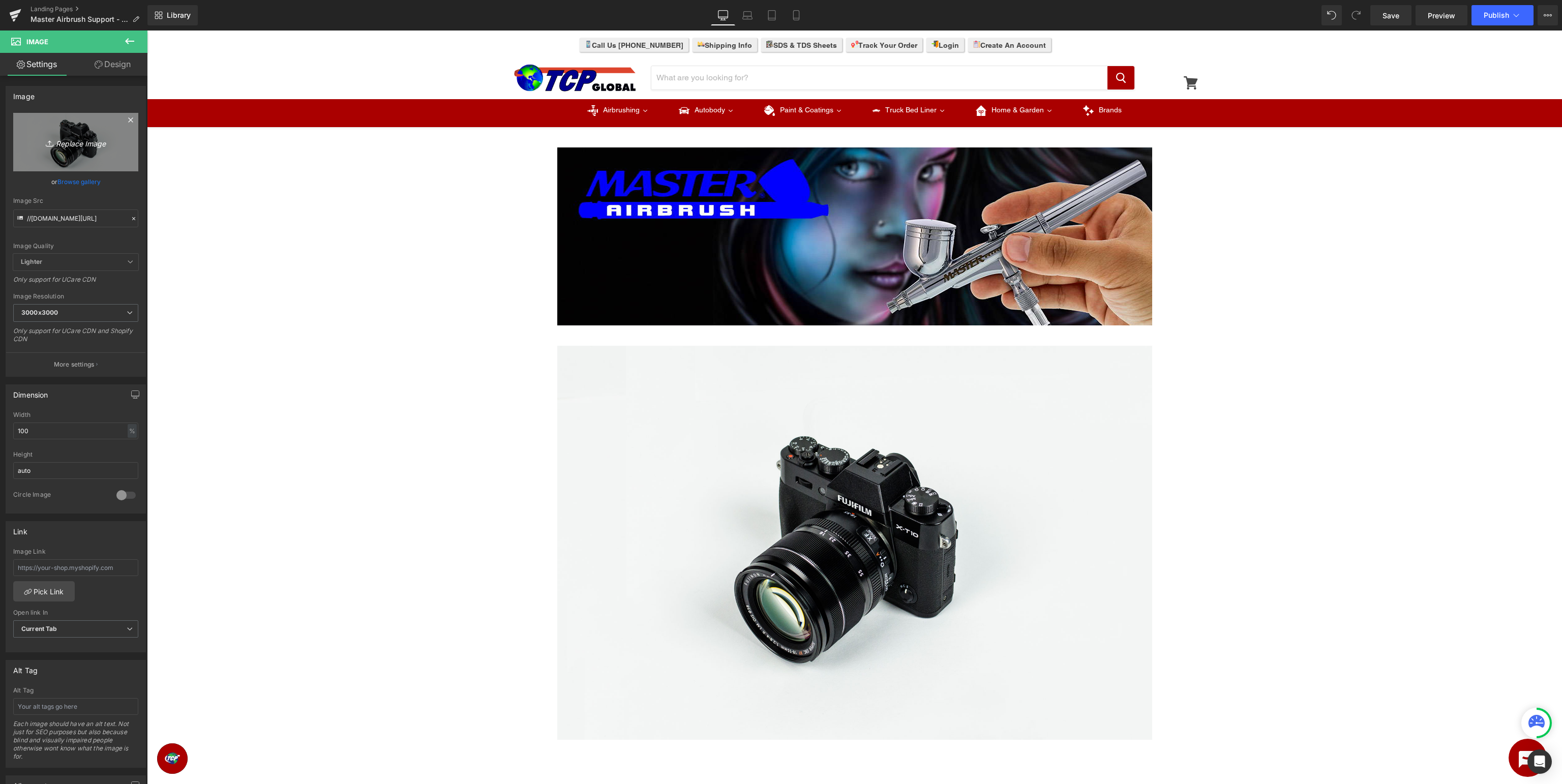
type input "C:\fakepath\MASTERAIRBRUSH_Support_Videos.jpg"
type input "https://ucarecdn.com/9c4f25c7-ef88-44a1-9161-650f1d1e4ba2/-/format/auto/-/previ…"
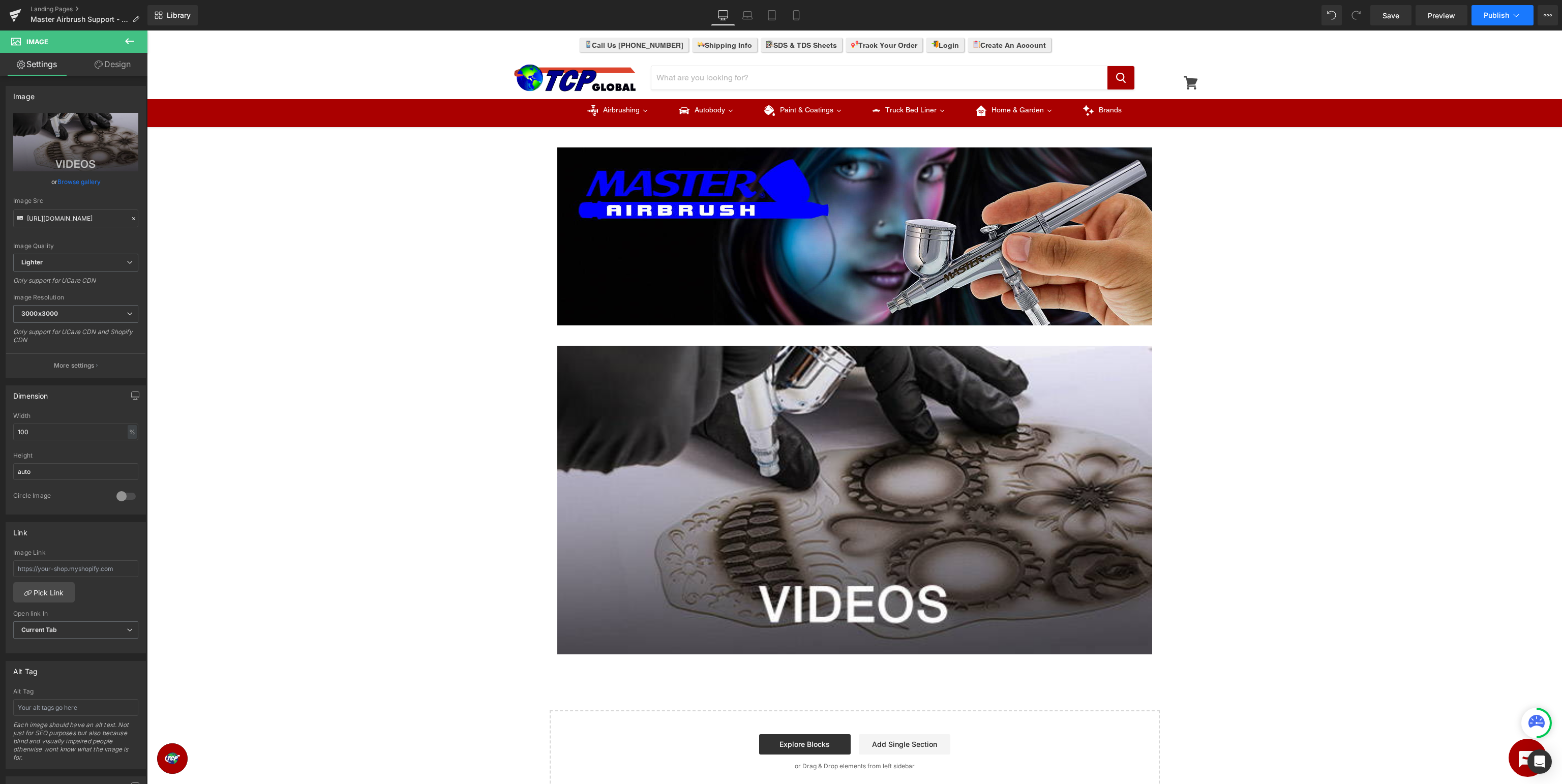
click at [1495, 15] on span "Publish" at bounding box center [1497, 15] width 25 height 8
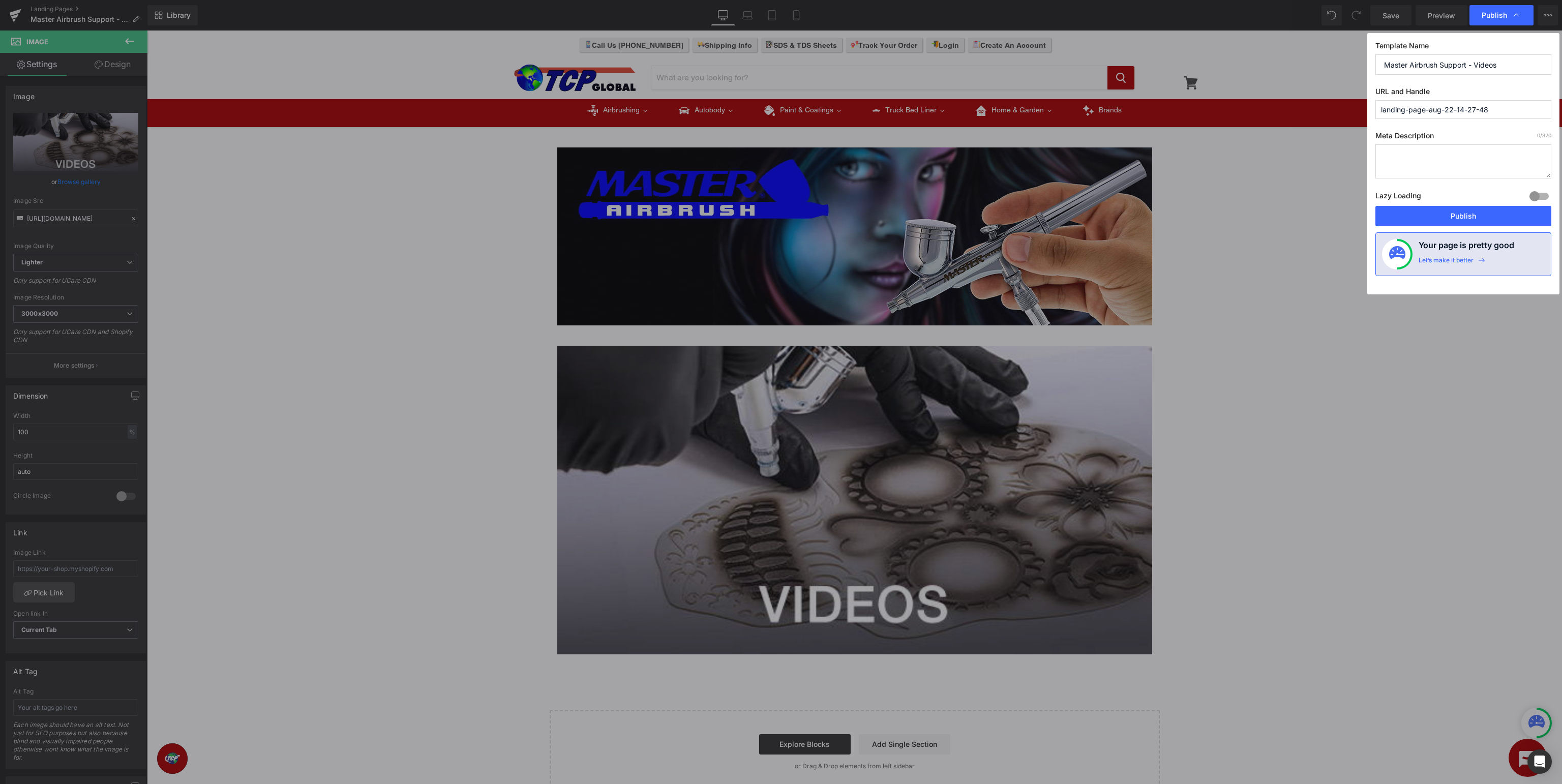
click at [1507, 109] on input "landing-page-aug-22-14-27-48" at bounding box center [1463, 109] width 176 height 19
drag, startPoint x: 1517, startPoint y: 106, endPoint x: 768, endPoint y: 72, distance: 749.8
click at [1375, 100] on input "landing-page-aug-22-14-27-48" at bounding box center [1463, 109] width 176 height 19
type input "master-airbrush-videos"
click at [1460, 218] on button "Publish" at bounding box center [1463, 216] width 176 height 21
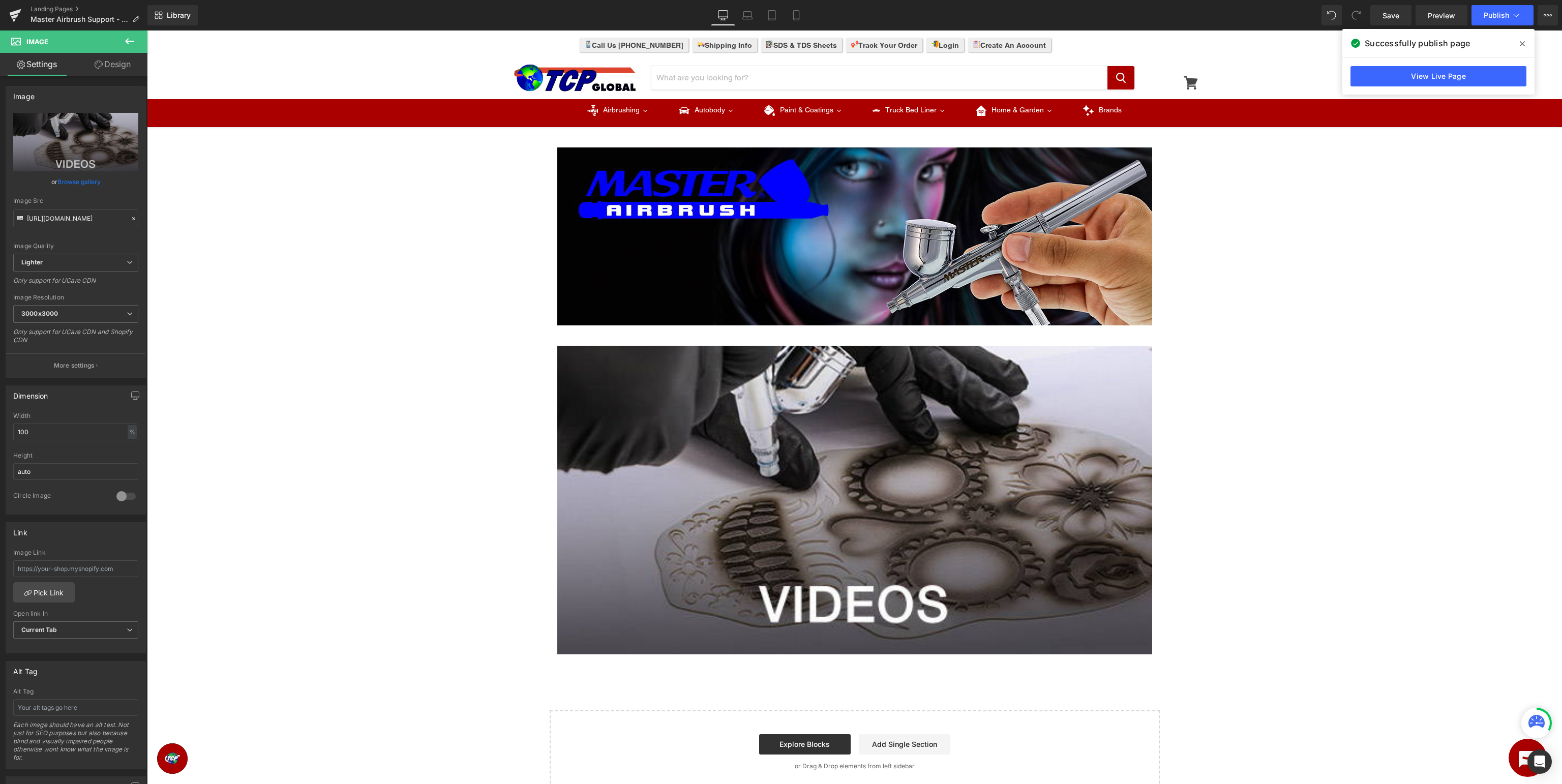
click at [1520, 39] on span at bounding box center [1522, 44] width 16 height 16
click at [1333, 292] on div "Image Row Image Row Select your layout" at bounding box center [854, 463] width 1415 height 662
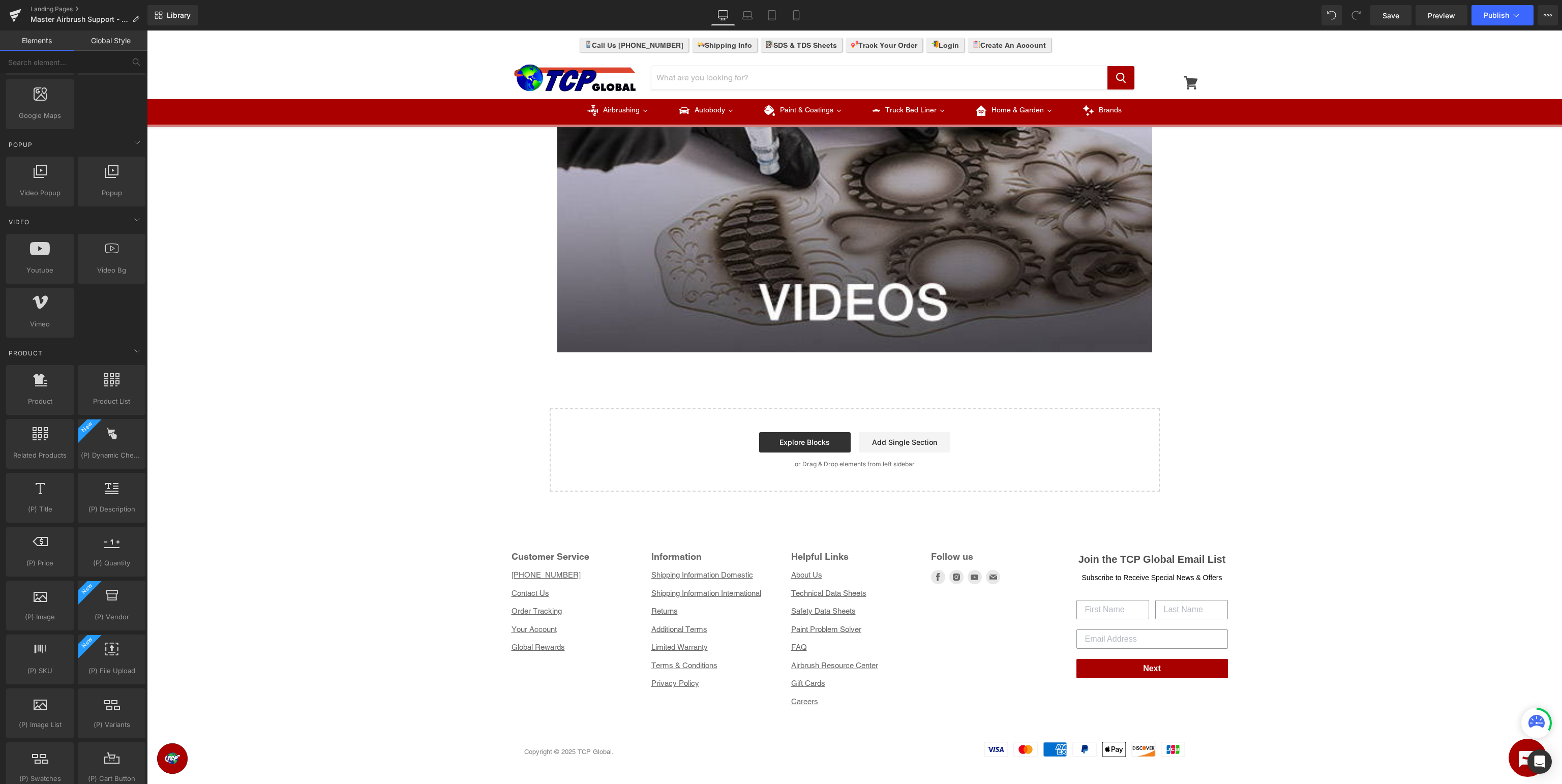
scroll to position [547, 0]
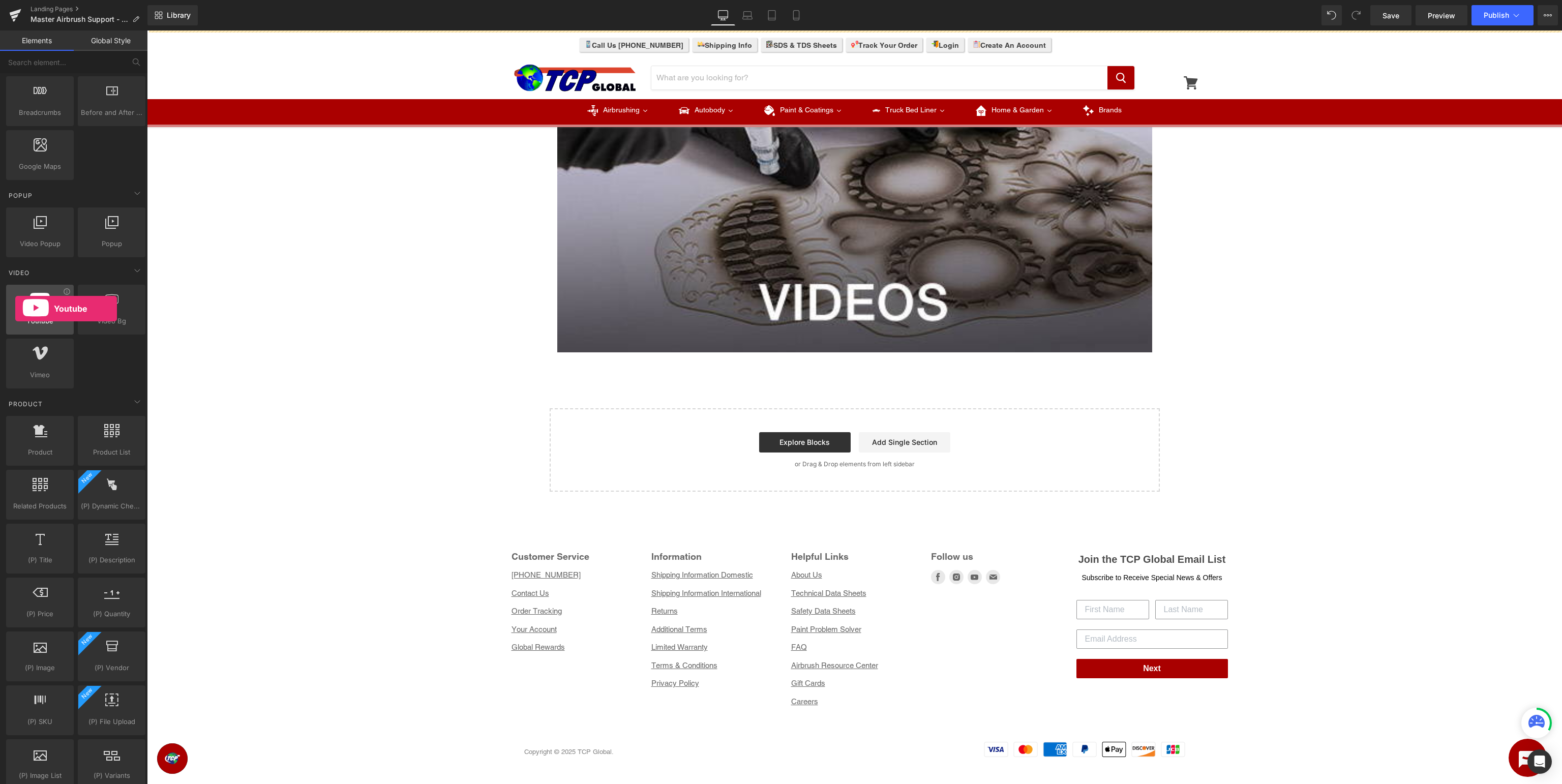
drag, startPoint x: 33, startPoint y: 309, endPoint x: 15, endPoint y: 309, distance: 18.0
click at [15, 309] on div at bounding box center [39, 304] width 61 height 23
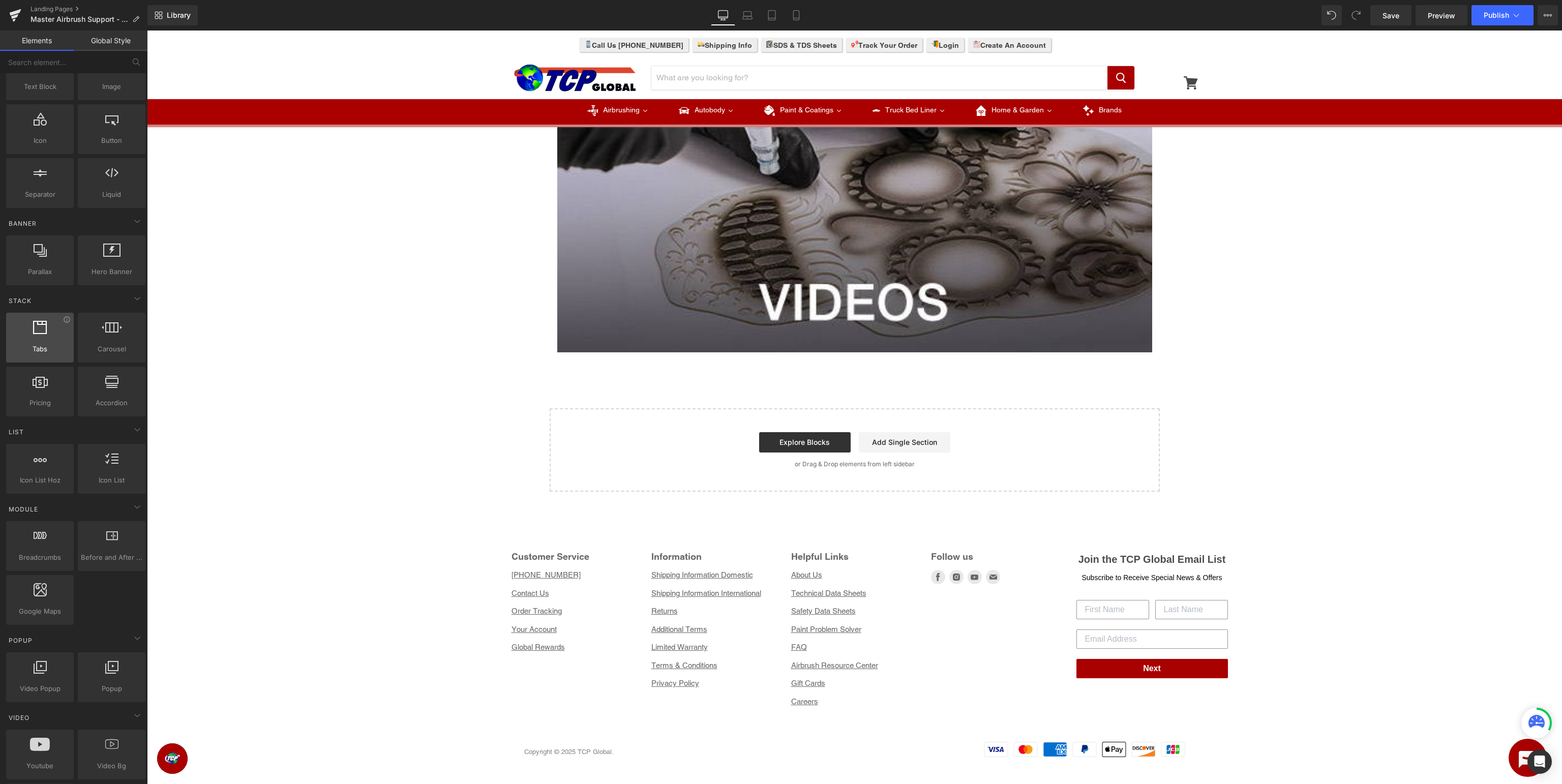
scroll to position [0, 0]
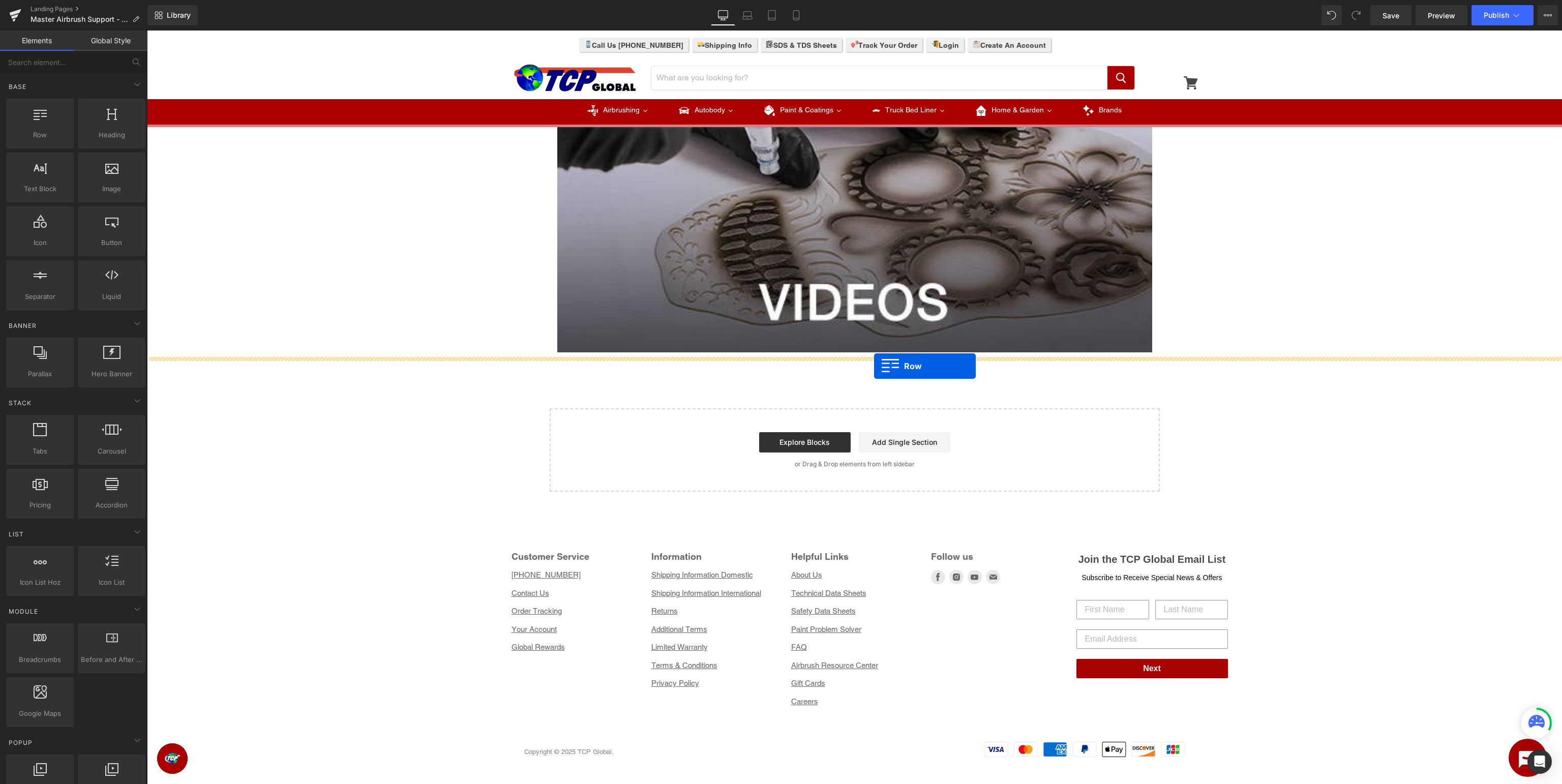
drag, startPoint x: 192, startPoint y: 153, endPoint x: 874, endPoint y: 366, distance: 714.5
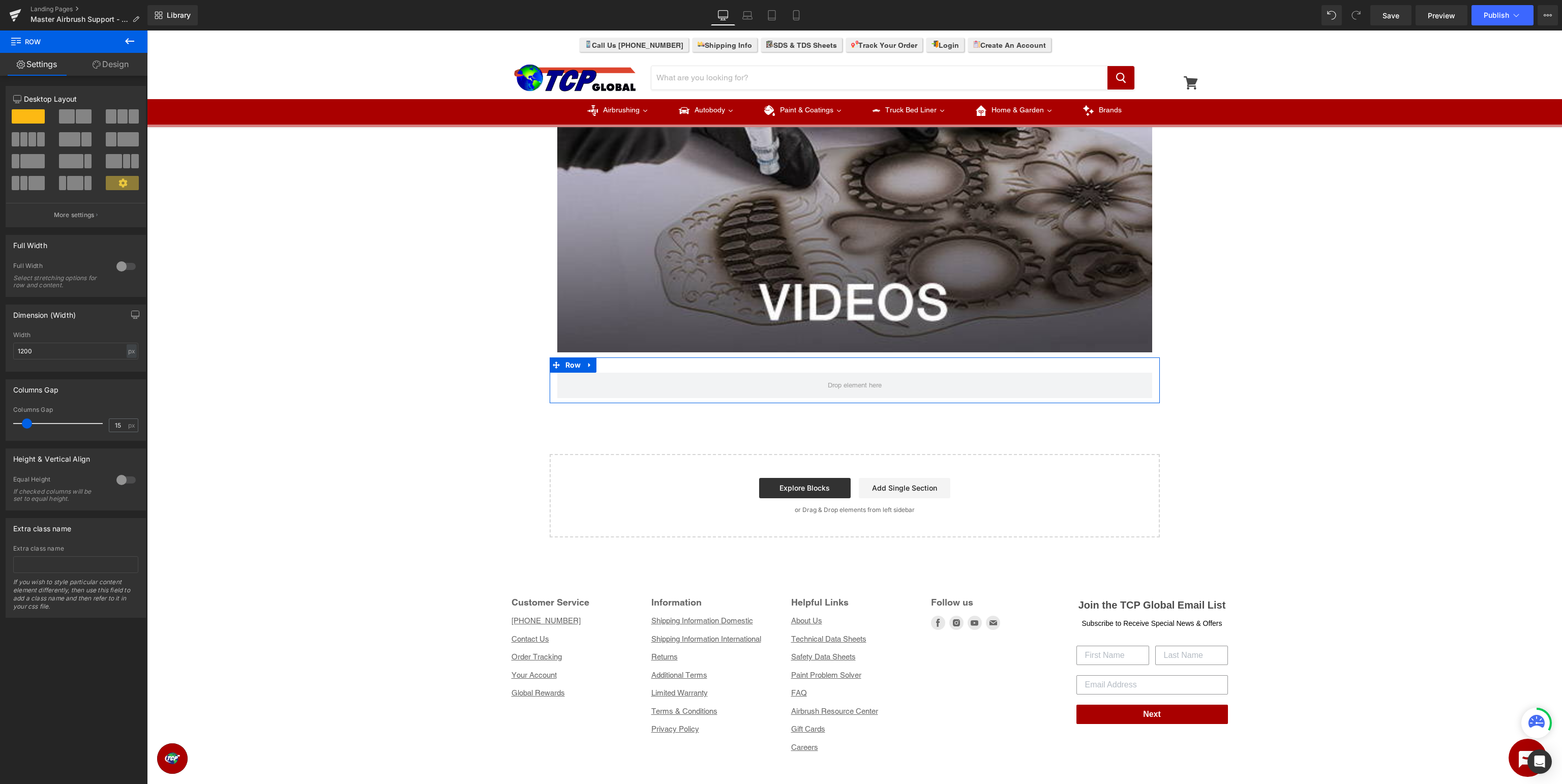
click at [30, 140] on span at bounding box center [32, 139] width 8 height 14
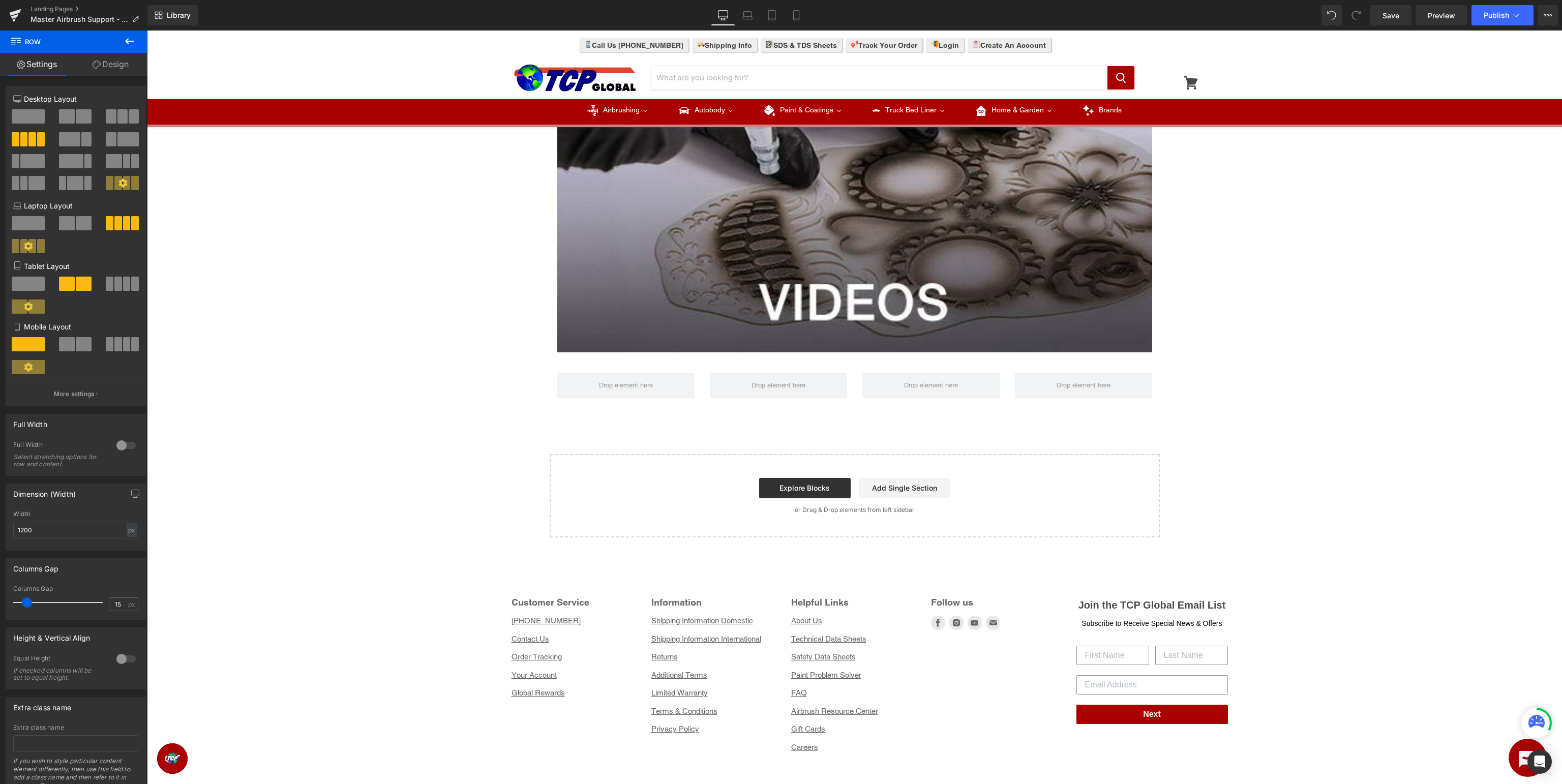
click at [129, 39] on icon at bounding box center [130, 41] width 12 height 12
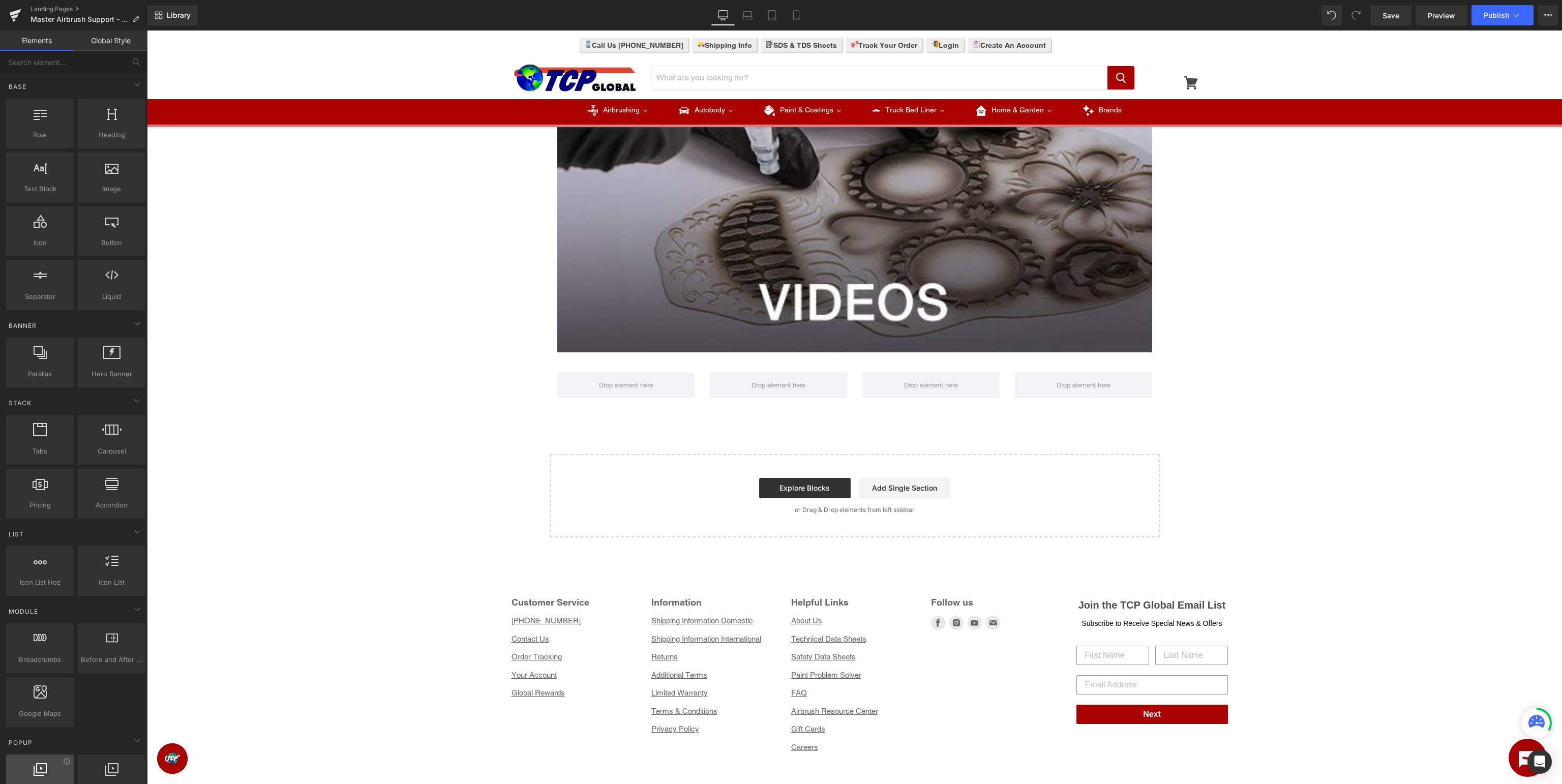
scroll to position [153, 0]
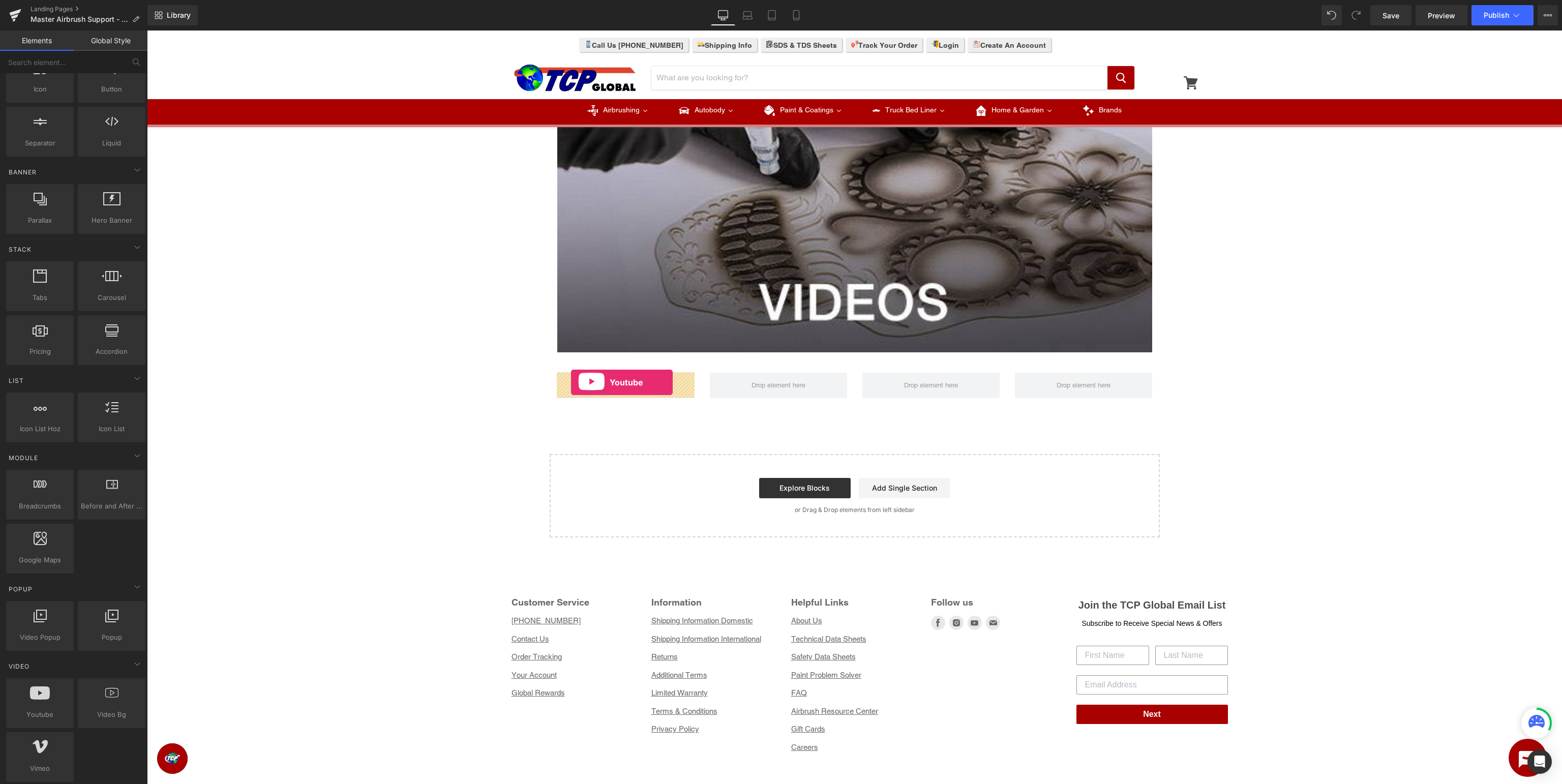
drag, startPoint x: 195, startPoint y: 732, endPoint x: 571, endPoint y: 382, distance: 513.7
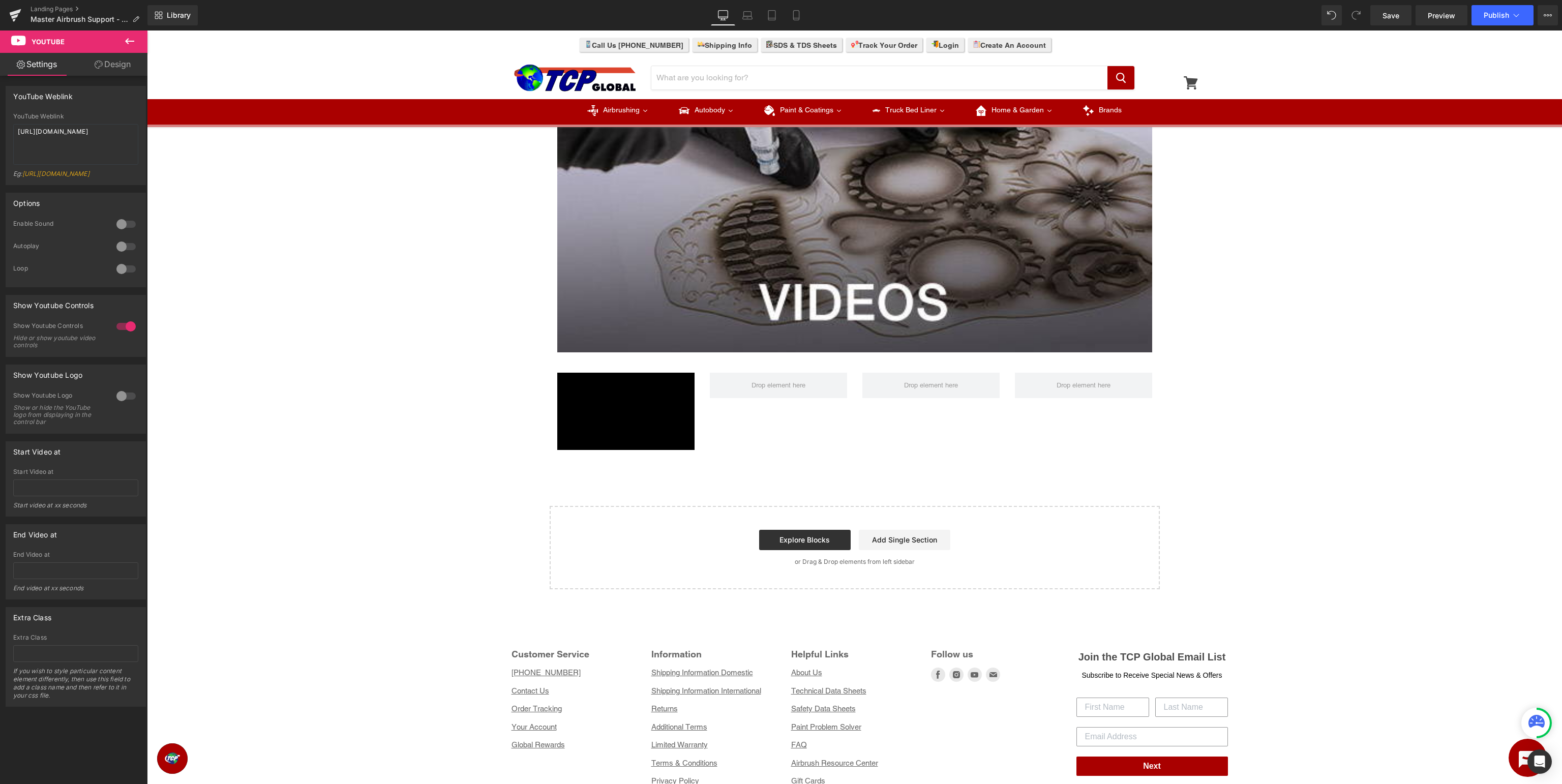
click at [132, 41] on icon at bounding box center [129, 41] width 9 height 6
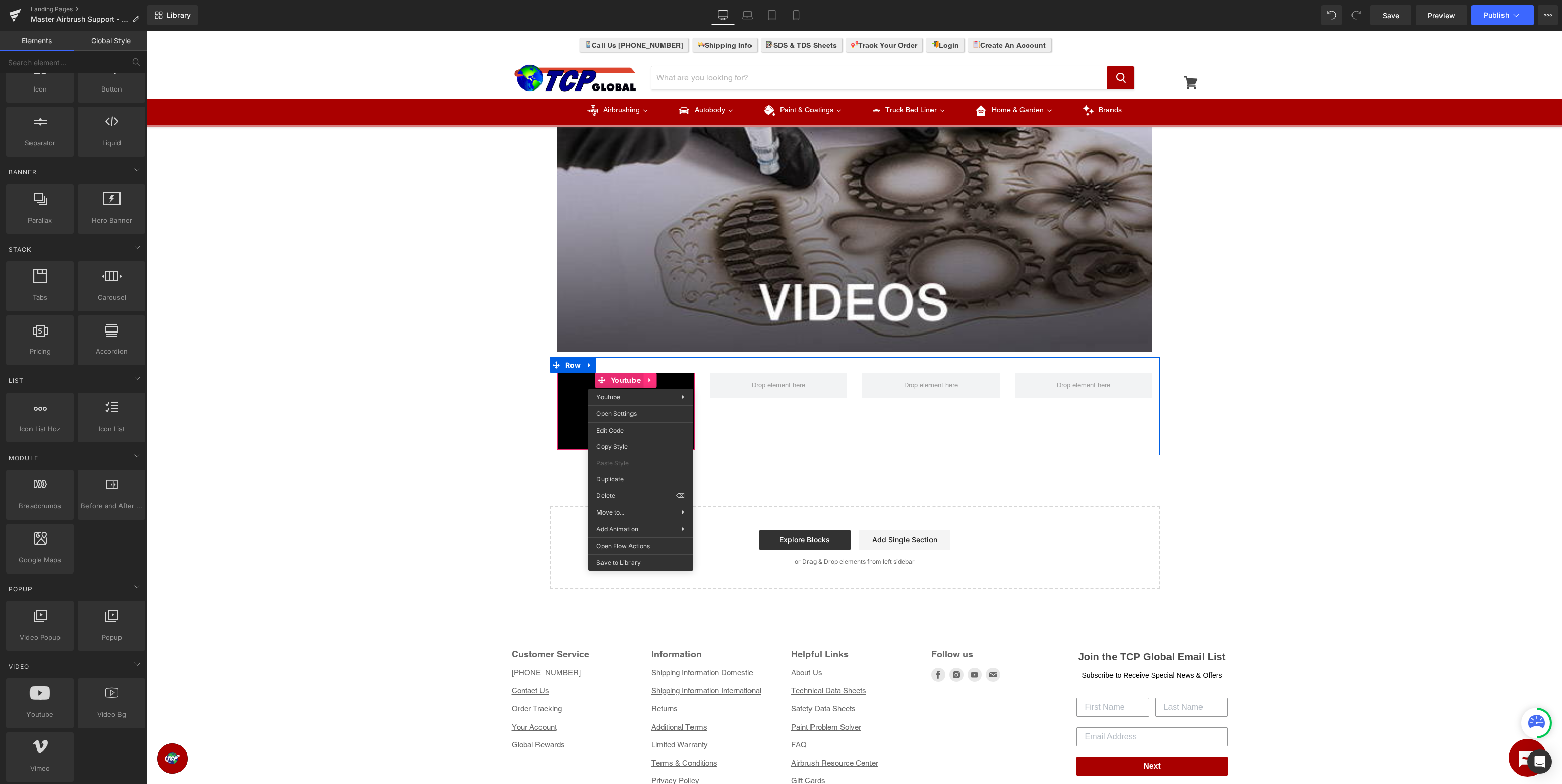
click at [647, 379] on div "Youtube" at bounding box center [626, 411] width 137 height 77
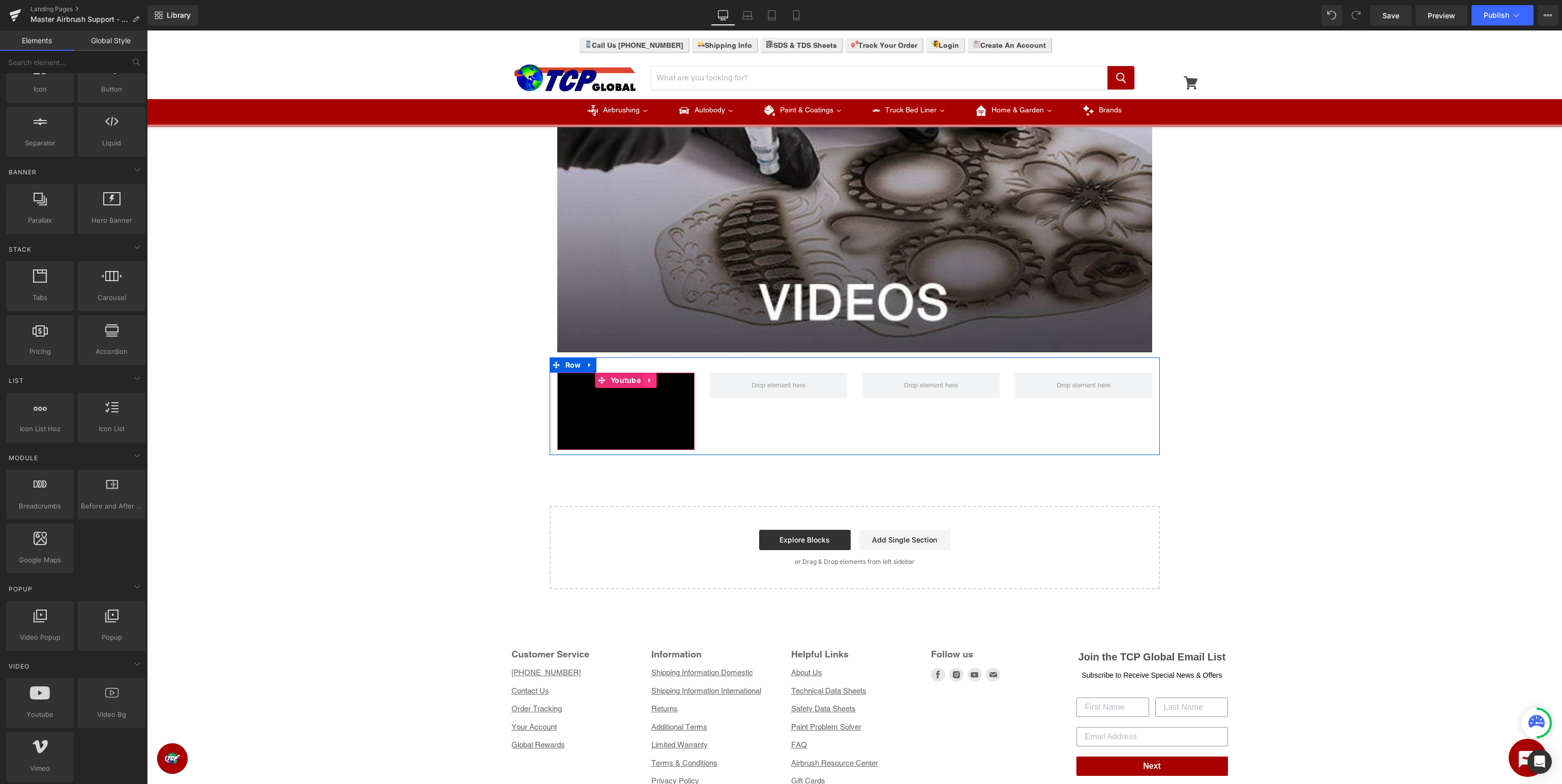
click at [645, 375] on link at bounding box center [650, 380] width 13 height 15
click at [643, 381] on icon at bounding box center [643, 380] width 7 height 7
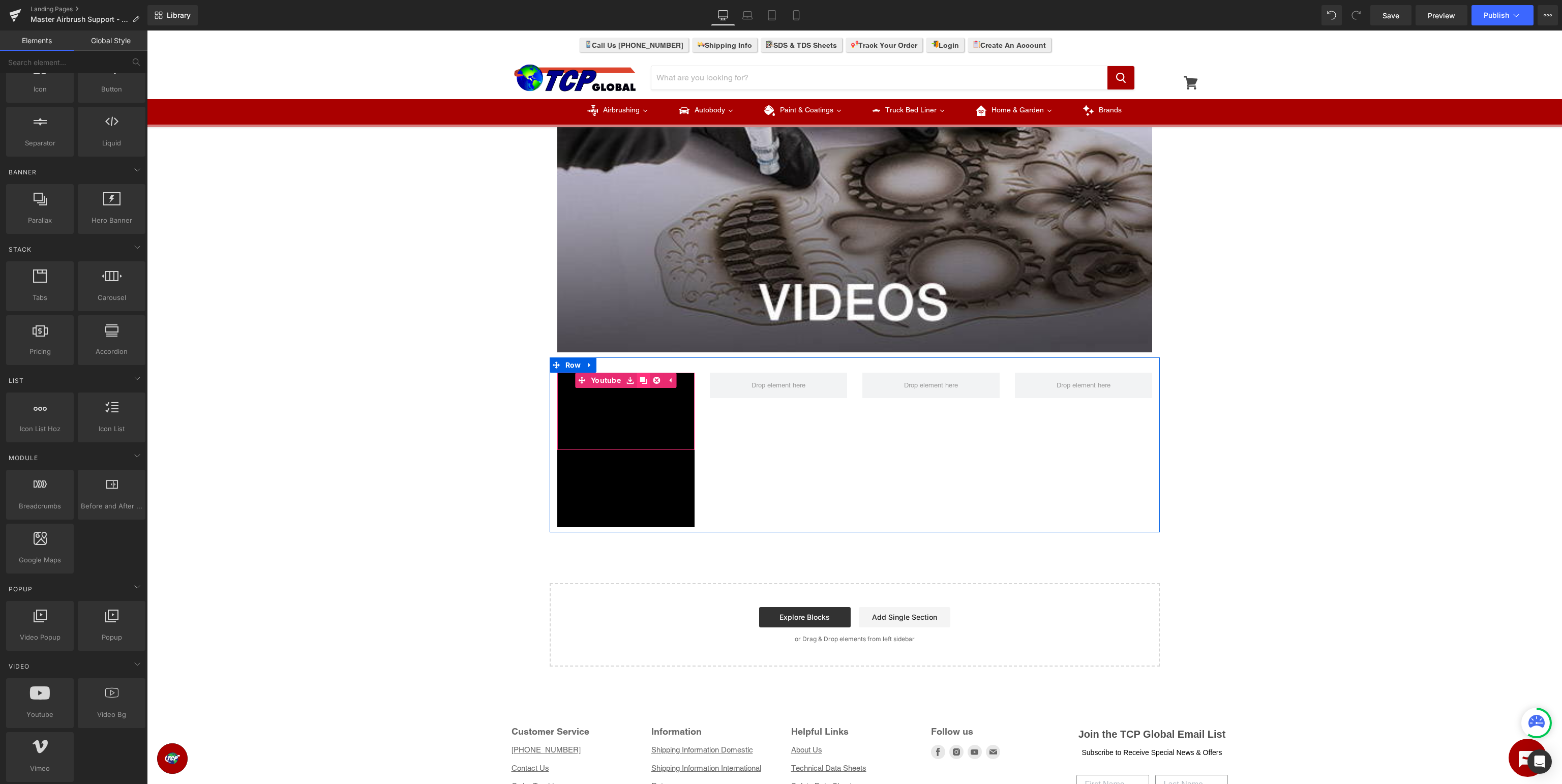
click at [640, 379] on icon at bounding box center [643, 380] width 7 height 7
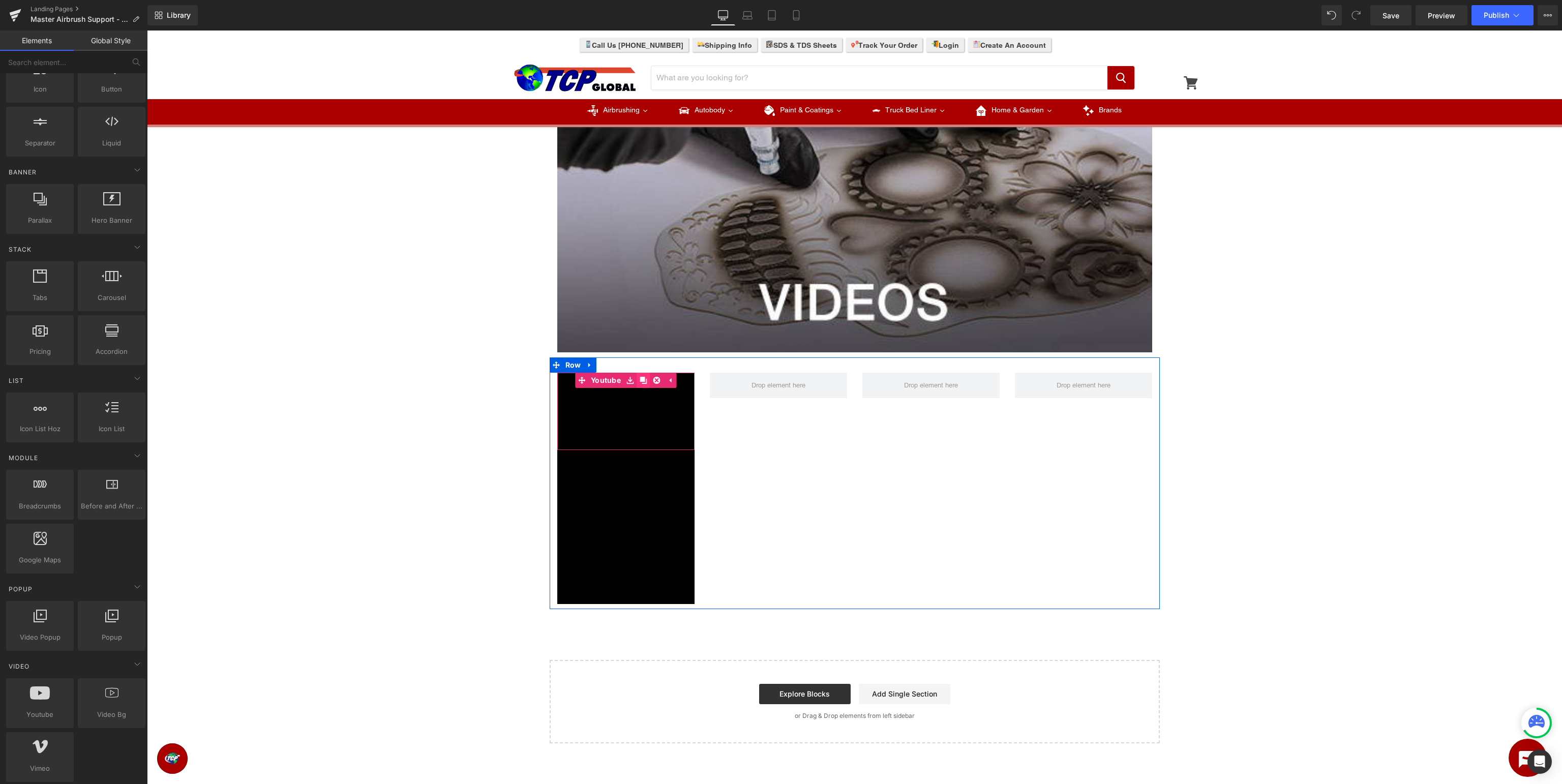
click at [640, 379] on icon at bounding box center [643, 380] width 7 height 7
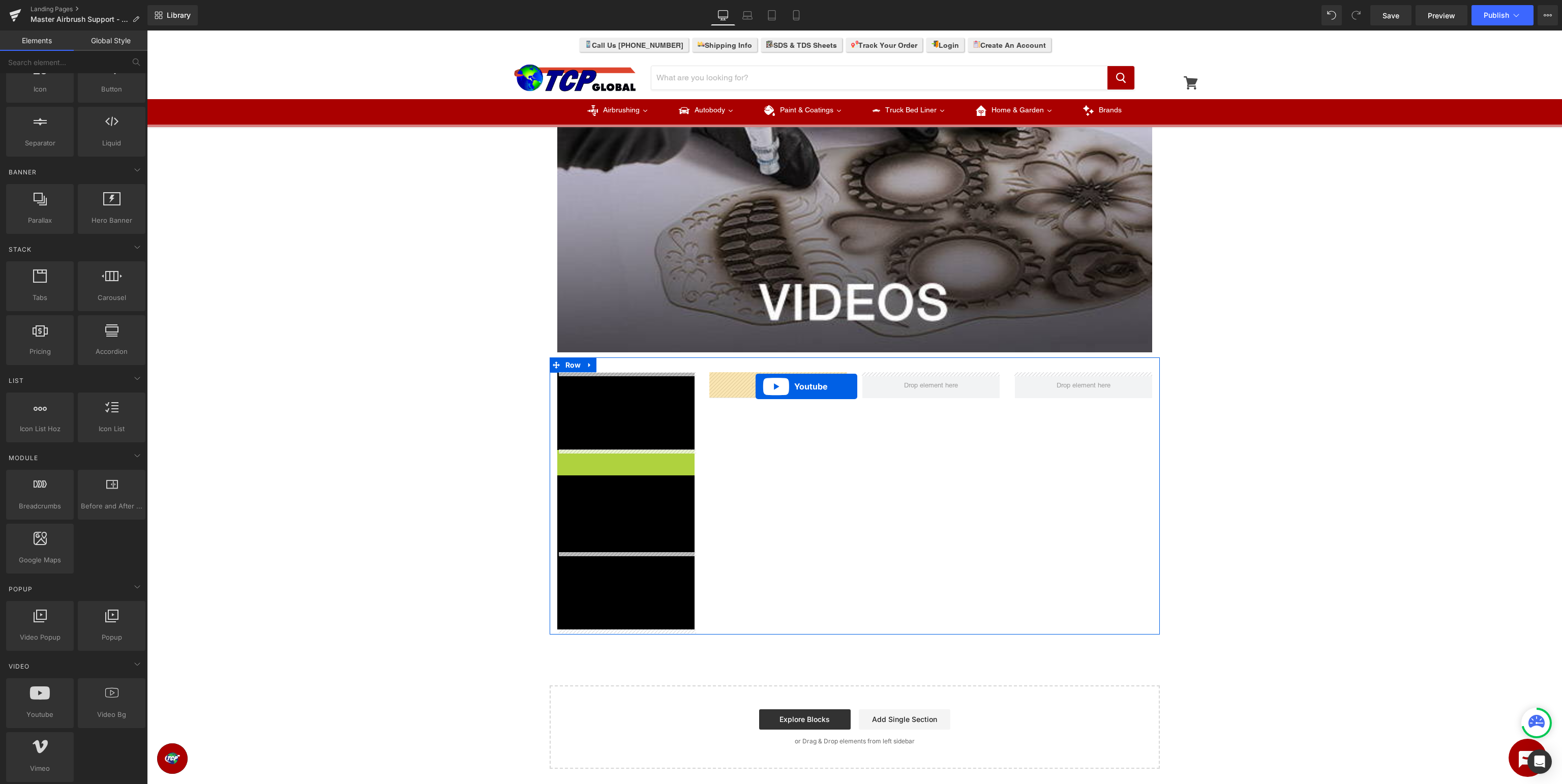
drag, startPoint x: 620, startPoint y: 458, endPoint x: 756, endPoint y: 386, distance: 153.9
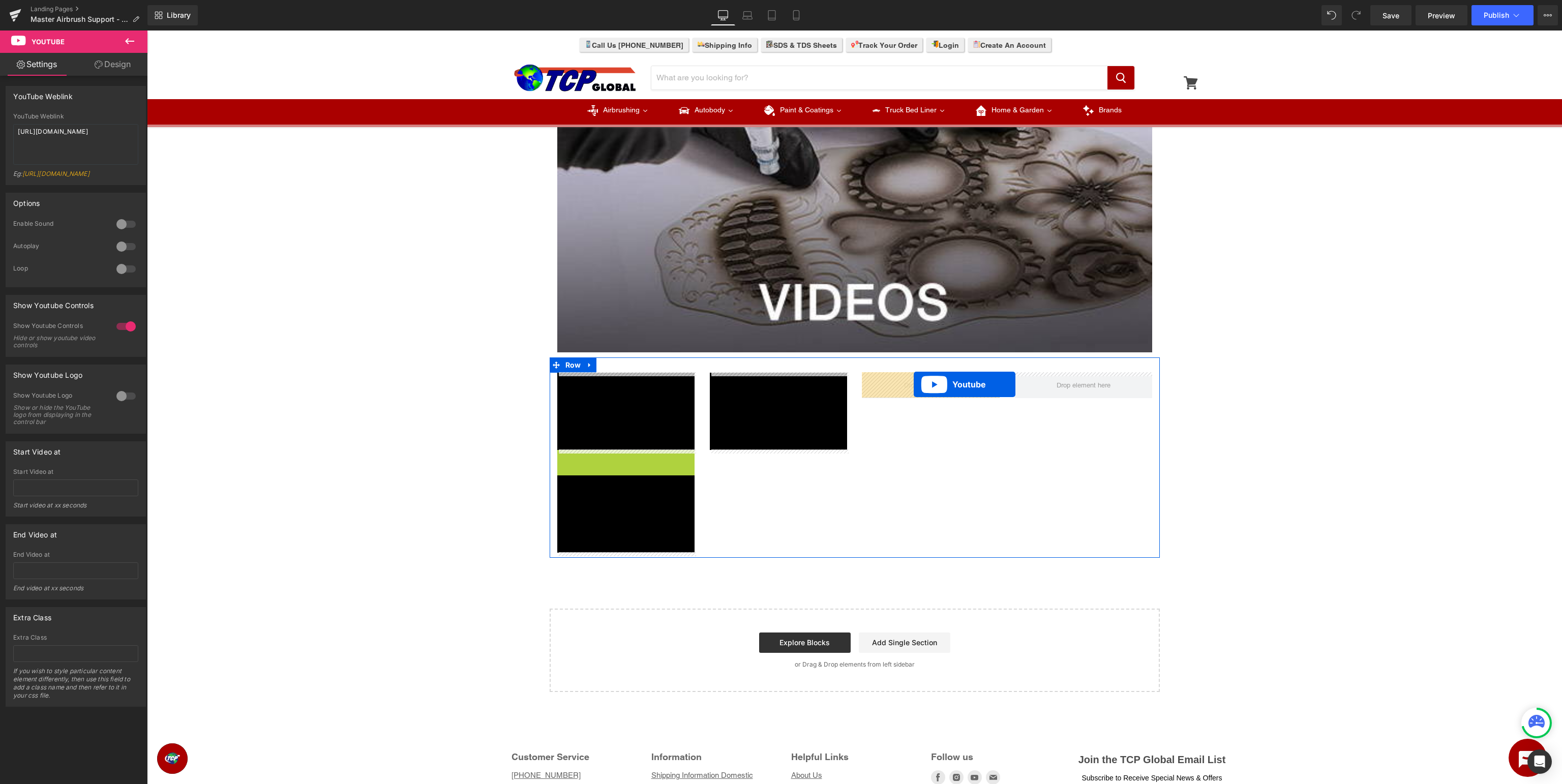
drag, startPoint x: 600, startPoint y: 459, endPoint x: 914, endPoint y: 384, distance: 322.8
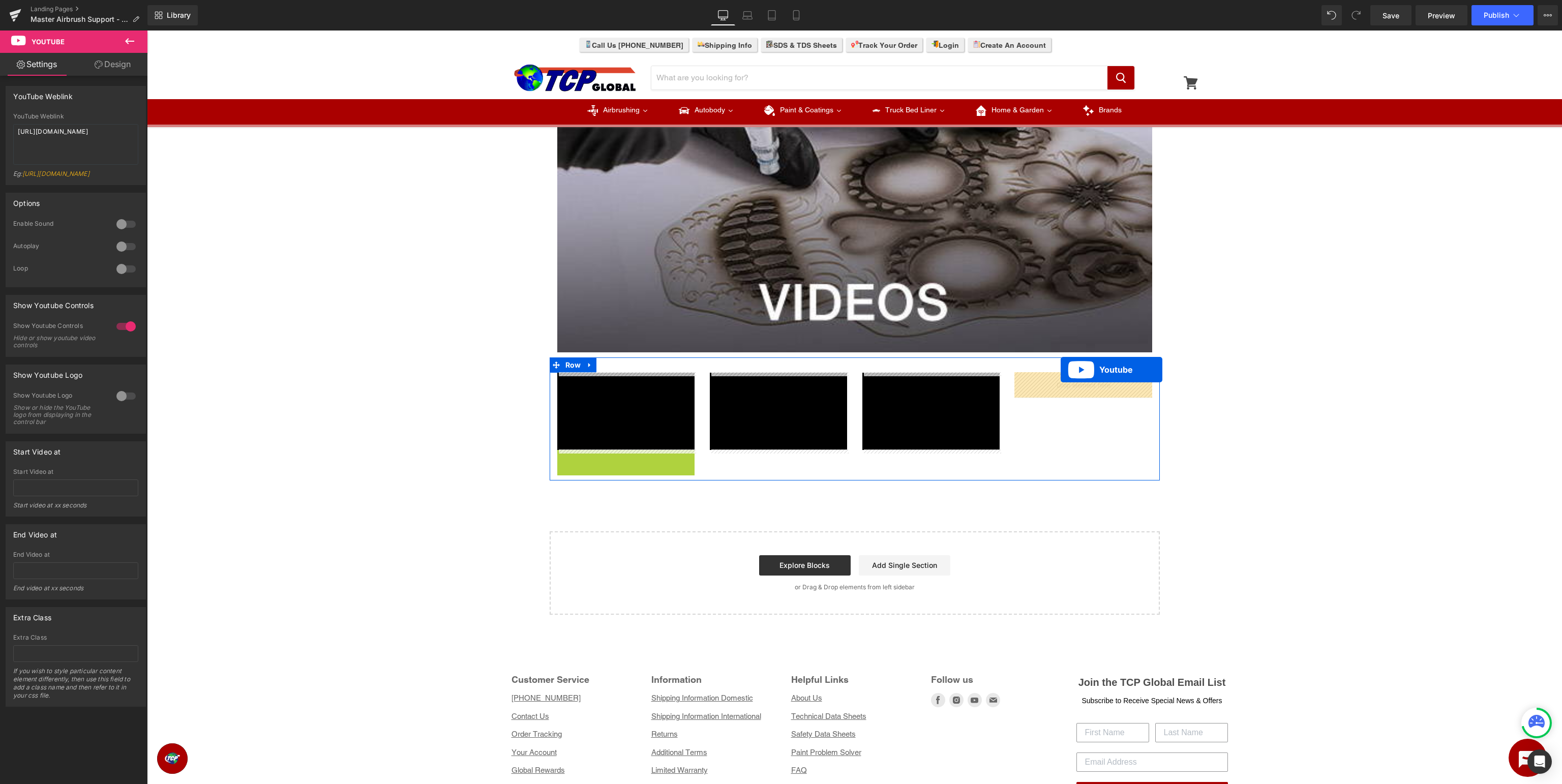
drag, startPoint x: 602, startPoint y: 454, endPoint x: 1061, endPoint y: 369, distance: 466.8
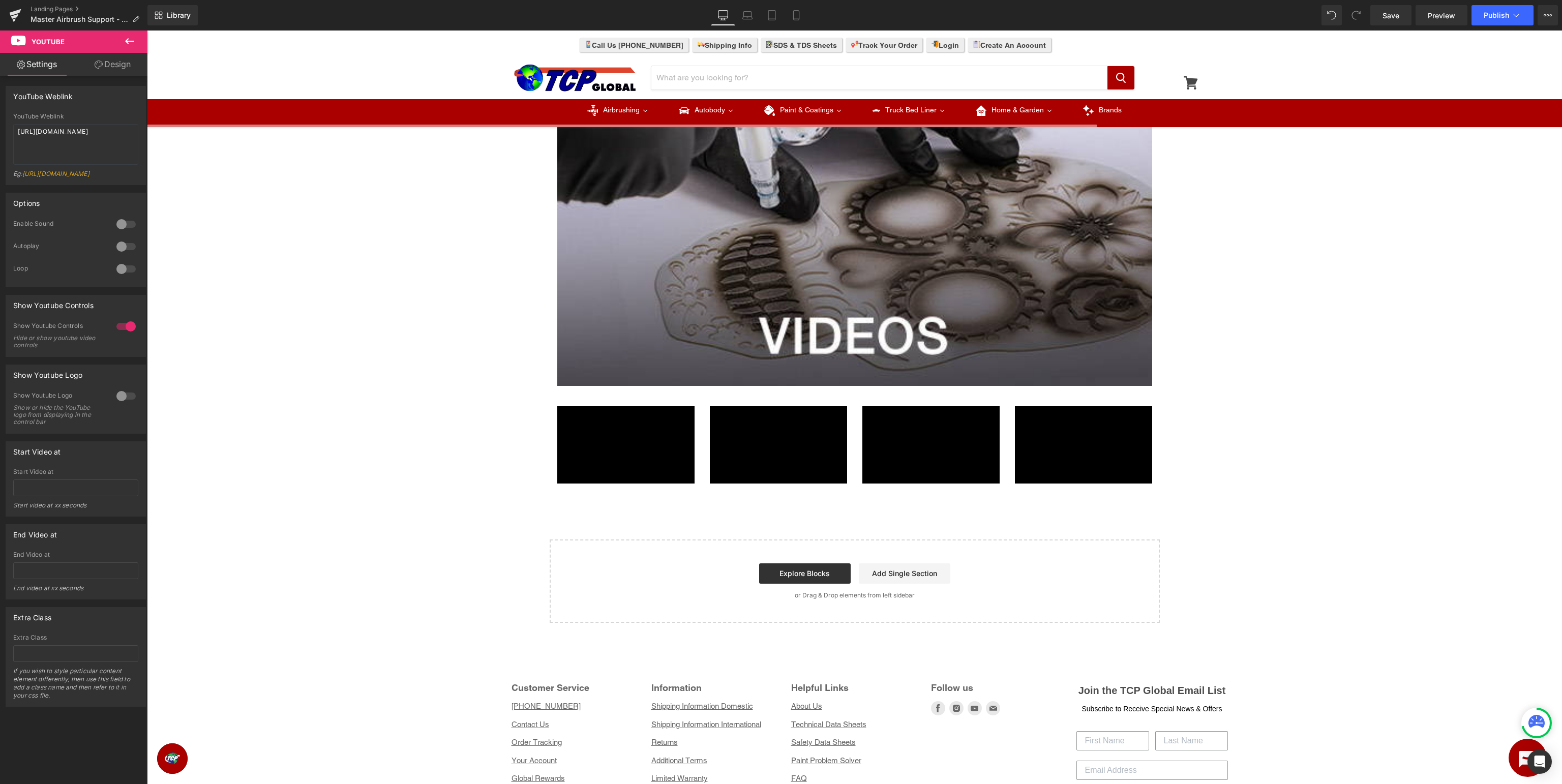
scroll to position [400, 0]
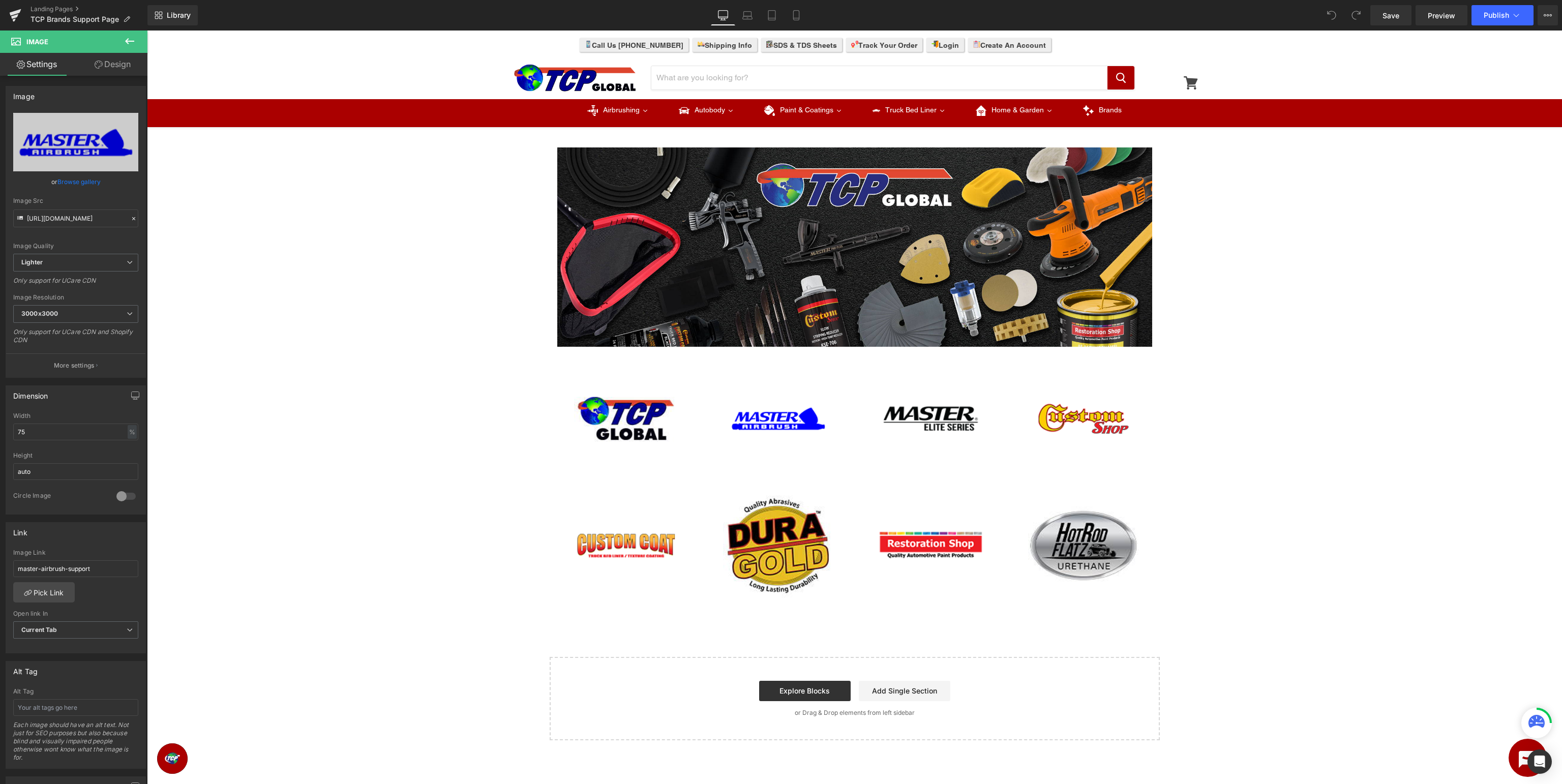
click at [496, 256] on div "Image Row Image Image Image Image Row Image Image Image Image Row Select your l…" at bounding box center [854, 436] width 1415 height 608
